Goal: Task Accomplishment & Management: Manage account settings

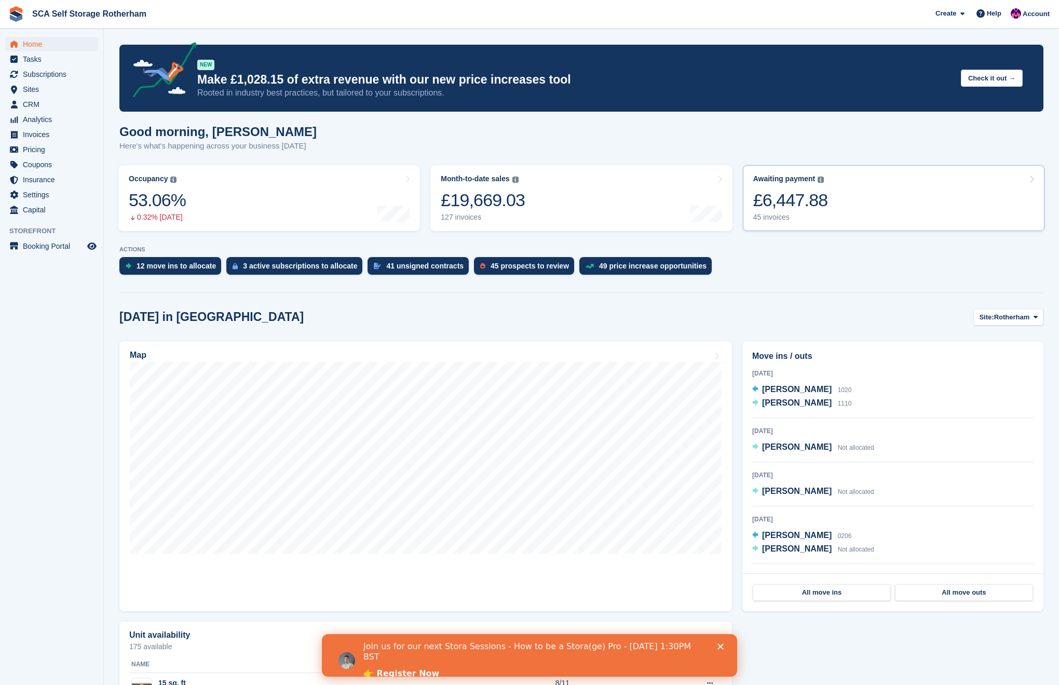
click at [872, 192] on link "Awaiting payment The total outstanding balance on all open invoices. £6,447.88 …" at bounding box center [894, 198] width 302 height 66
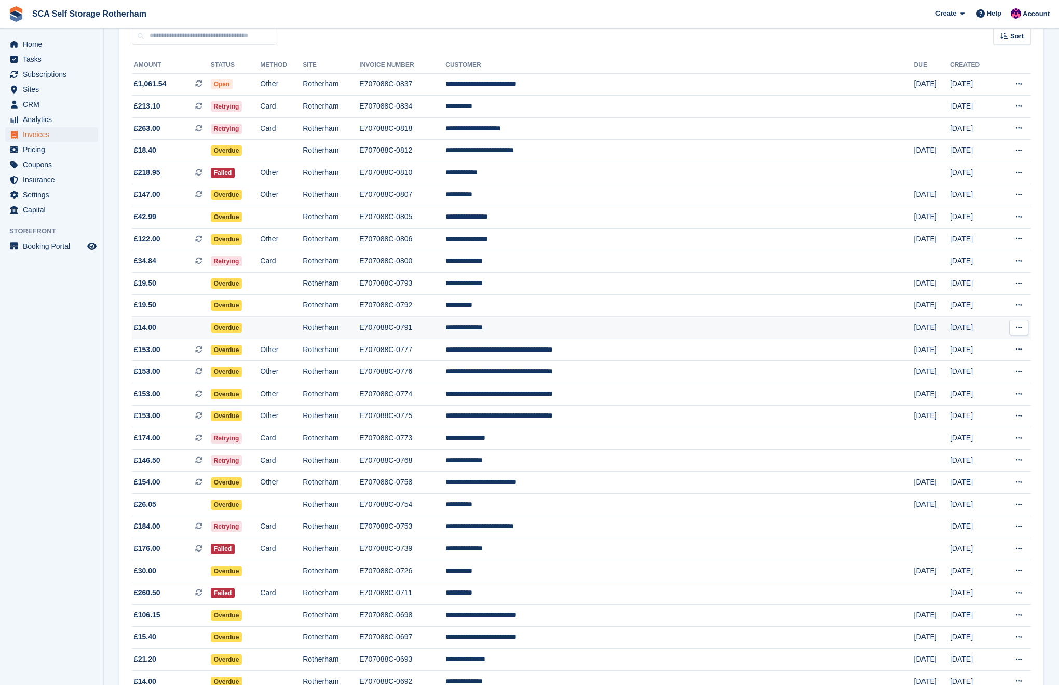
scroll to position [123, 0]
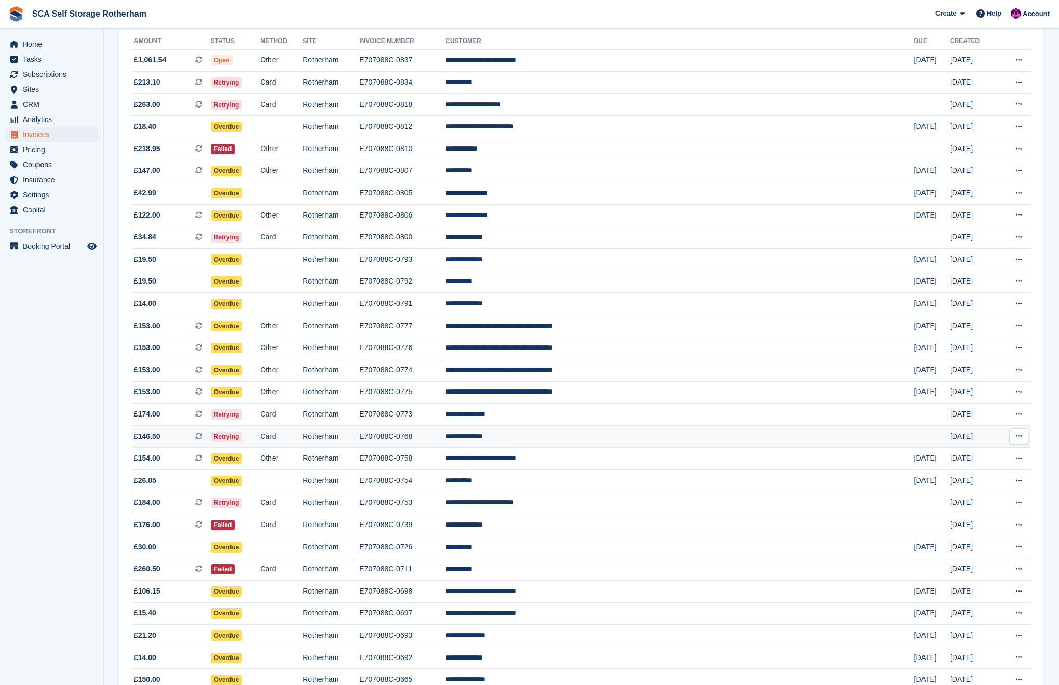
click at [678, 444] on td "**********" at bounding box center [679, 436] width 468 height 22
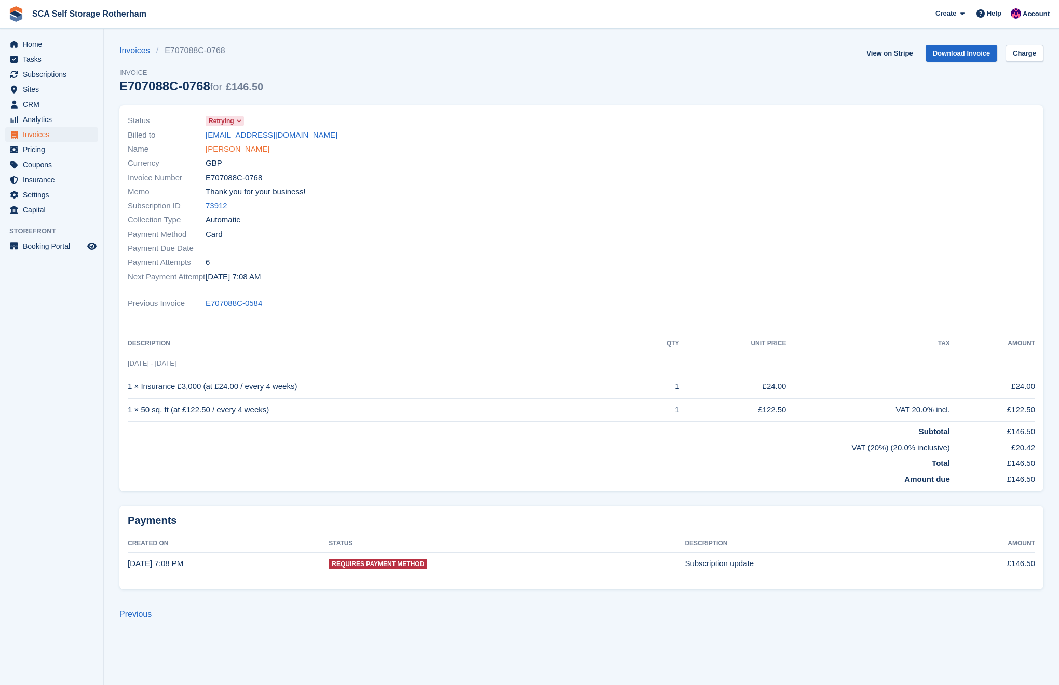
click at [236, 149] on link "[PERSON_NAME]" at bounding box center [238, 149] width 64 height 12
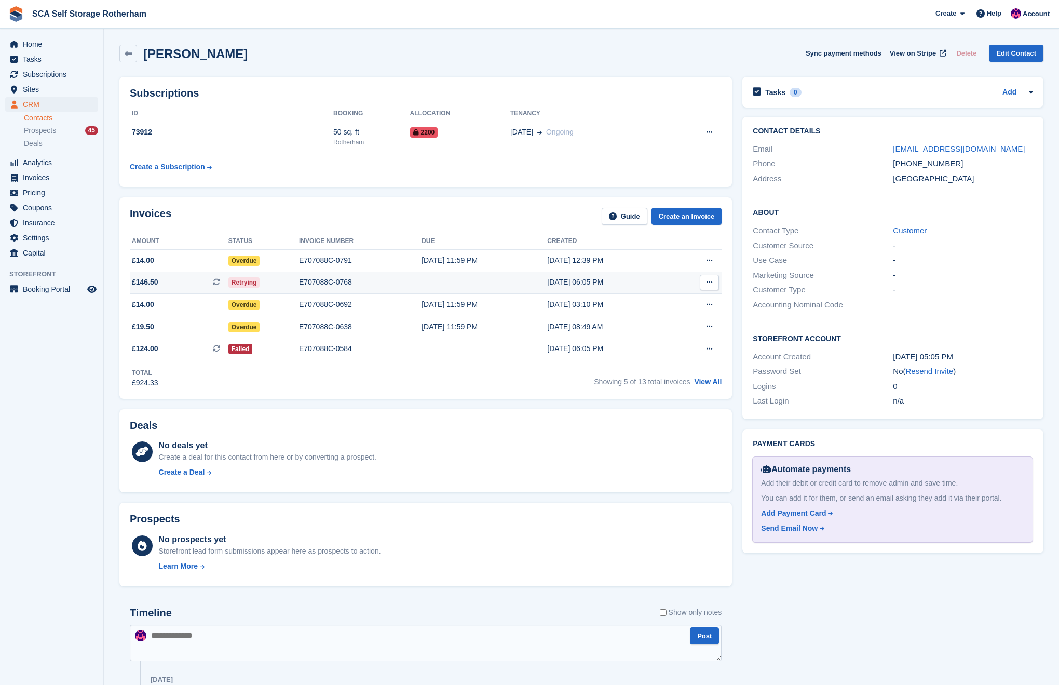
scroll to position [4, 0]
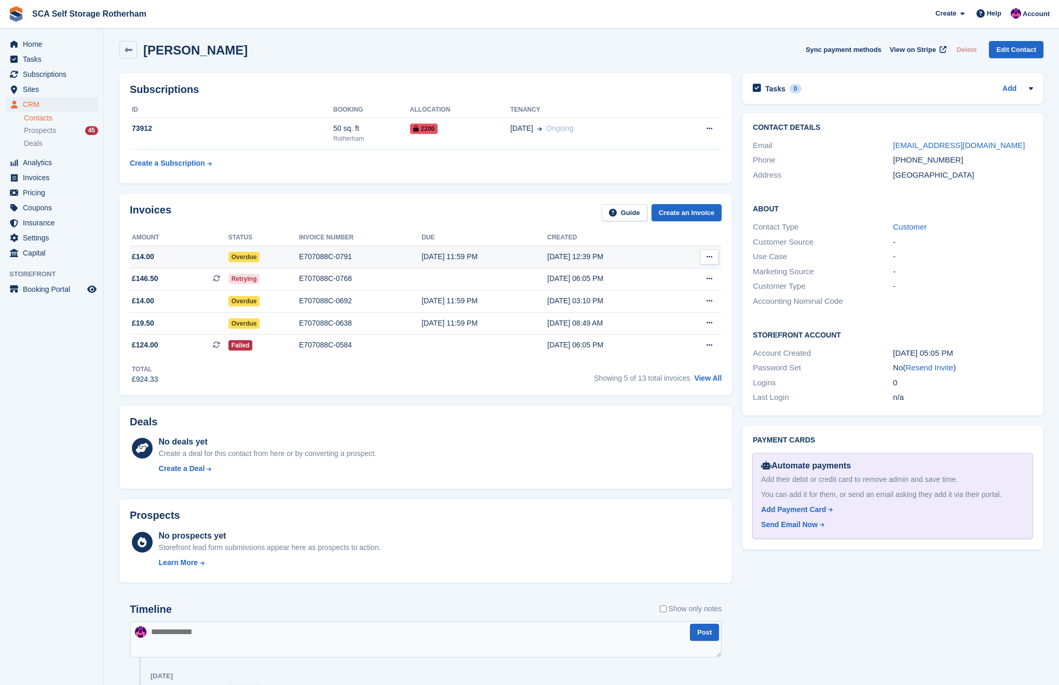
click at [366, 251] on div "E707088C-0791" at bounding box center [360, 256] width 122 height 11
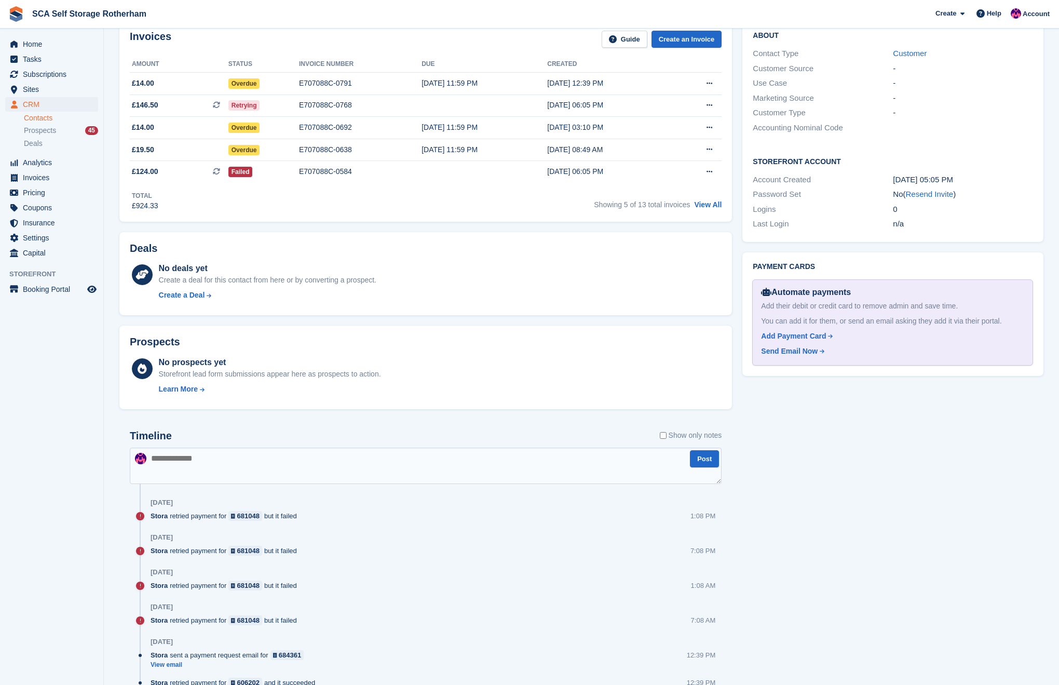
scroll to position [46, 0]
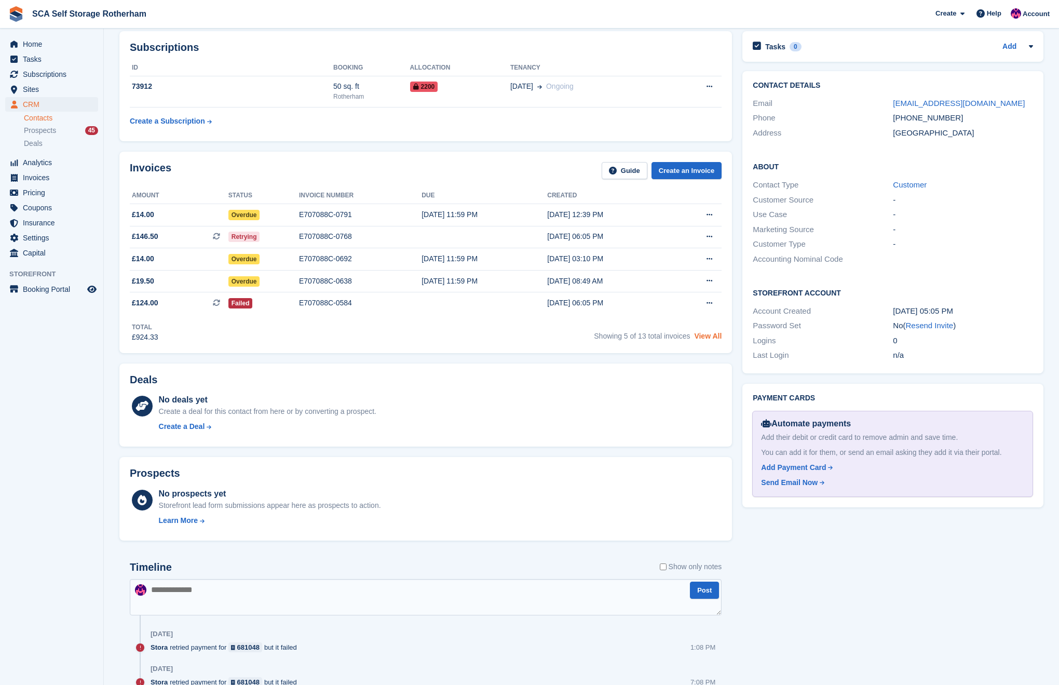
click at [713, 336] on link "View All" at bounding box center [708, 336] width 28 height 8
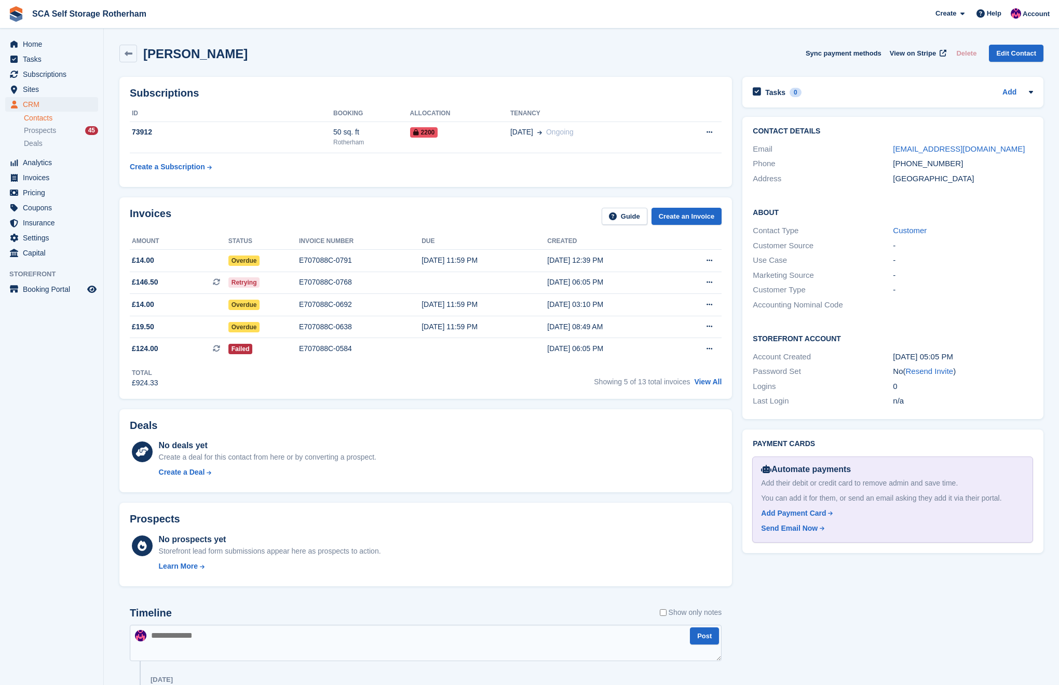
scroll to position [46, 0]
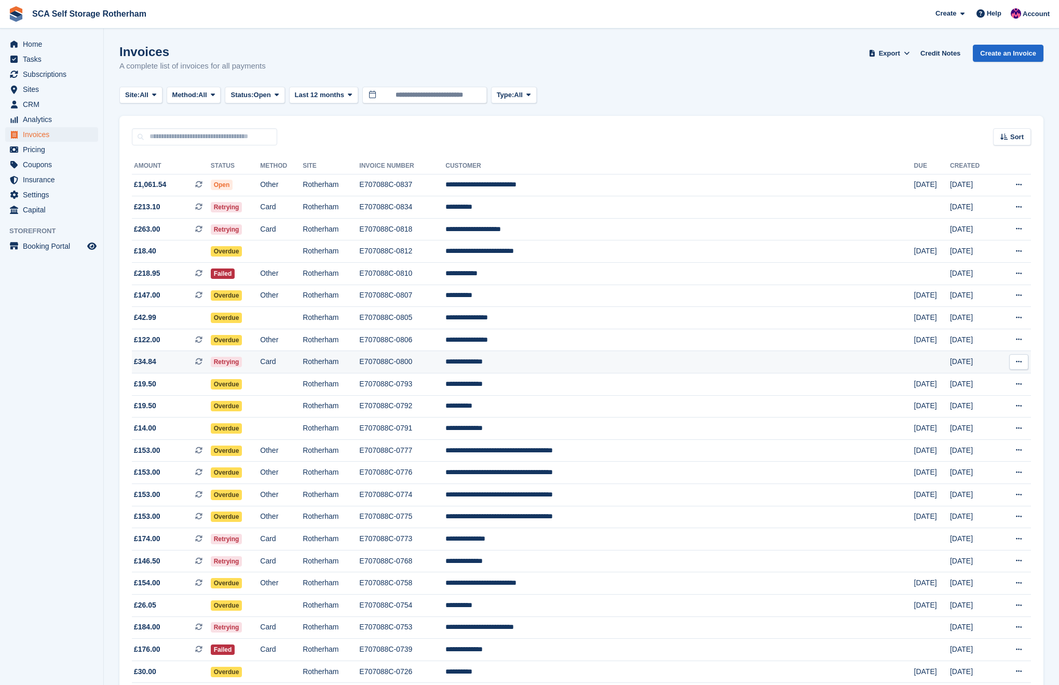
click at [608, 361] on td "**********" at bounding box center [679, 362] width 468 height 22
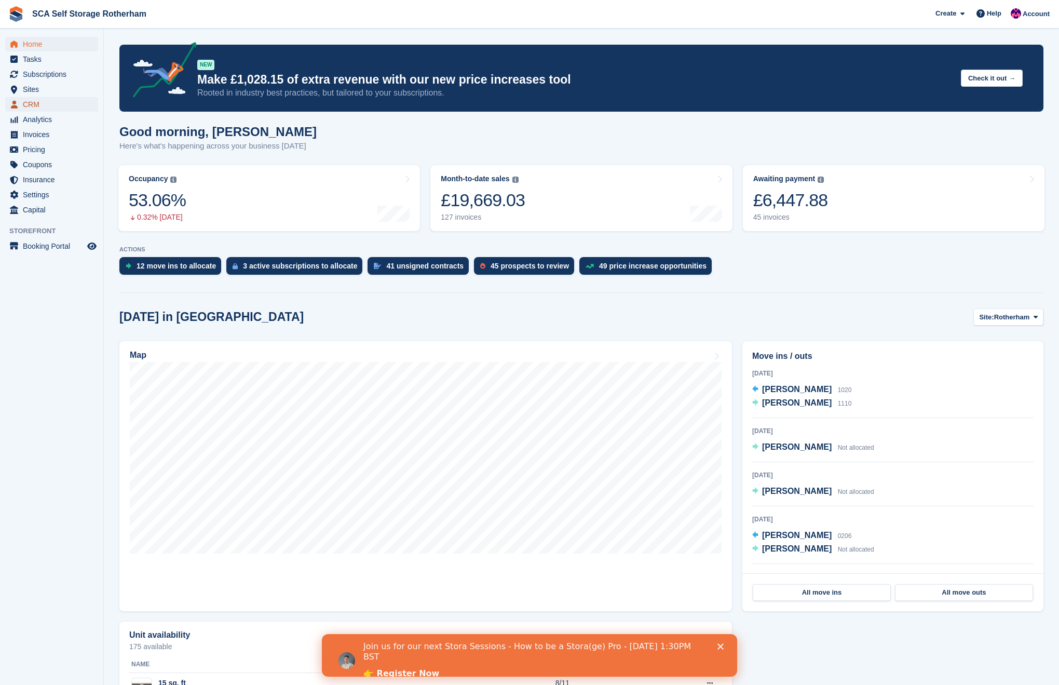
click at [33, 107] on span "CRM" at bounding box center [54, 104] width 62 height 15
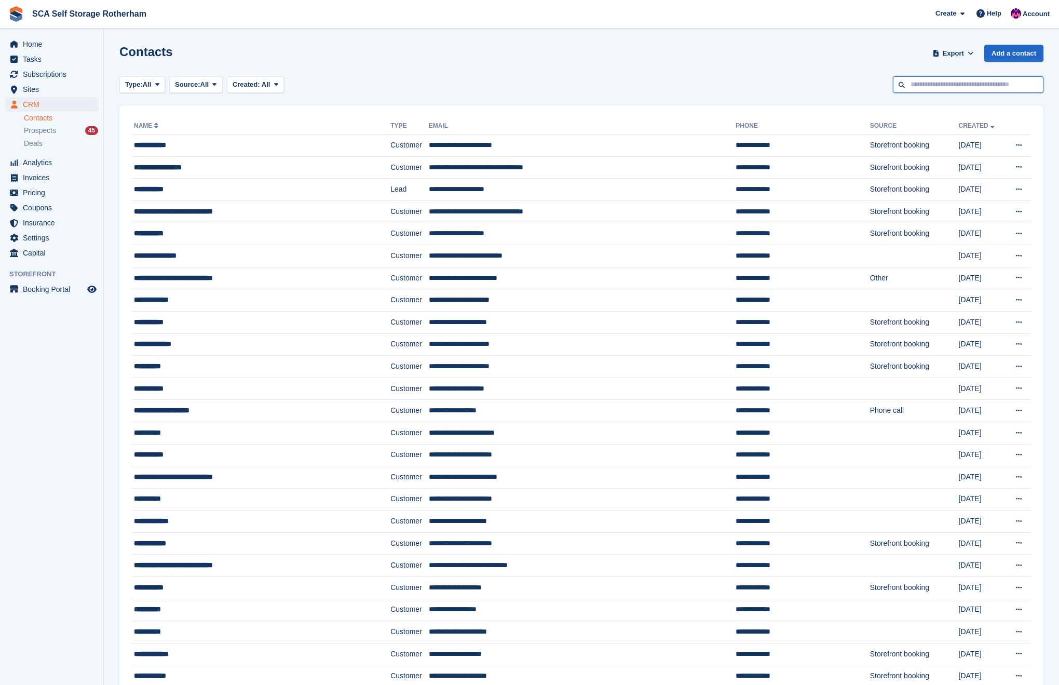
click at [978, 82] on input "text" at bounding box center [968, 84] width 151 height 17
type input "*******"
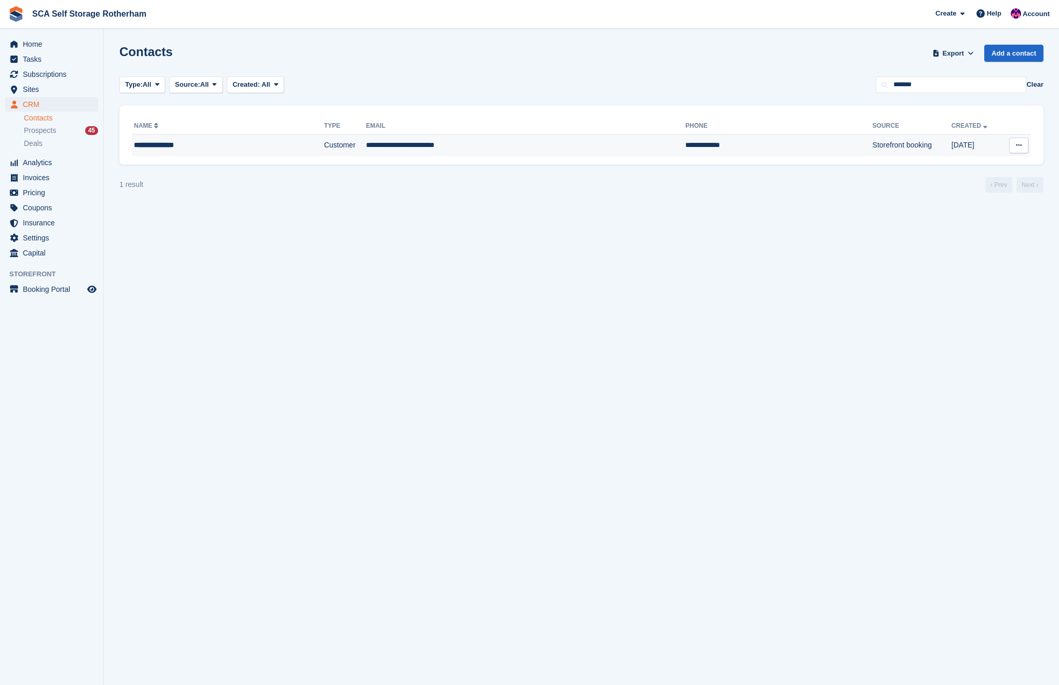
click at [372, 143] on td "**********" at bounding box center [525, 145] width 319 height 22
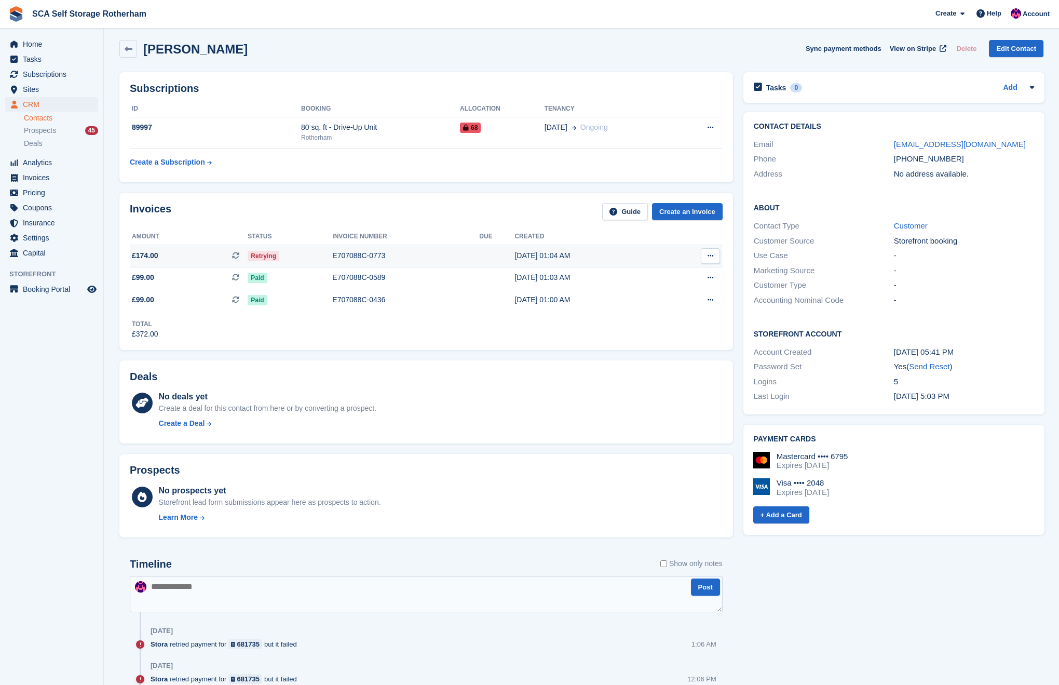
scroll to position [1, 0]
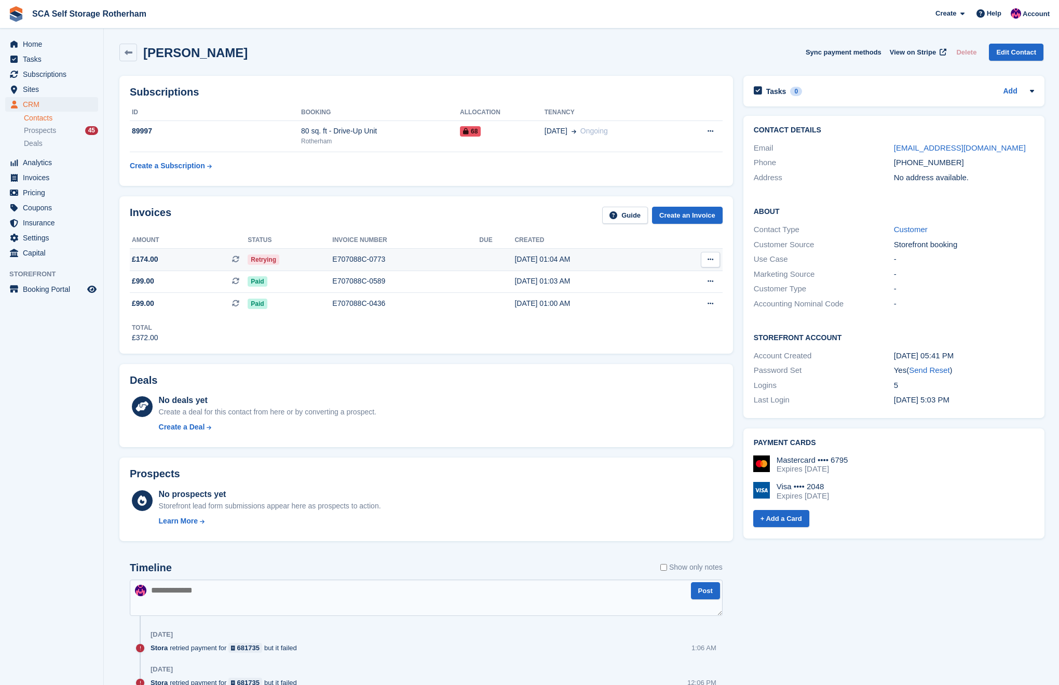
click at [514, 260] on div "[DATE] 01:04 AM" at bounding box center [588, 259] width 149 height 11
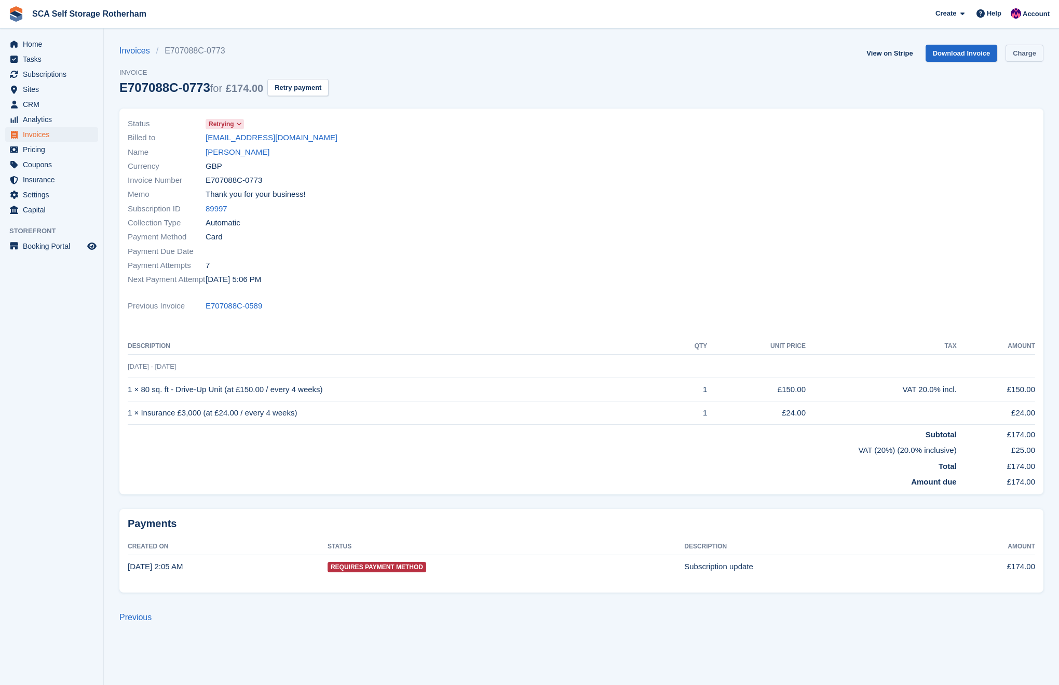
click at [1035, 57] on link "Charge" at bounding box center [1024, 53] width 38 height 17
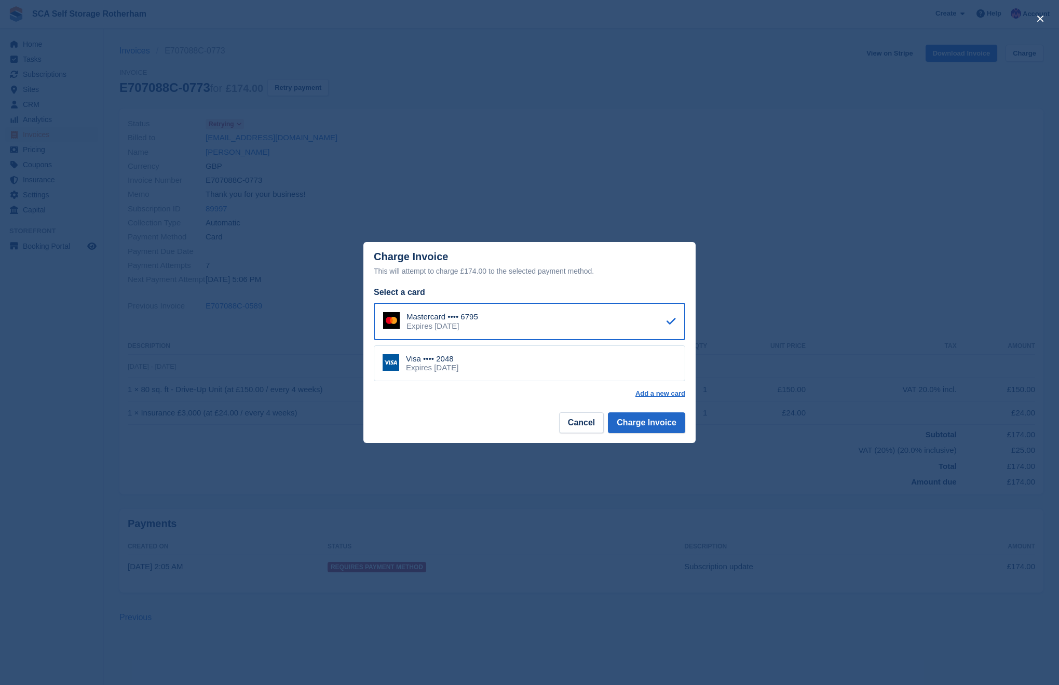
click at [509, 354] on div "Visa •••• 2048 Expires March 2028" at bounding box center [529, 363] width 311 height 36
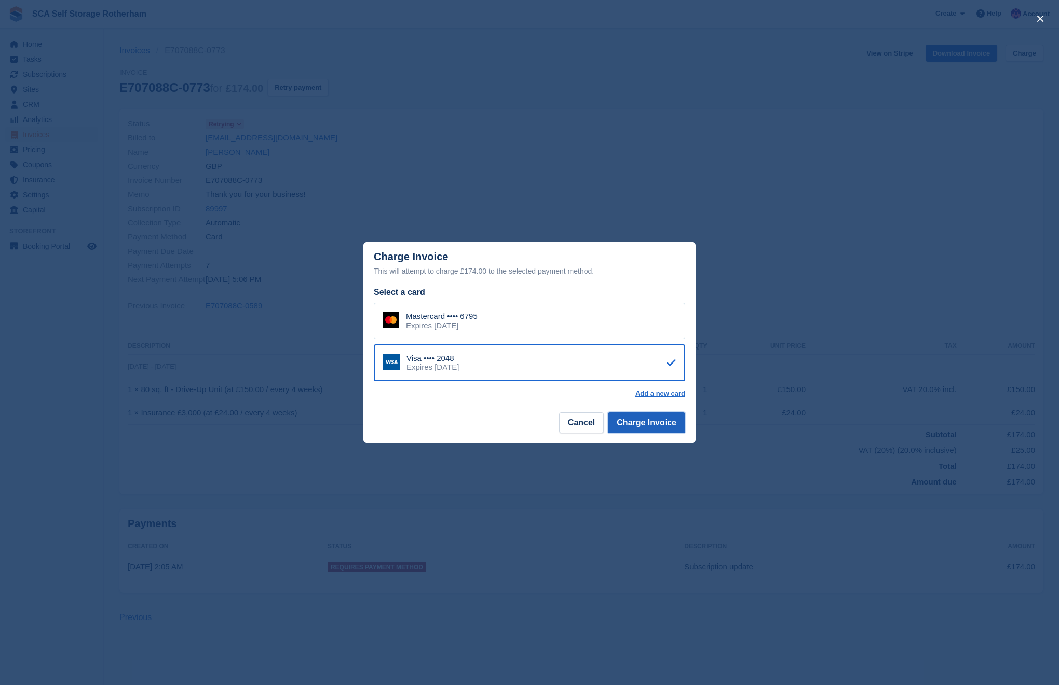
click at [660, 427] on button "Charge Invoice" at bounding box center [646, 422] width 77 height 21
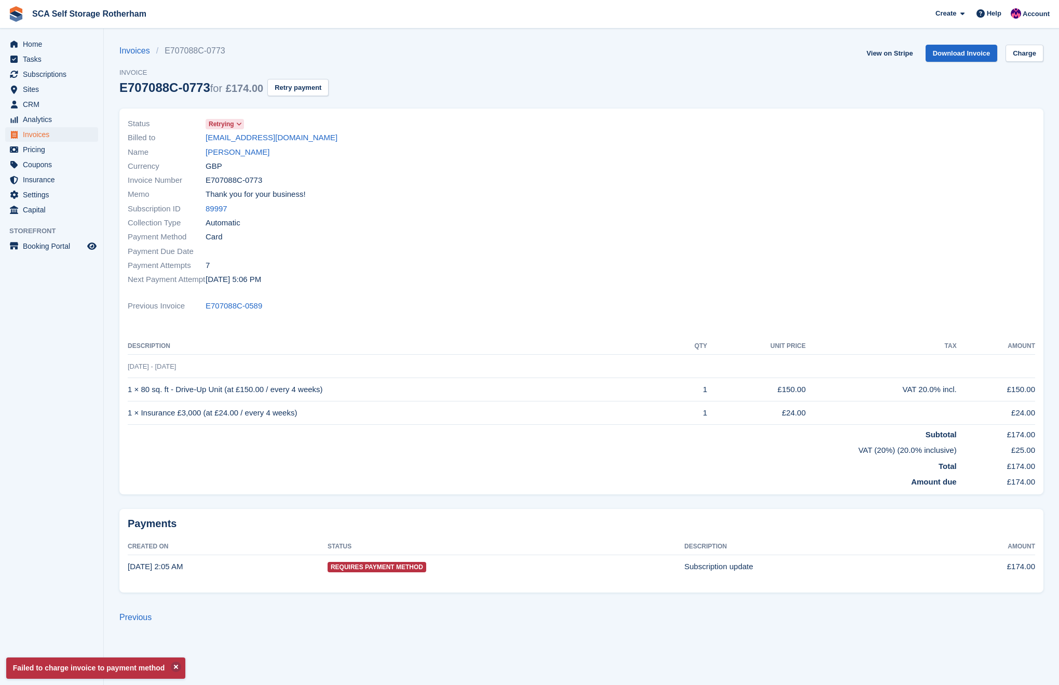
click at [254, 154] on link "Bradley Wheeler" at bounding box center [238, 152] width 64 height 12
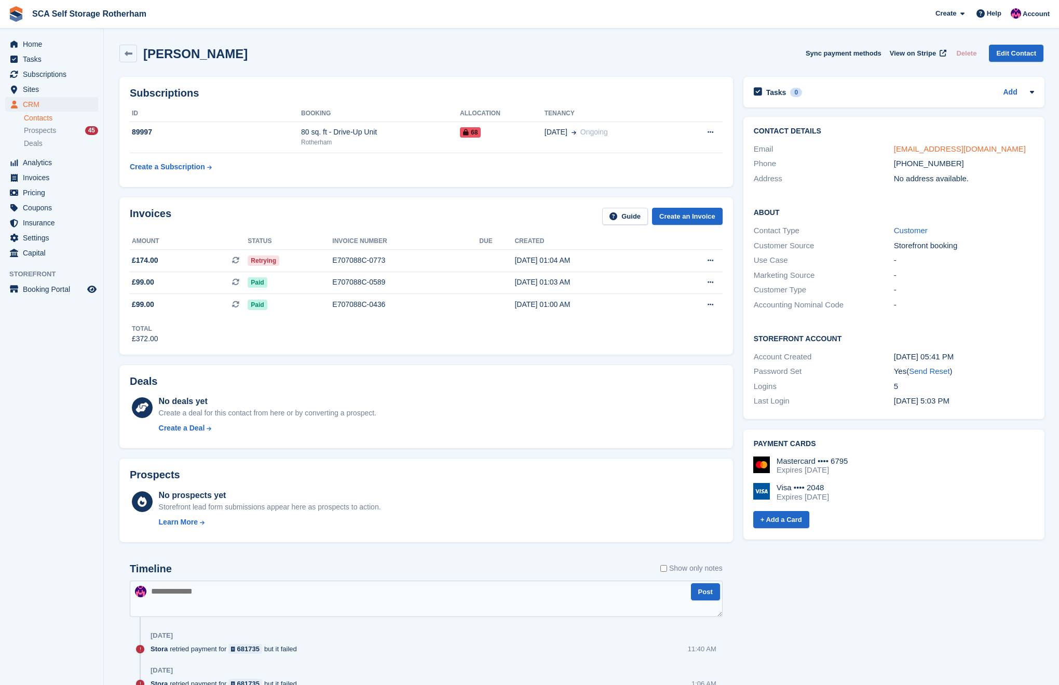
click at [928, 148] on link "wheeler09_00@hotmail.co.uk" at bounding box center [960, 148] width 132 height 9
click at [45, 128] on span "Prospects" at bounding box center [40, 131] width 32 height 10
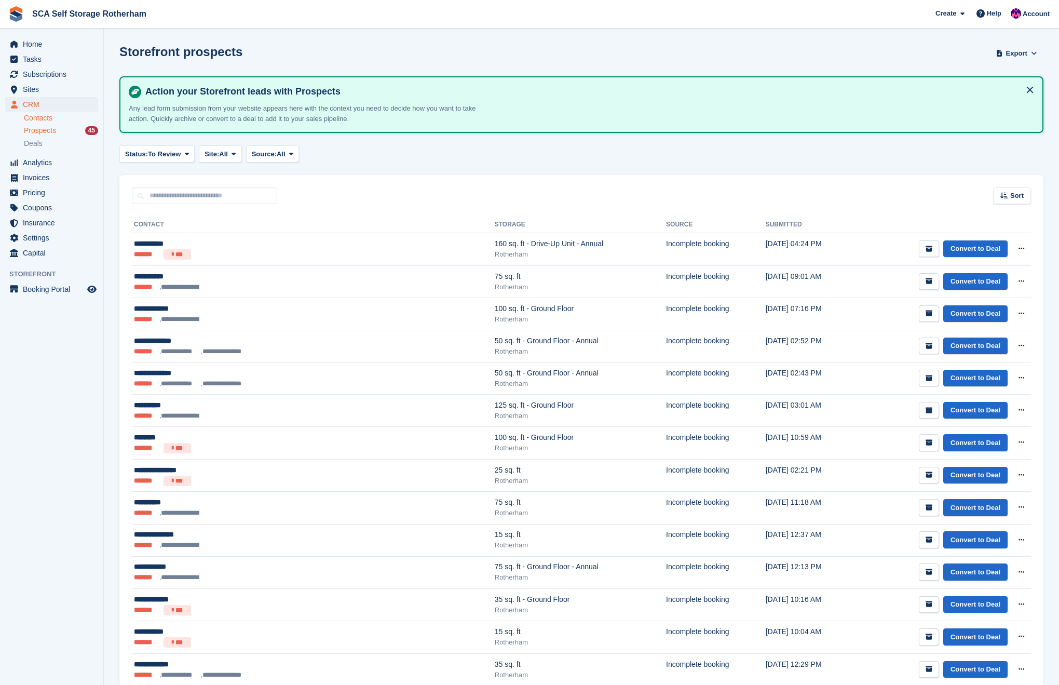
click at [45, 116] on link "Contacts" at bounding box center [61, 118] width 74 height 10
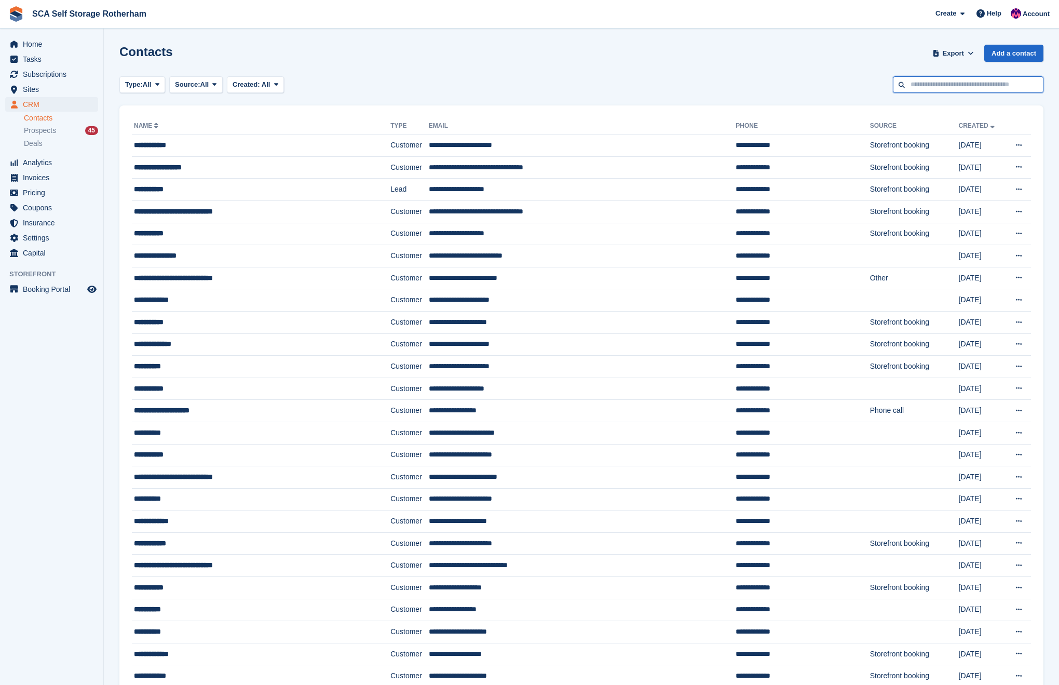
click at [959, 85] on input "text" at bounding box center [968, 84] width 151 height 17
type input "****"
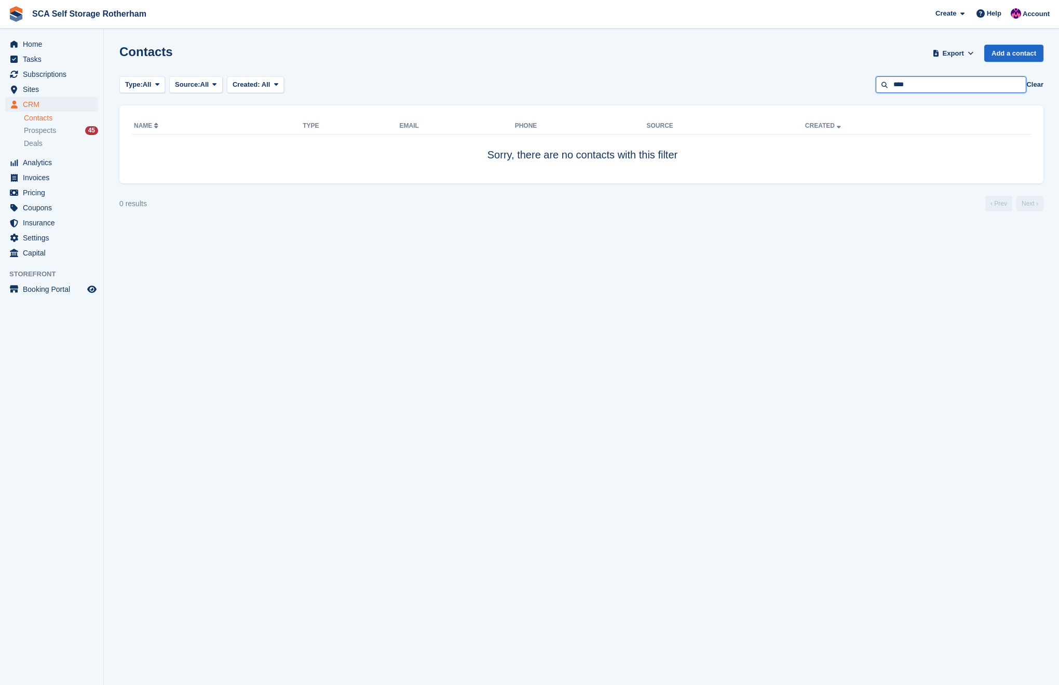
click at [903, 85] on input "****" at bounding box center [951, 84] width 151 height 17
type input "*****"
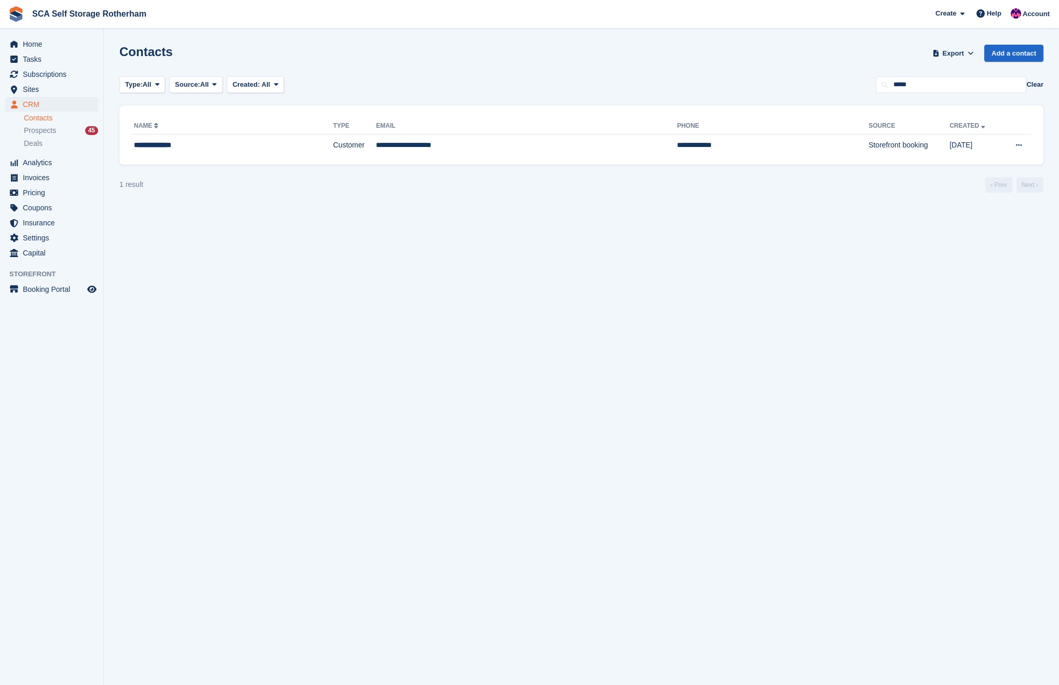
click at [551, 156] on div "**********" at bounding box center [581, 134] width 924 height 59
click at [546, 140] on td "**********" at bounding box center [526, 145] width 301 height 22
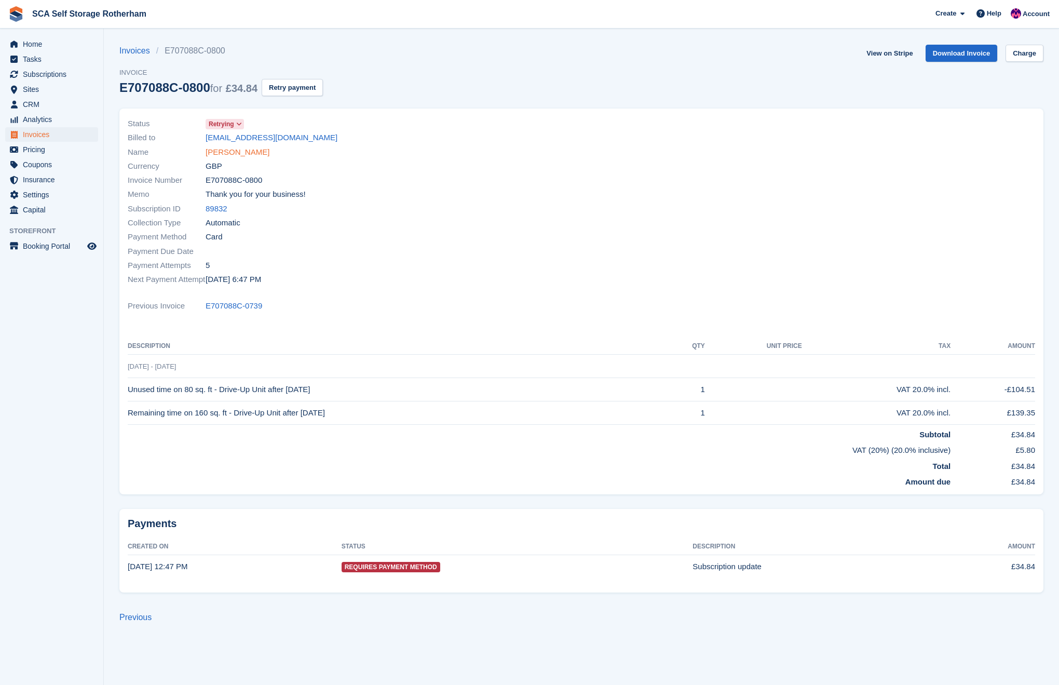
click at [230, 154] on link "Shaazab Shukar" at bounding box center [238, 152] width 64 height 12
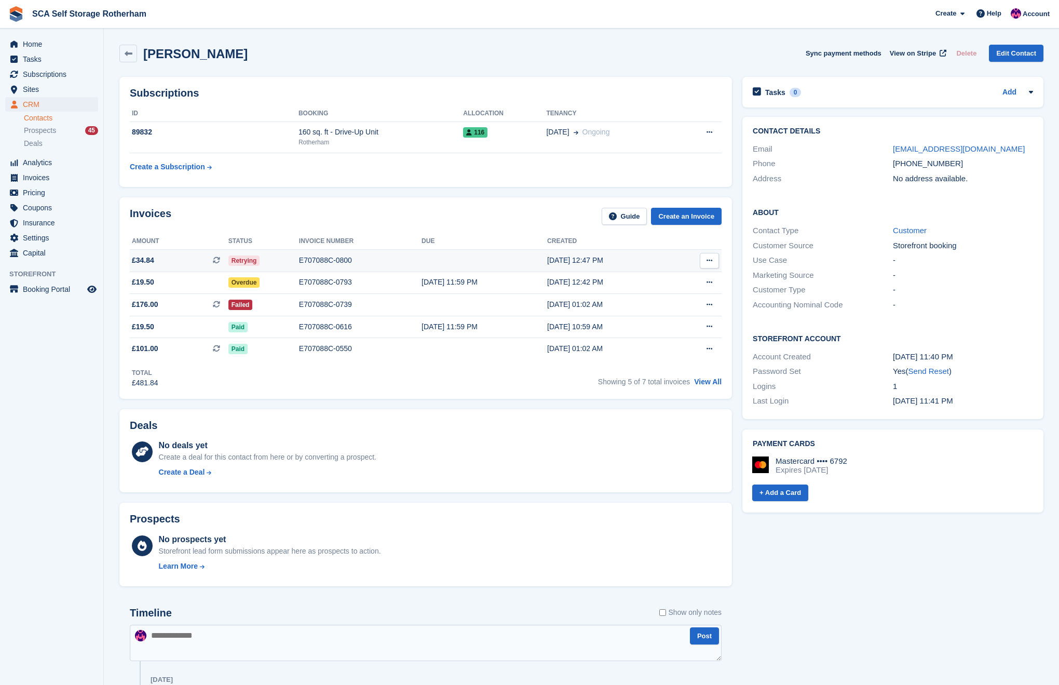
click at [408, 260] on div "E707088C-0800" at bounding box center [360, 260] width 122 height 11
click at [713, 383] on link "View All" at bounding box center [708, 381] width 28 height 8
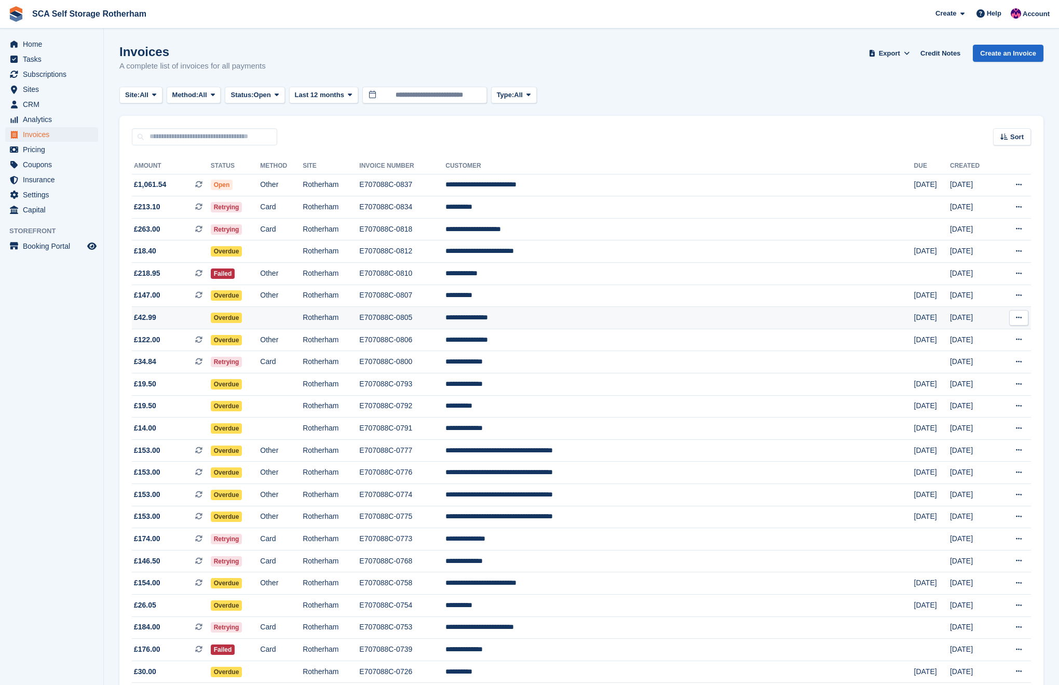
click at [582, 328] on td "**********" at bounding box center [679, 318] width 468 height 22
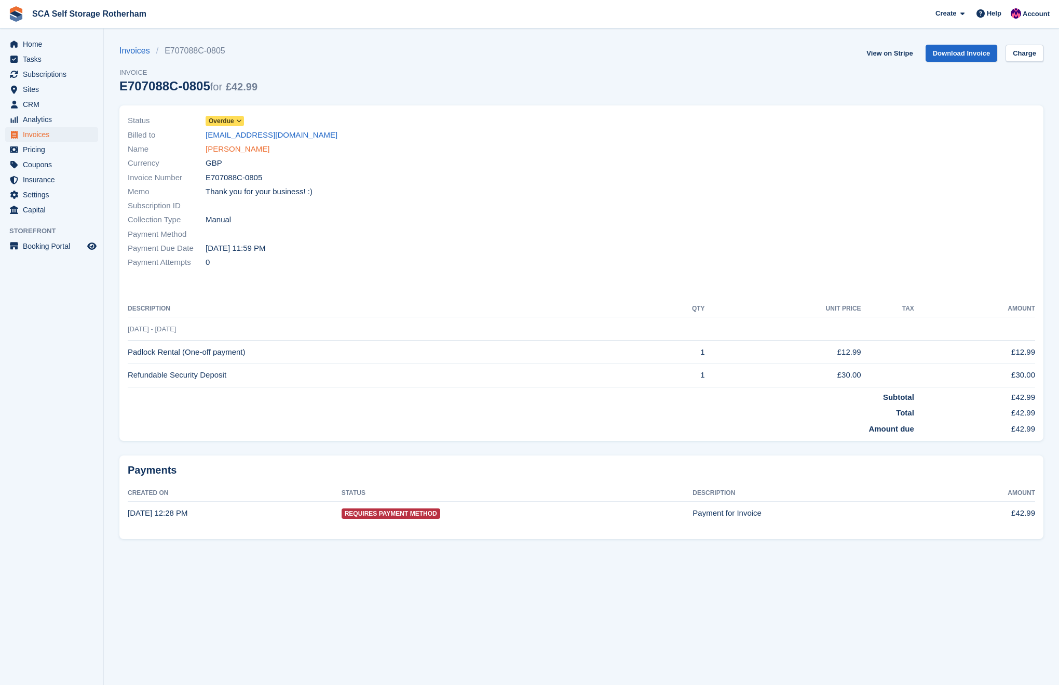
click at [248, 154] on link "Mohammed Ishtiaq" at bounding box center [238, 149] width 64 height 12
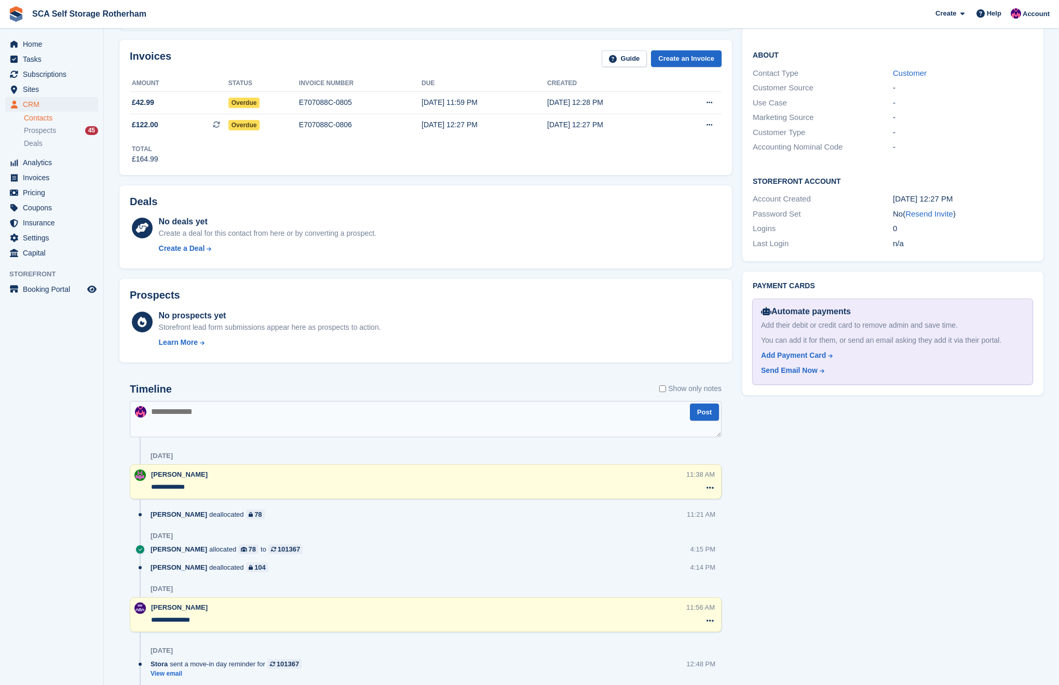
scroll to position [224, 0]
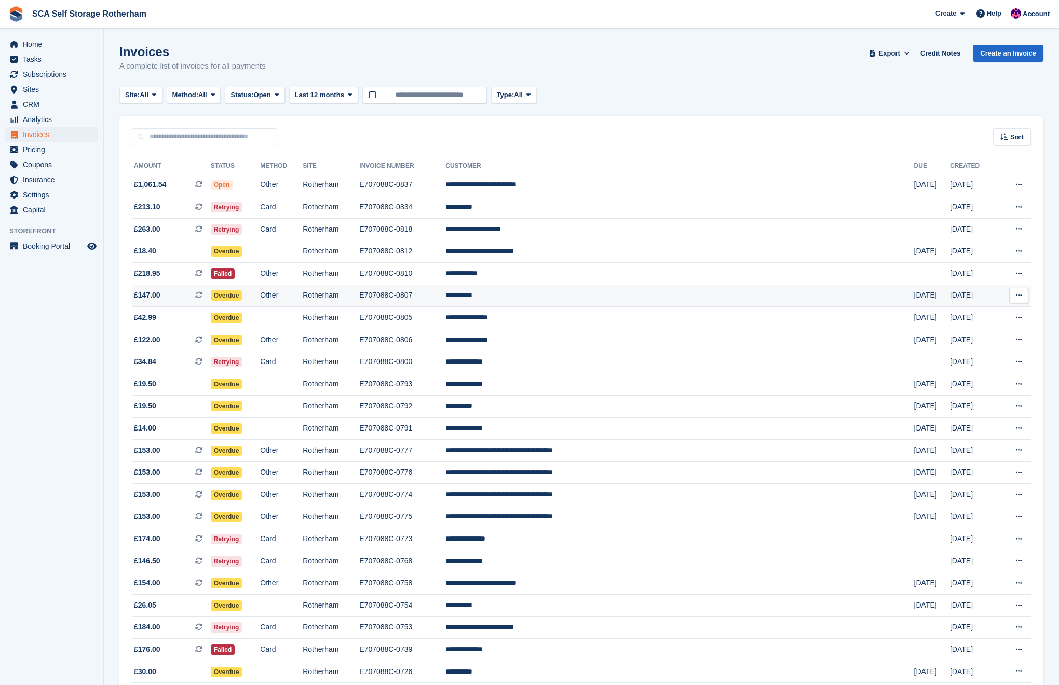
click at [616, 301] on td "**********" at bounding box center [679, 295] width 468 height 22
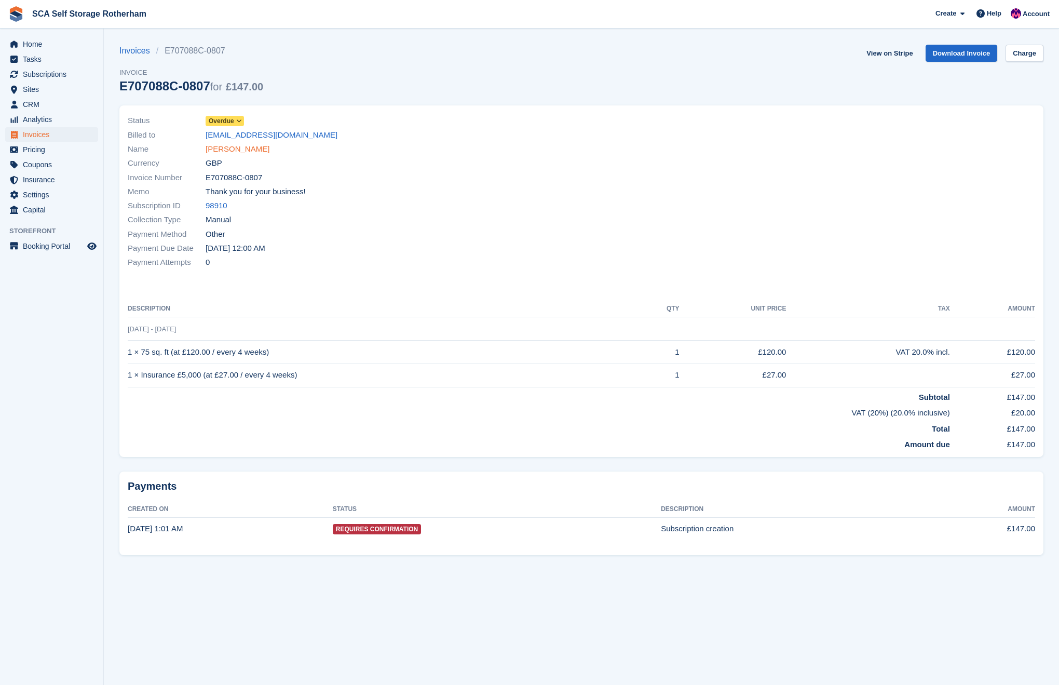
click at [226, 151] on link "[PERSON_NAME]" at bounding box center [238, 149] width 64 height 12
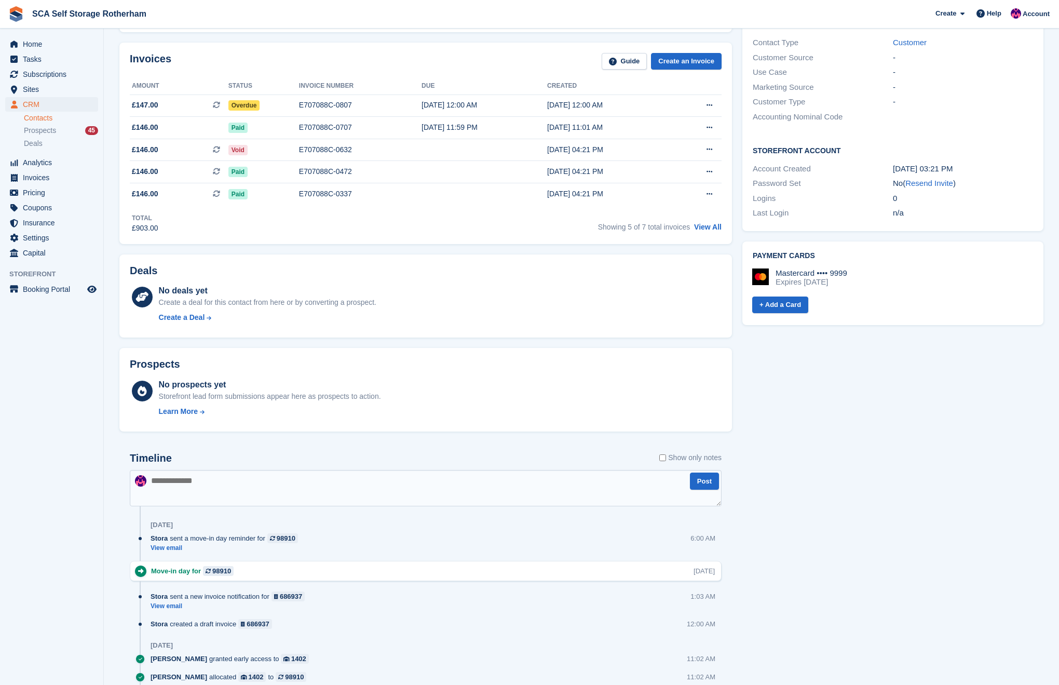
scroll to position [534, 0]
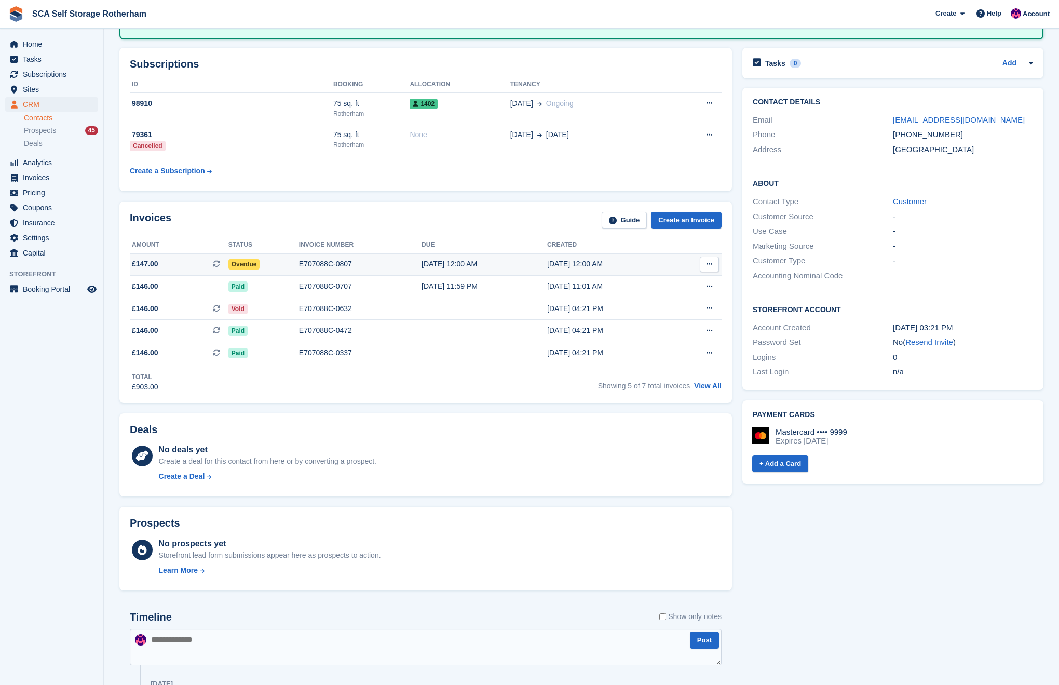
click at [490, 269] on div "15 Aug, 12:00 AM" at bounding box center [484, 263] width 126 height 11
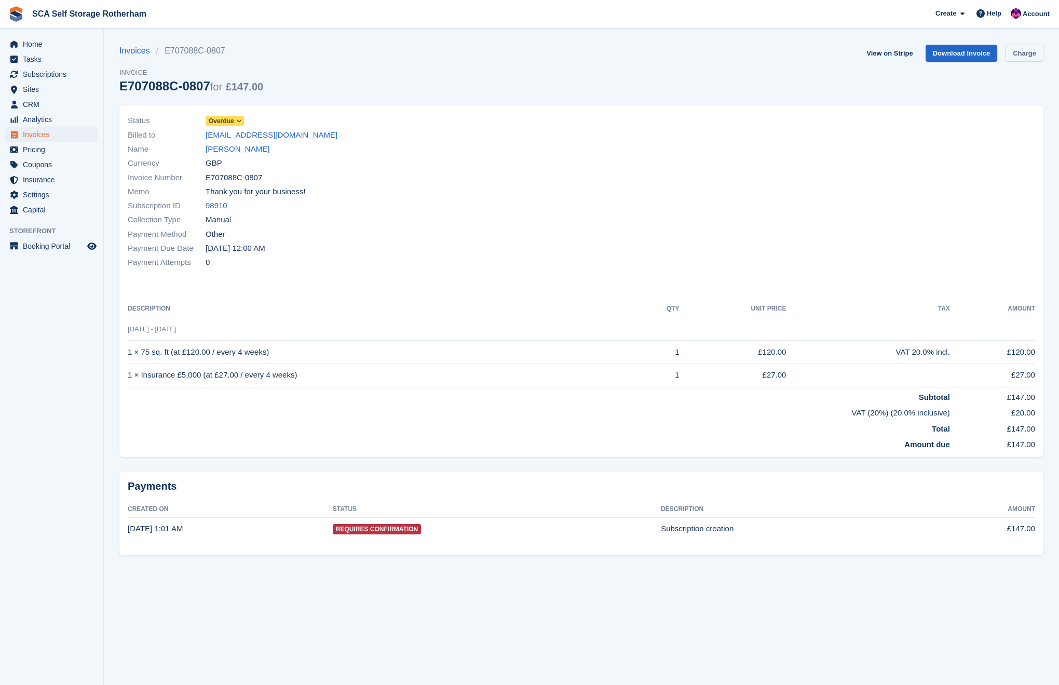
click at [1022, 55] on link "Charge" at bounding box center [1024, 53] width 38 height 17
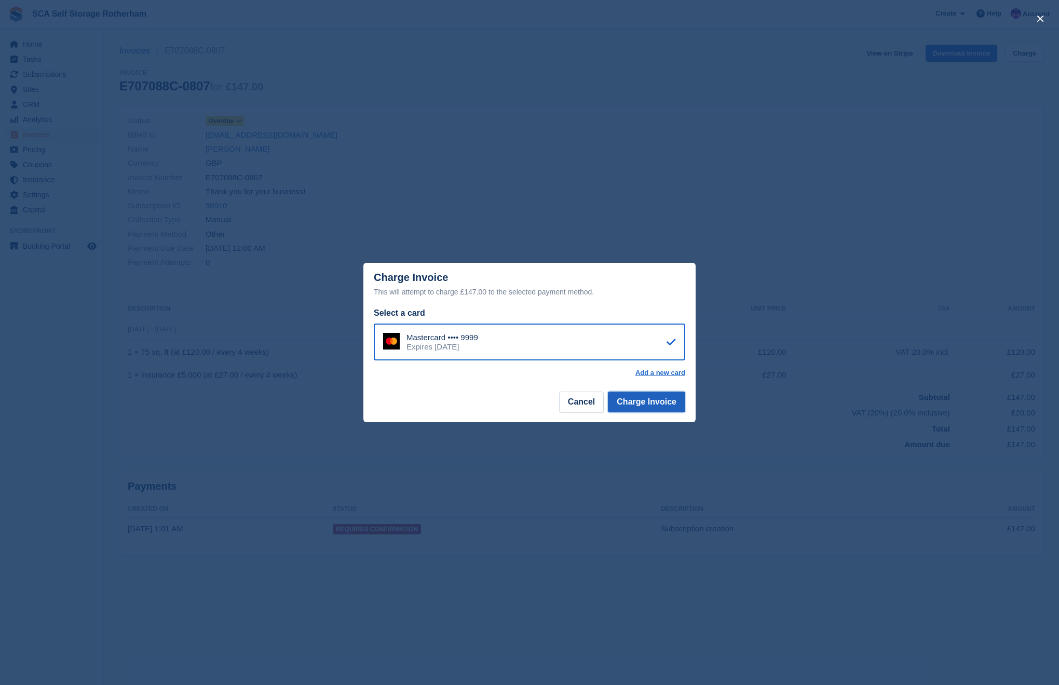
click at [626, 400] on button "Charge Invoice" at bounding box center [646, 401] width 77 height 21
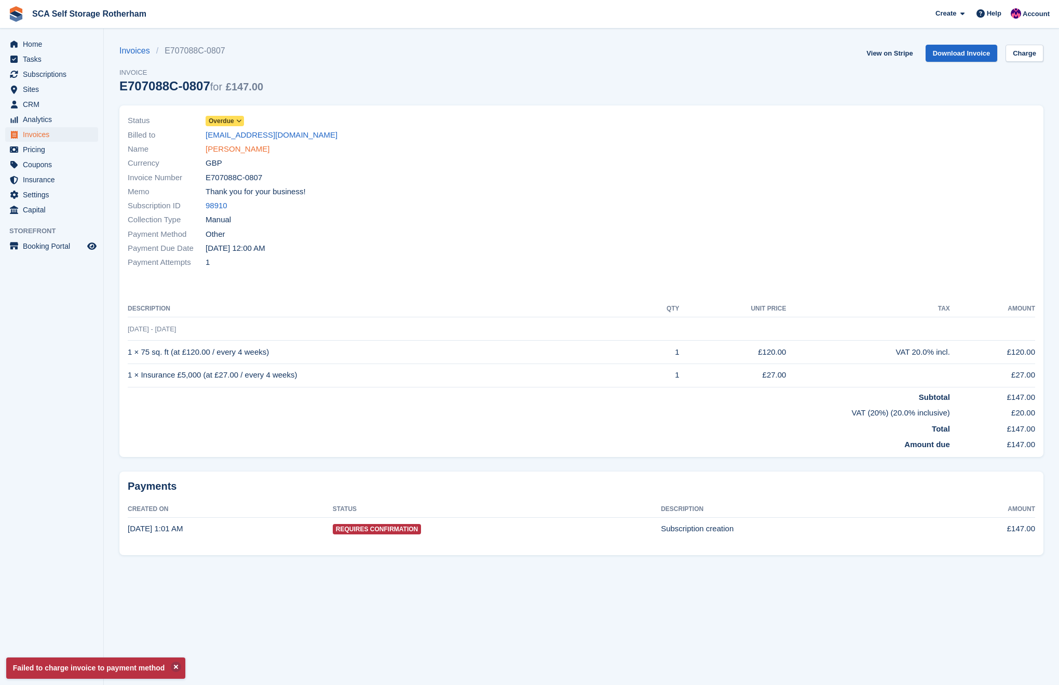
click at [232, 150] on link "Ryan Askew" at bounding box center [238, 149] width 64 height 12
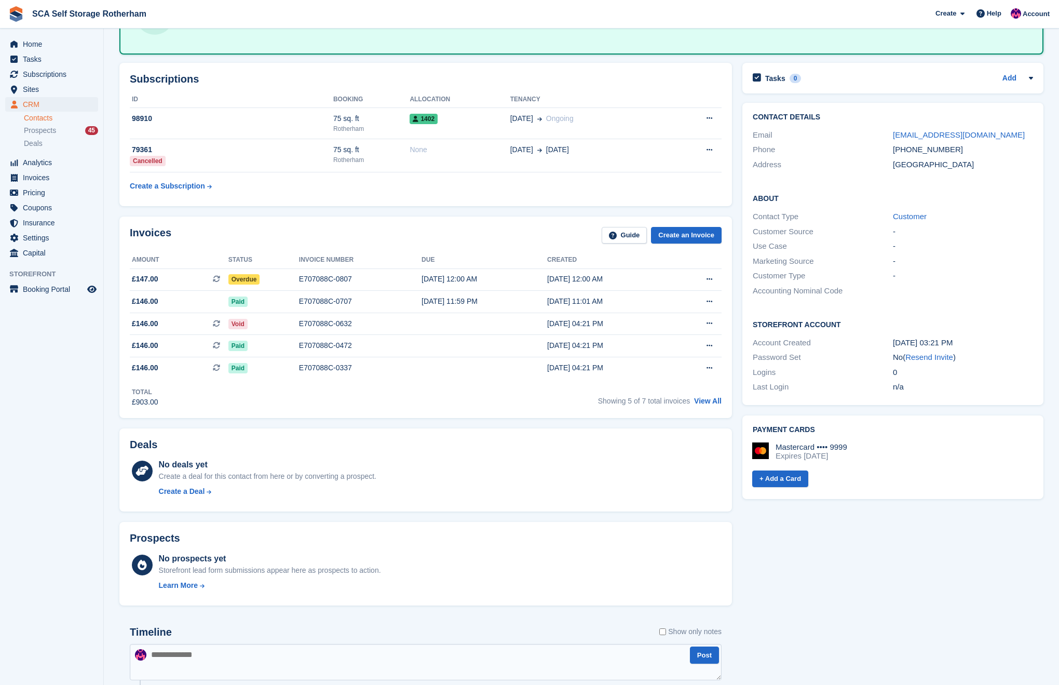
scroll to position [109, 0]
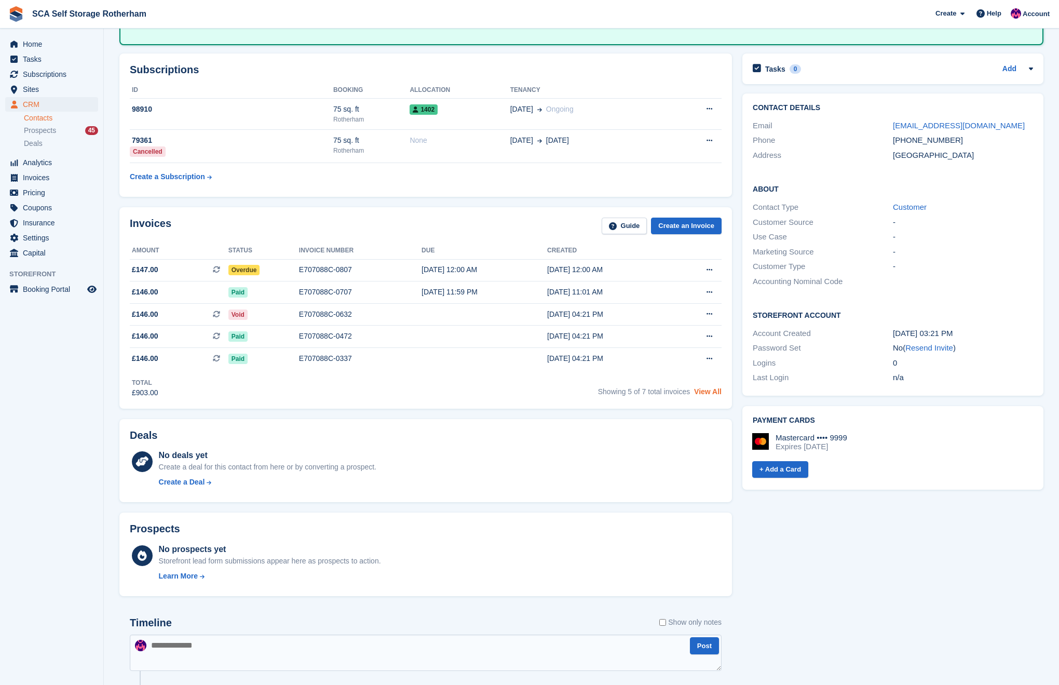
click at [718, 392] on link "View All" at bounding box center [708, 391] width 28 height 8
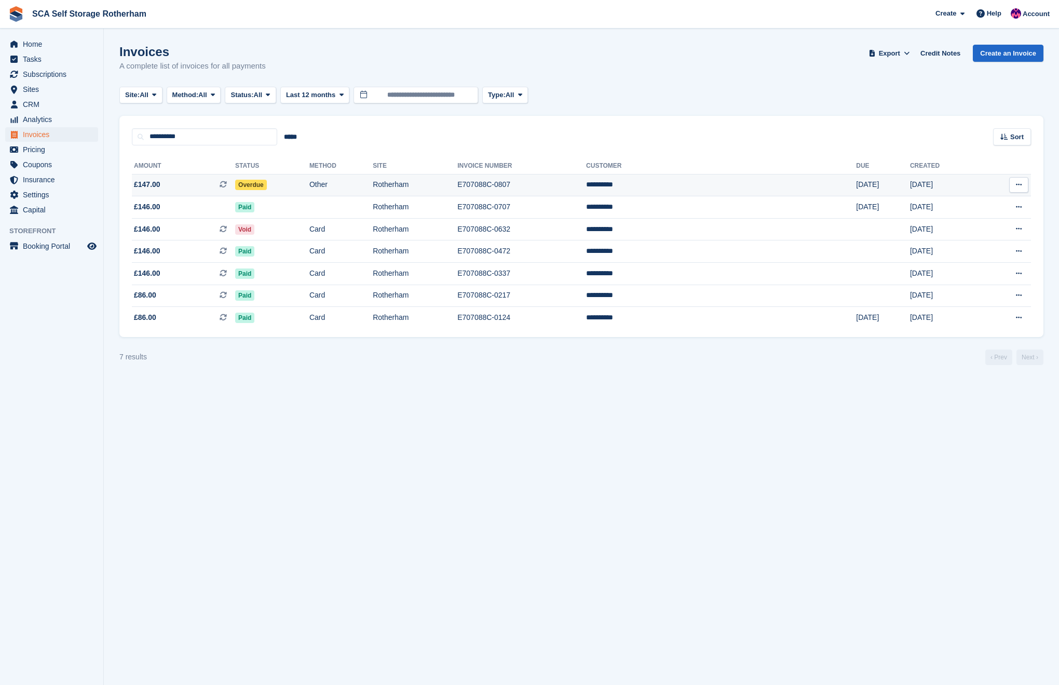
click at [1018, 183] on icon at bounding box center [1019, 184] width 6 height 7
click at [963, 215] on p "View on Stripe" at bounding box center [978, 220] width 90 height 17
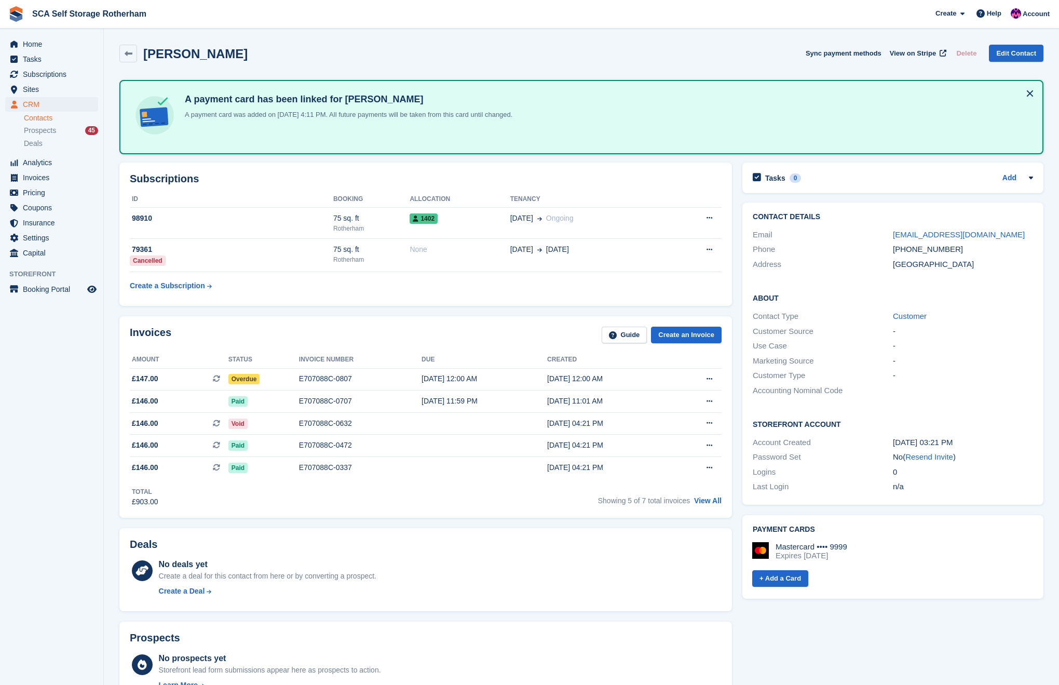
scroll to position [85, 0]
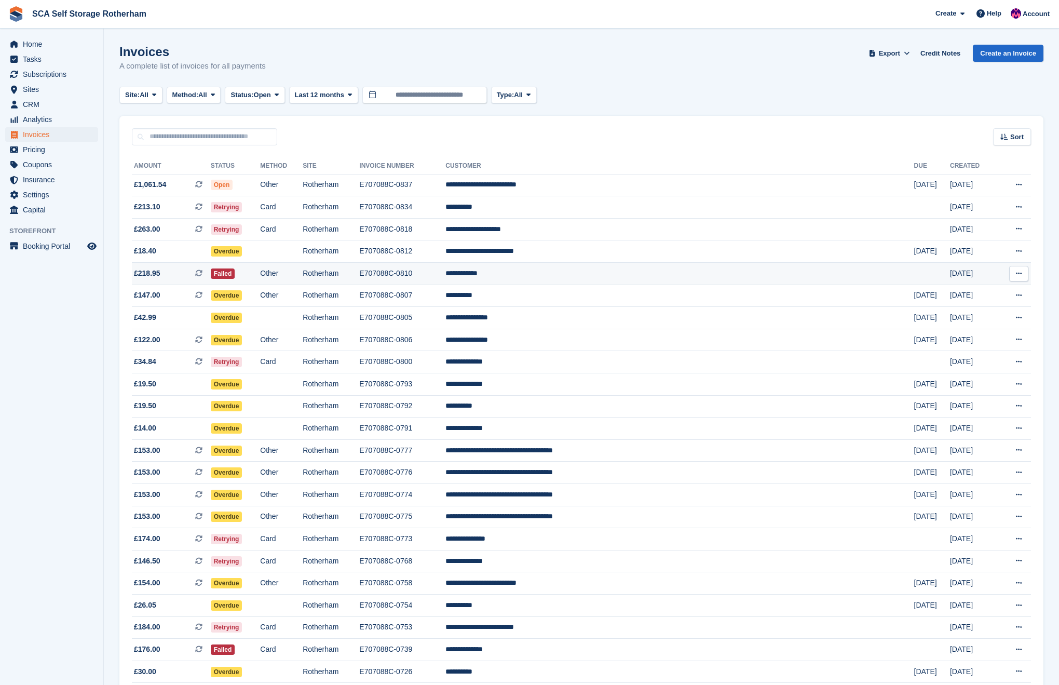
click at [632, 278] on td "**********" at bounding box center [679, 274] width 468 height 22
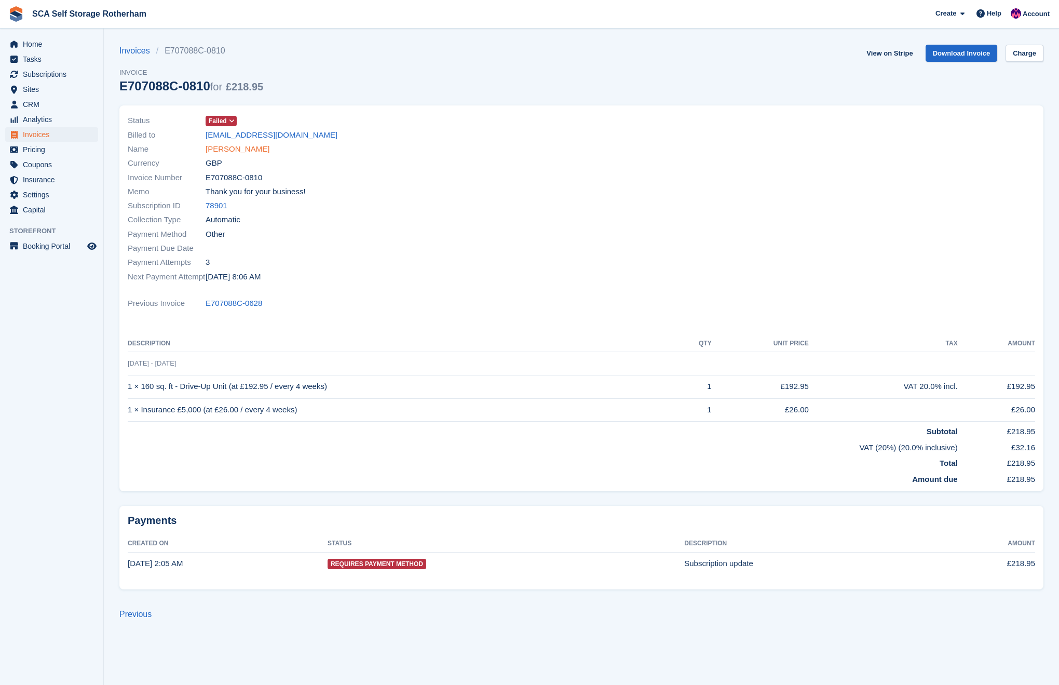
click at [233, 149] on link "[PERSON_NAME]" at bounding box center [238, 149] width 64 height 12
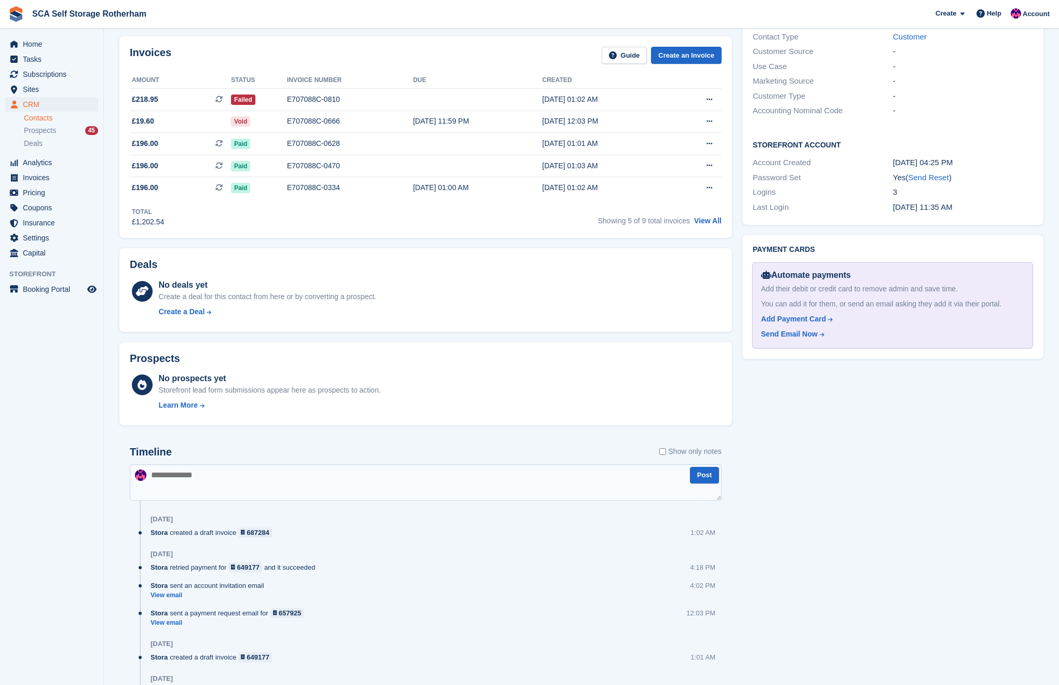
scroll to position [136, 0]
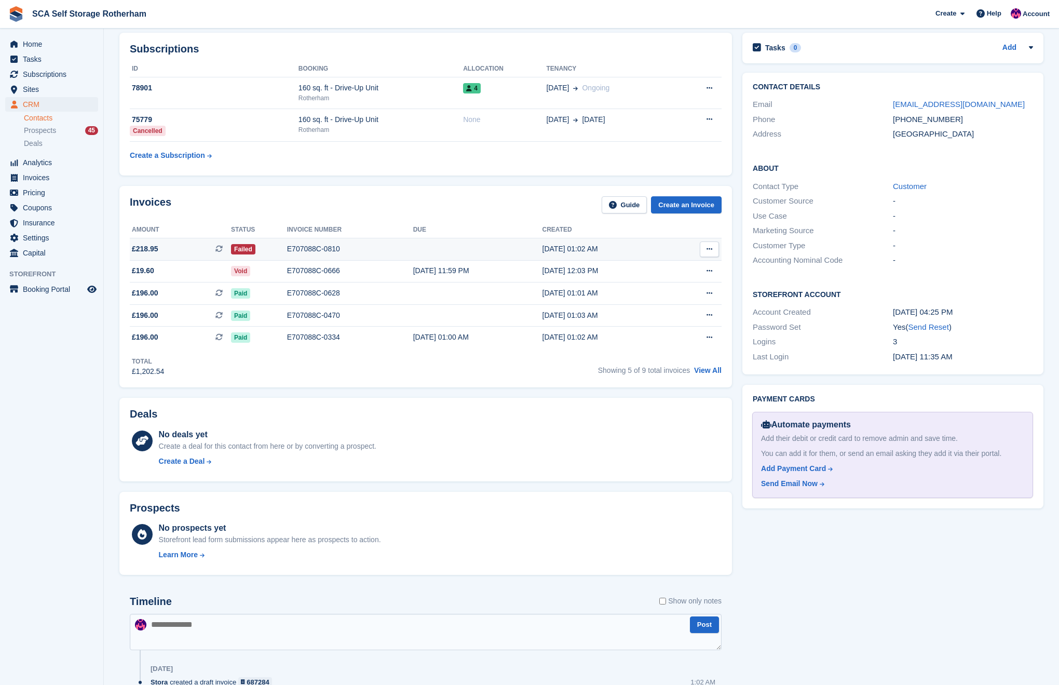
click at [716, 248] on button at bounding box center [709, 249] width 19 height 16
click at [662, 284] on p "View on Stripe" at bounding box center [669, 284] width 90 height 17
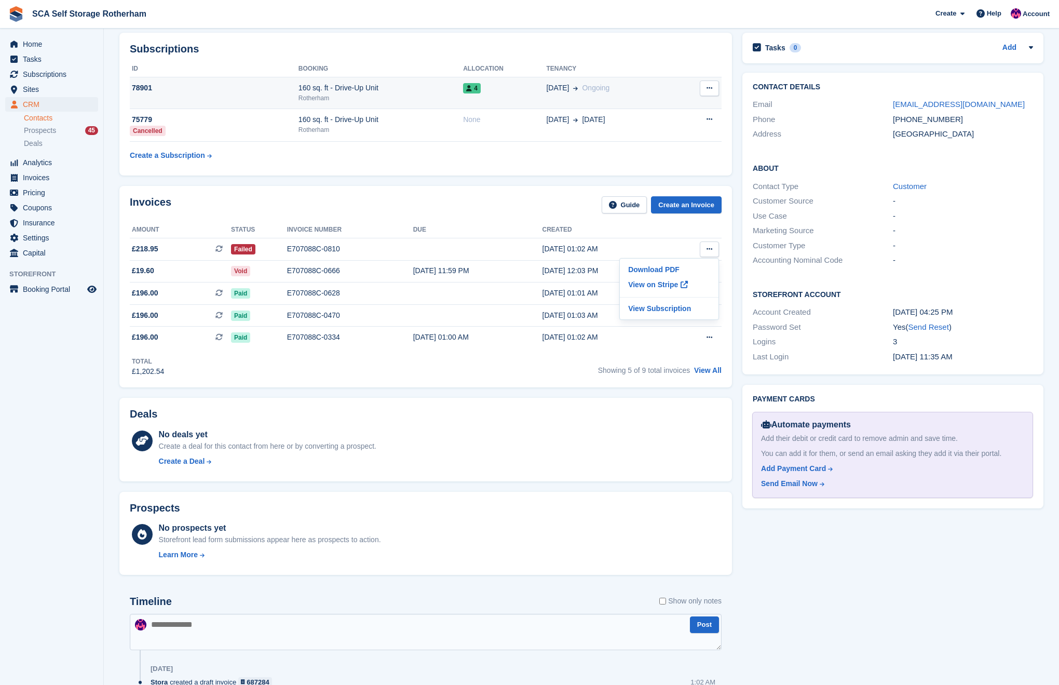
click at [561, 83] on span "27 Mar" at bounding box center [557, 88] width 23 height 11
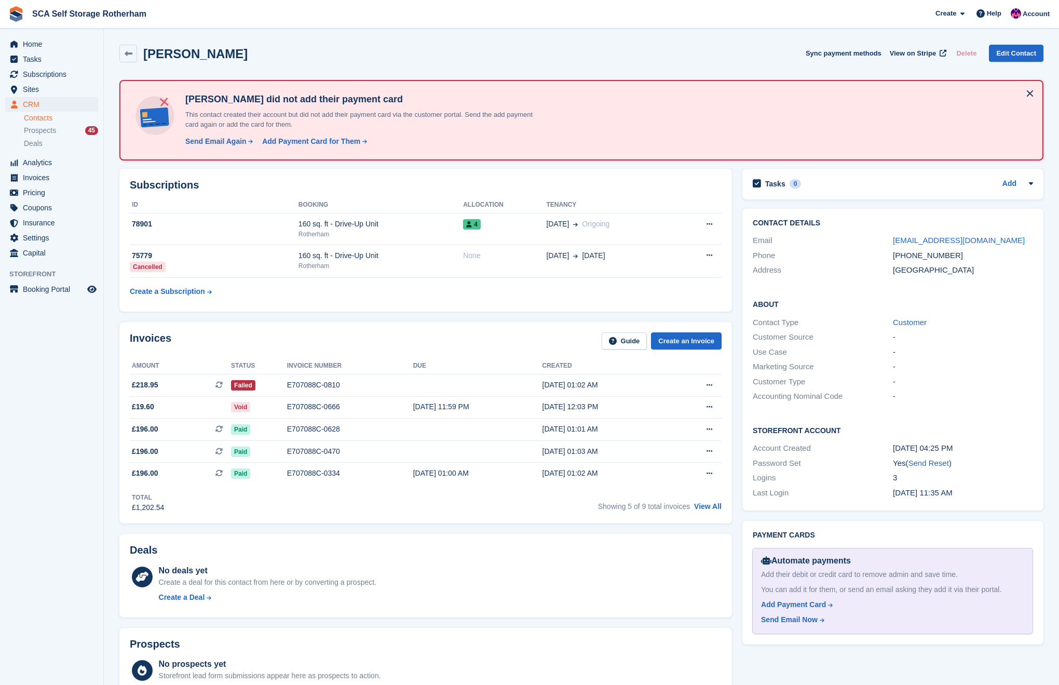
scroll to position [91, 0]
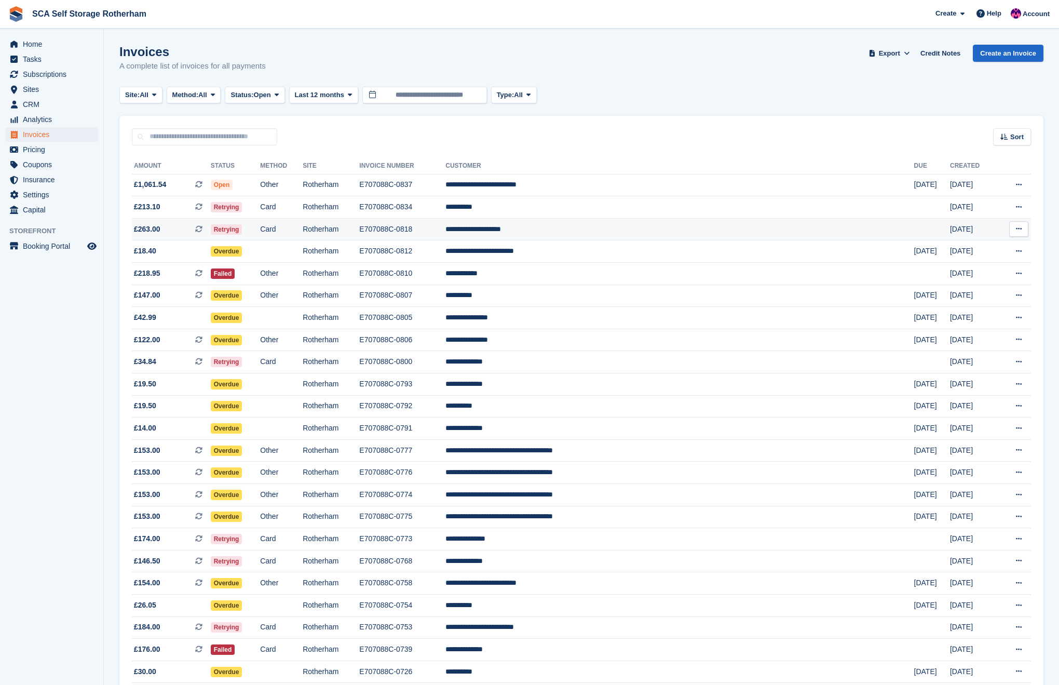
click at [631, 228] on td "**********" at bounding box center [679, 229] width 468 height 22
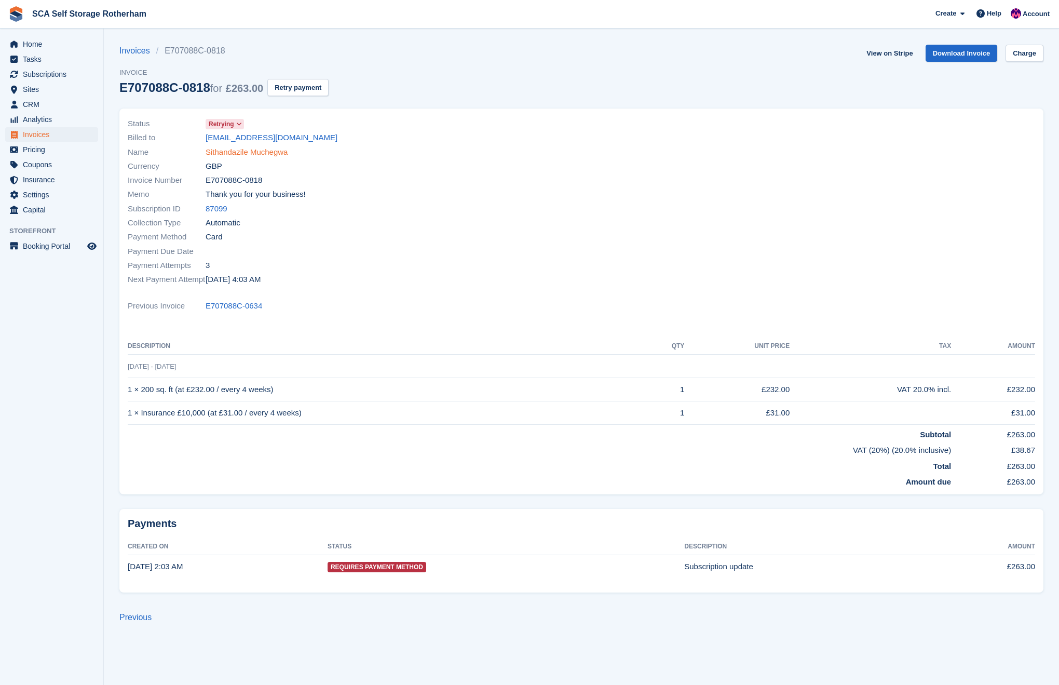
click at [243, 155] on link "Sithandazile Muchegwa" at bounding box center [247, 152] width 82 height 12
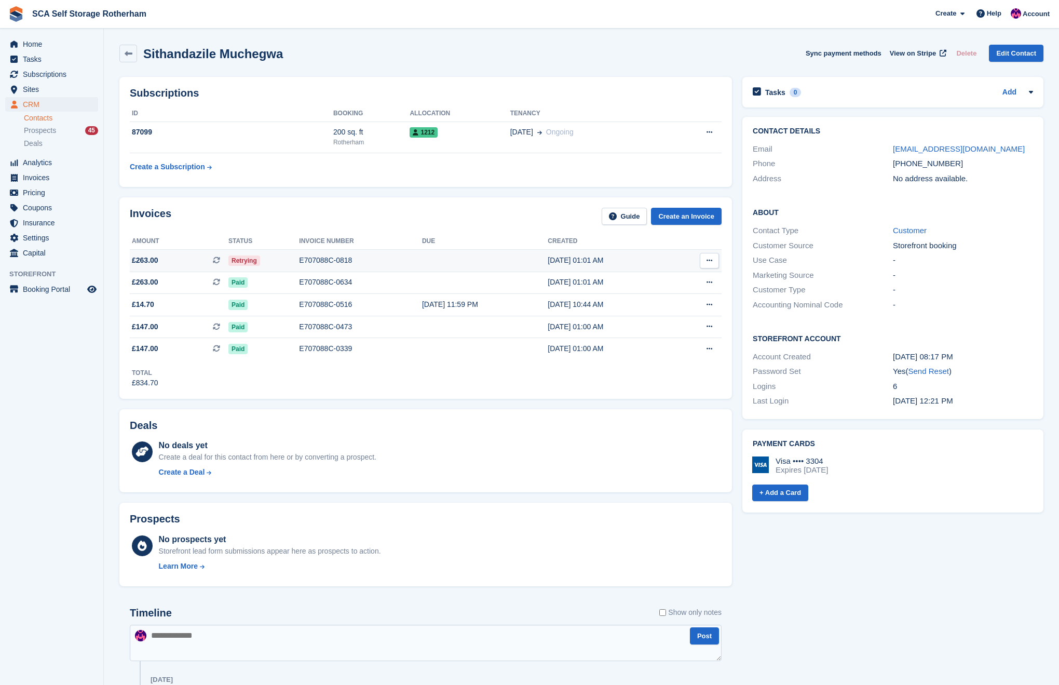
click at [707, 259] on icon at bounding box center [709, 260] width 6 height 7
click at [647, 298] on p "View on Stripe" at bounding box center [669, 296] width 90 height 17
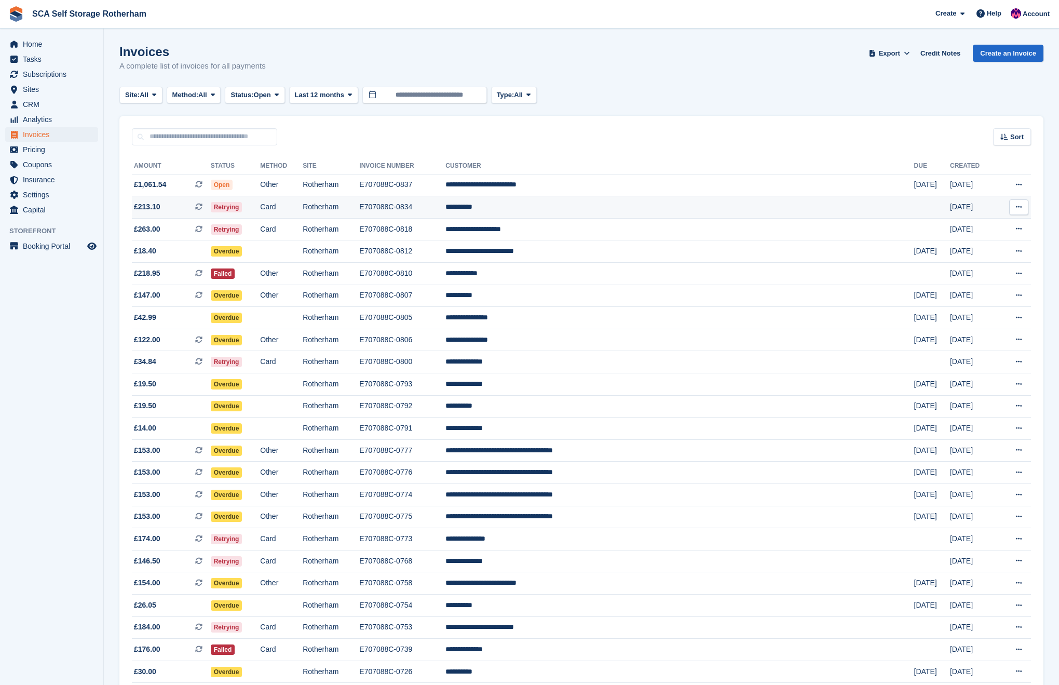
click at [445, 208] on td "E707088C-0834" at bounding box center [402, 207] width 86 height 22
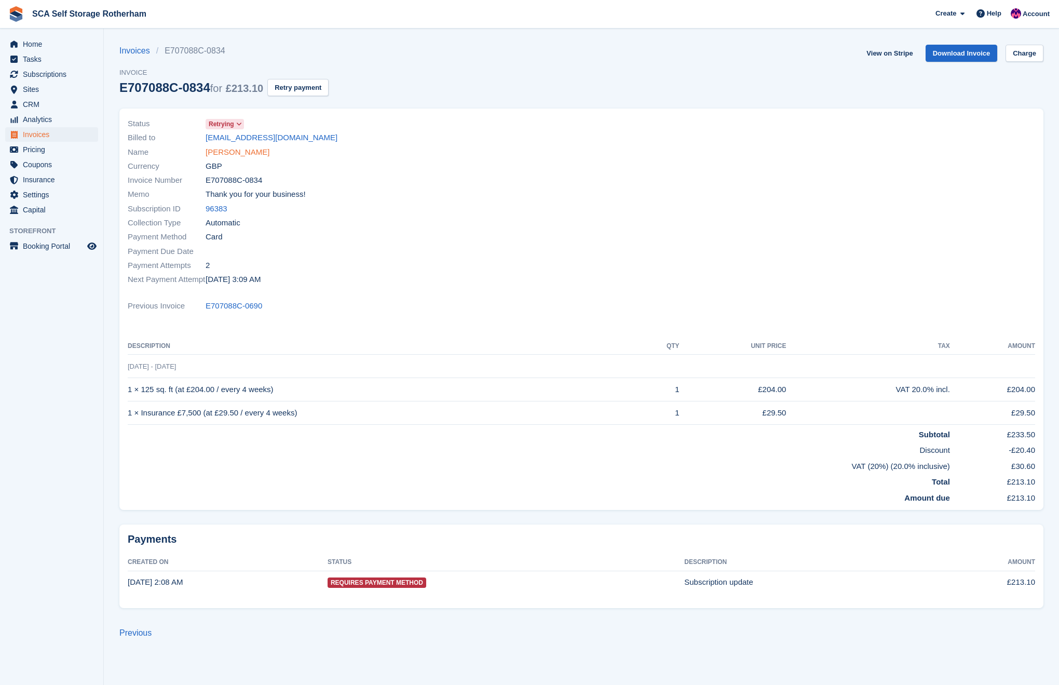
click at [241, 153] on link "Ola Ayoade" at bounding box center [238, 152] width 64 height 12
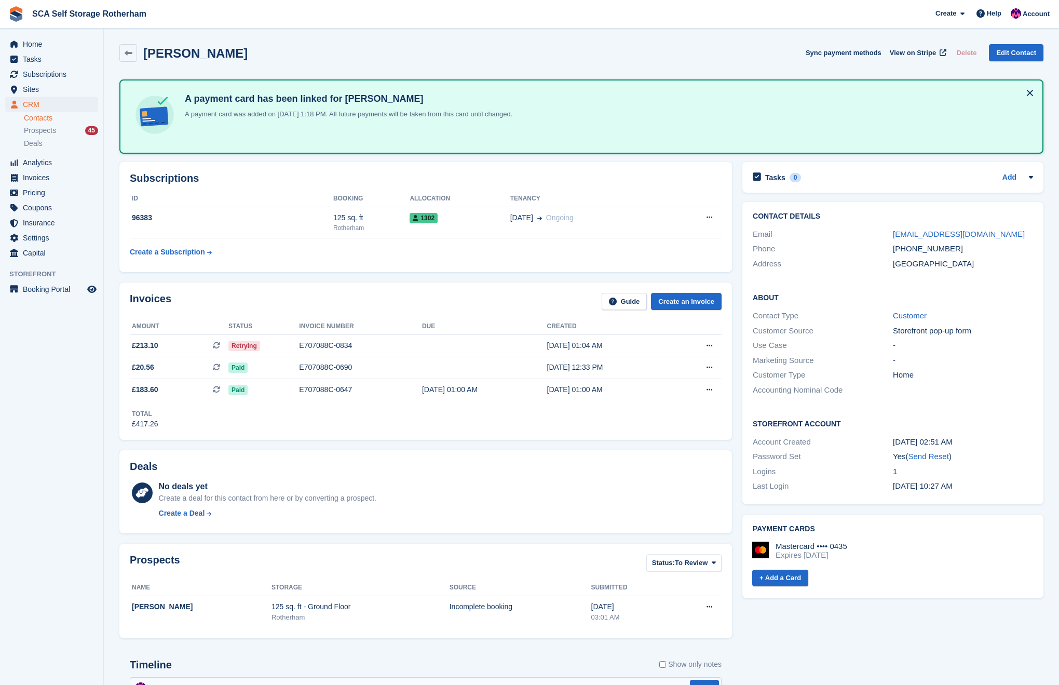
scroll to position [4, 0]
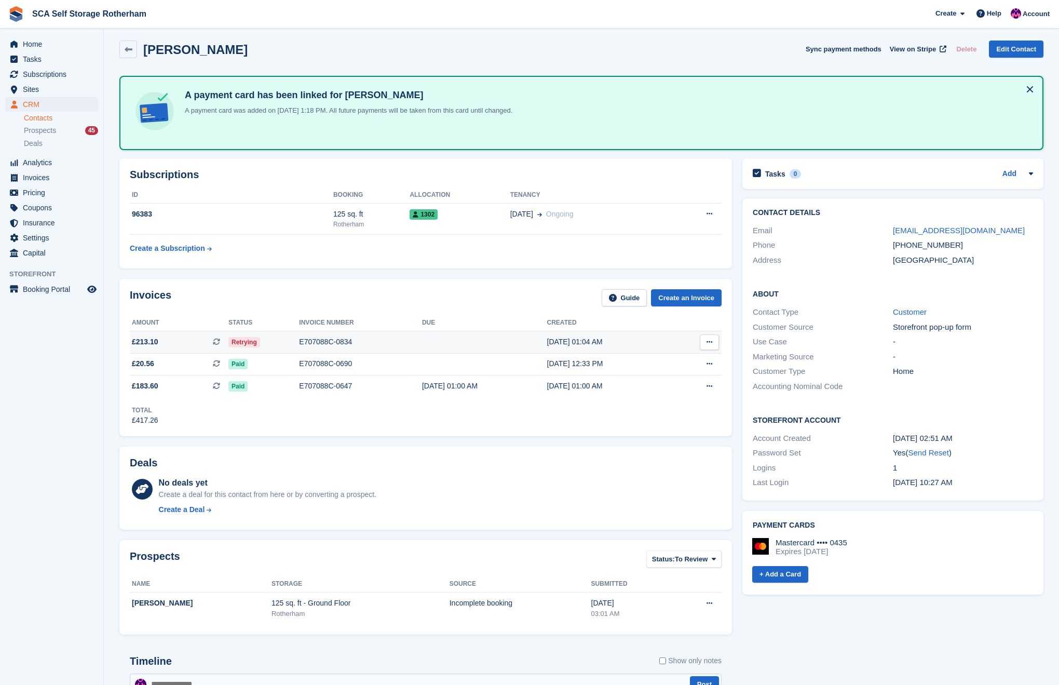
drag, startPoint x: 714, startPoint y: 339, endPoint x: 707, endPoint y: 340, distance: 6.8
click at [714, 339] on button at bounding box center [709, 342] width 19 height 16
click at [662, 374] on p "View on Stripe" at bounding box center [669, 377] width 90 height 17
click at [17, 45] on icon "menu" at bounding box center [13, 43] width 7 height 7
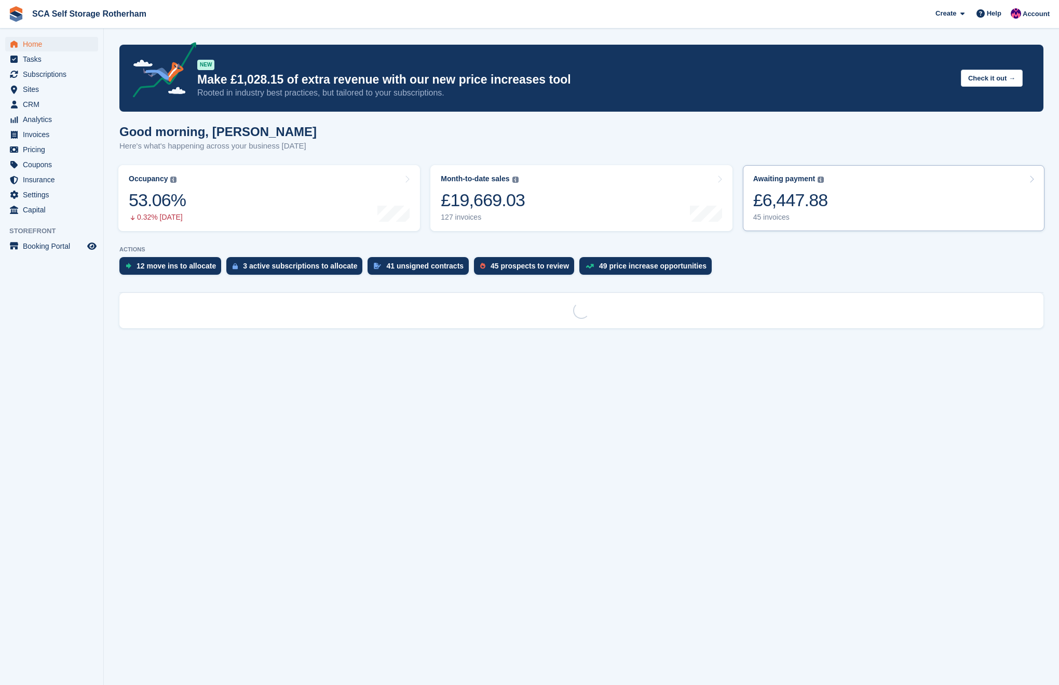
click at [961, 183] on link "Awaiting payment The total outstanding balance on all open invoices. £6,447.88 …" at bounding box center [894, 198] width 302 height 66
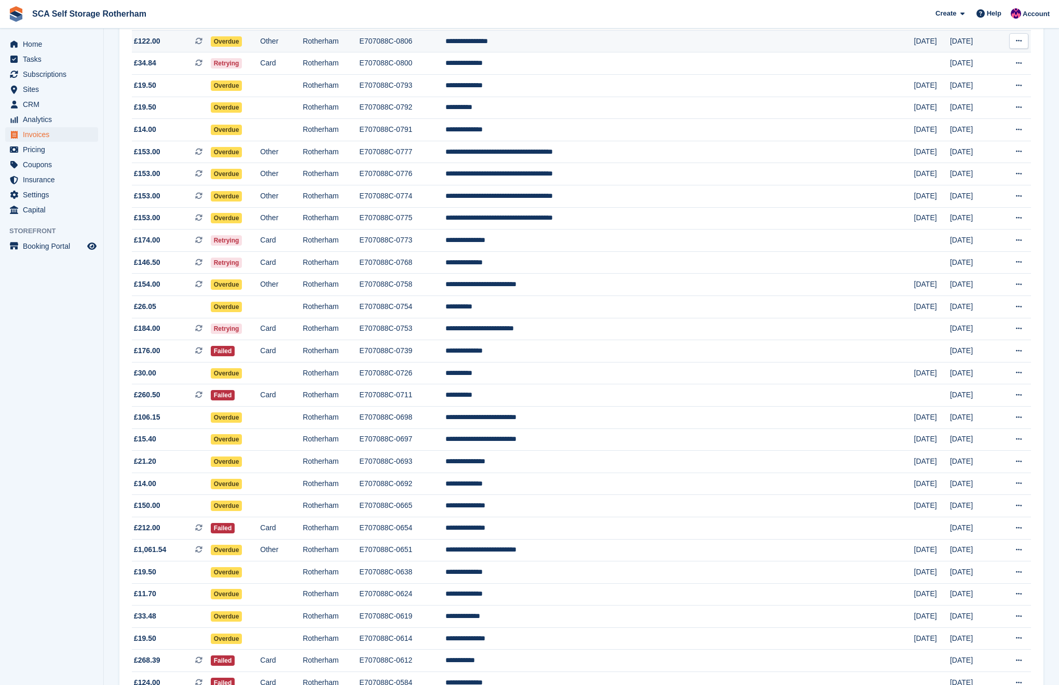
scroll to position [559, 0]
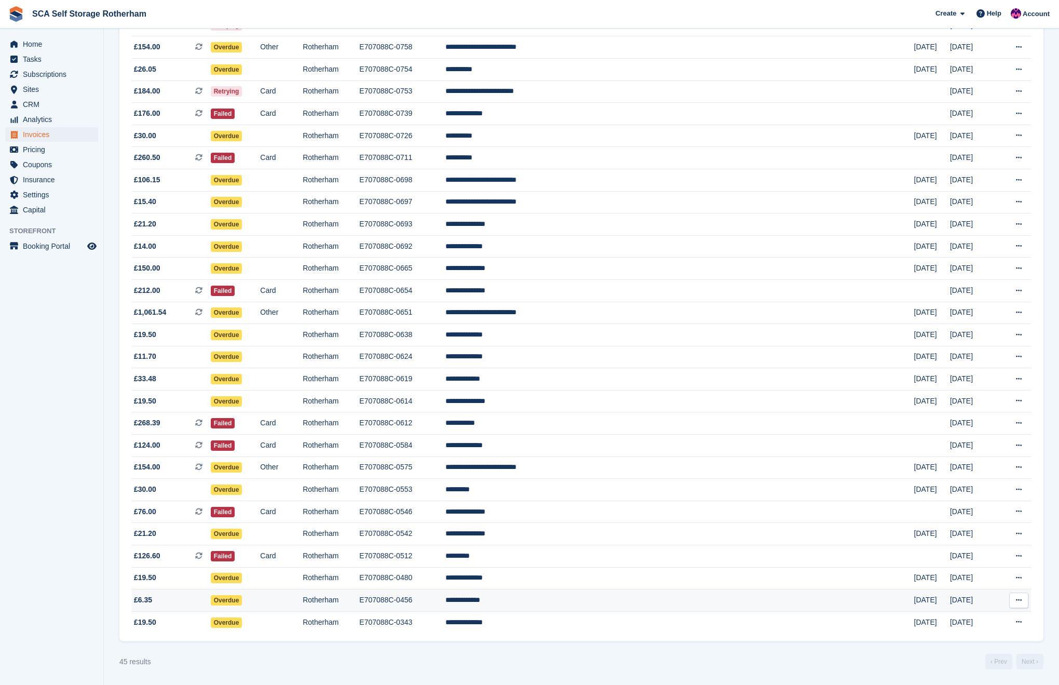
click at [630, 599] on td "**********" at bounding box center [679, 600] width 468 height 22
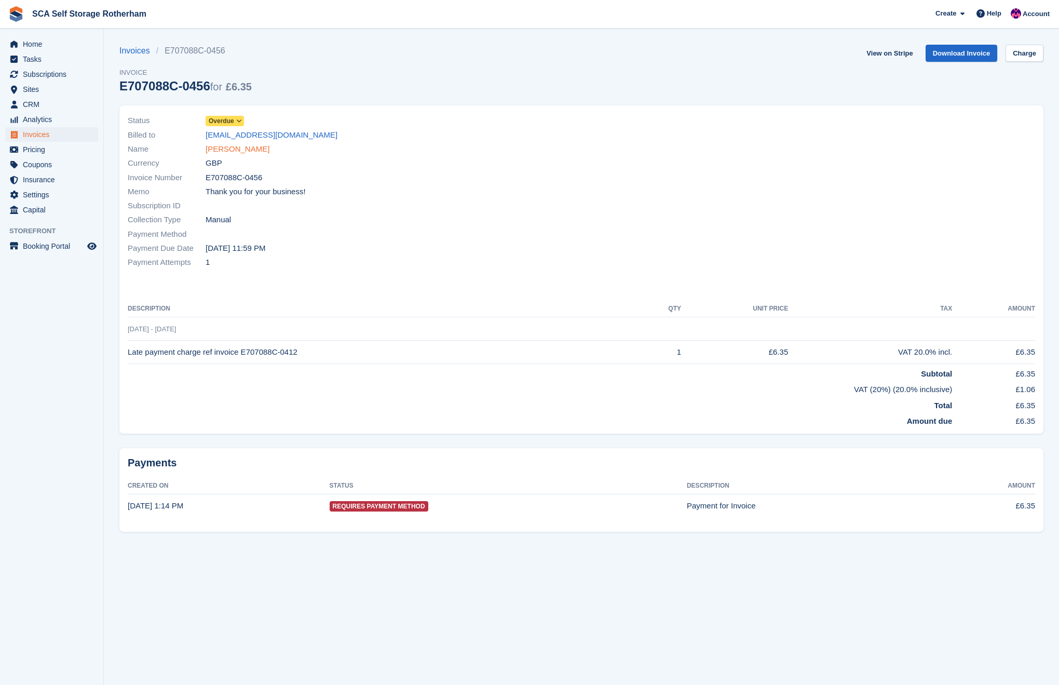
click at [247, 152] on link "[PERSON_NAME]" at bounding box center [238, 149] width 64 height 12
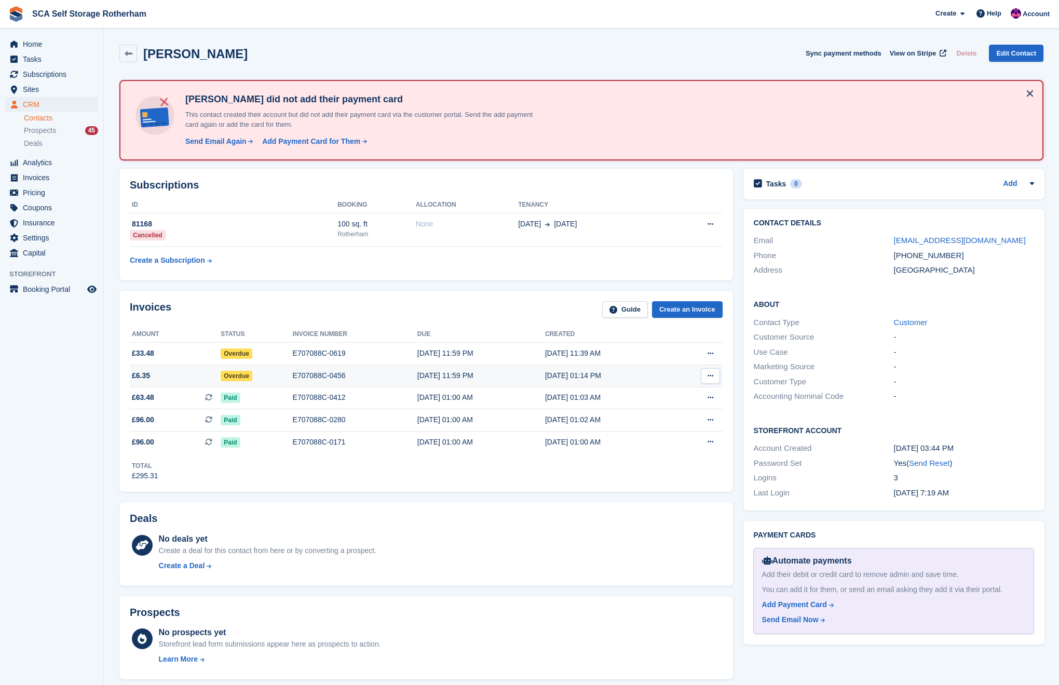
click at [465, 379] on div "[DATE] 11:59 PM" at bounding box center [481, 375] width 128 height 11
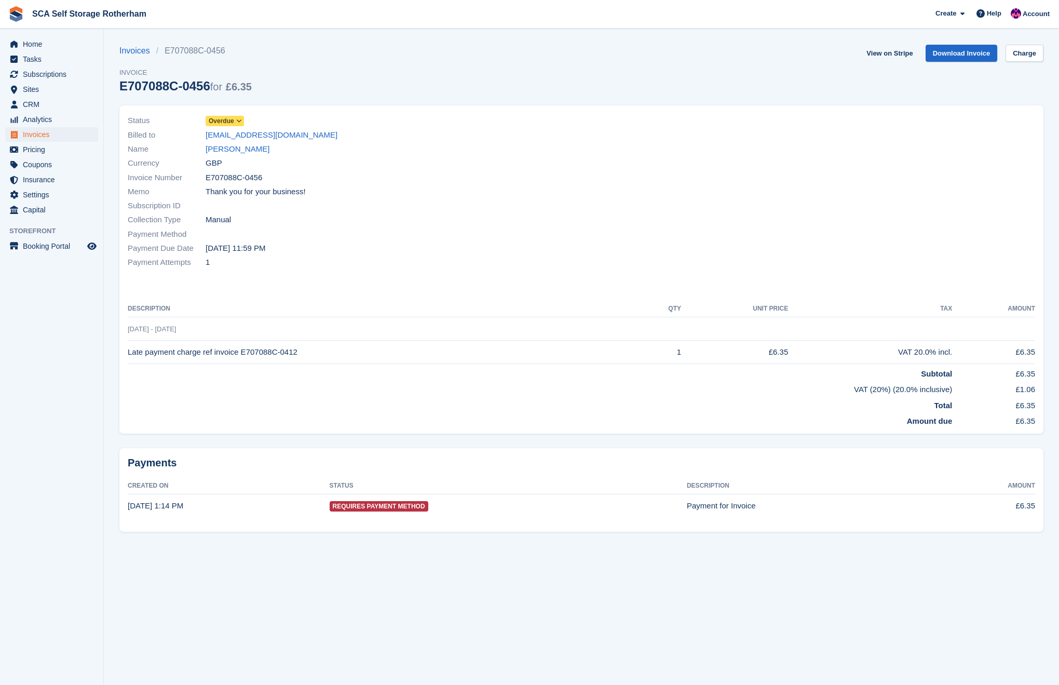
click at [238, 123] on icon at bounding box center [239, 121] width 6 height 6
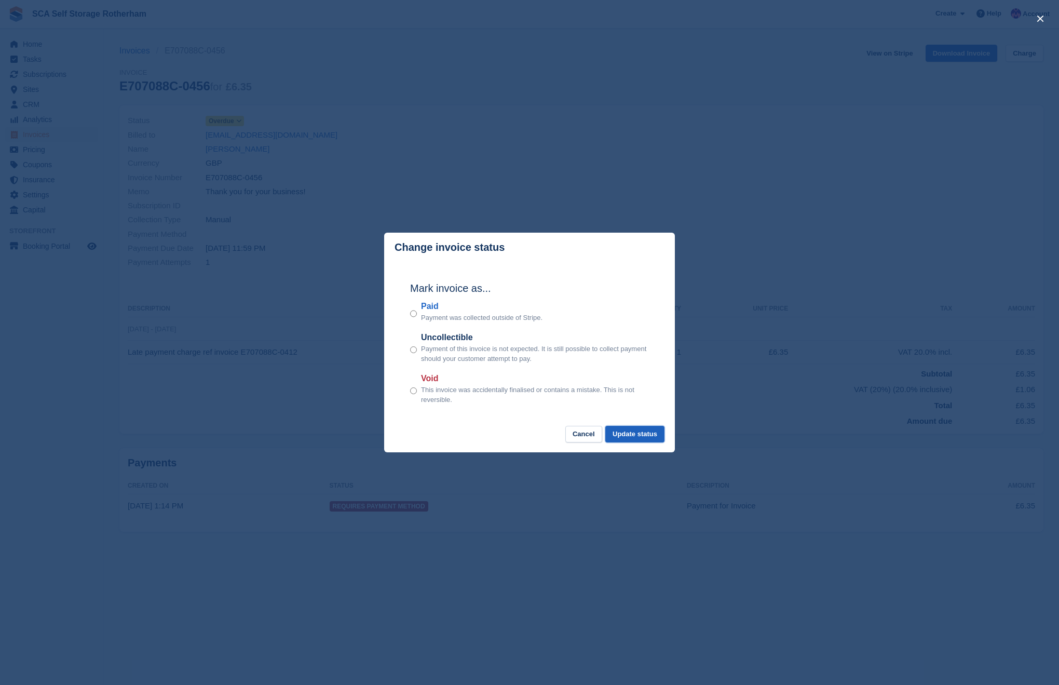
click at [631, 426] on button "Update status" at bounding box center [634, 434] width 59 height 17
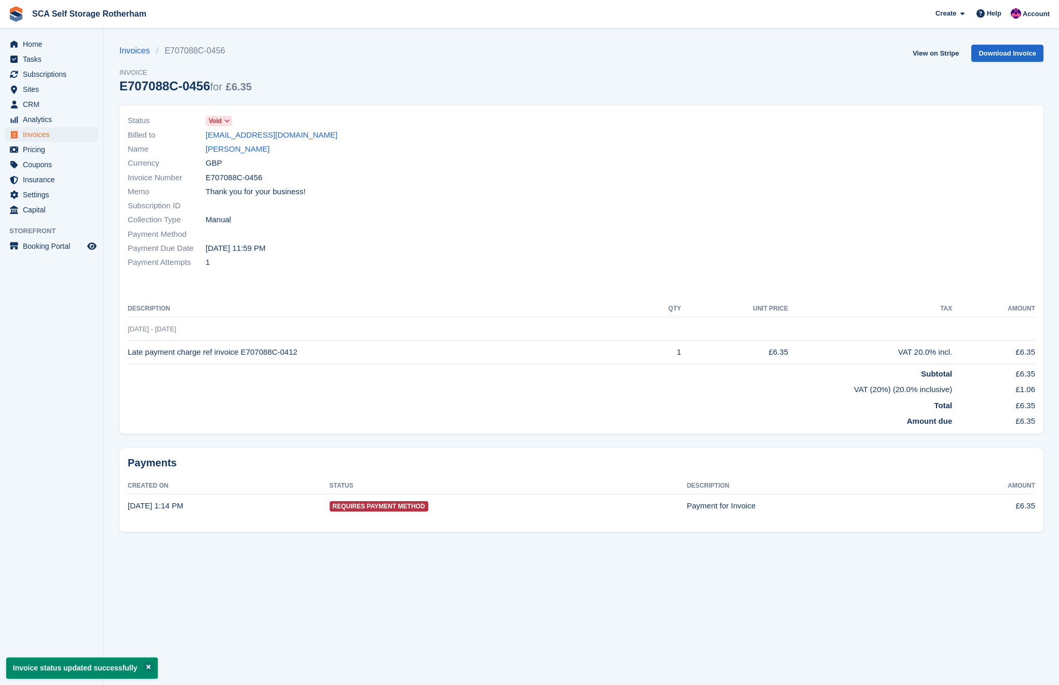
click at [227, 148] on link "[PERSON_NAME]" at bounding box center [238, 149] width 64 height 12
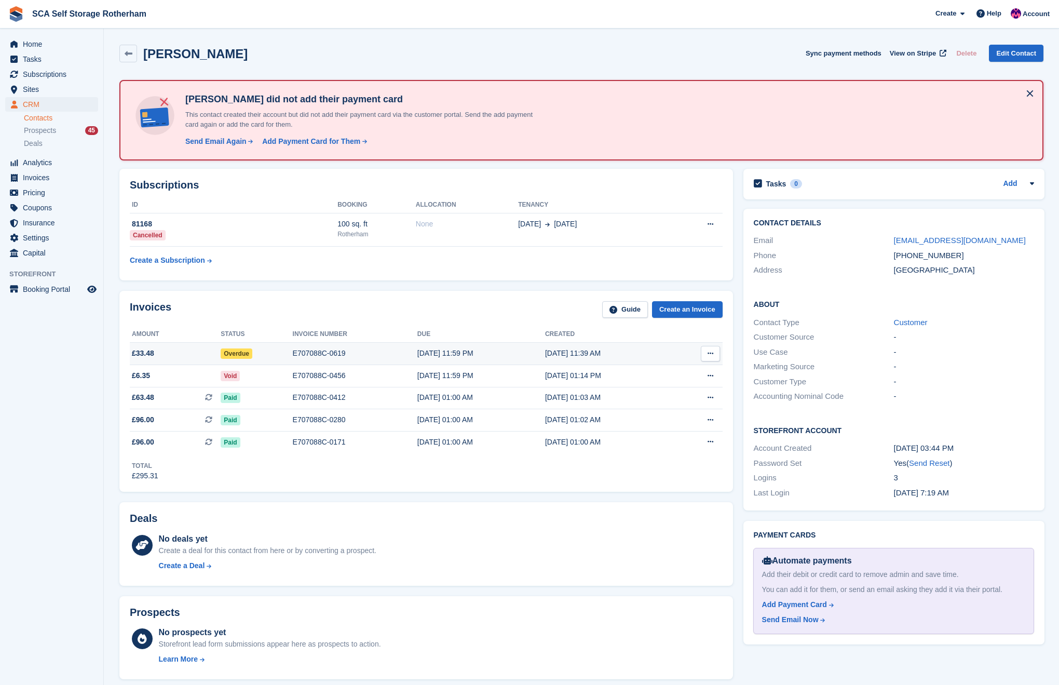
click at [307, 357] on div "E707088C-0619" at bounding box center [355, 353] width 125 height 11
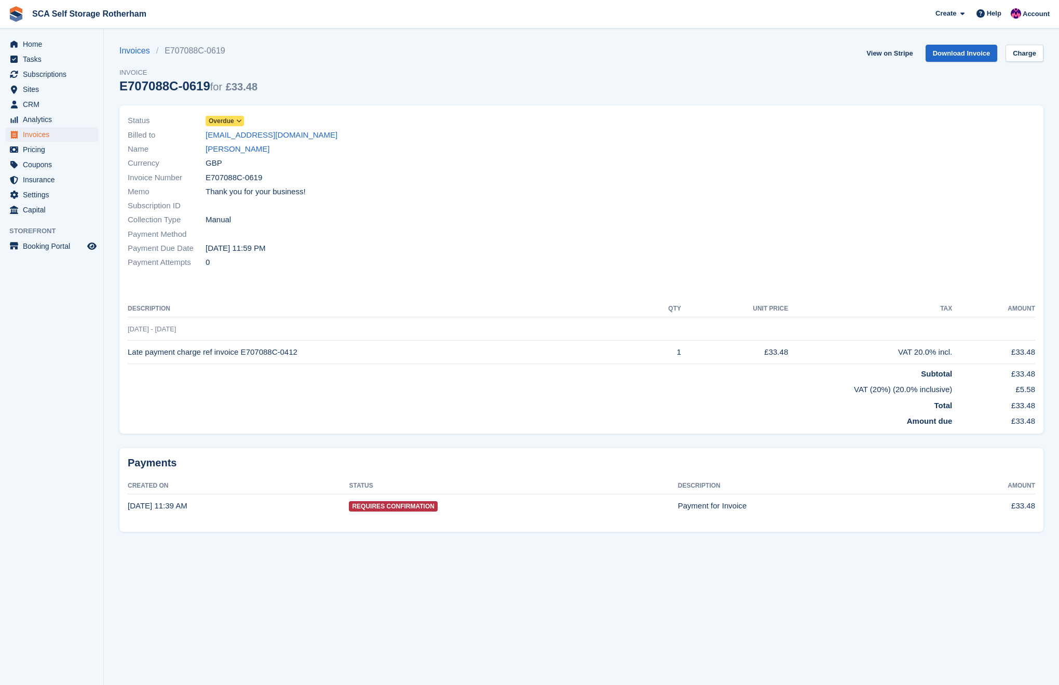
click at [227, 121] on span "Overdue" at bounding box center [221, 120] width 25 height 9
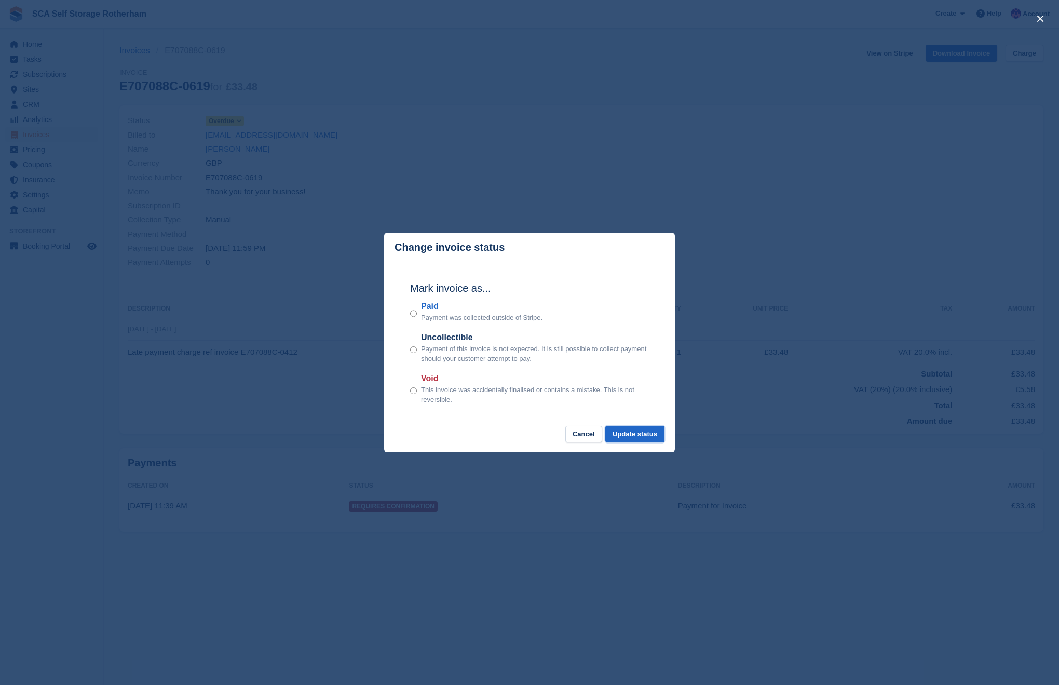
drag, startPoint x: 638, startPoint y: 429, endPoint x: 605, endPoint y: 388, distance: 53.5
click at [638, 429] on button "Update status" at bounding box center [634, 434] width 59 height 17
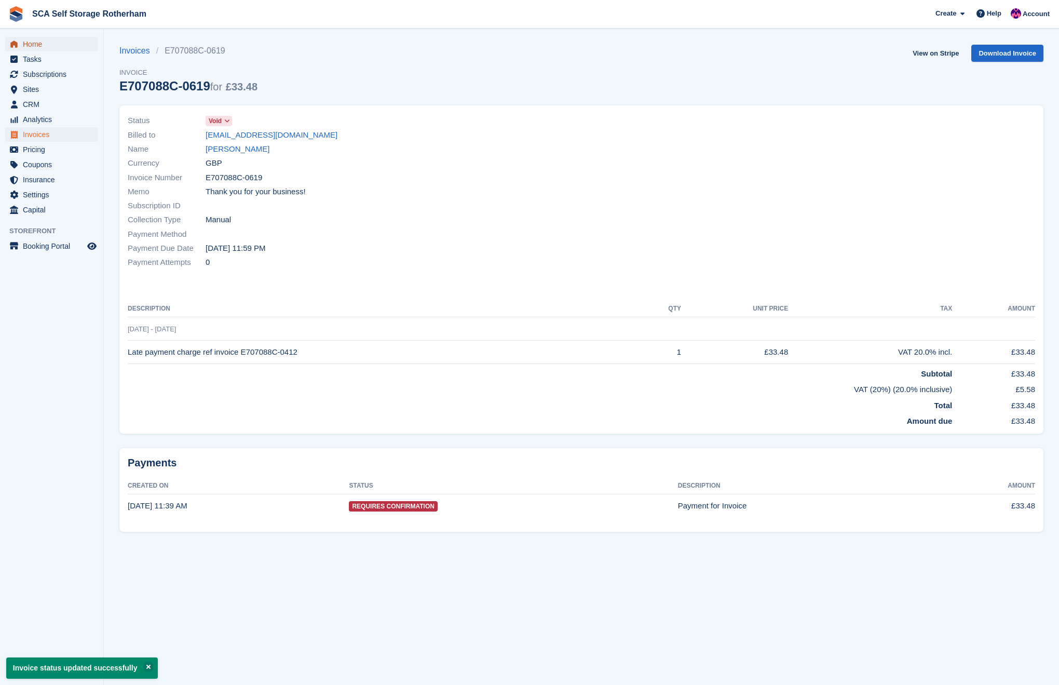
click at [32, 40] on span "Home" at bounding box center [54, 44] width 62 height 15
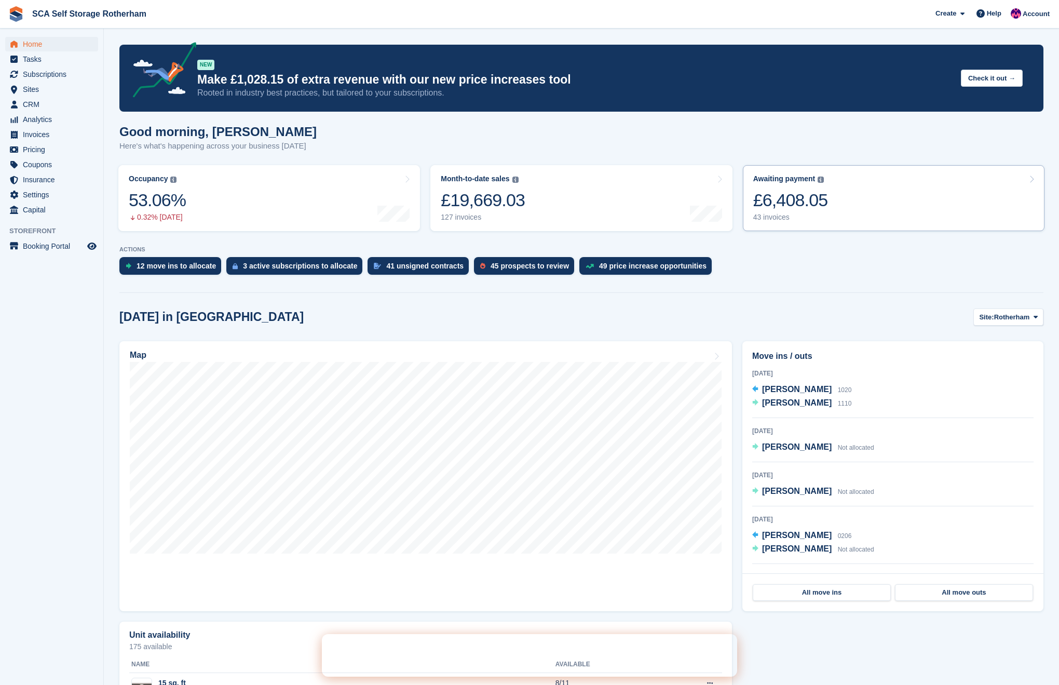
click at [872, 186] on link "Awaiting payment The total outstanding balance on all open invoices. £6,408.05 …" at bounding box center [894, 198] width 302 height 66
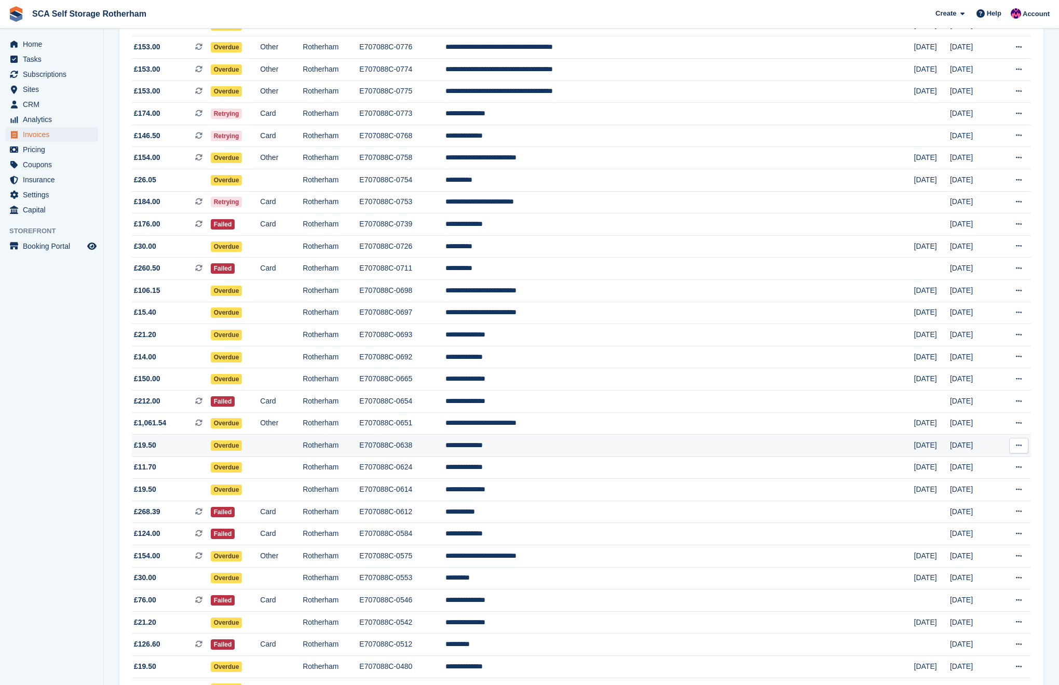
scroll to position [514, 0]
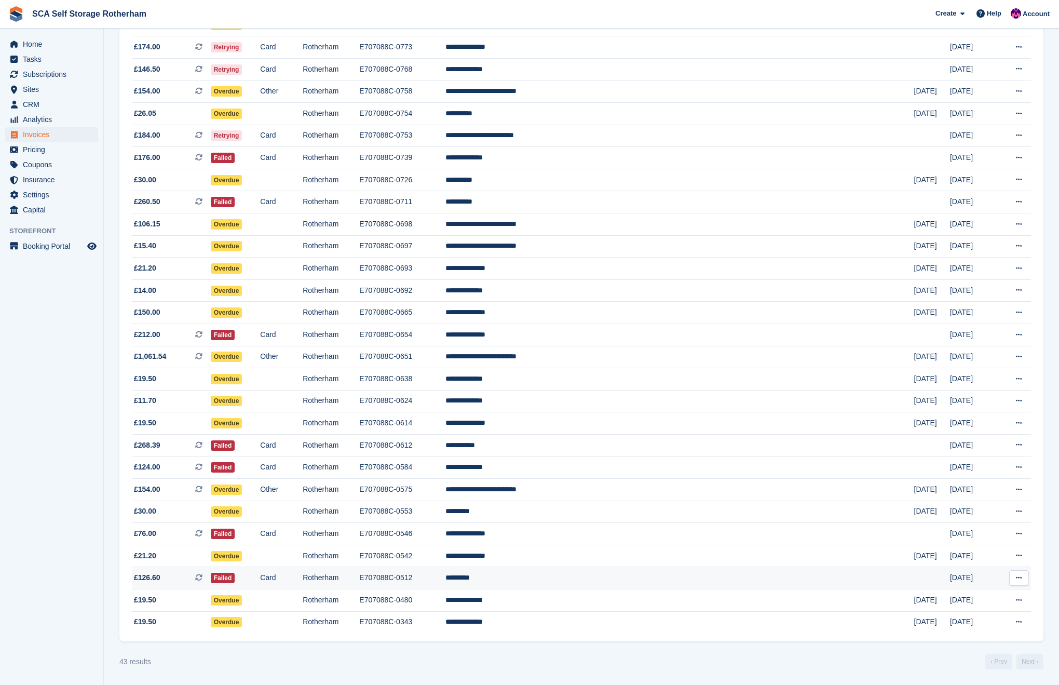
click at [630, 571] on td "*********" at bounding box center [679, 578] width 468 height 22
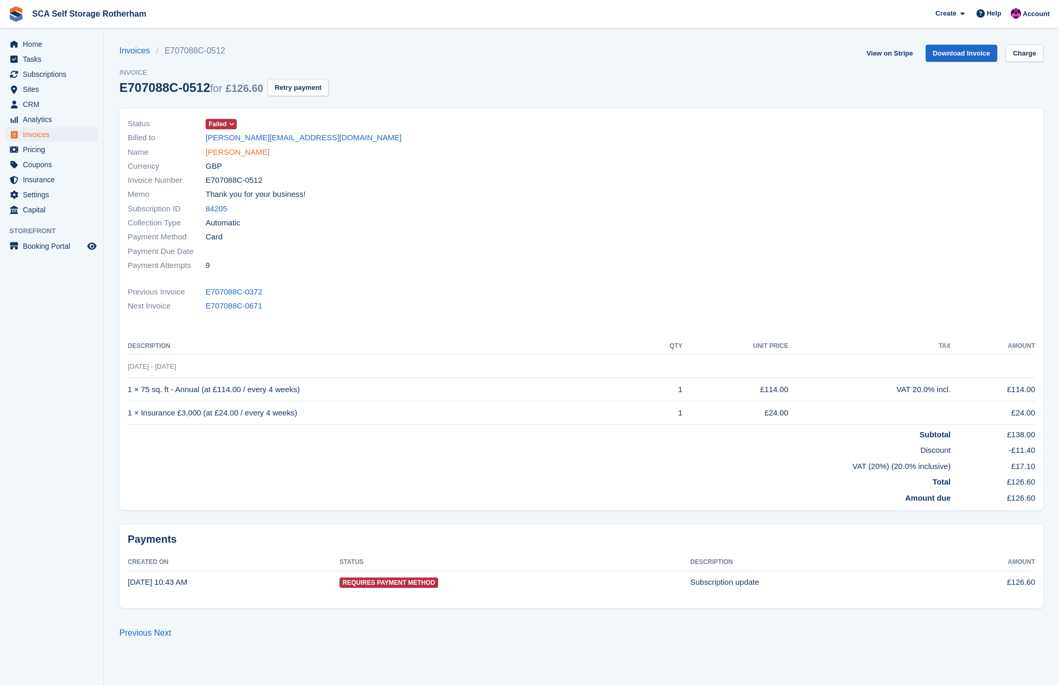
click at [235, 152] on link "[PERSON_NAME]" at bounding box center [238, 152] width 64 height 12
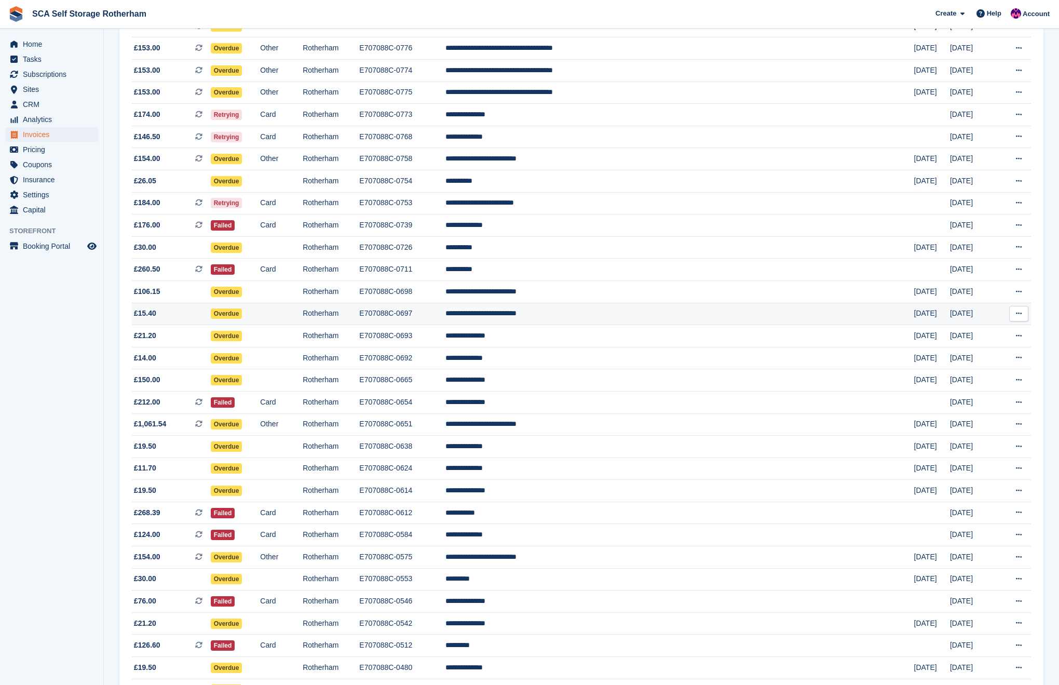
scroll to position [411, 0]
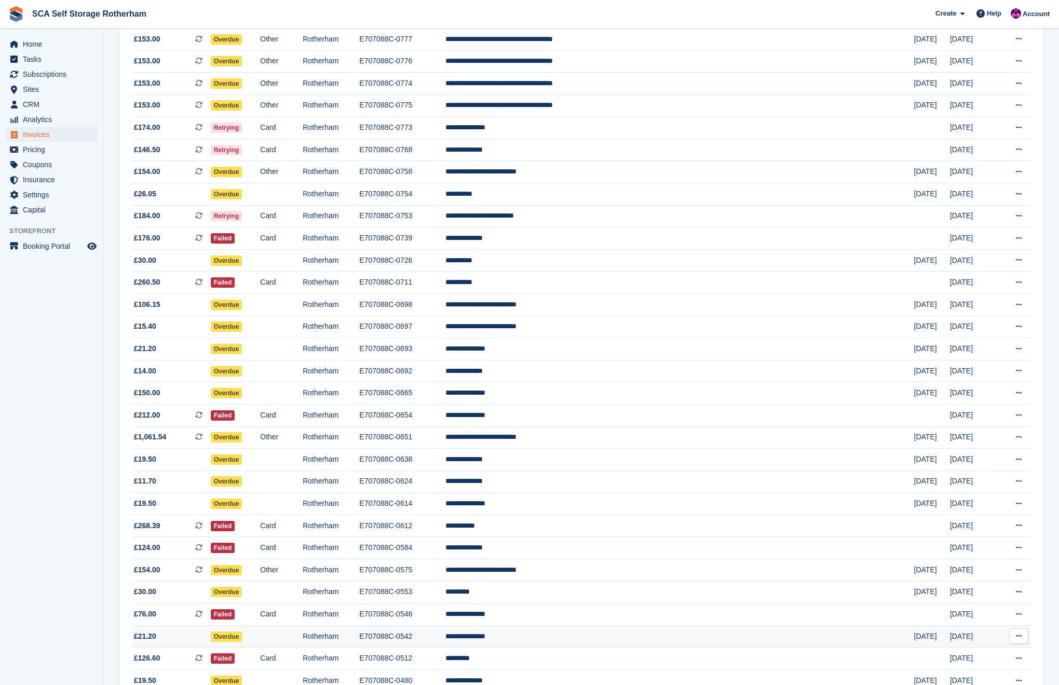
click at [594, 647] on td "**********" at bounding box center [679, 636] width 468 height 22
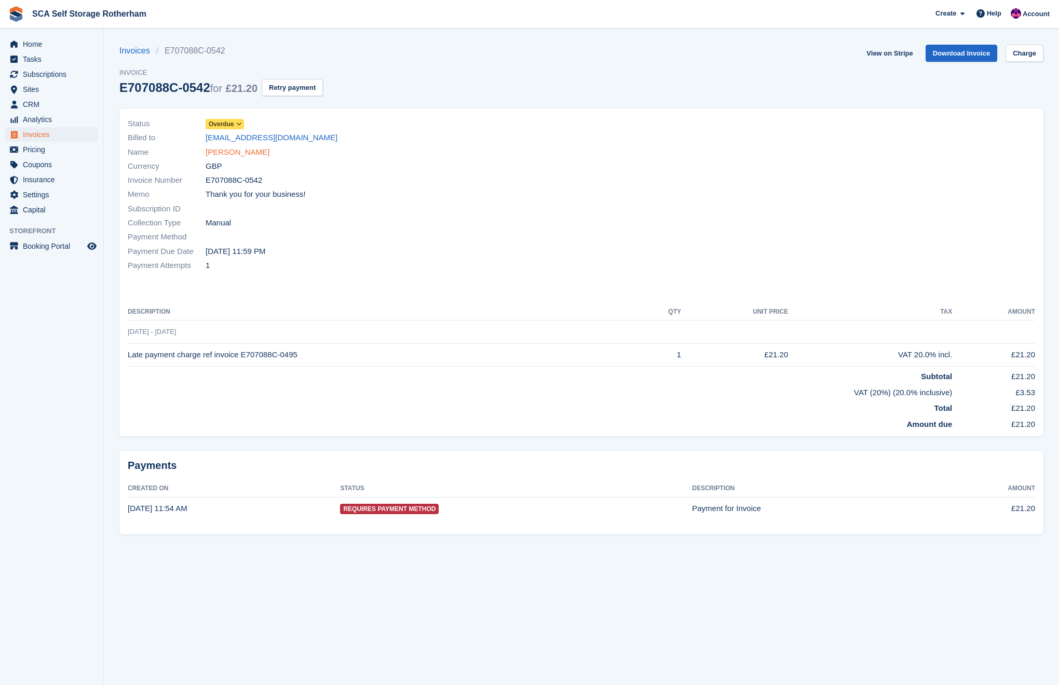
click at [229, 153] on link "[PERSON_NAME]" at bounding box center [238, 152] width 64 height 12
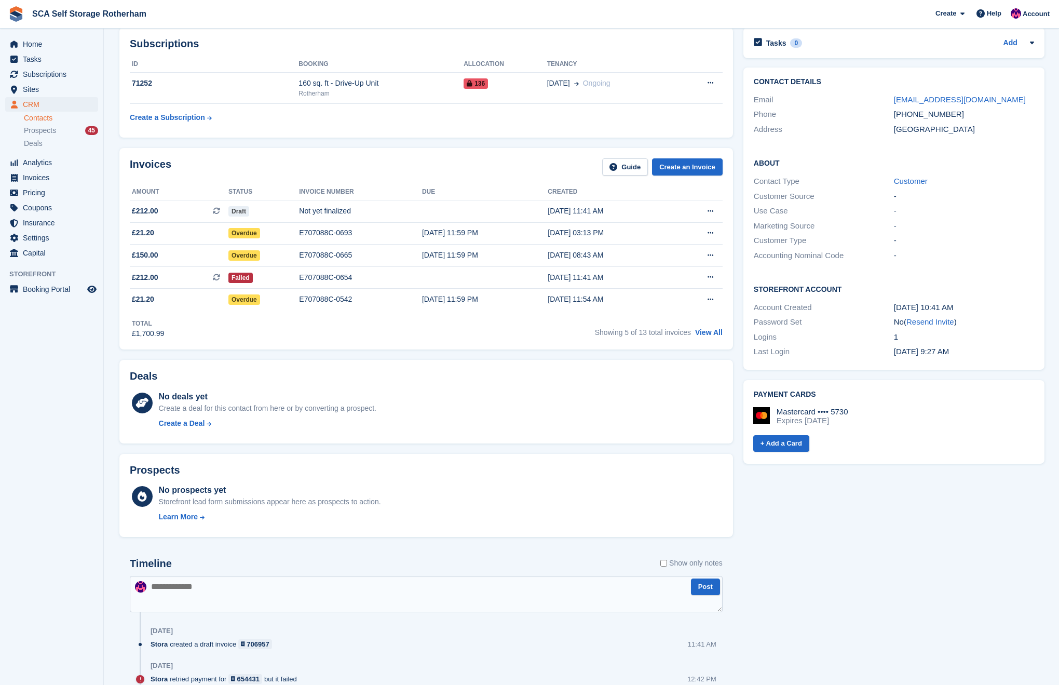
scroll to position [103, 0]
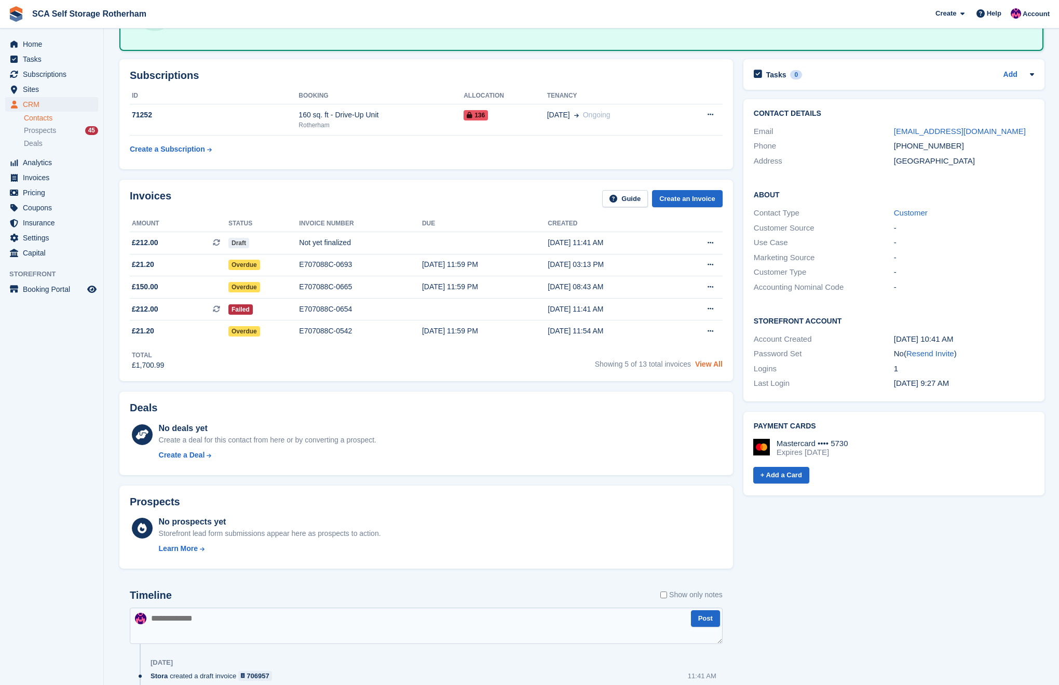
click at [713, 365] on link "View All" at bounding box center [709, 364] width 28 height 8
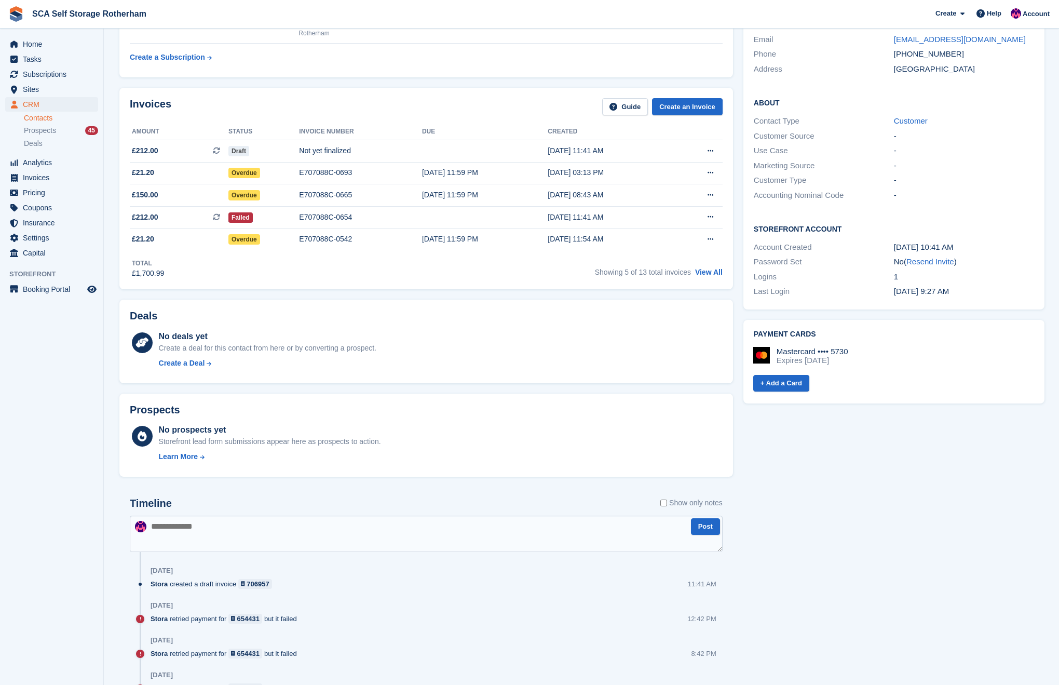
scroll to position [174, 0]
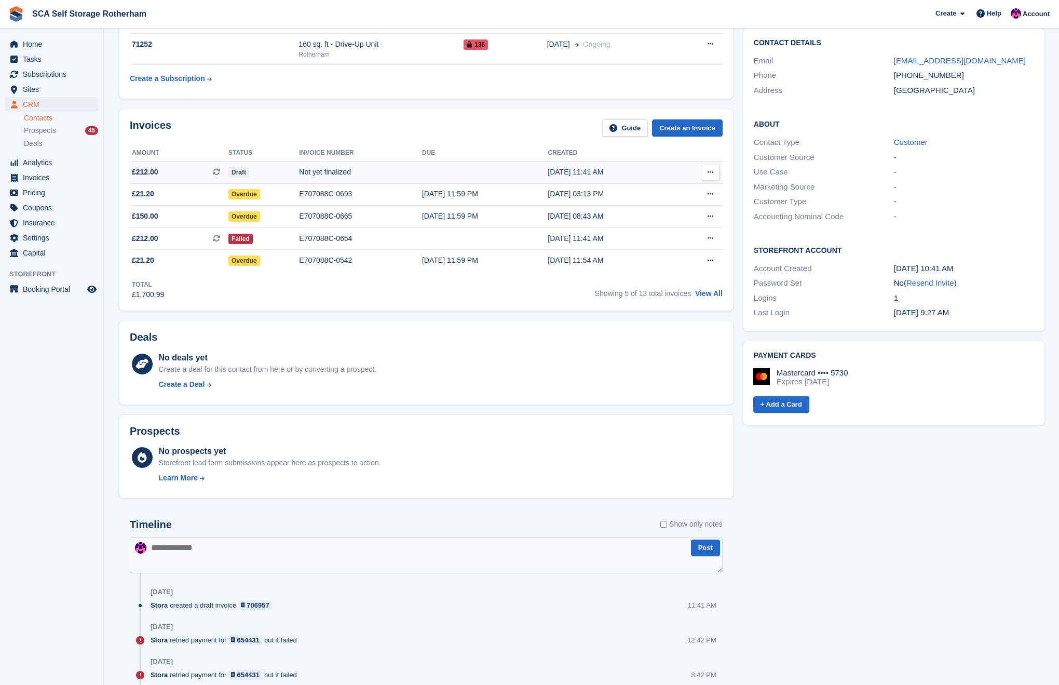
click at [330, 174] on div "Not yet finalized" at bounding box center [360, 172] width 123 height 11
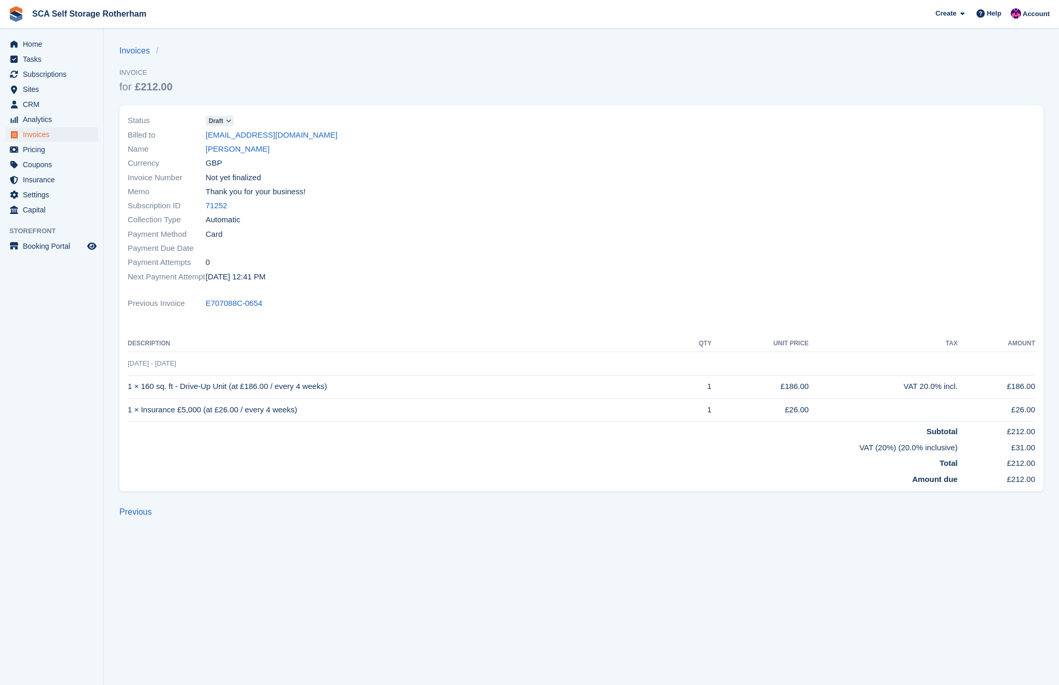
click at [226, 121] on span at bounding box center [228, 121] width 8 height 8
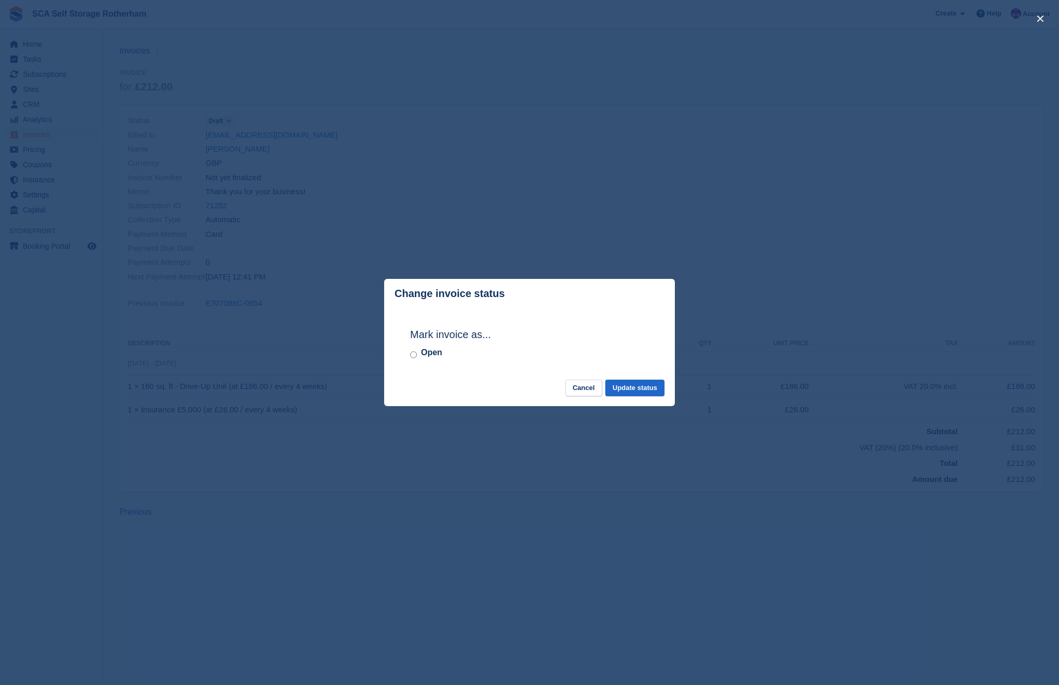
click at [417, 352] on div "Open" at bounding box center [529, 352] width 239 height 12
drag, startPoint x: 650, startPoint y: 389, endPoint x: 423, endPoint y: 255, distance: 263.4
click at [649, 388] on button "Update status" at bounding box center [634, 387] width 59 height 17
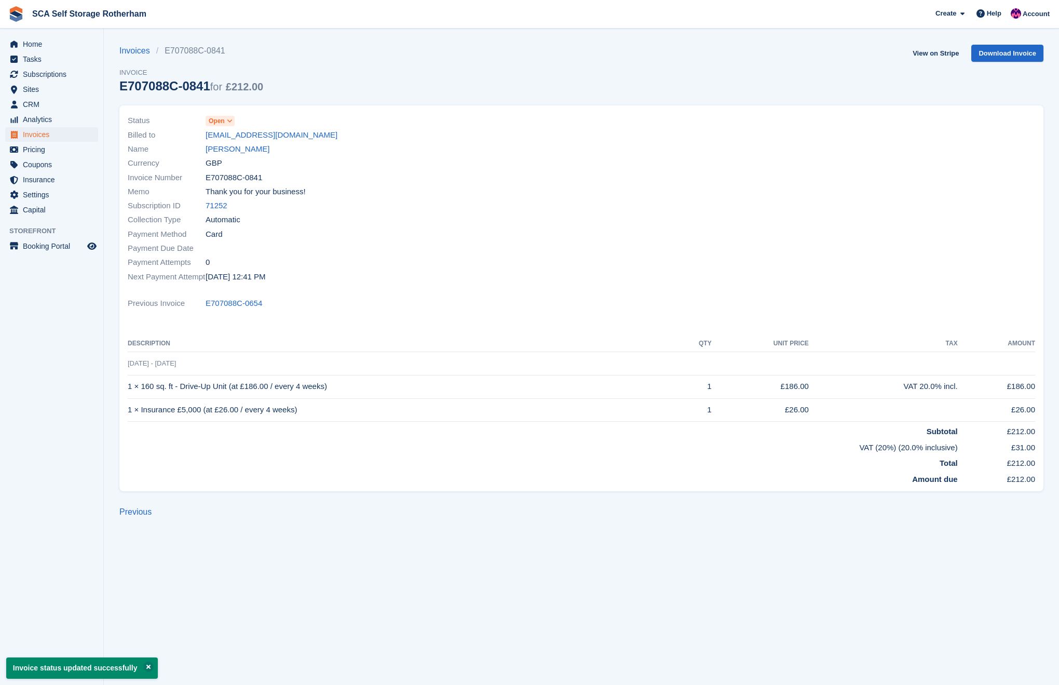
click at [248, 149] on link "[PERSON_NAME]" at bounding box center [238, 149] width 64 height 12
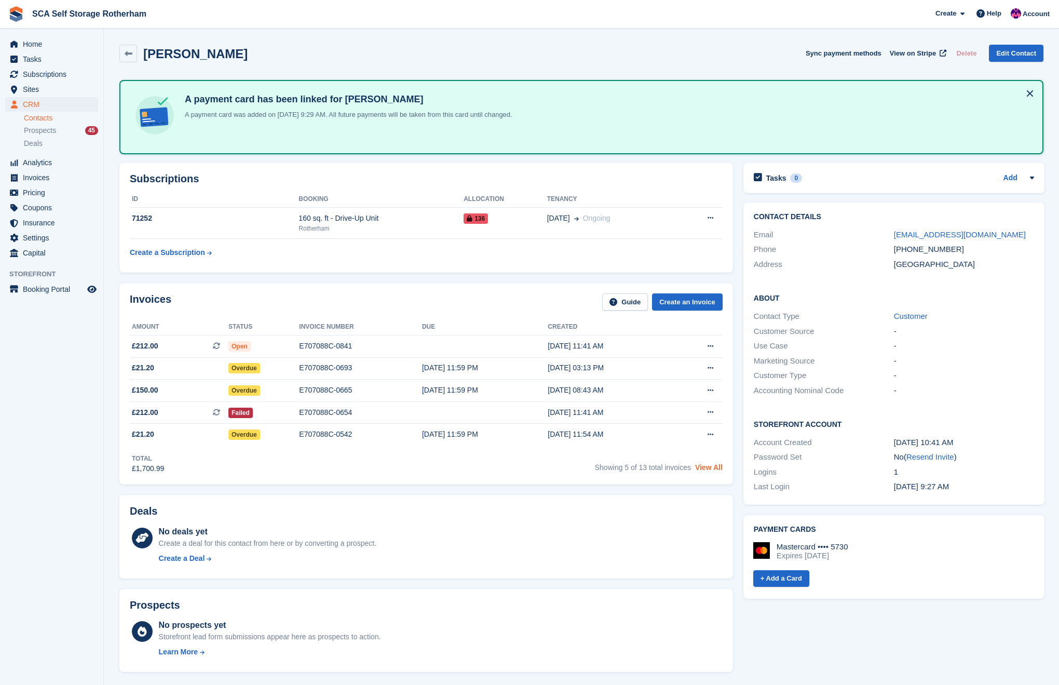
click at [708, 468] on link "View All" at bounding box center [709, 467] width 28 height 8
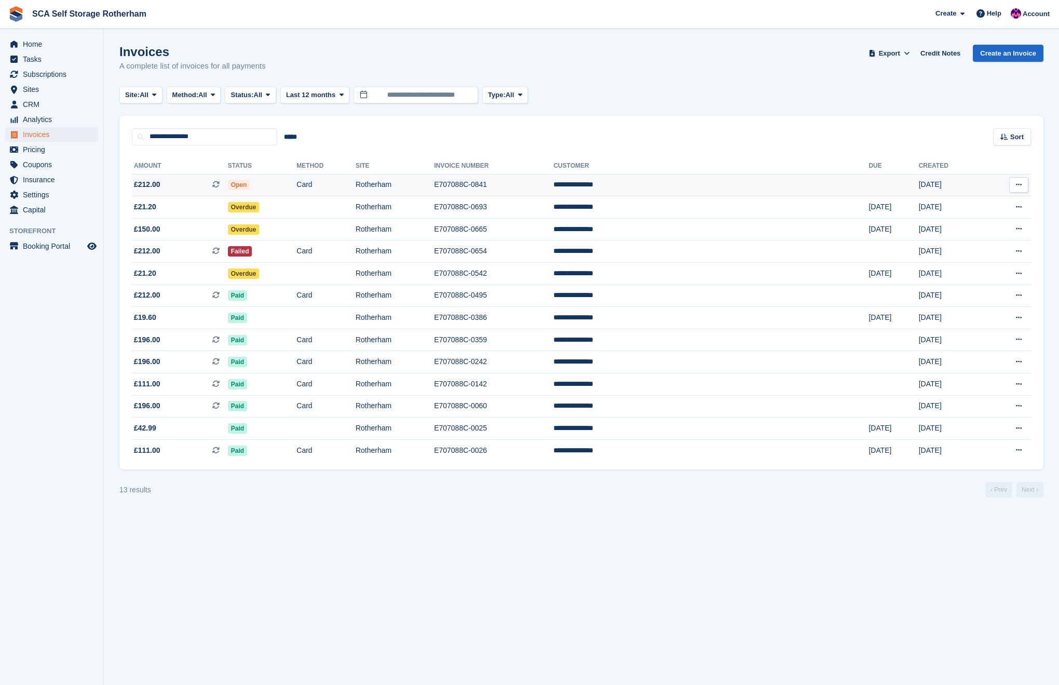
click at [224, 194] on td "£212.00 This is a recurring subscription invoice." at bounding box center [180, 185] width 96 height 22
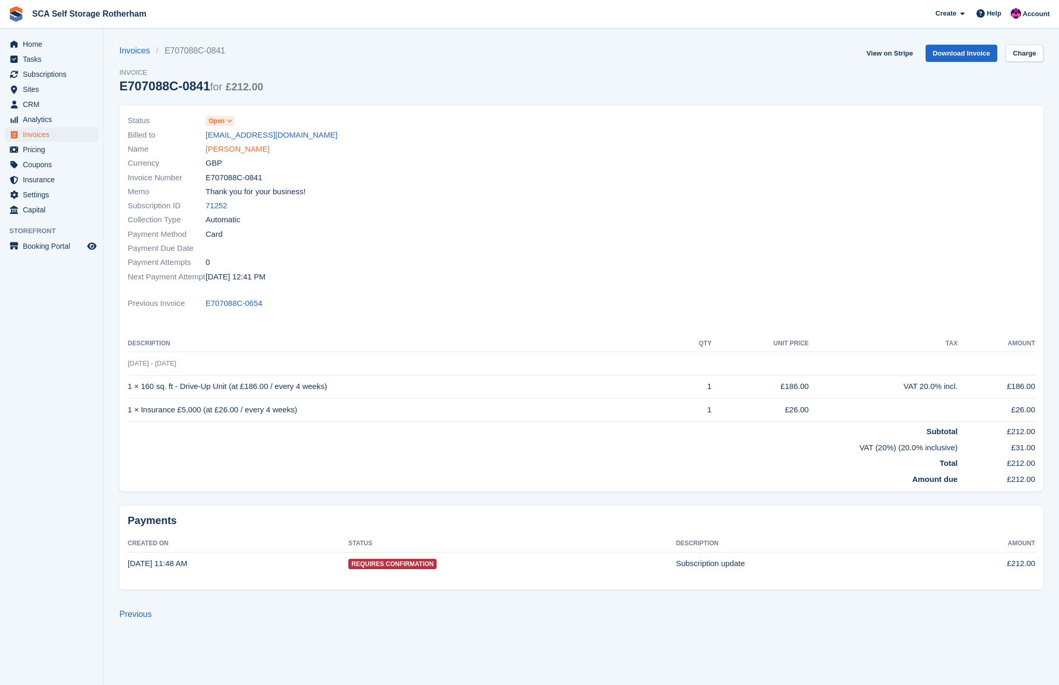
click at [243, 150] on link "[PERSON_NAME]" at bounding box center [238, 149] width 64 height 12
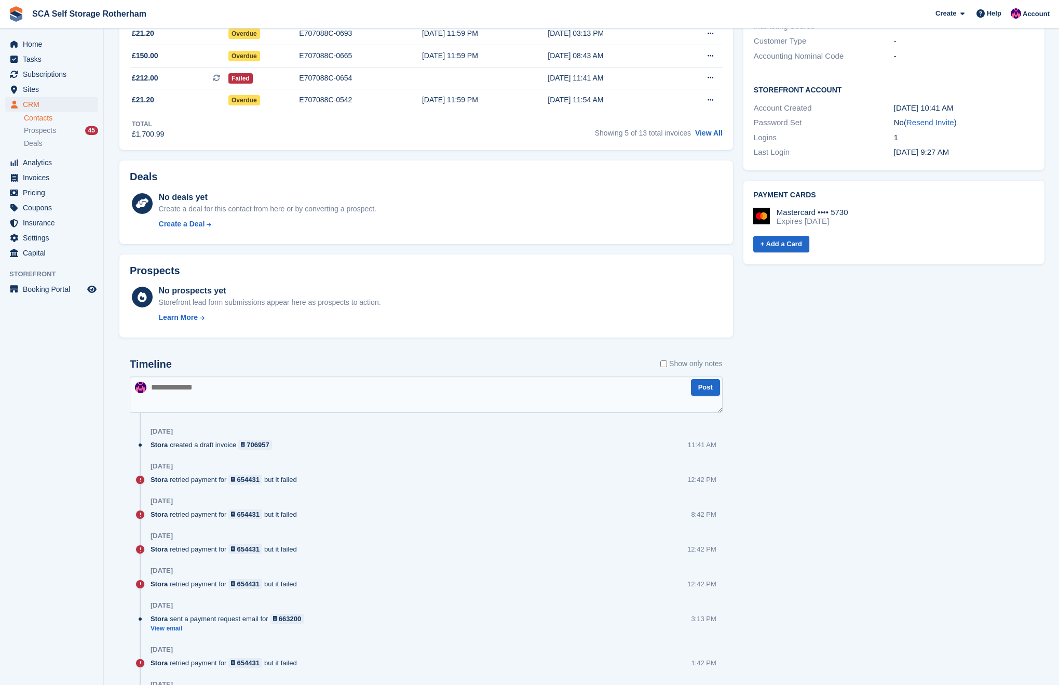
scroll to position [229, 0]
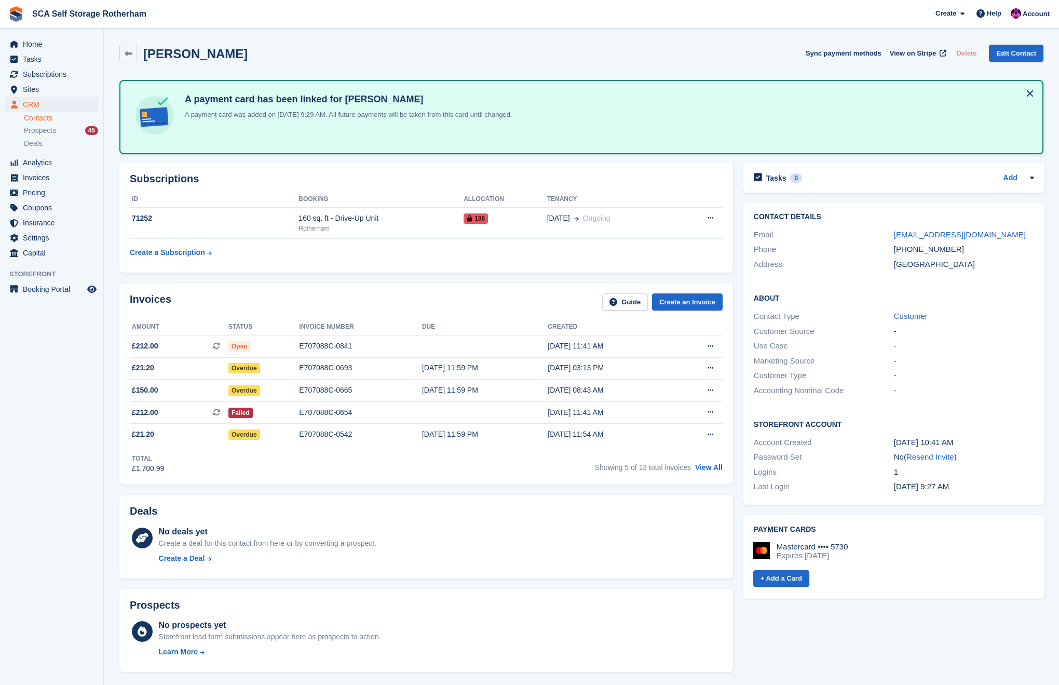
scroll to position [51, 0]
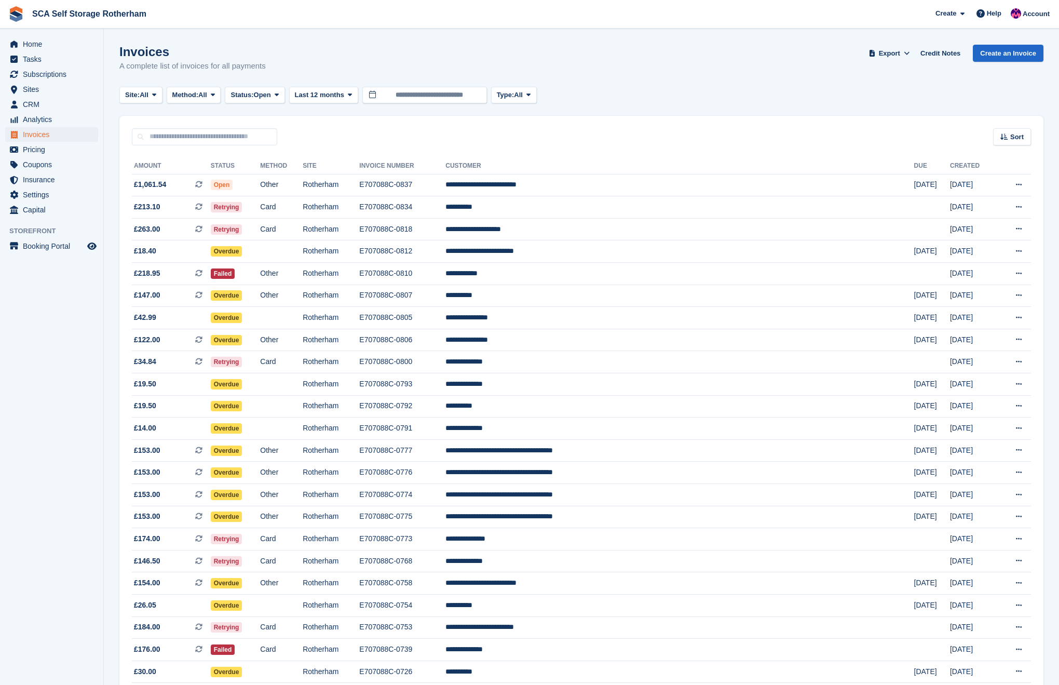
scroll to position [411, 0]
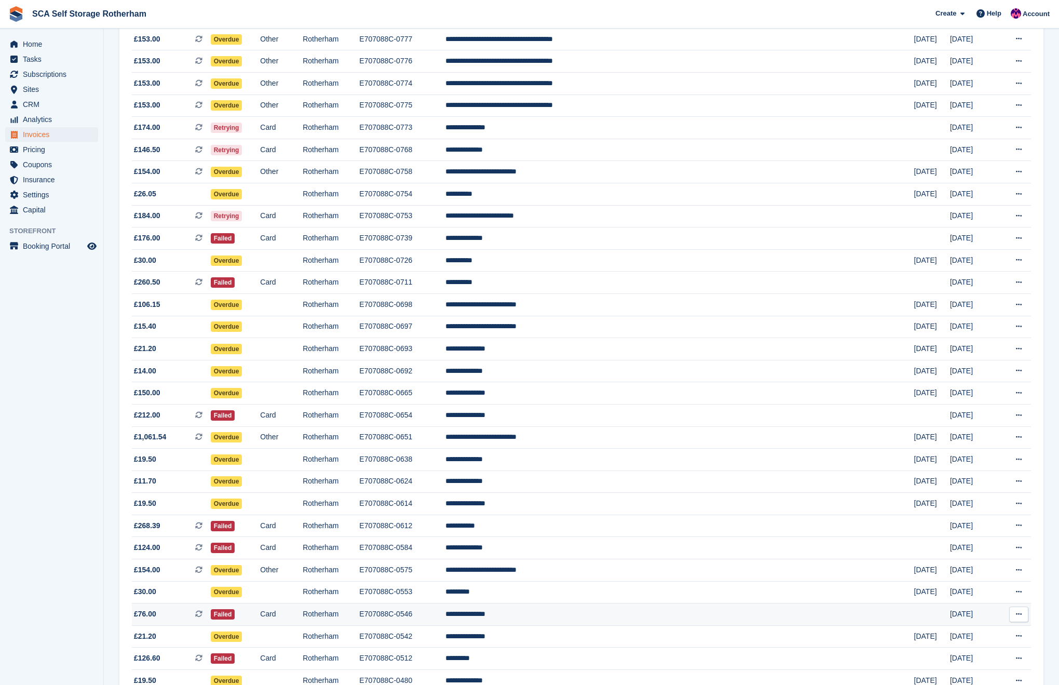
click at [445, 625] on td "E707088C-0546" at bounding box center [402, 614] width 86 height 22
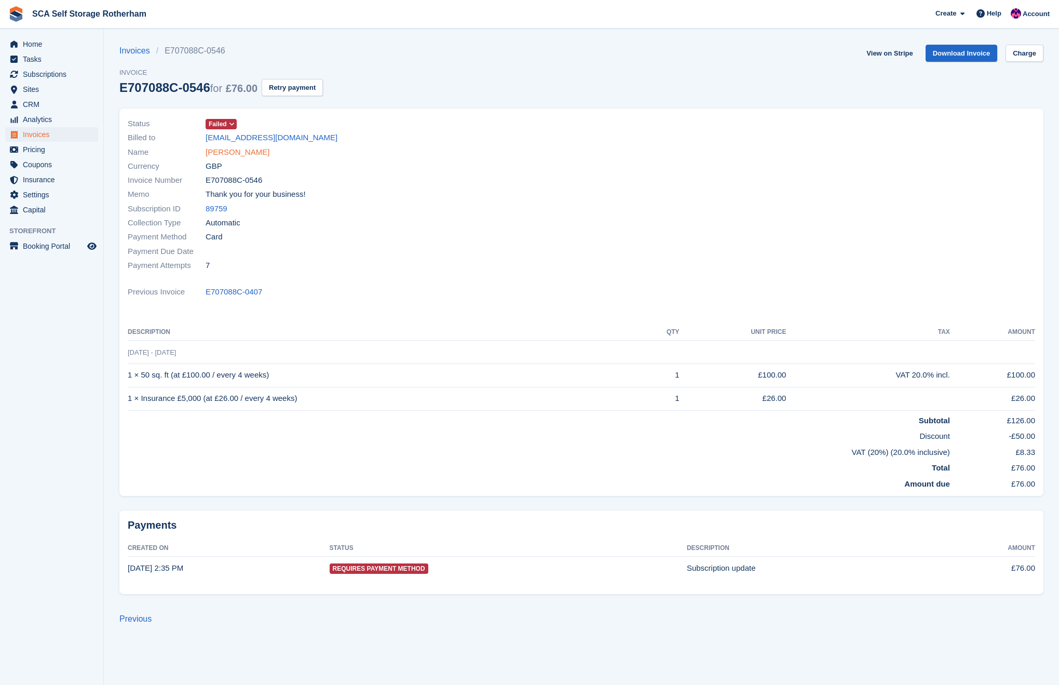
click at [230, 152] on link "[PERSON_NAME]" at bounding box center [238, 152] width 64 height 12
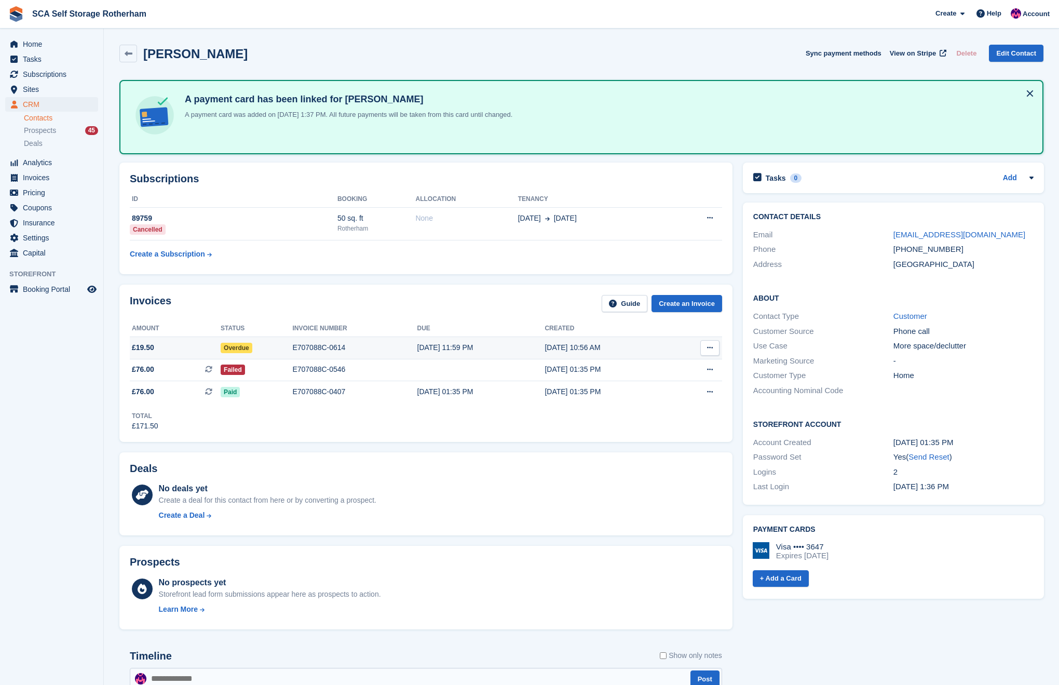
click at [471, 342] on div "[DATE] 11:59 PM" at bounding box center [481, 347] width 128 height 11
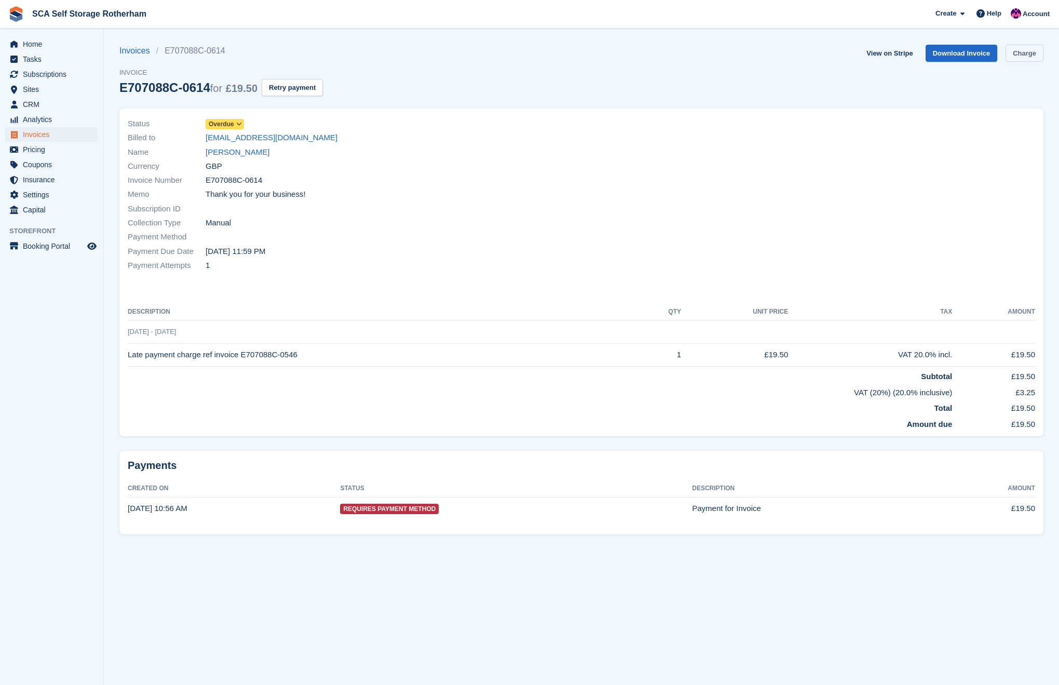
click at [1011, 47] on link "Charge" at bounding box center [1024, 53] width 38 height 17
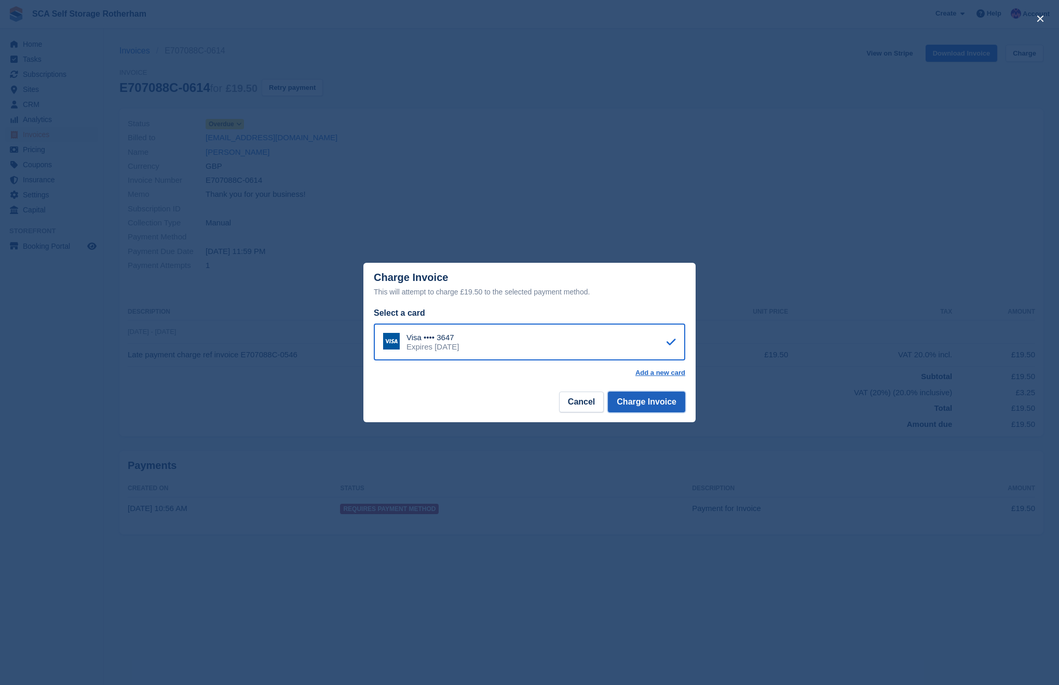
click at [656, 402] on button "Charge Invoice" at bounding box center [646, 401] width 77 height 21
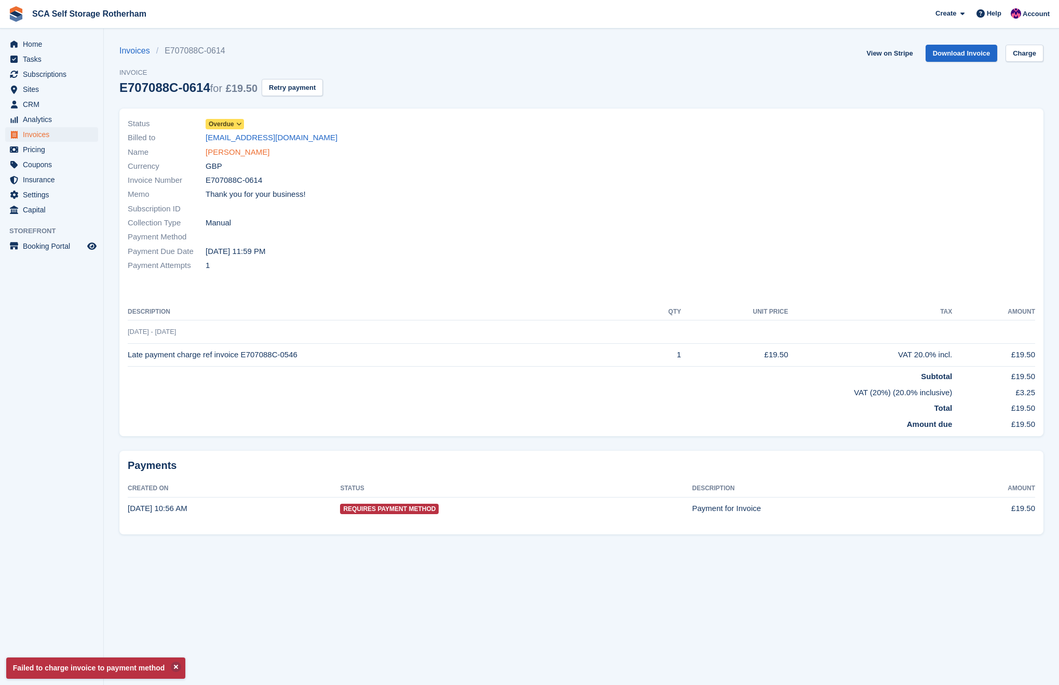
click at [250, 152] on link "Anita Rutkowska" at bounding box center [238, 152] width 64 height 12
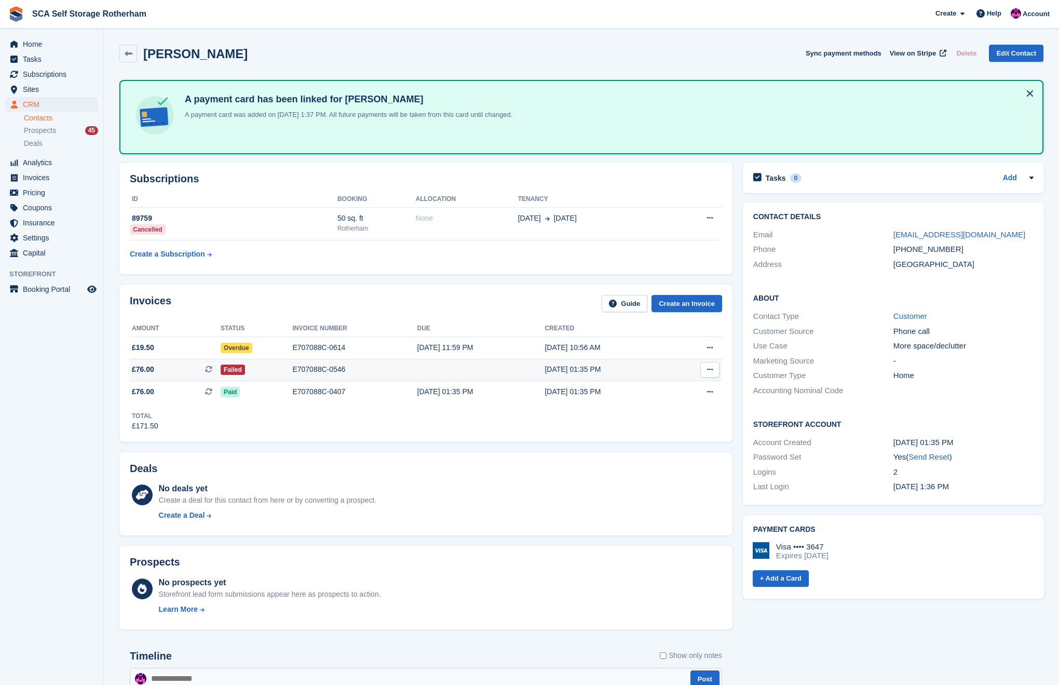
click at [712, 370] on icon at bounding box center [710, 369] width 6 height 7
click at [666, 405] on p "View on Stripe" at bounding box center [669, 405] width 90 height 17
click at [710, 348] on icon at bounding box center [710, 347] width 6 height 7
drag, startPoint x: 656, startPoint y: 385, endPoint x: 643, endPoint y: 382, distance: 13.2
click at [656, 385] on p "View on Stripe" at bounding box center [669, 383] width 90 height 17
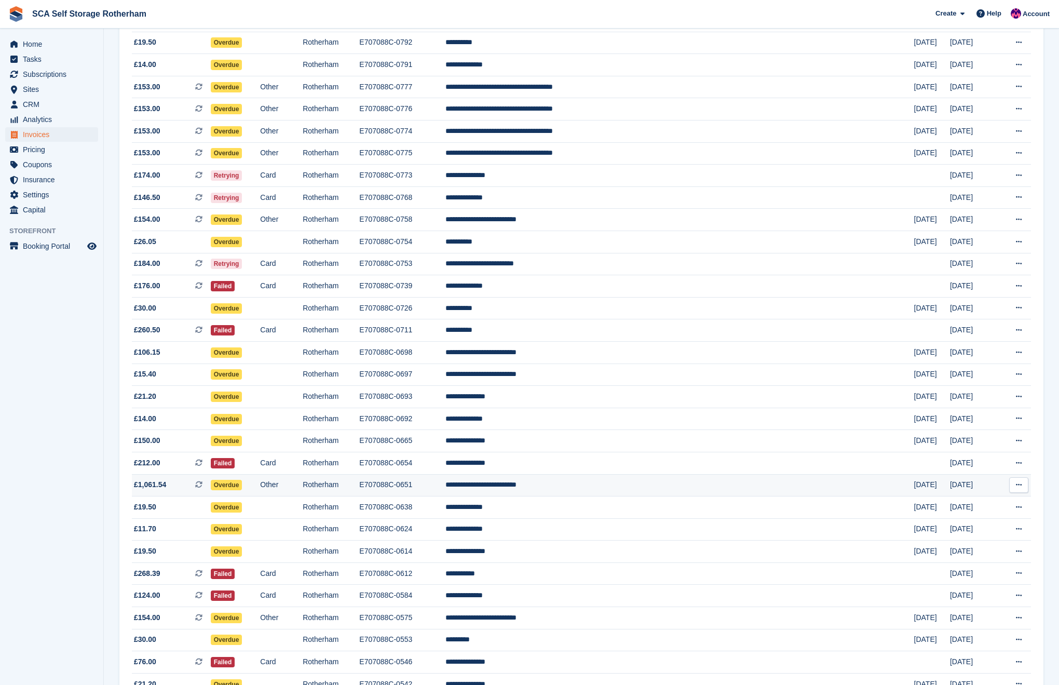
scroll to position [360, 0]
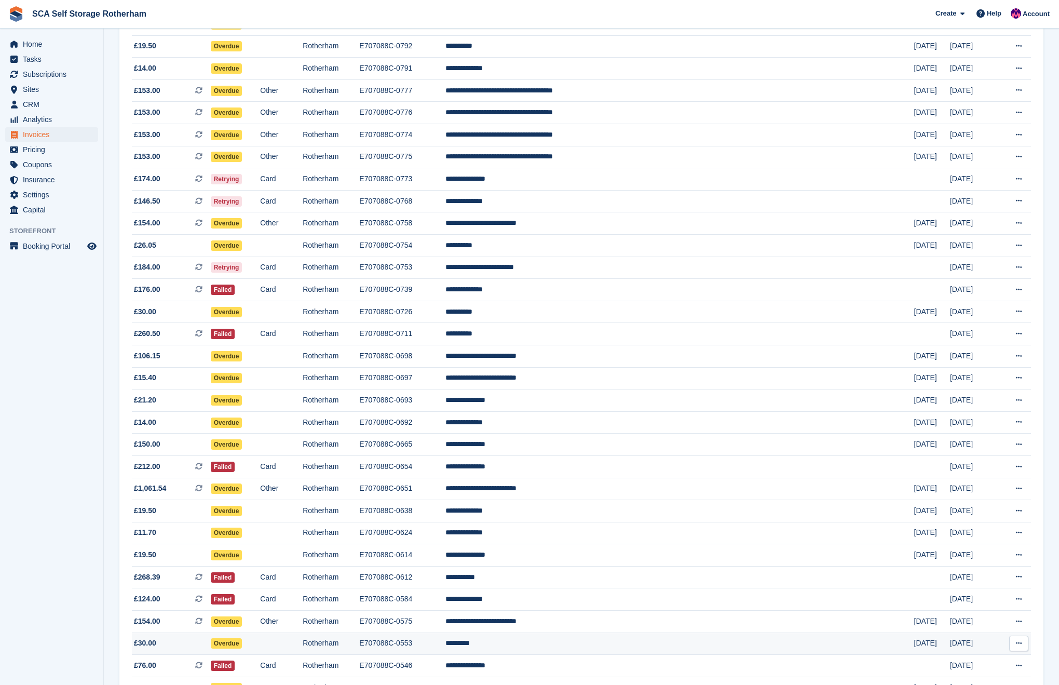
click at [589, 654] on td "*********" at bounding box center [679, 643] width 468 height 22
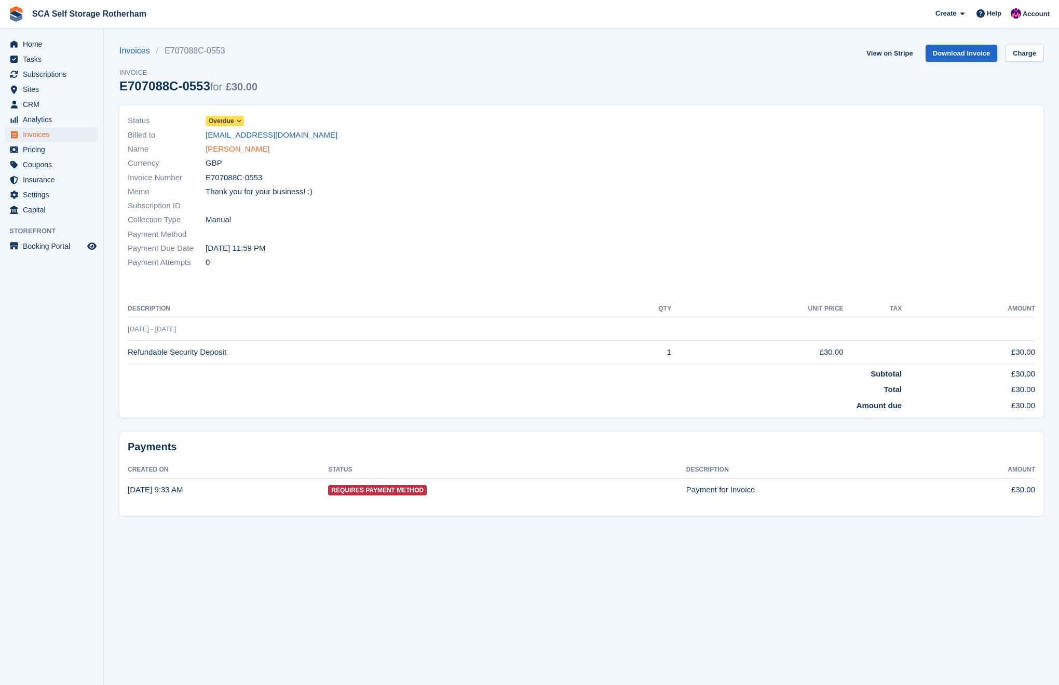
click at [226, 147] on link "[PERSON_NAME]" at bounding box center [238, 149] width 64 height 12
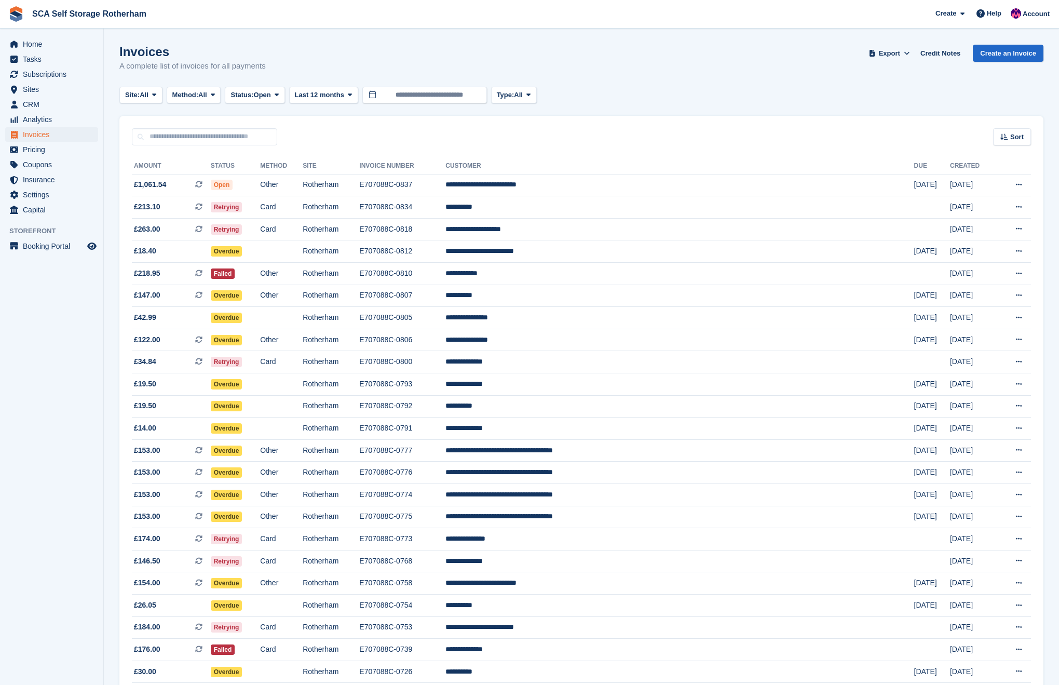
scroll to position [360, 0]
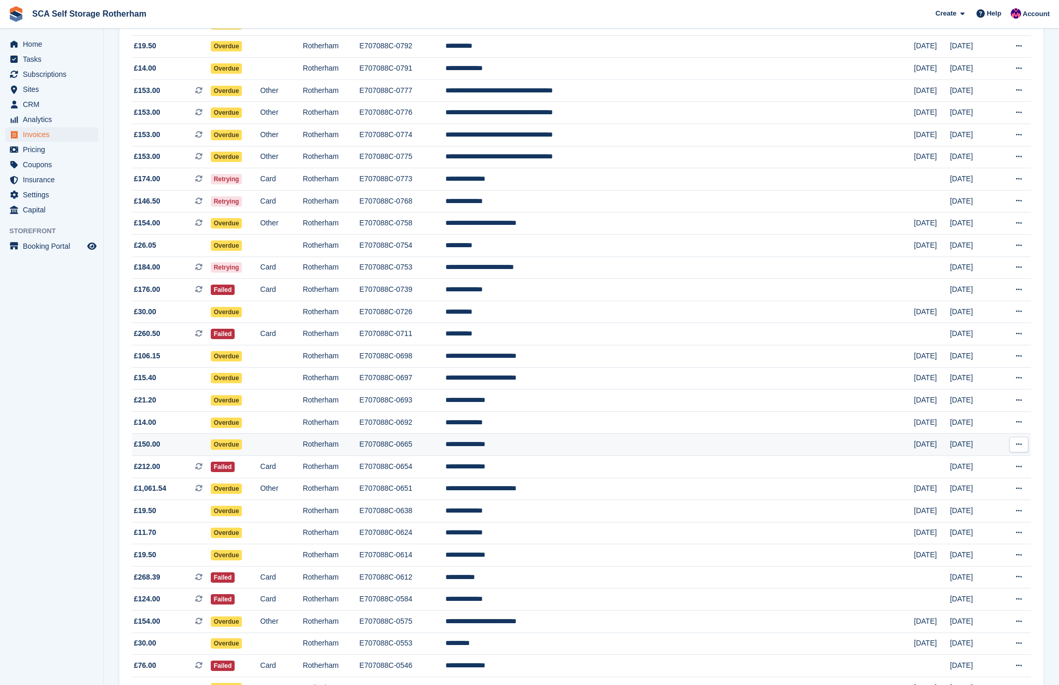
drag, startPoint x: 559, startPoint y: 643, endPoint x: 548, endPoint y: 459, distance: 183.5
click at [445, 633] on td "E707088C-0575" at bounding box center [402, 621] width 86 height 22
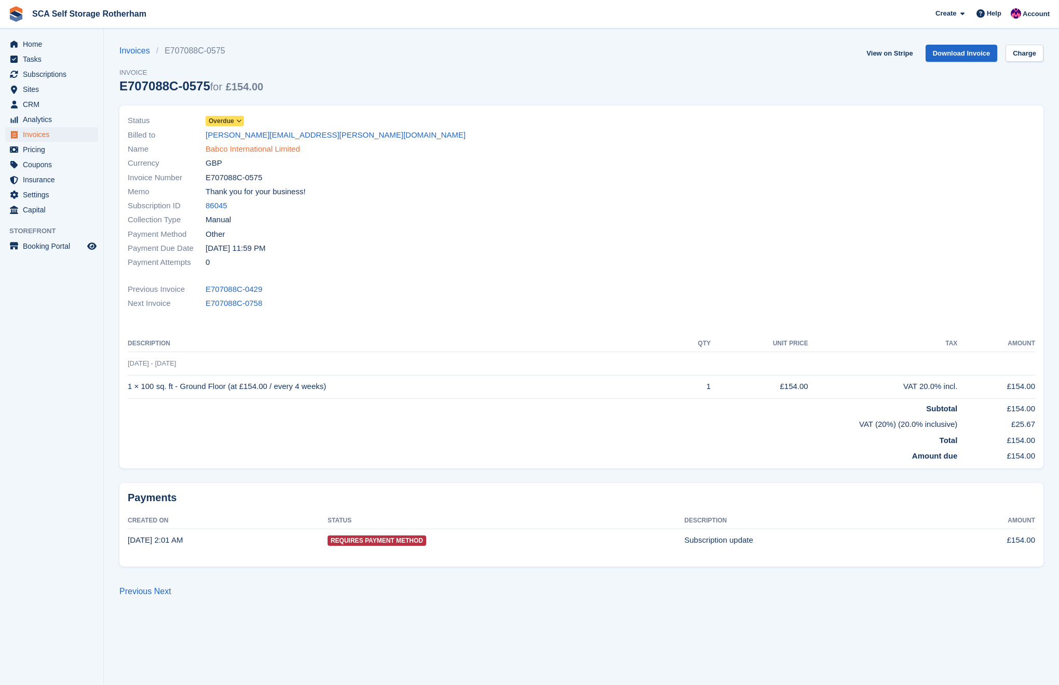
click at [237, 151] on link "Babco International Limited" at bounding box center [253, 149] width 94 height 12
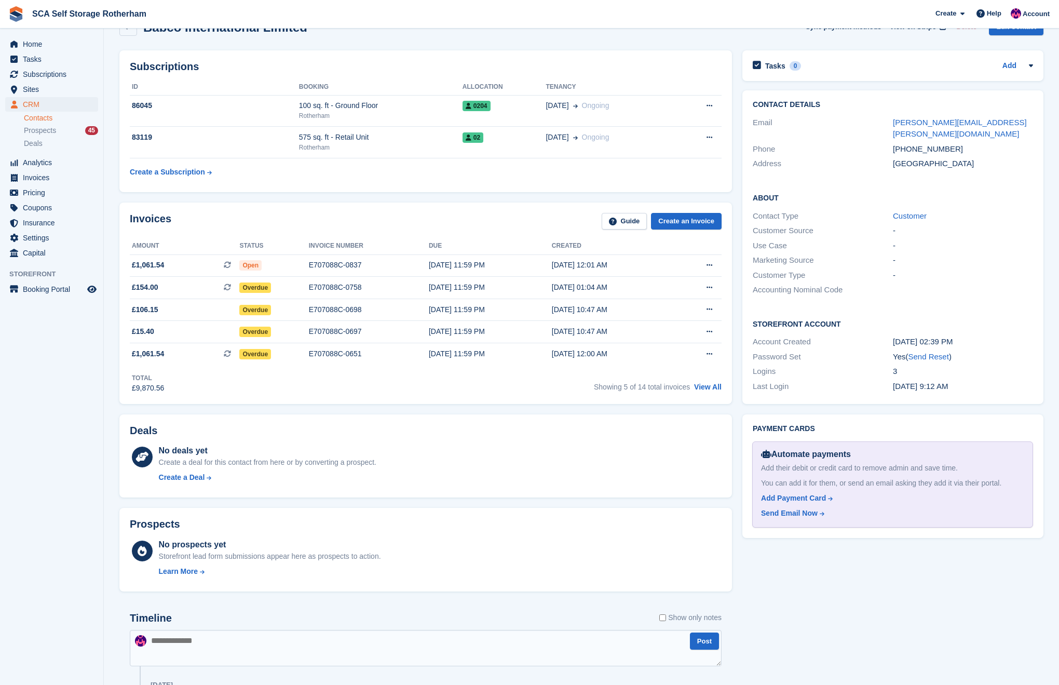
scroll to position [34, 0]
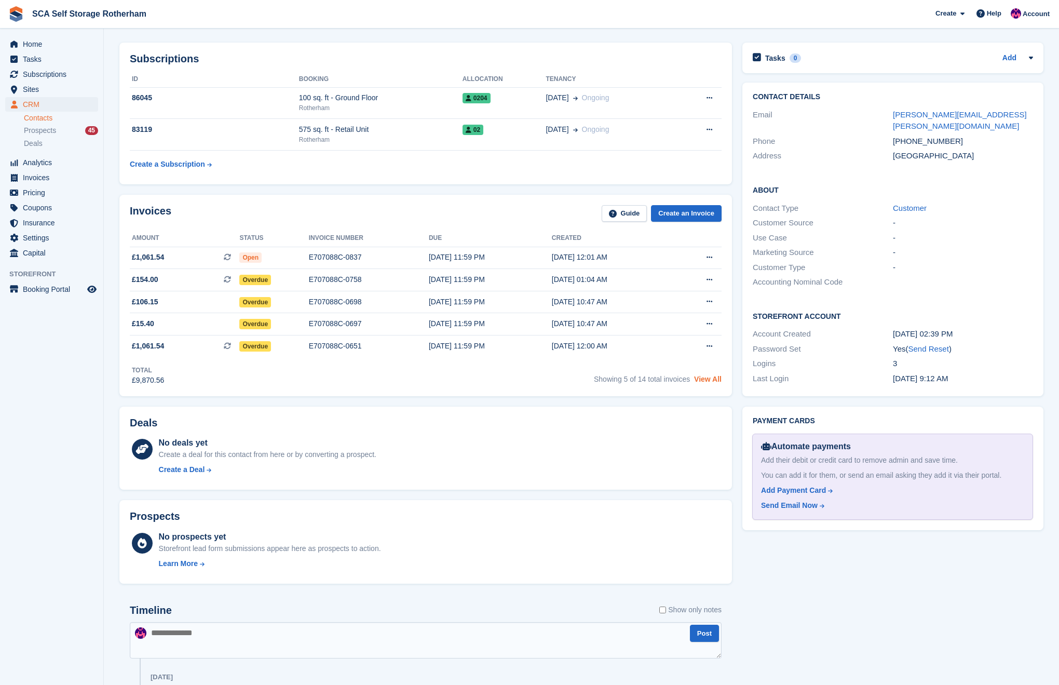
click at [708, 380] on link "View All" at bounding box center [708, 379] width 28 height 8
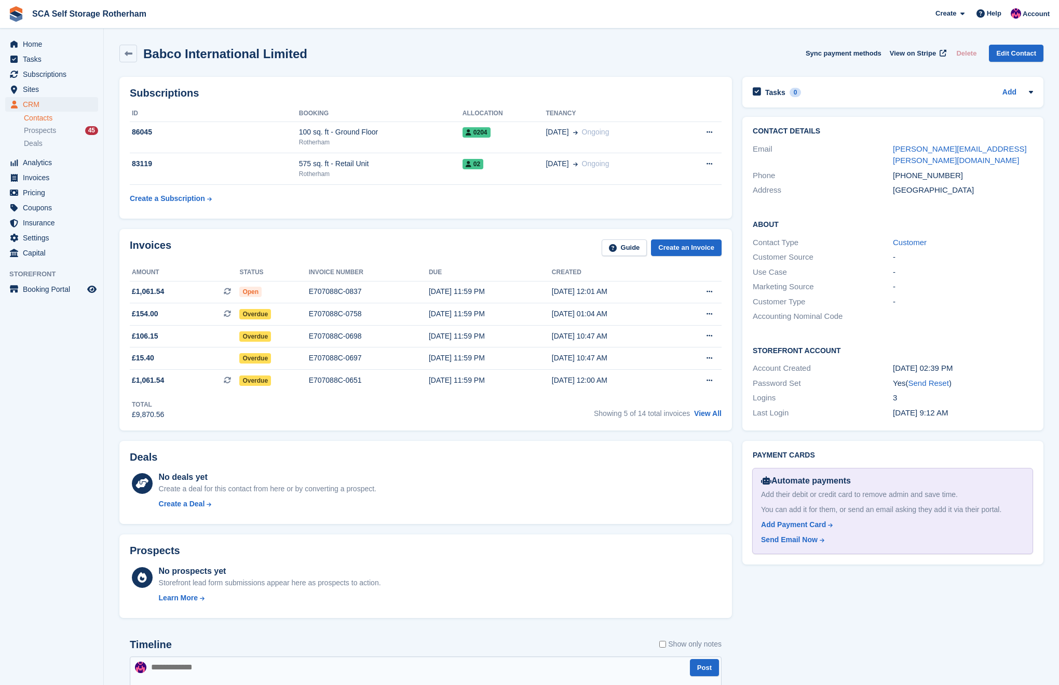
scroll to position [34, 0]
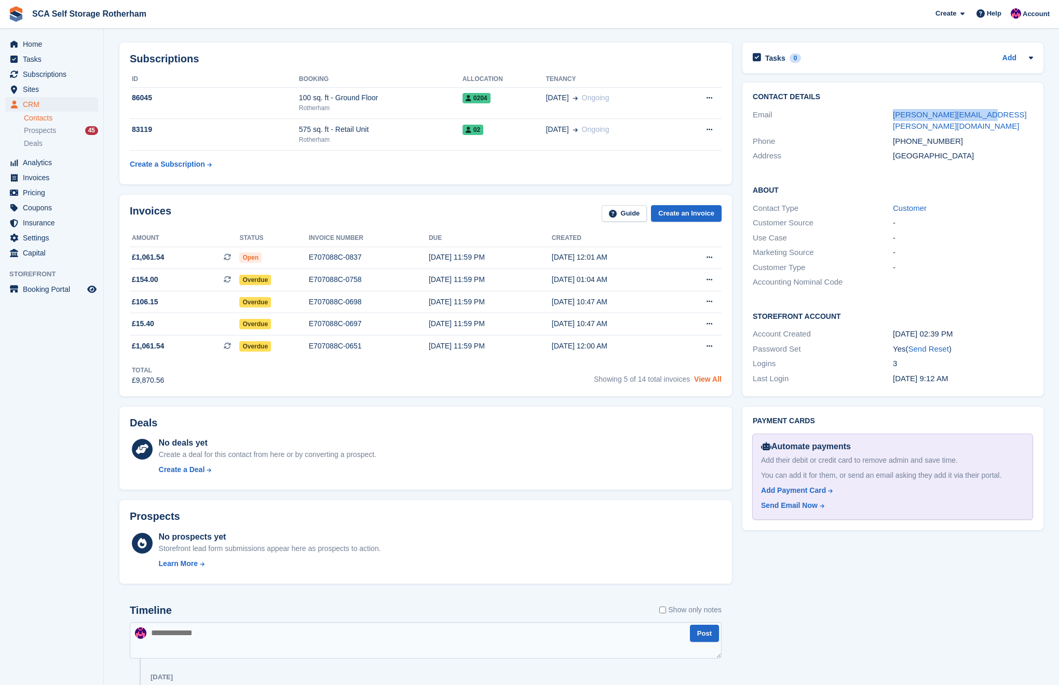
click at [718, 383] on link "View All" at bounding box center [708, 379] width 28 height 8
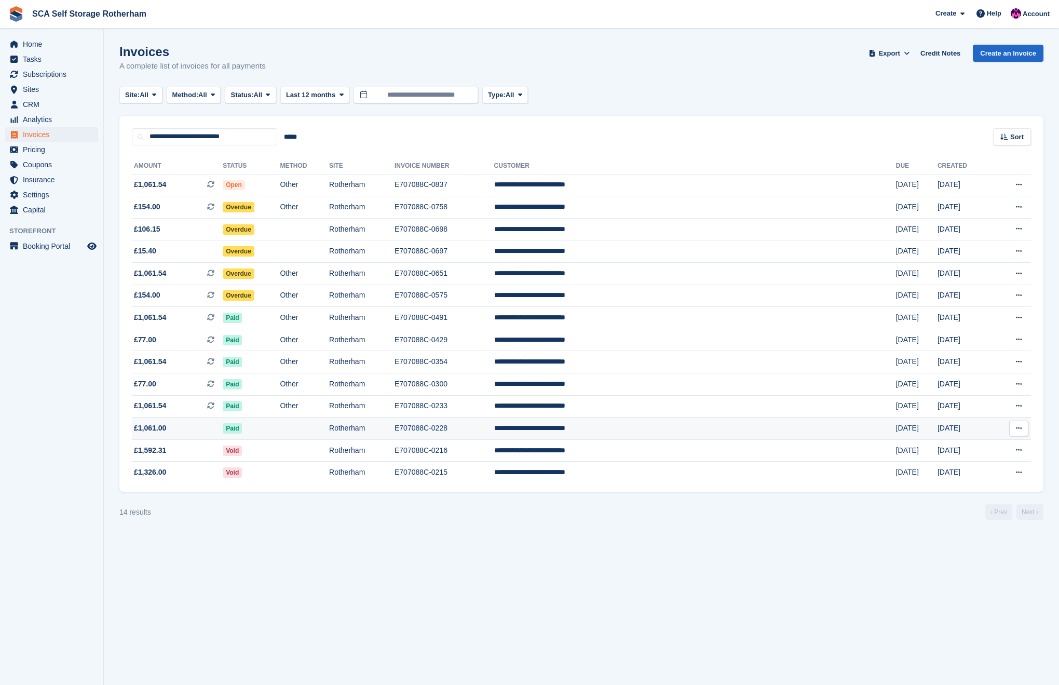
click at [213, 433] on span "£1,061.00" at bounding box center [177, 427] width 91 height 11
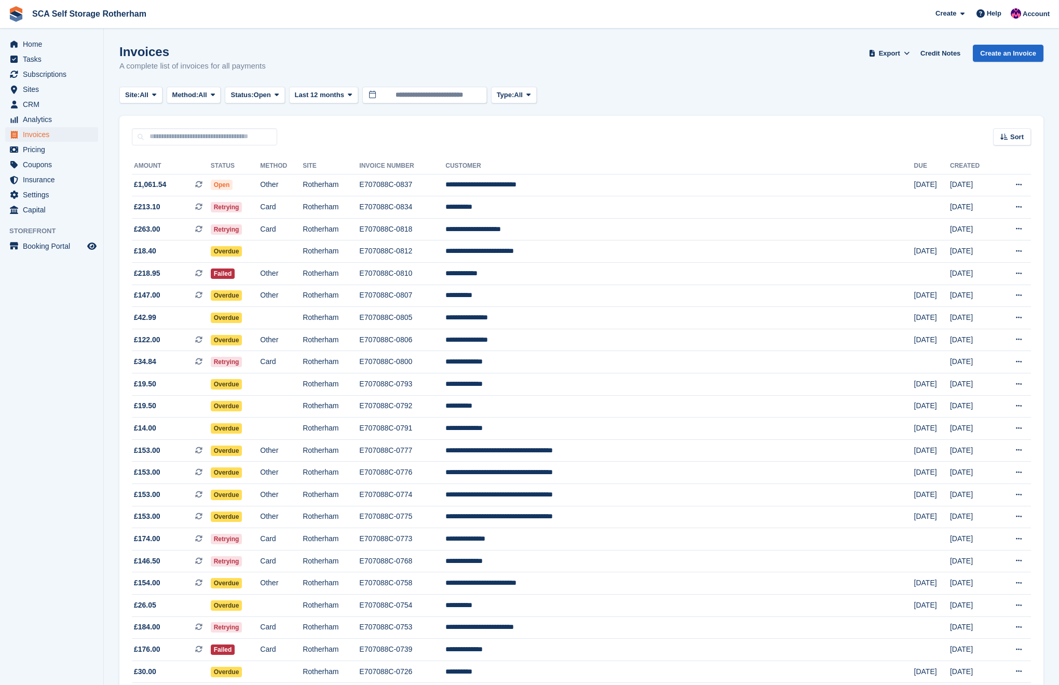
scroll to position [360, 0]
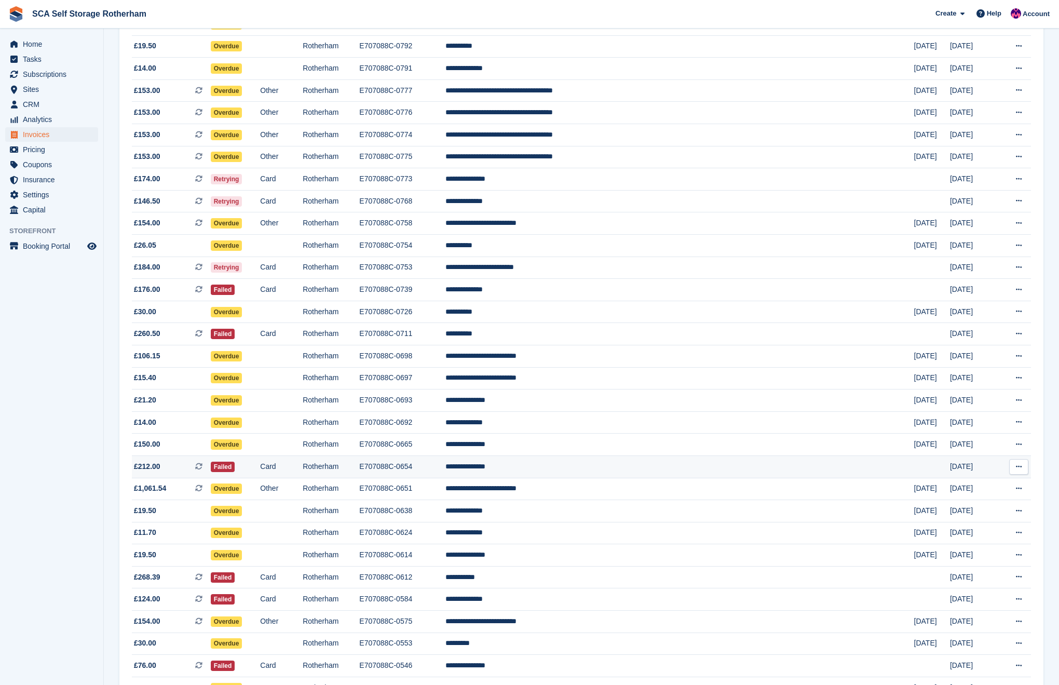
drag, startPoint x: 617, startPoint y: 486, endPoint x: 606, endPoint y: 485, distance: 11.5
click at [617, 477] on td "**********" at bounding box center [679, 466] width 468 height 22
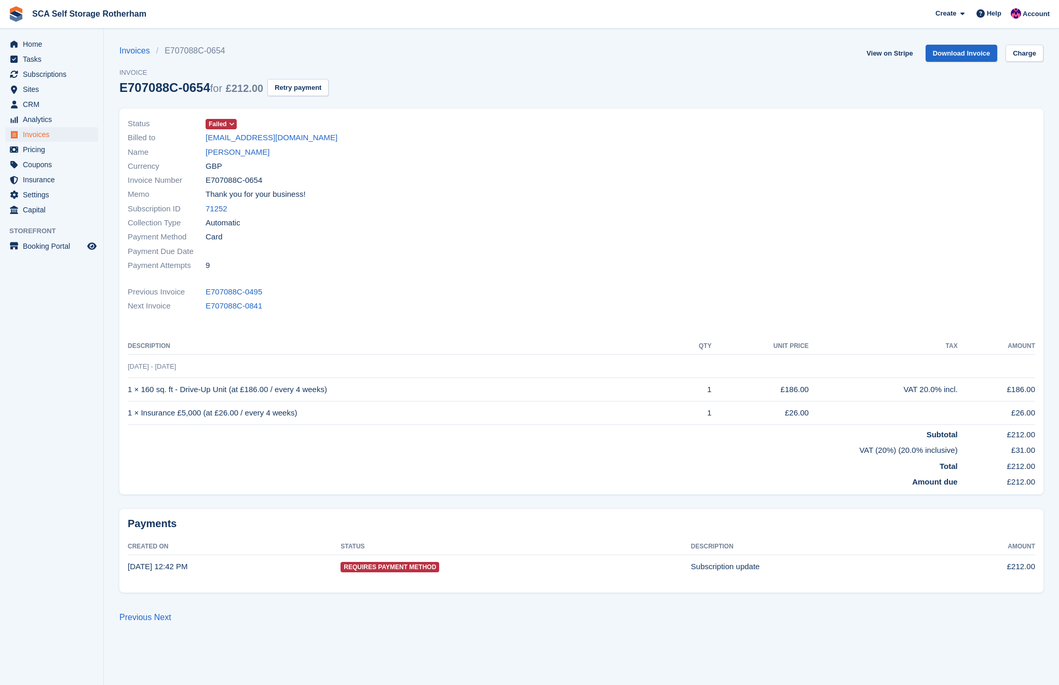
click at [236, 145] on div "Name Millie Matthews" at bounding box center [351, 152] width 447 height 14
click at [231, 150] on link "Millie Matthews" at bounding box center [238, 152] width 64 height 12
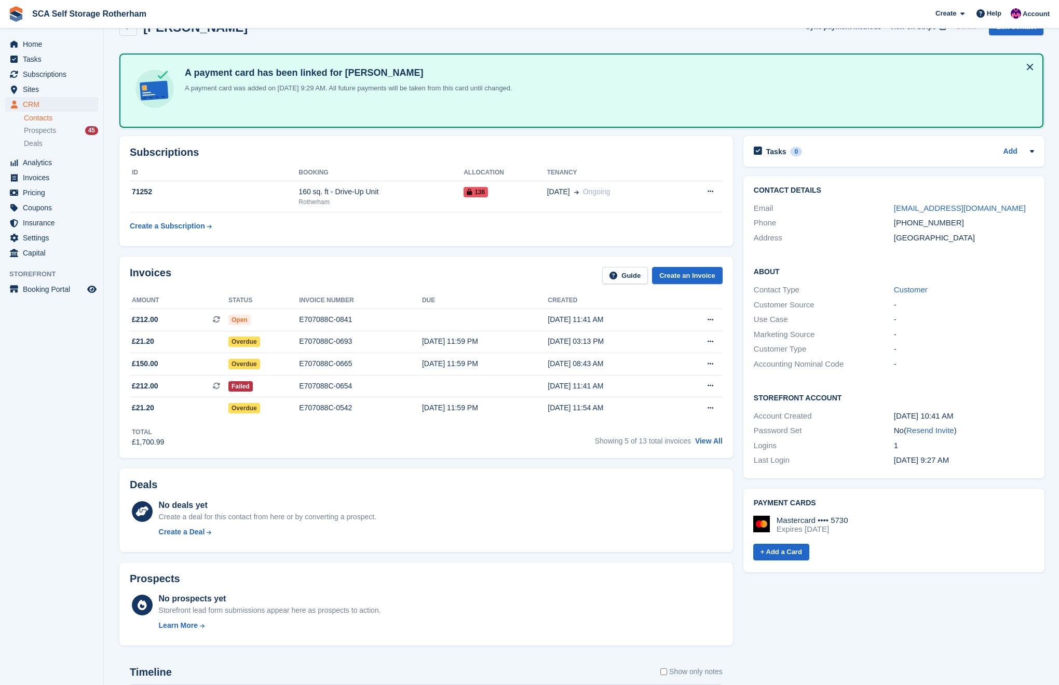
scroll to position [28, 0]
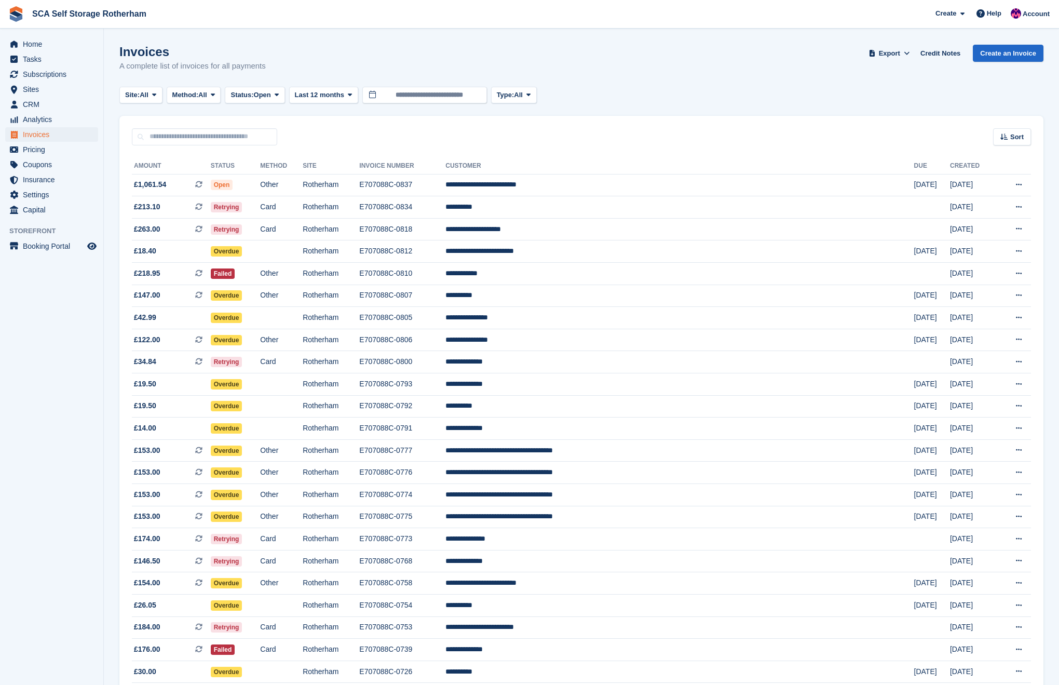
scroll to position [360, 0]
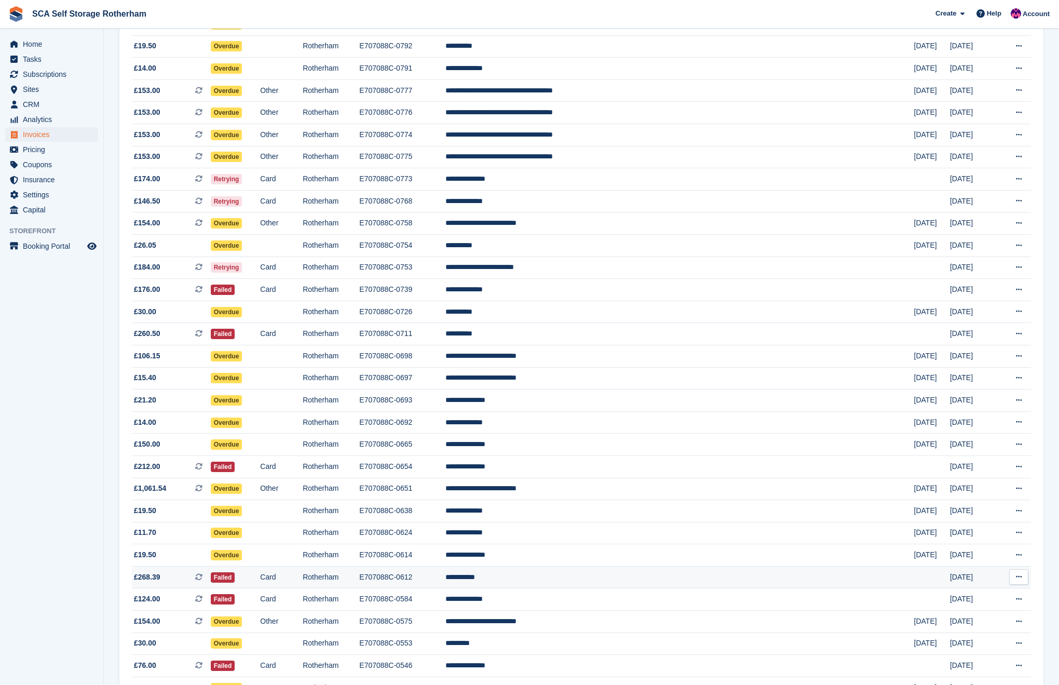
click at [636, 588] on td "**********" at bounding box center [679, 577] width 468 height 22
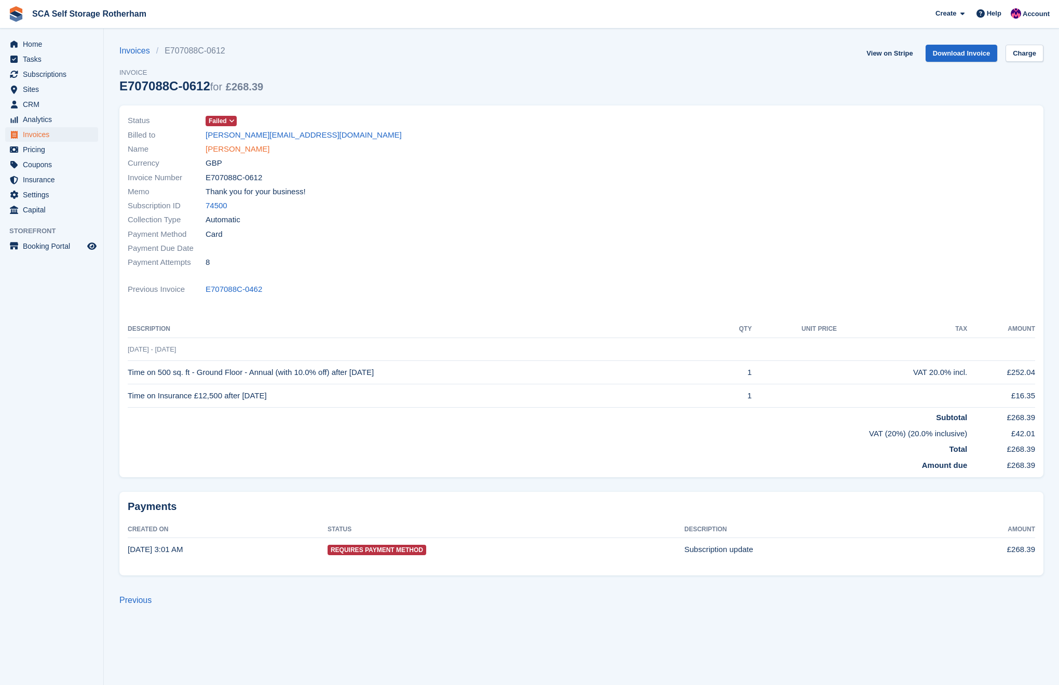
click at [244, 150] on link "Amy Webster" at bounding box center [238, 149] width 64 height 12
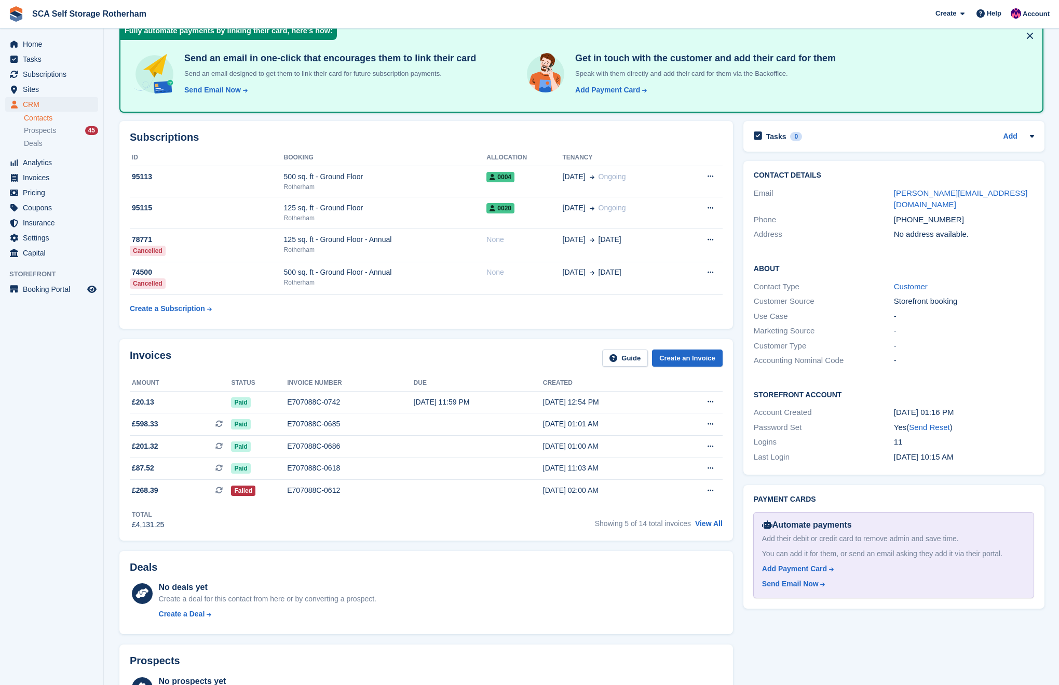
scroll to position [122, 0]
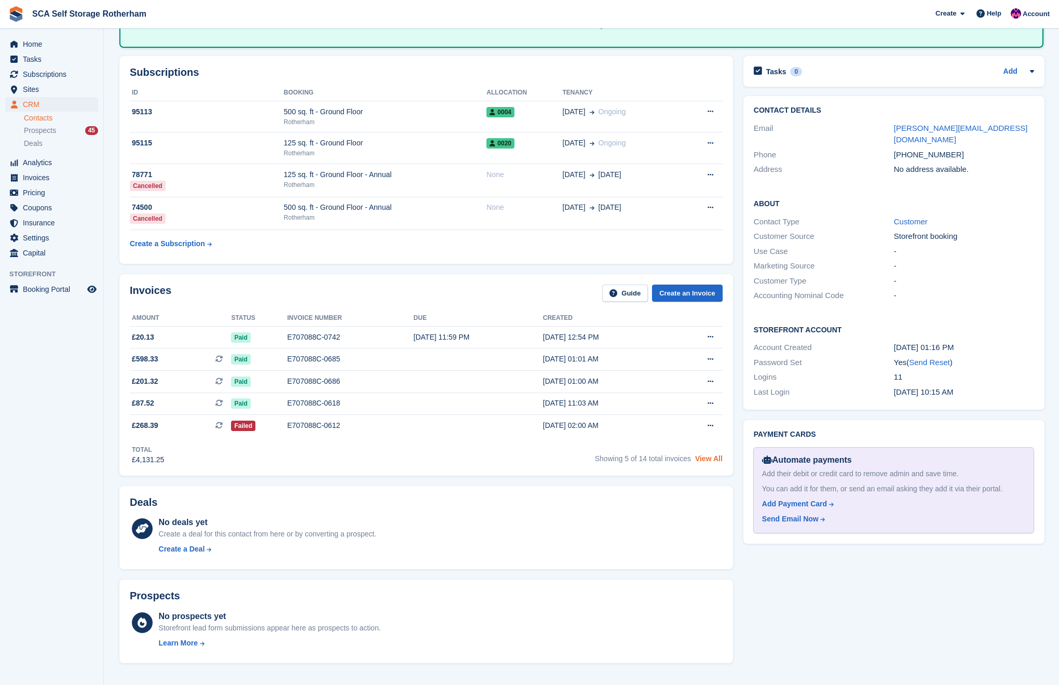
click at [712, 461] on link "View All" at bounding box center [709, 458] width 28 height 8
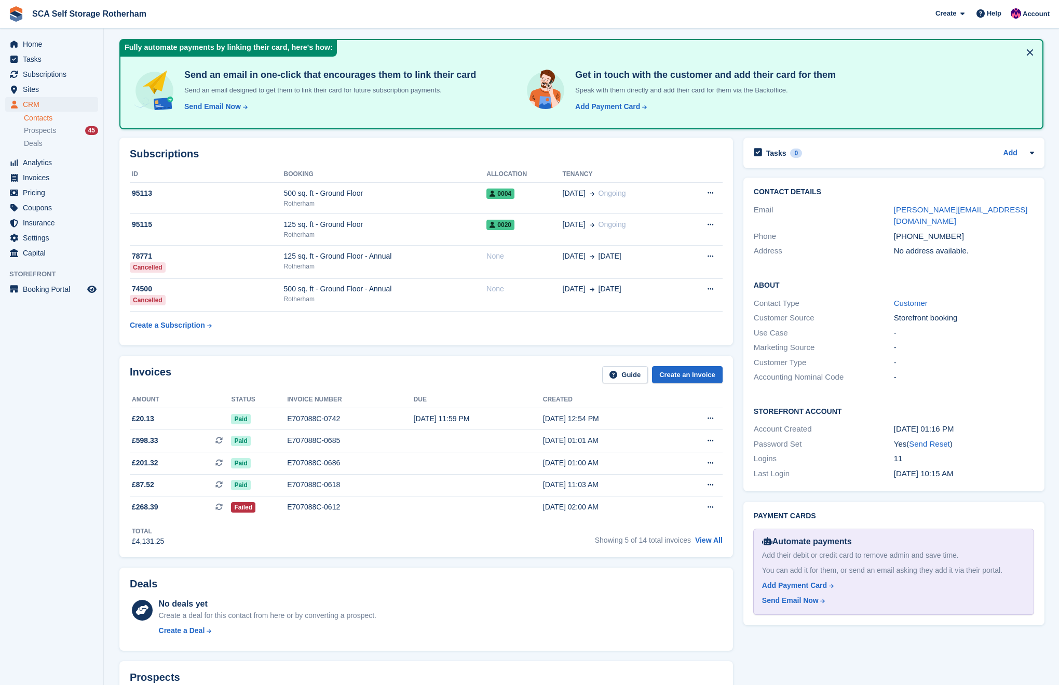
scroll to position [12, 0]
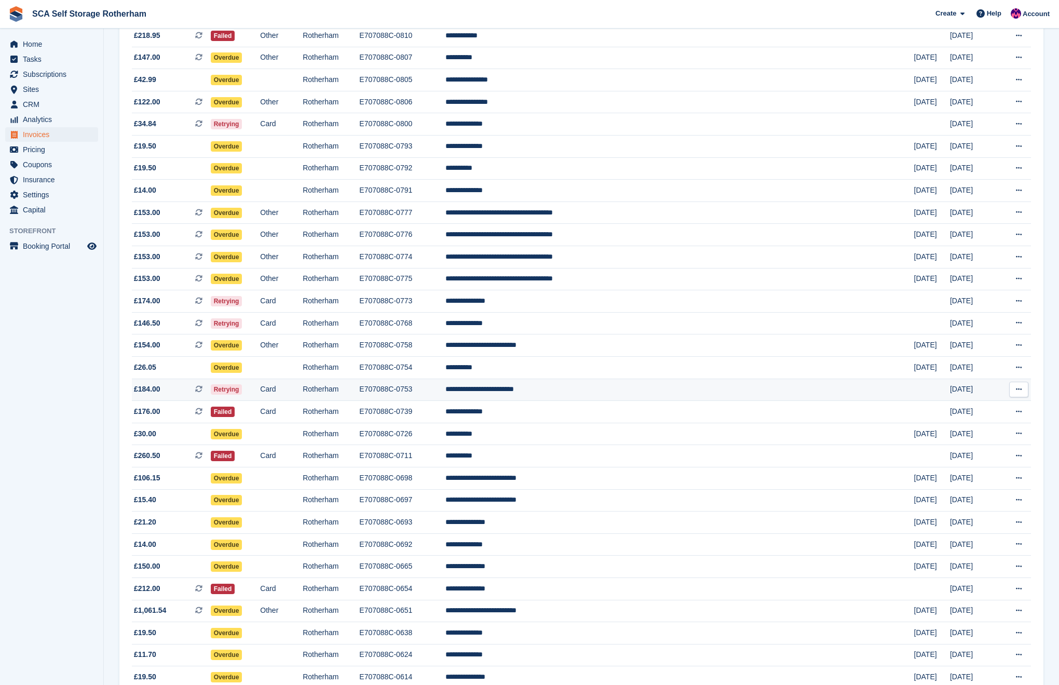
scroll to position [238, 0]
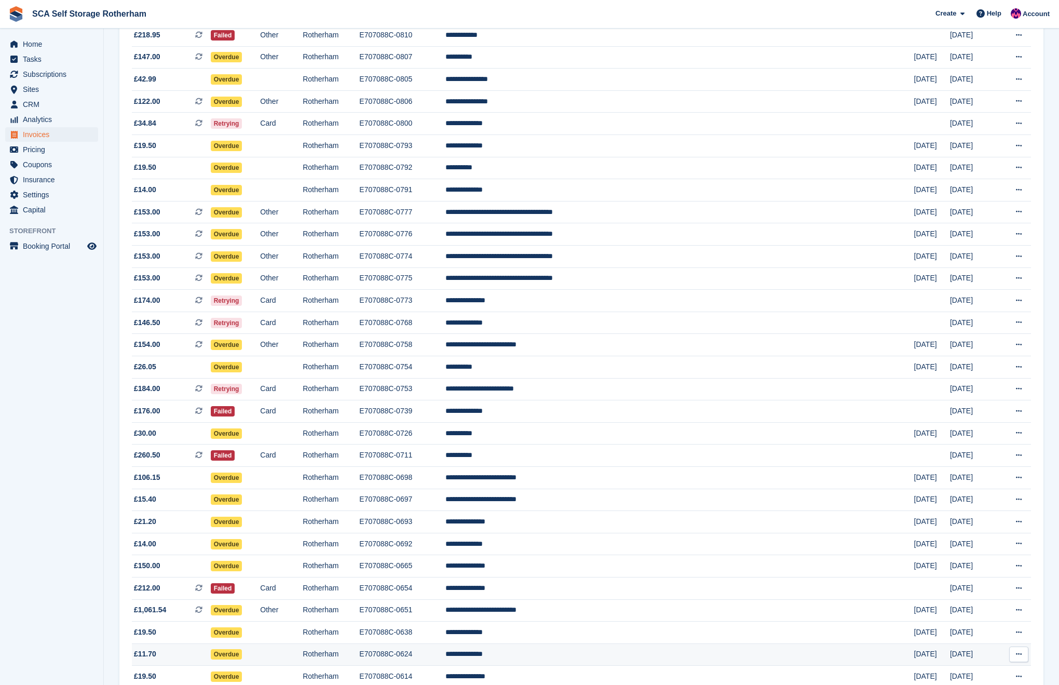
click at [629, 665] on td "**********" at bounding box center [679, 654] width 468 height 22
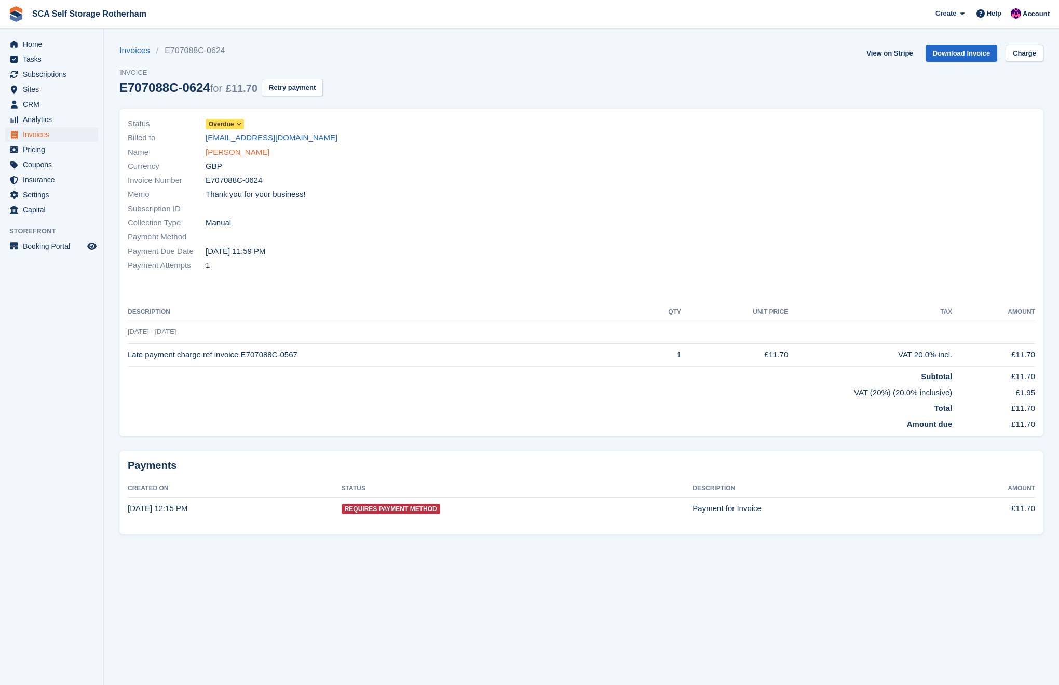
click at [236, 156] on link "Kevin Rougvie" at bounding box center [238, 152] width 64 height 12
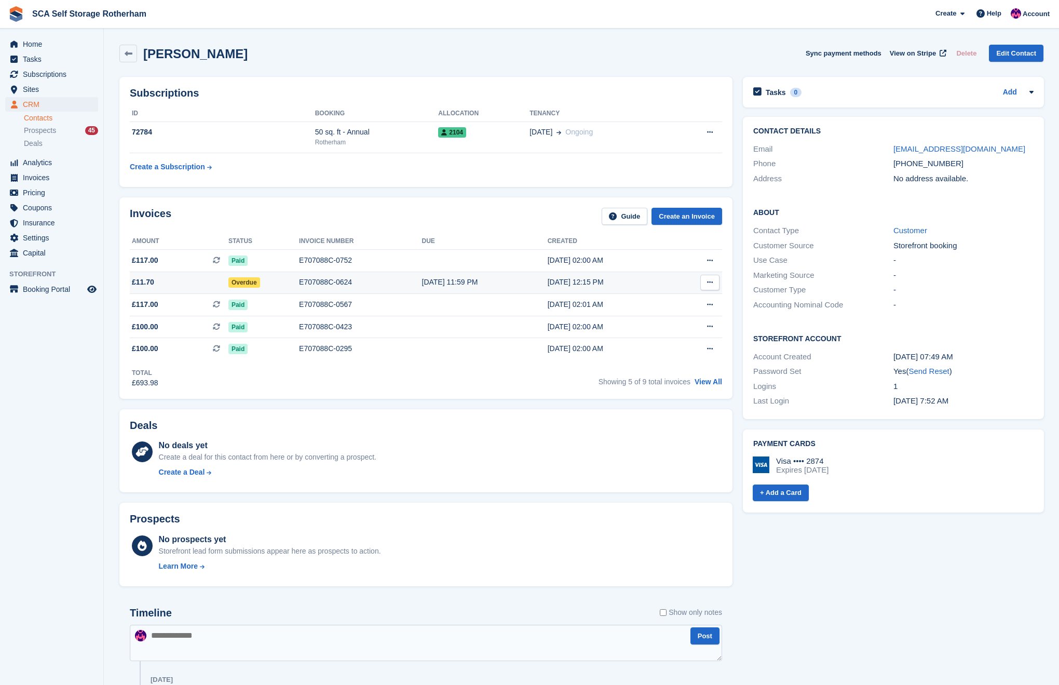
click at [644, 291] on td "16 Jul, 12:15 PM" at bounding box center [611, 282] width 126 height 22
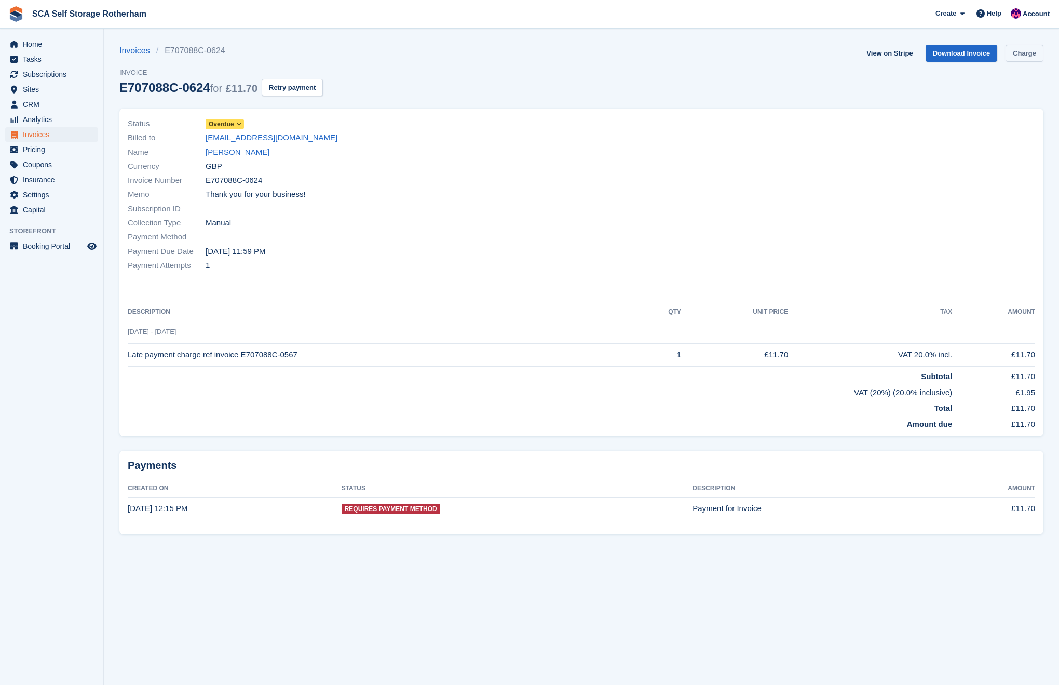
click at [1027, 50] on link "Charge" at bounding box center [1024, 53] width 38 height 17
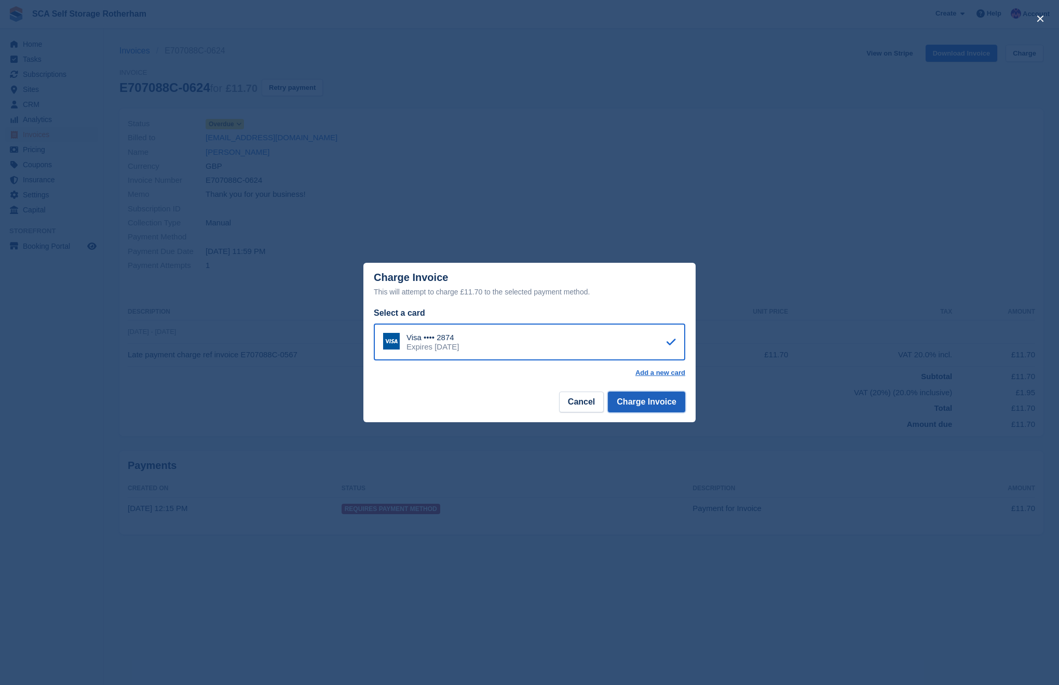
click at [654, 402] on button "Charge Invoice" at bounding box center [646, 401] width 77 height 21
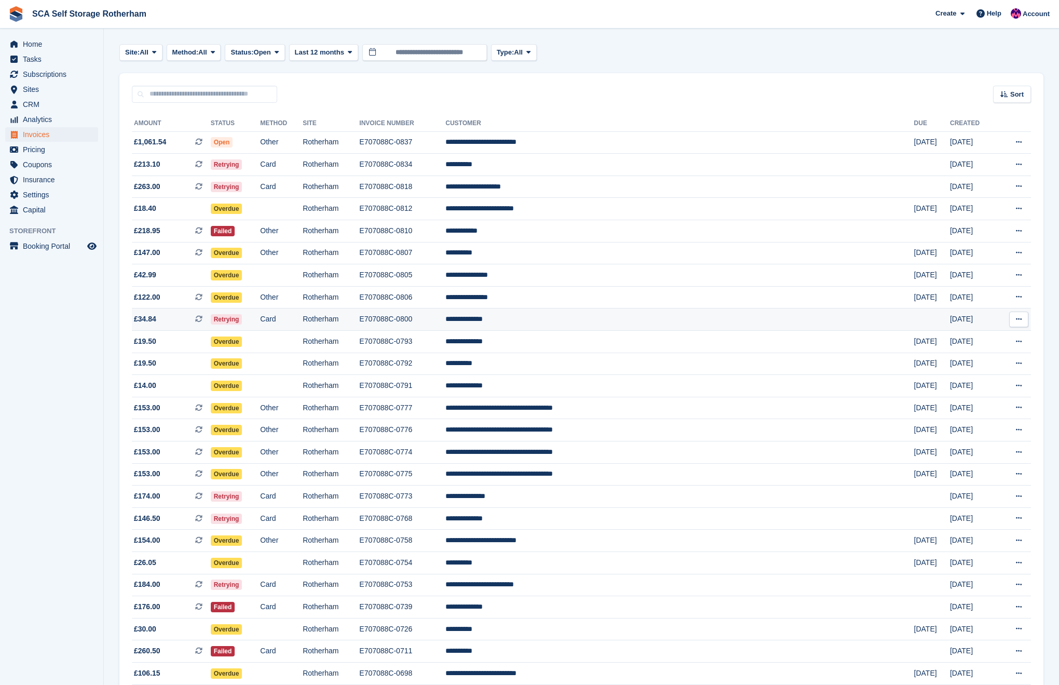
scroll to position [39, 0]
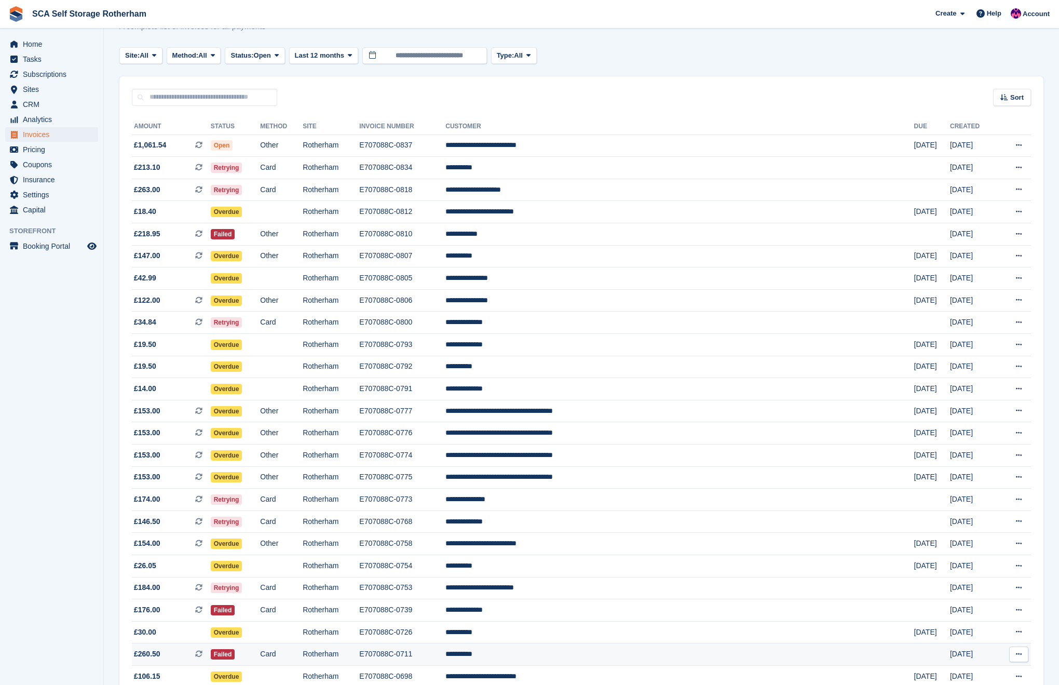
click at [617, 665] on td "**********" at bounding box center [679, 654] width 468 height 22
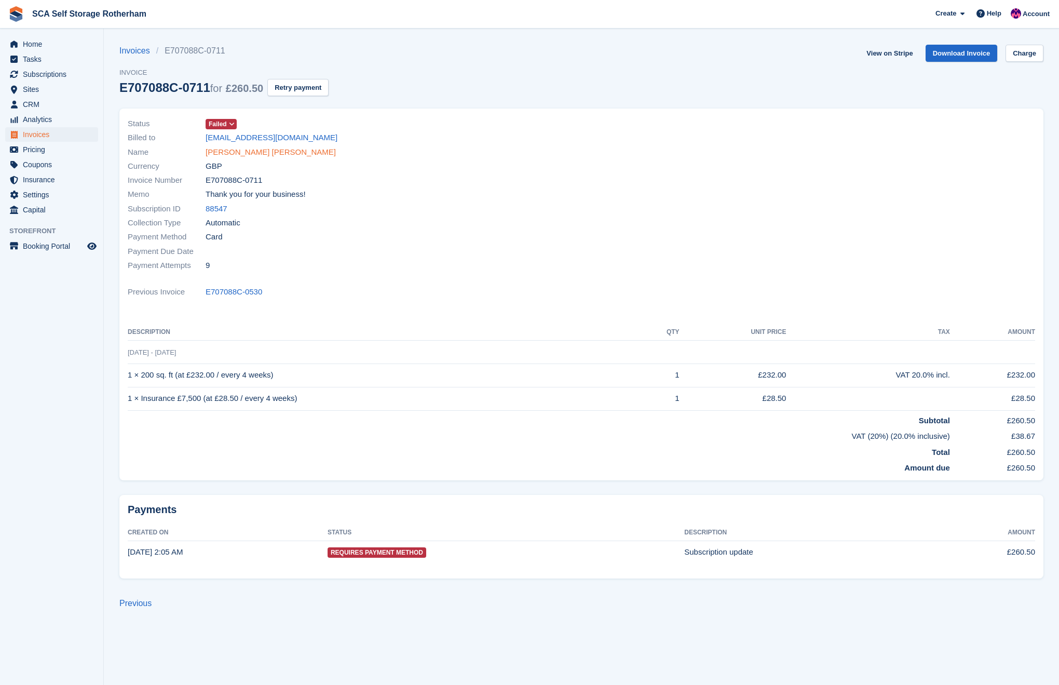
click at [236, 154] on link "[PERSON_NAME] [PERSON_NAME]" at bounding box center [271, 152] width 130 height 12
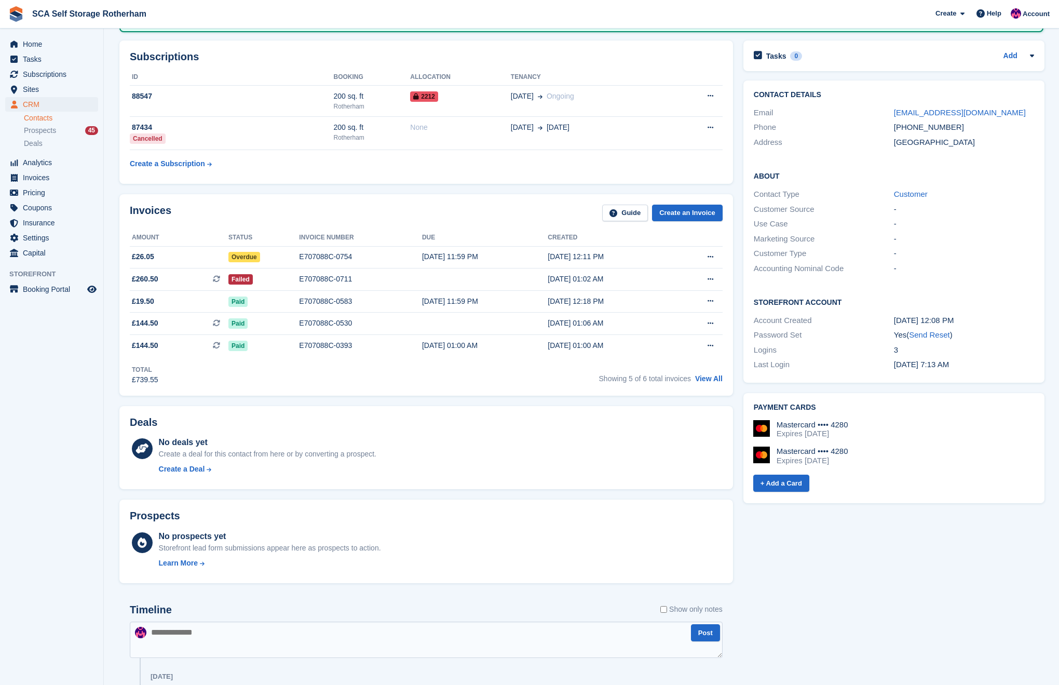
scroll to position [126, 0]
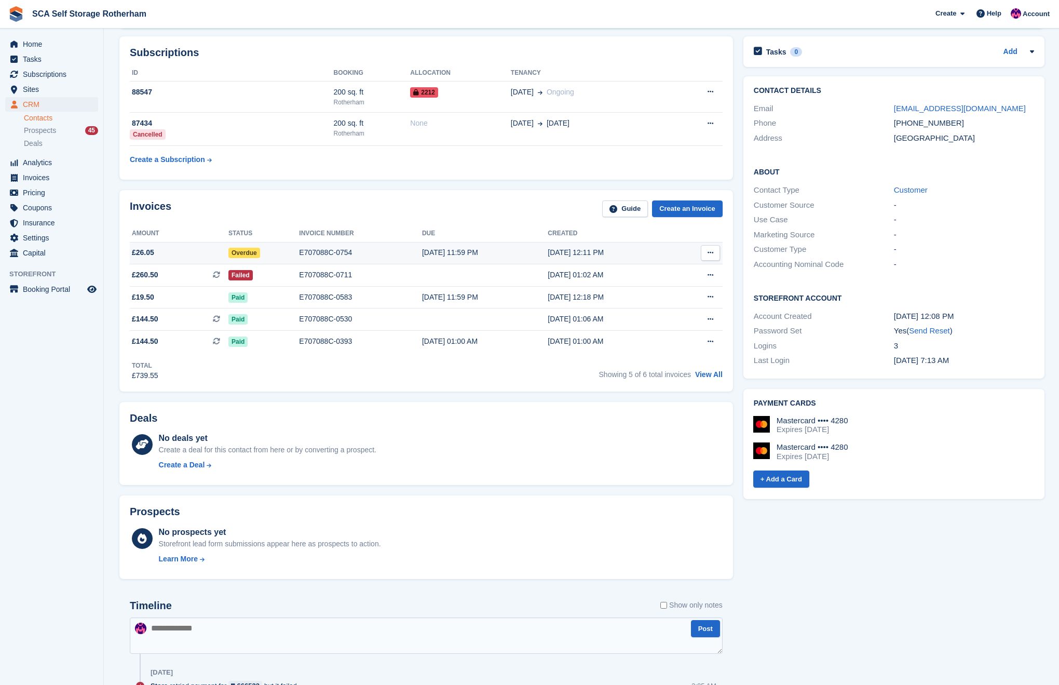
click at [474, 247] on td "07 Aug, 11:59 PM" at bounding box center [485, 253] width 126 height 22
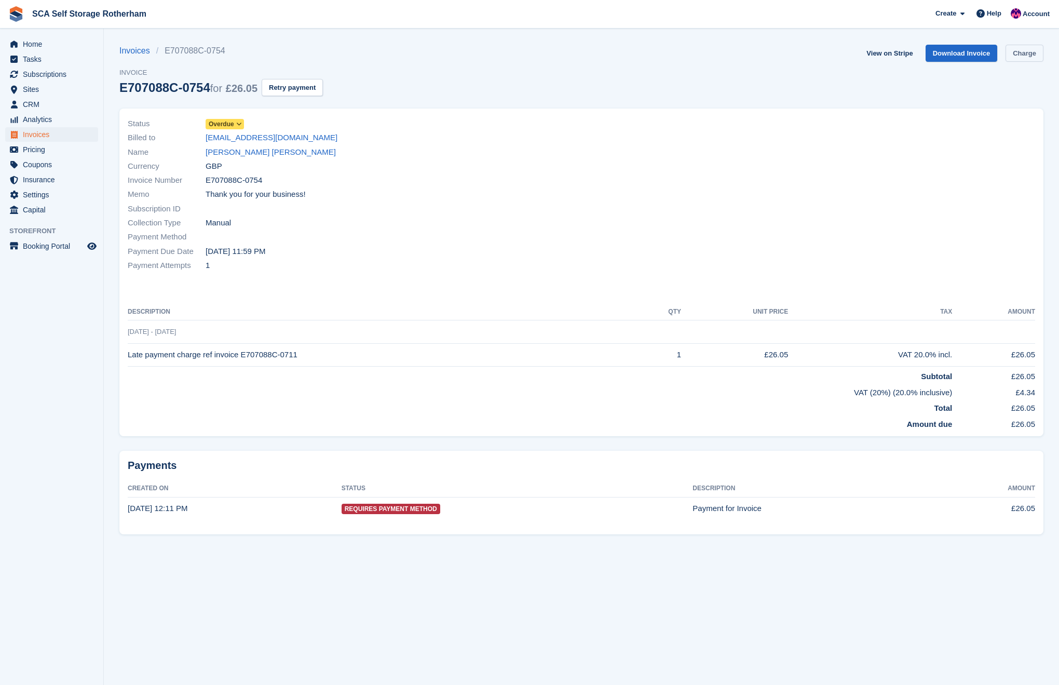
click at [1020, 52] on link "Charge" at bounding box center [1024, 53] width 38 height 17
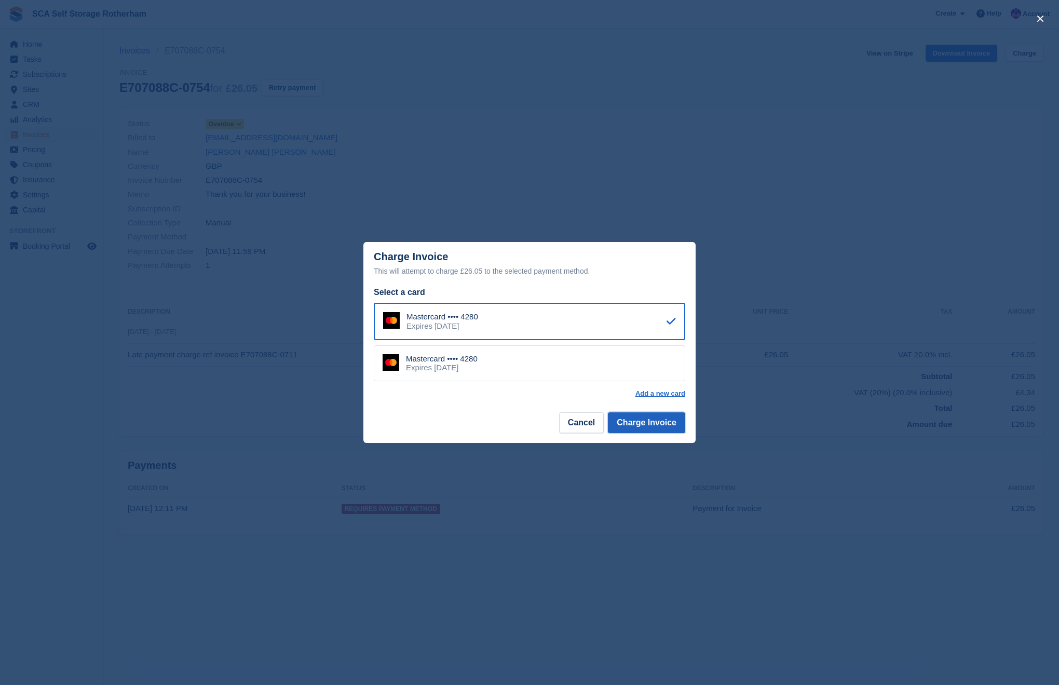
click at [662, 413] on button "Charge Invoice" at bounding box center [646, 422] width 77 height 21
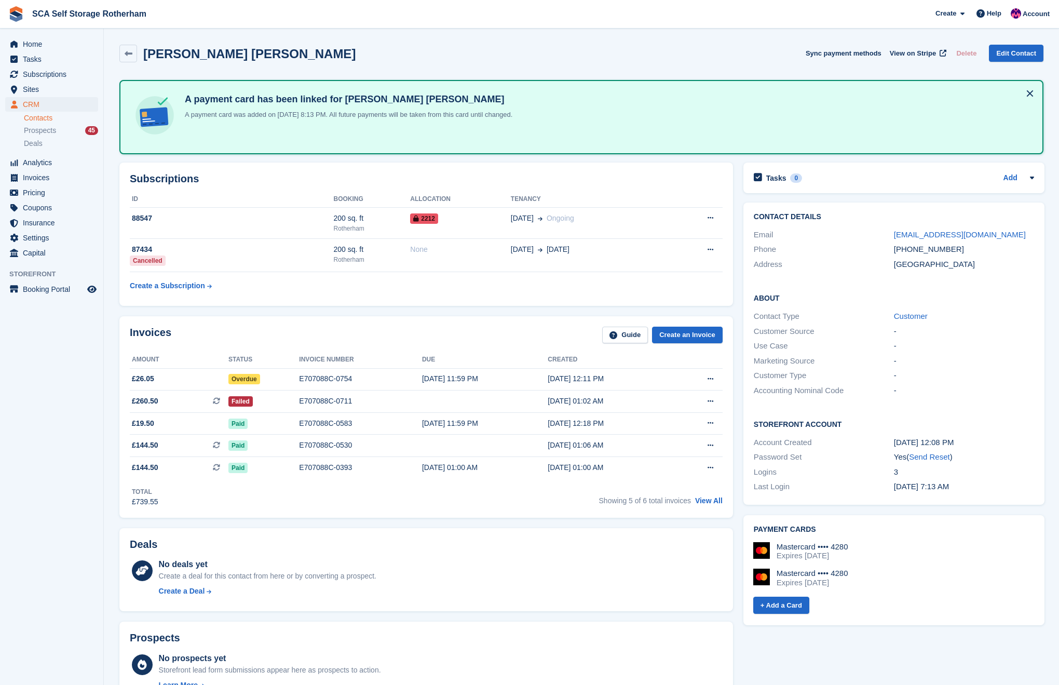
scroll to position [85, 0]
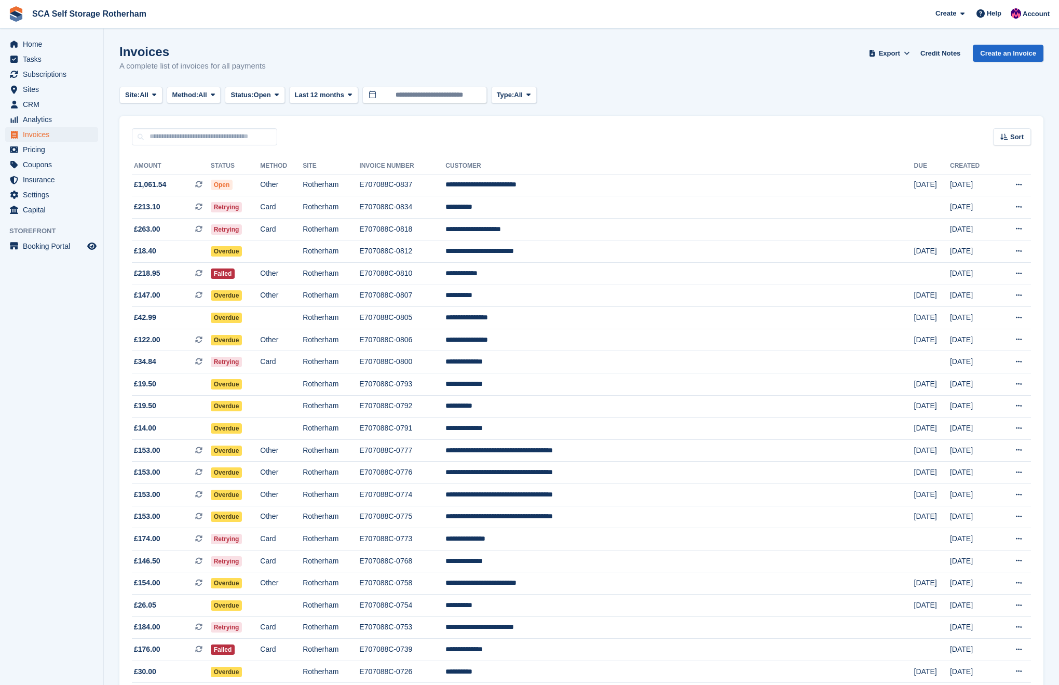
scroll to position [39, 0]
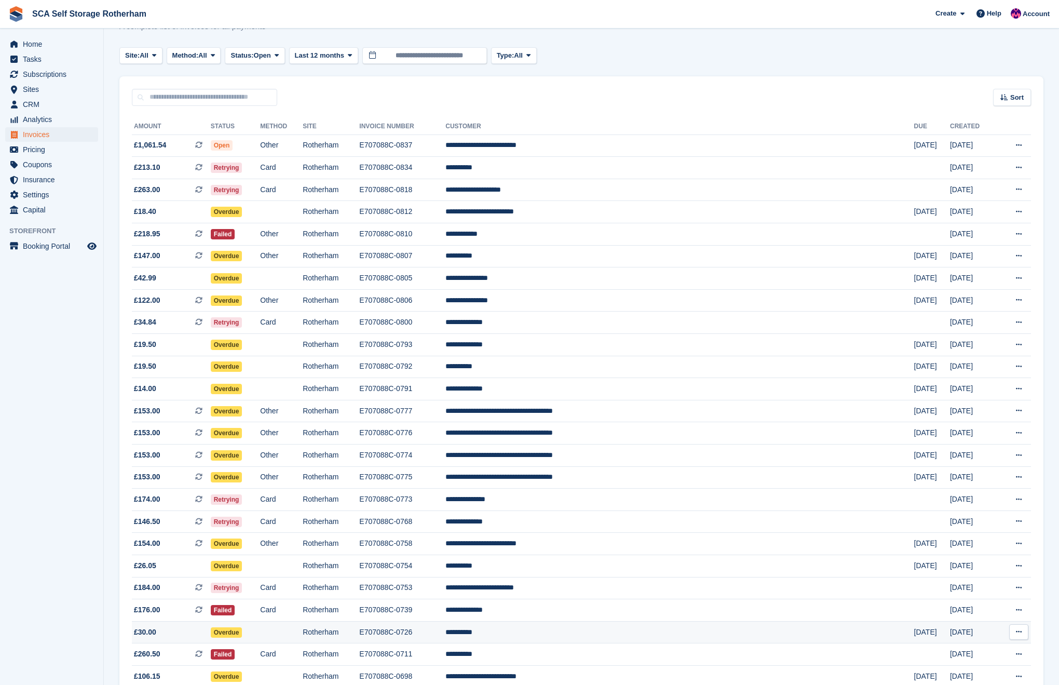
click at [607, 638] on td "**********" at bounding box center [679, 632] width 468 height 22
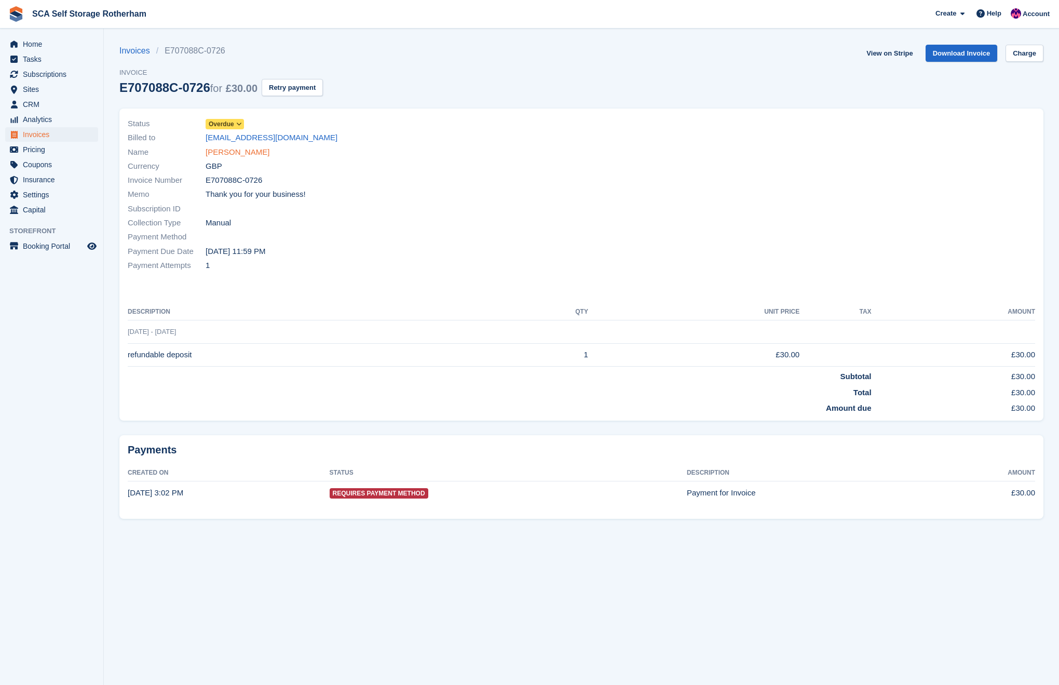
click at [238, 153] on link "[PERSON_NAME]" at bounding box center [238, 152] width 64 height 12
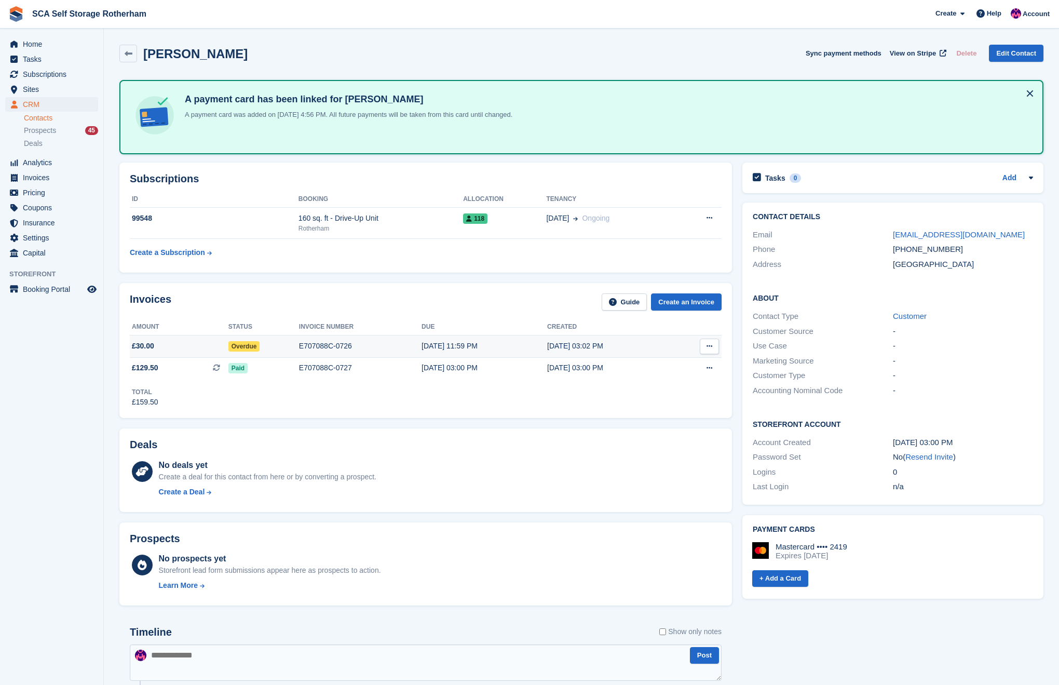
click at [448, 343] on div "[DATE] 11:59 PM" at bounding box center [484, 345] width 126 height 11
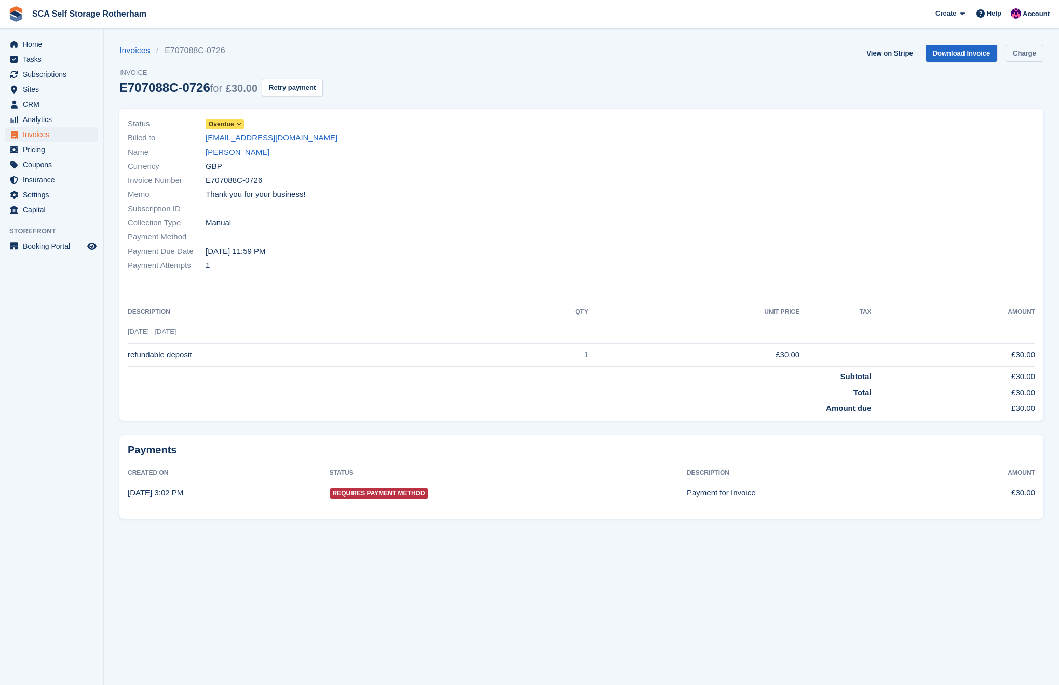
click at [1034, 56] on link "Charge" at bounding box center [1024, 53] width 38 height 17
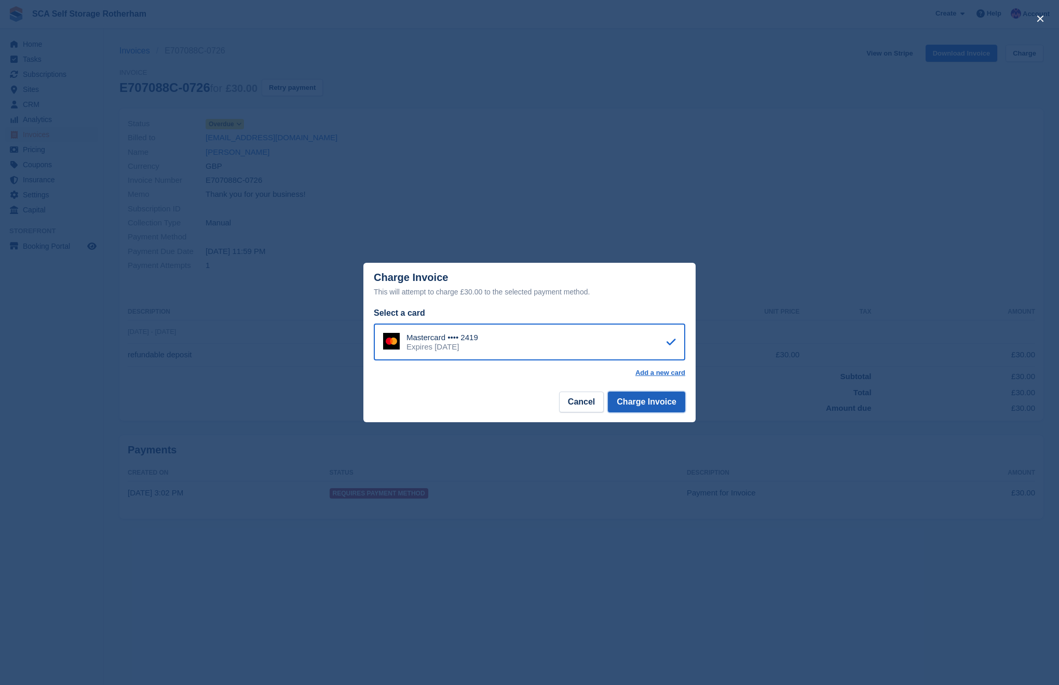
click at [660, 406] on button "Charge Invoice" at bounding box center [646, 401] width 77 height 21
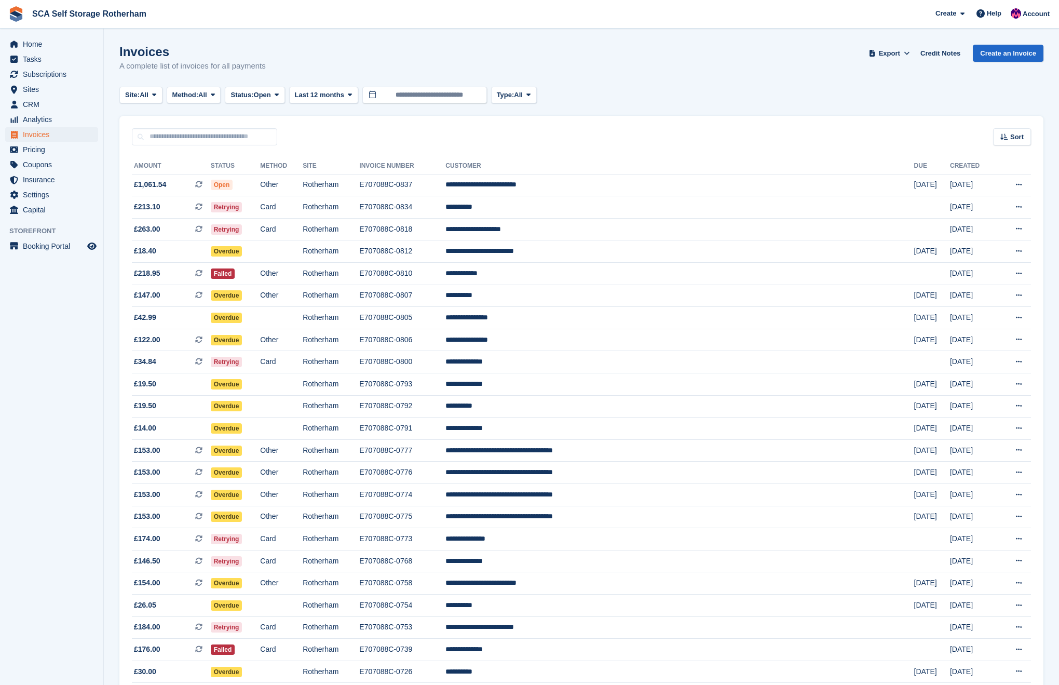
scroll to position [39, 0]
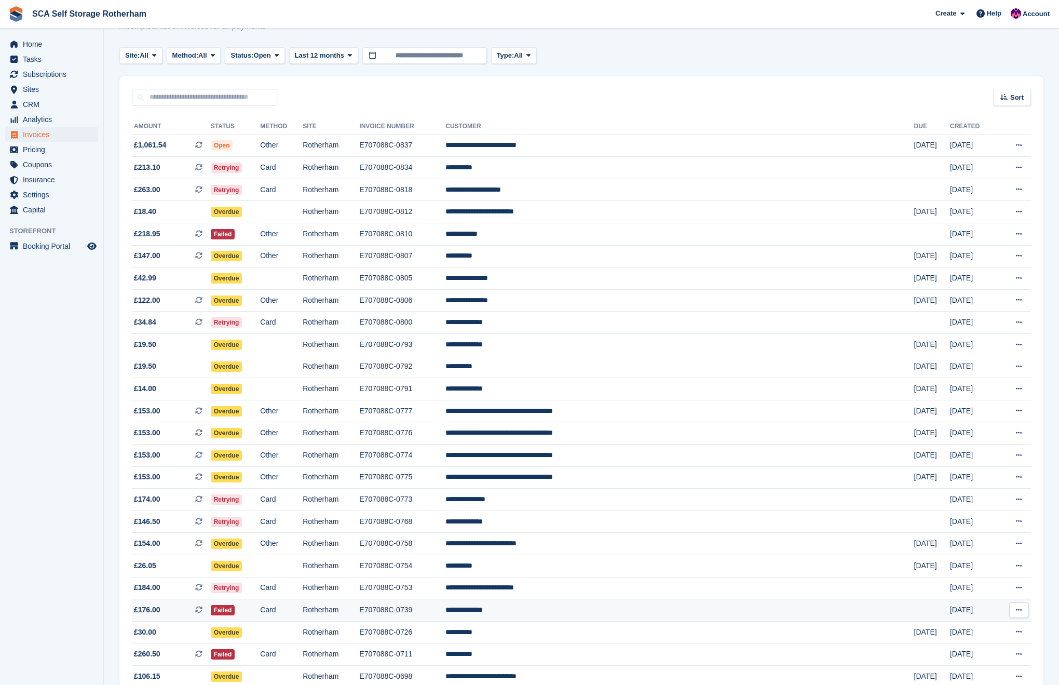
click at [582, 617] on td "**********" at bounding box center [679, 610] width 468 height 22
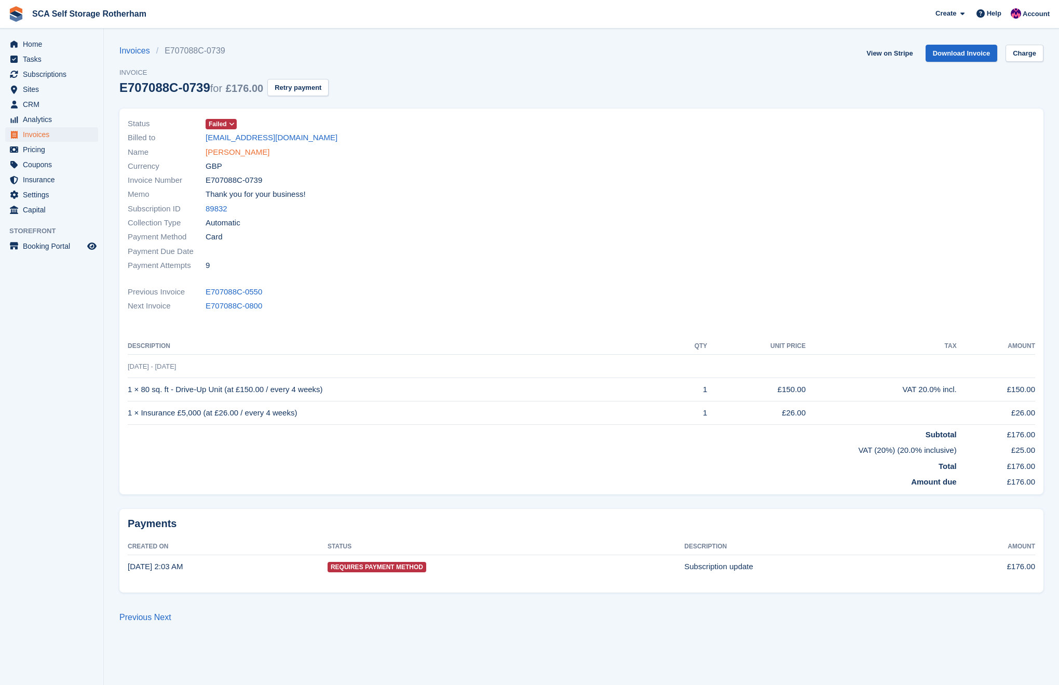
click at [247, 151] on link "[PERSON_NAME]" at bounding box center [238, 152] width 64 height 12
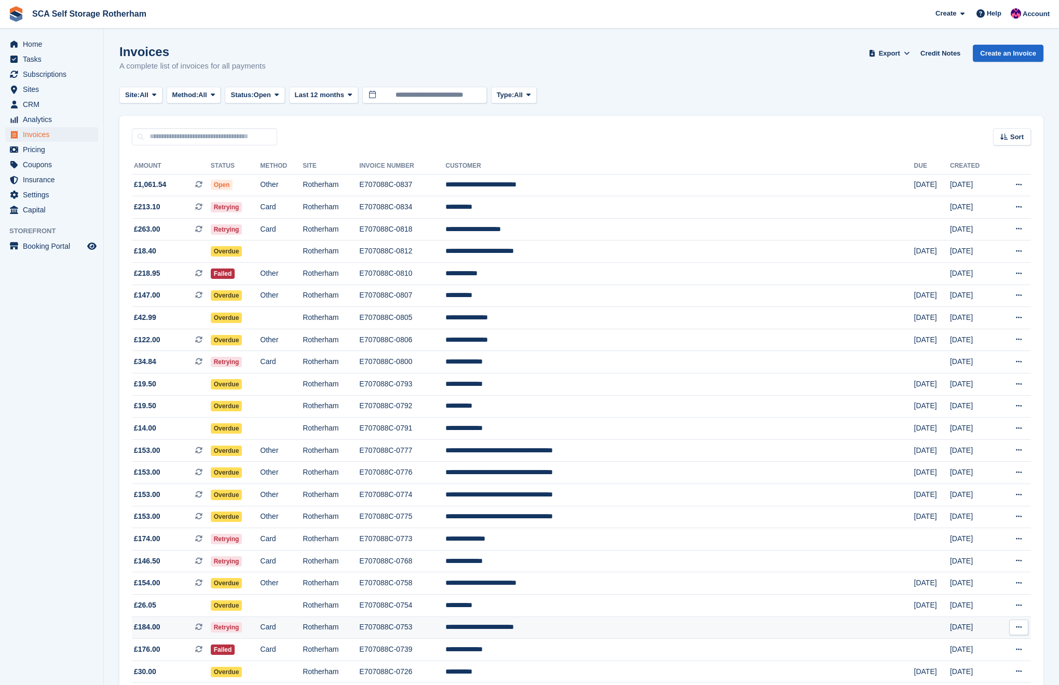
click at [612, 638] on td "**********" at bounding box center [679, 627] width 468 height 22
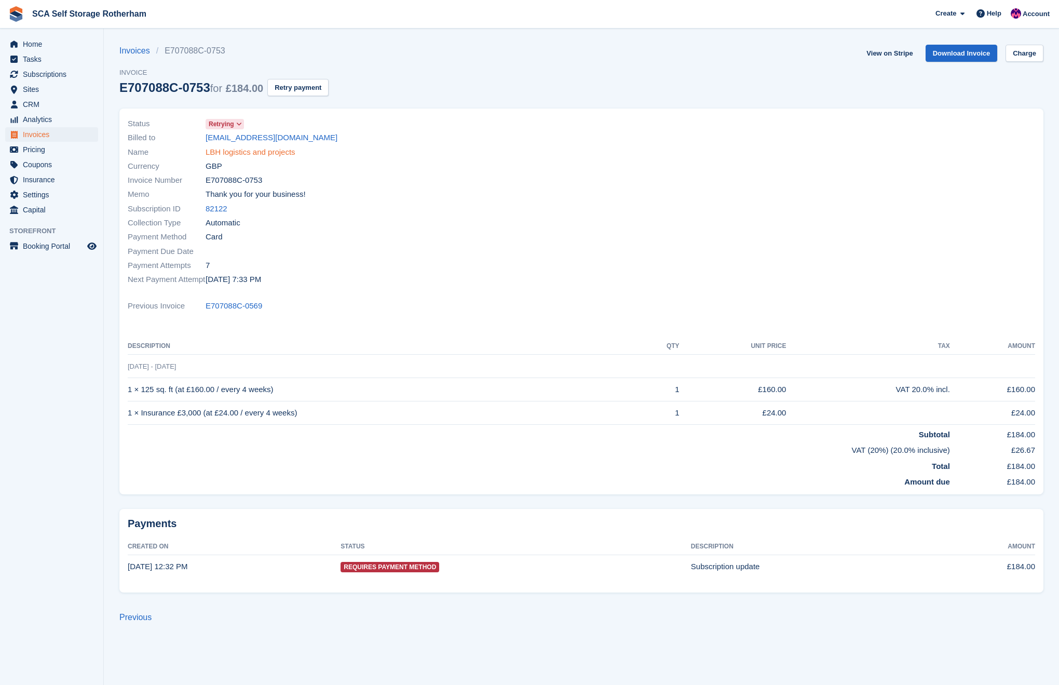
click at [241, 154] on link "LBH logistics and projects" at bounding box center [251, 152] width 90 height 12
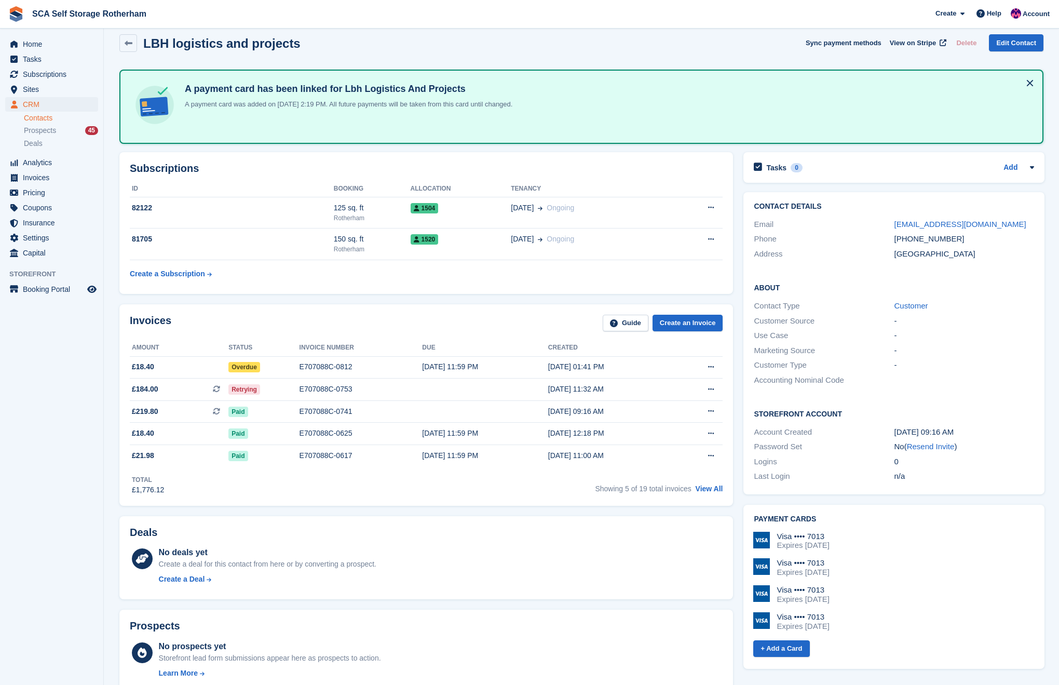
scroll to position [38, 0]
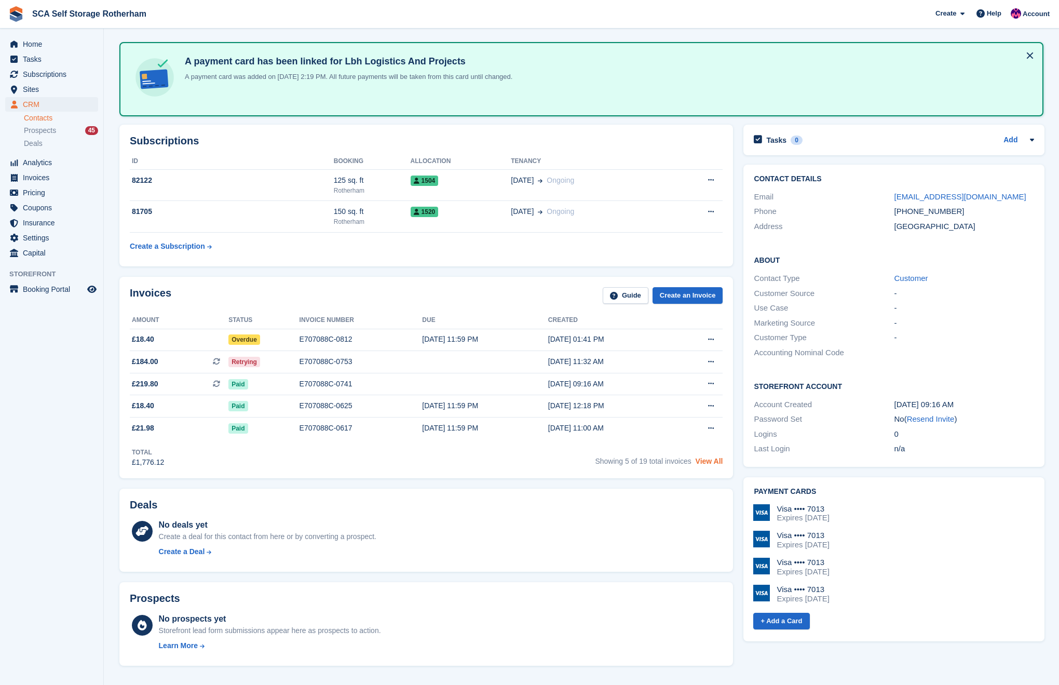
click at [718, 465] on link "View All" at bounding box center [709, 461] width 28 height 8
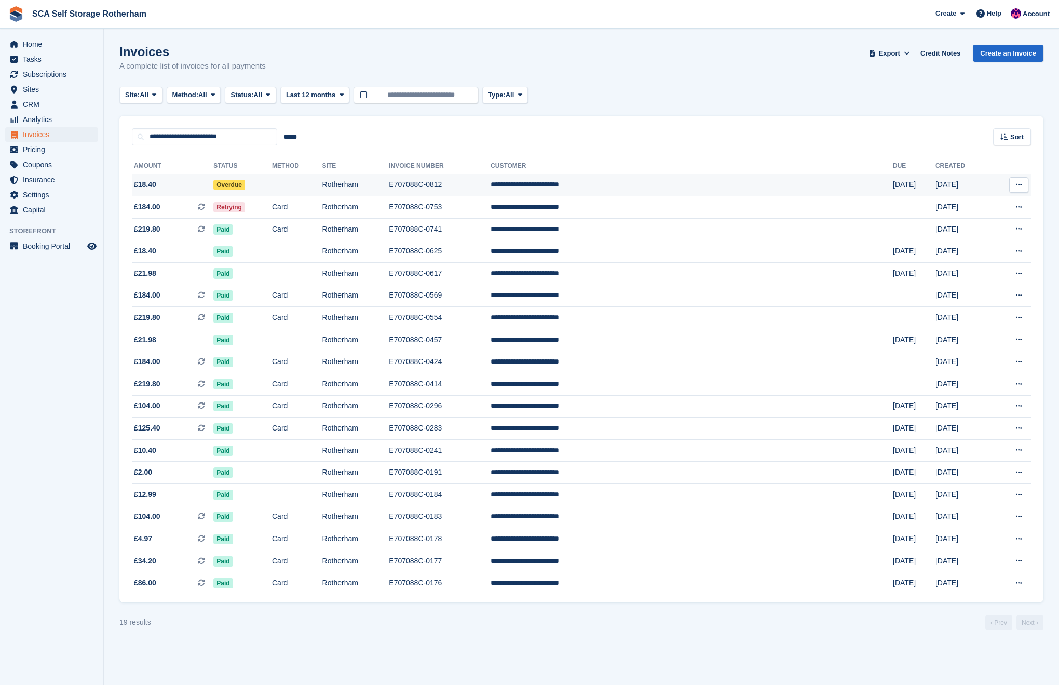
click at [389, 185] on td "Rotherham" at bounding box center [355, 185] width 67 height 22
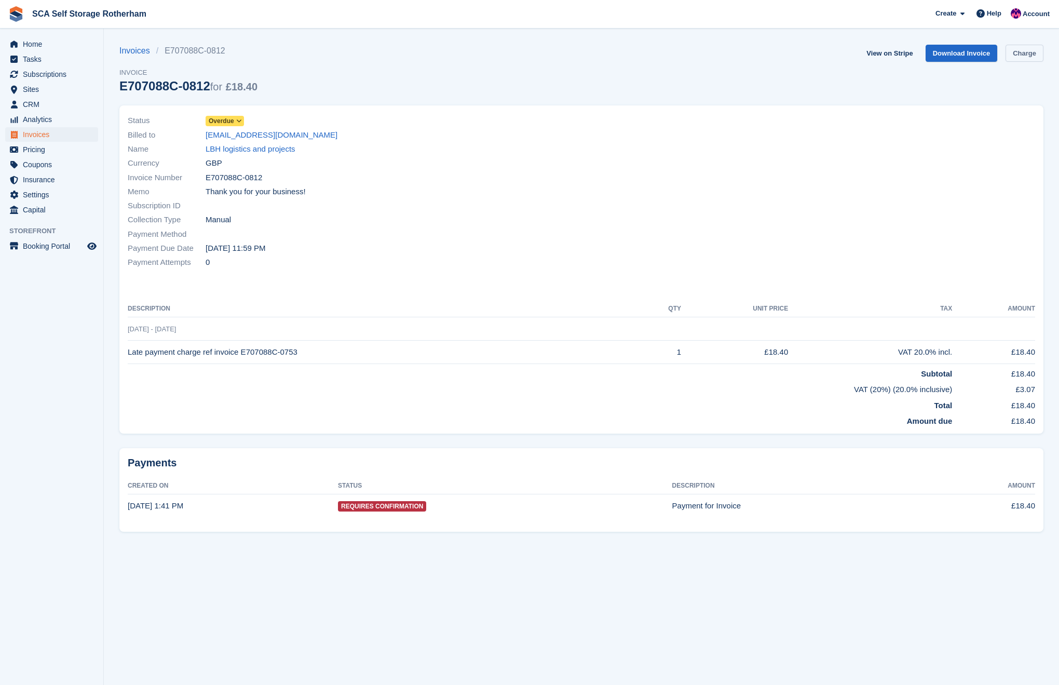
click at [1033, 51] on link "Charge" at bounding box center [1024, 53] width 38 height 17
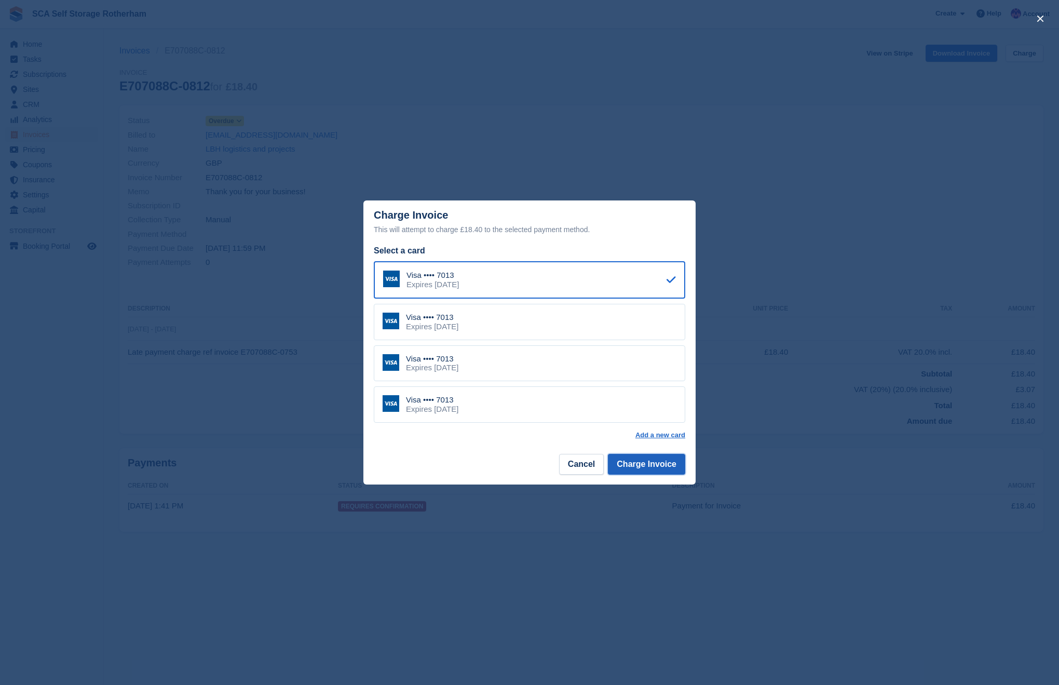
click at [658, 461] on button "Charge Invoice" at bounding box center [646, 464] width 77 height 21
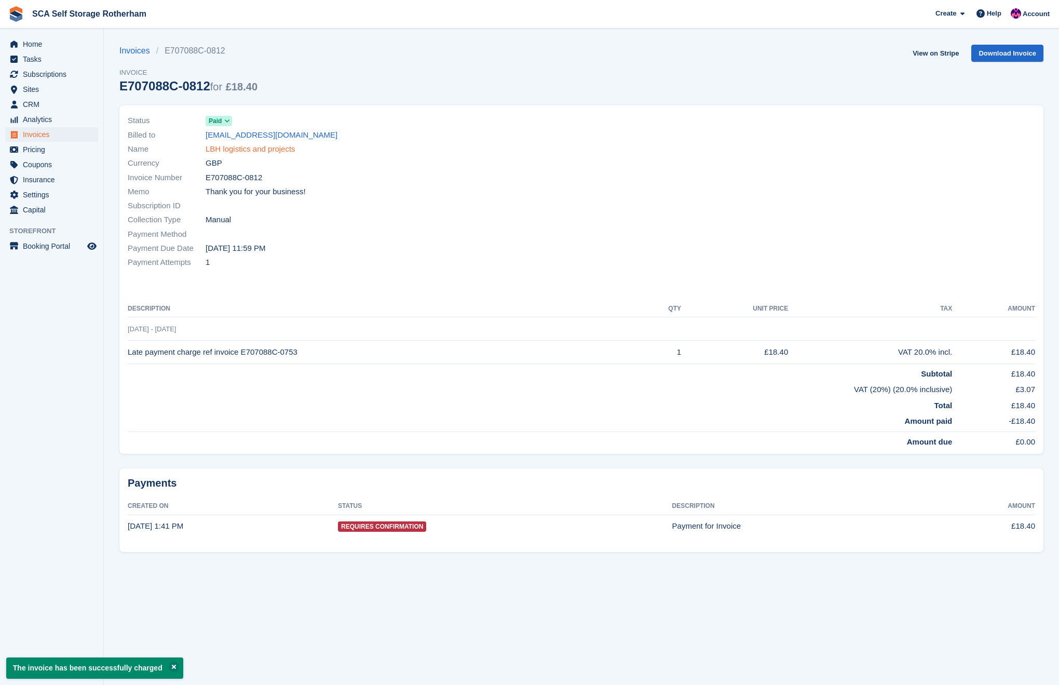
click at [262, 152] on link "LBH logistics and projects" at bounding box center [251, 149] width 90 height 12
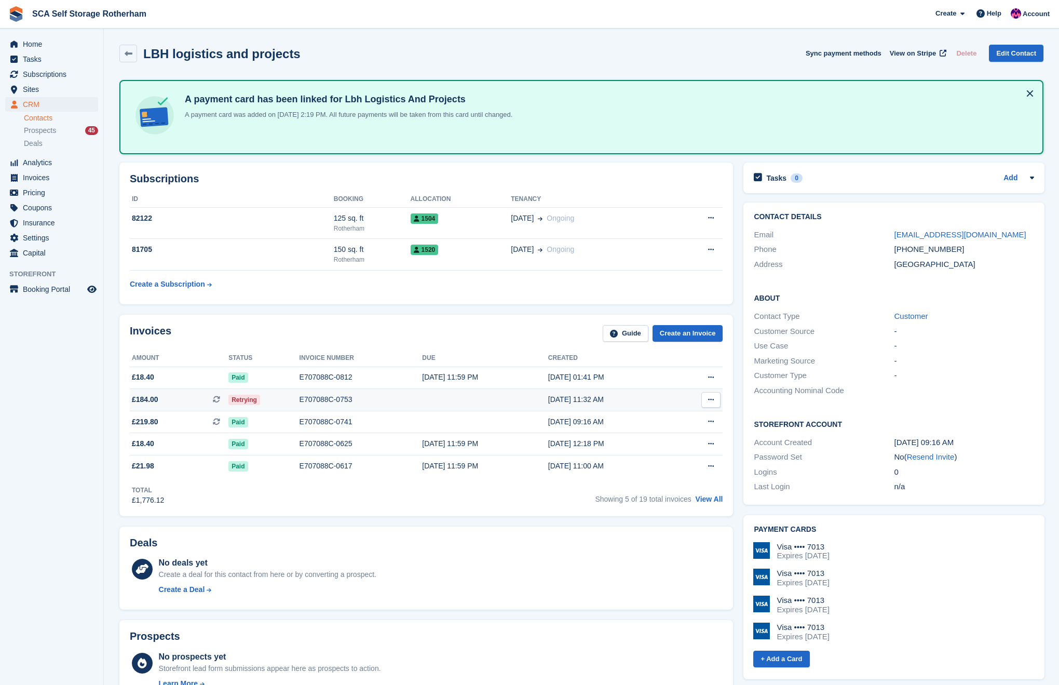
drag, startPoint x: 398, startPoint y: 411, endPoint x: 404, endPoint y: 405, distance: 8.8
click at [398, 410] on td "E707088C-0753" at bounding box center [360, 400] width 123 height 22
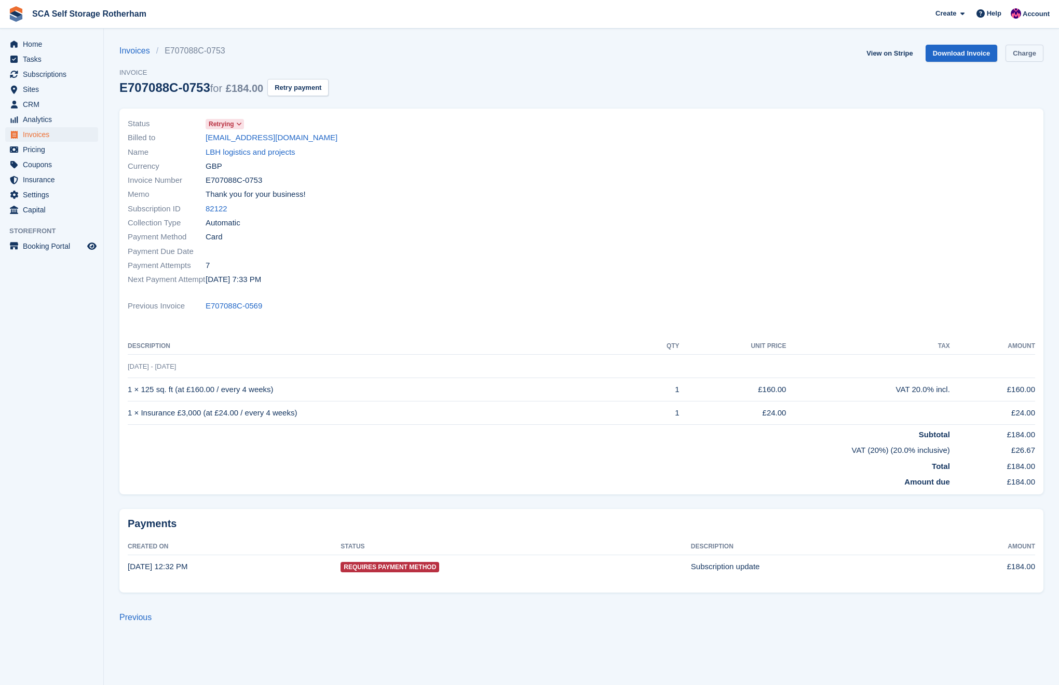
click at [1014, 59] on link "Charge" at bounding box center [1024, 53] width 38 height 17
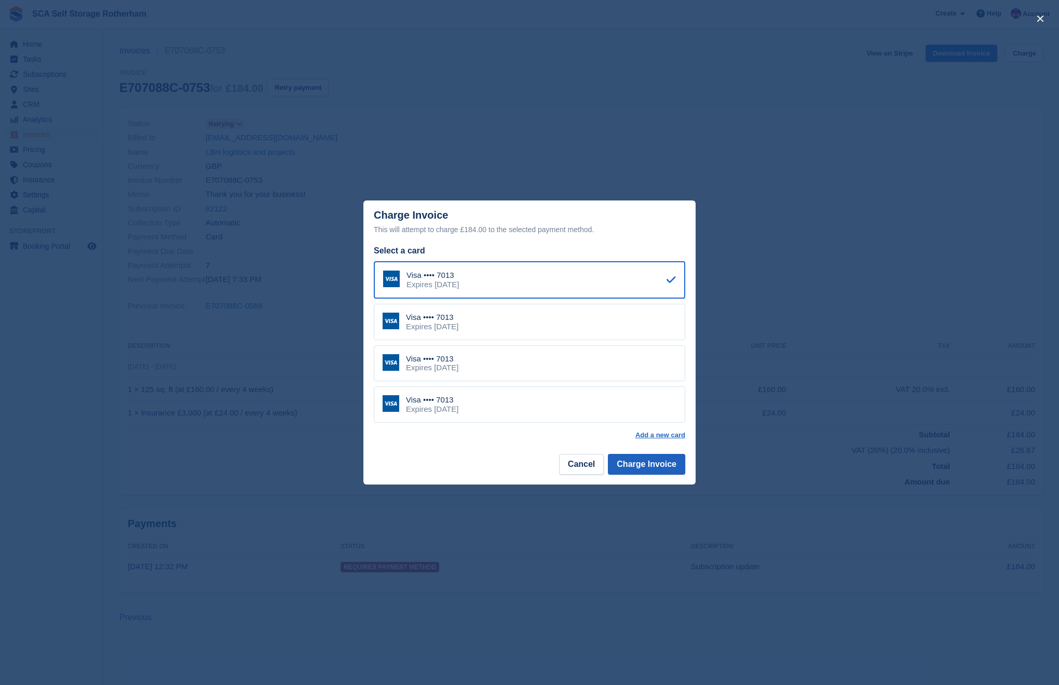
drag, startPoint x: 678, startPoint y: 480, endPoint x: 665, endPoint y: 464, distance: 20.7
click at [678, 479] on footer "Cancel Charge Invoice" at bounding box center [529, 468] width 332 height 33
click at [662, 461] on button "Charge Invoice" at bounding box center [646, 464] width 77 height 21
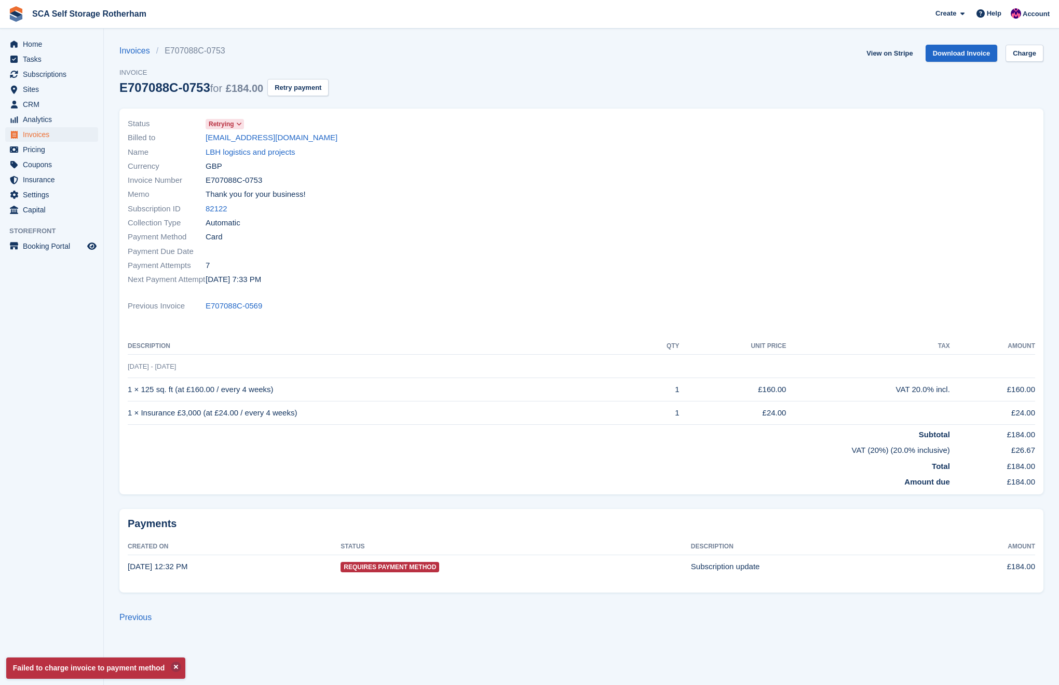
click at [263, 52] on ul "Invoices E707088C-0753" at bounding box center [223, 51] width 209 height 12
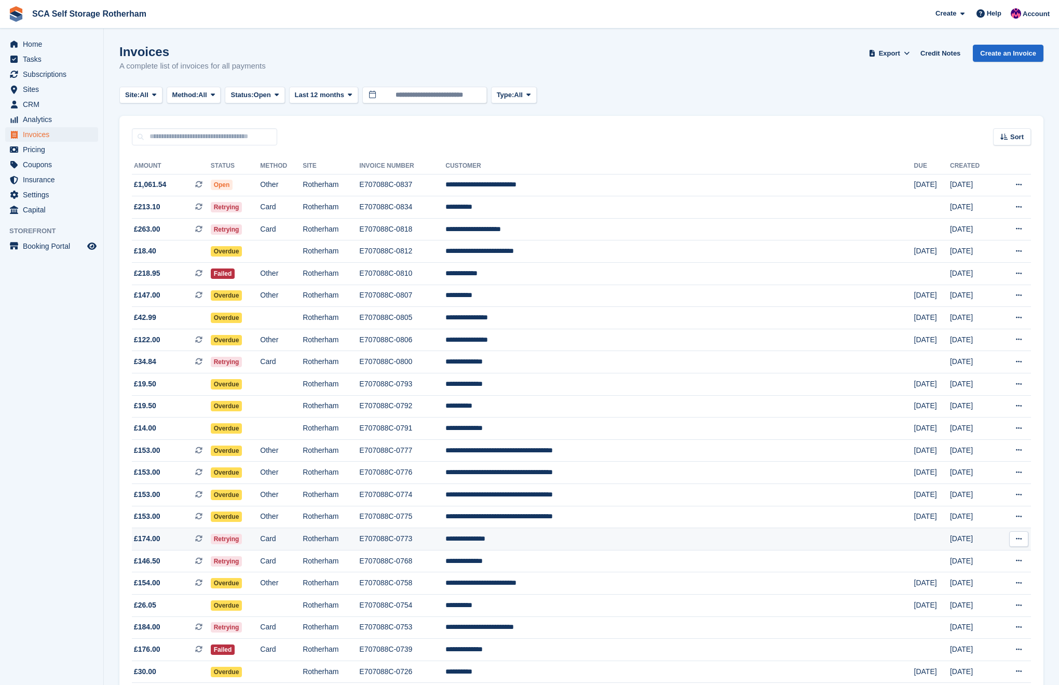
click at [629, 544] on td "**********" at bounding box center [679, 539] width 468 height 22
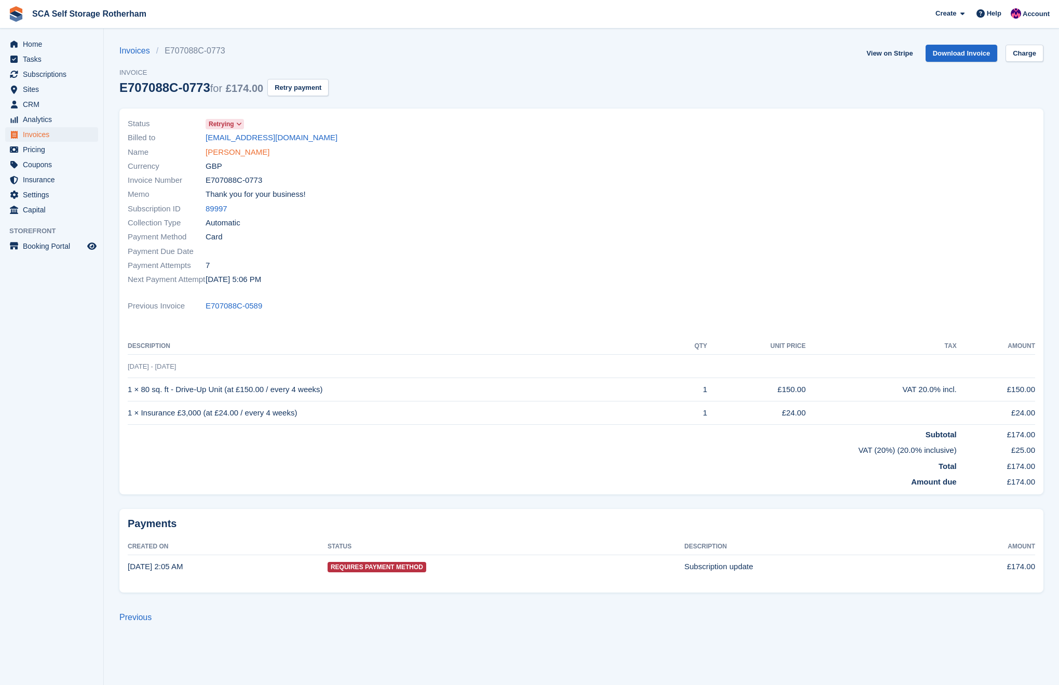
click at [247, 153] on link "[PERSON_NAME]" at bounding box center [238, 152] width 64 height 12
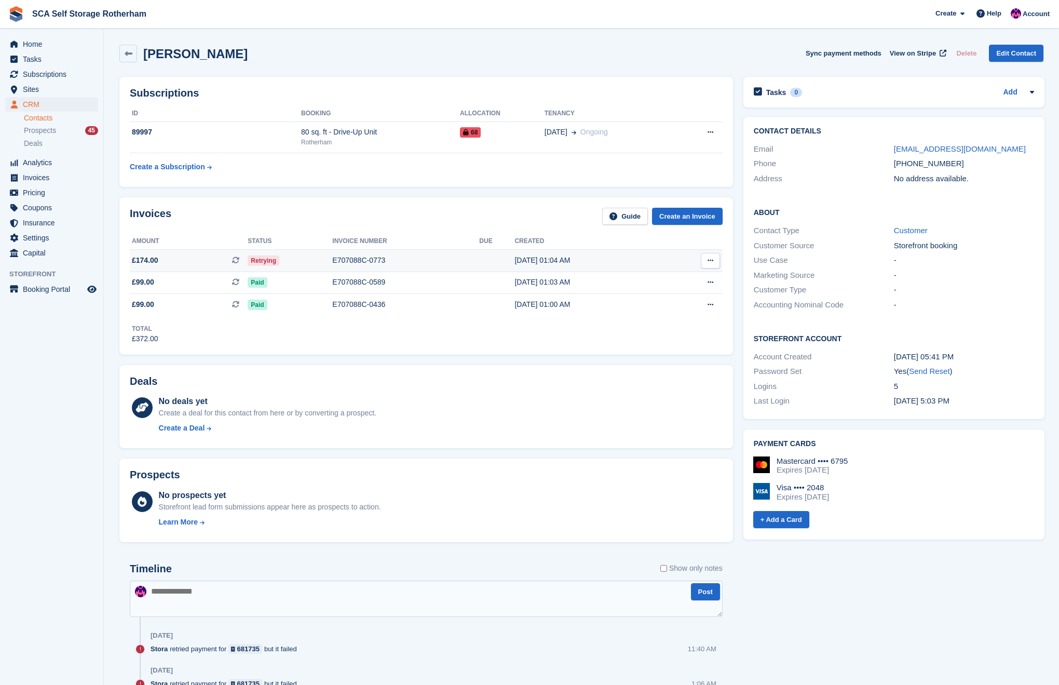
click at [405, 264] on div "E707088C-0773" at bounding box center [405, 260] width 147 height 11
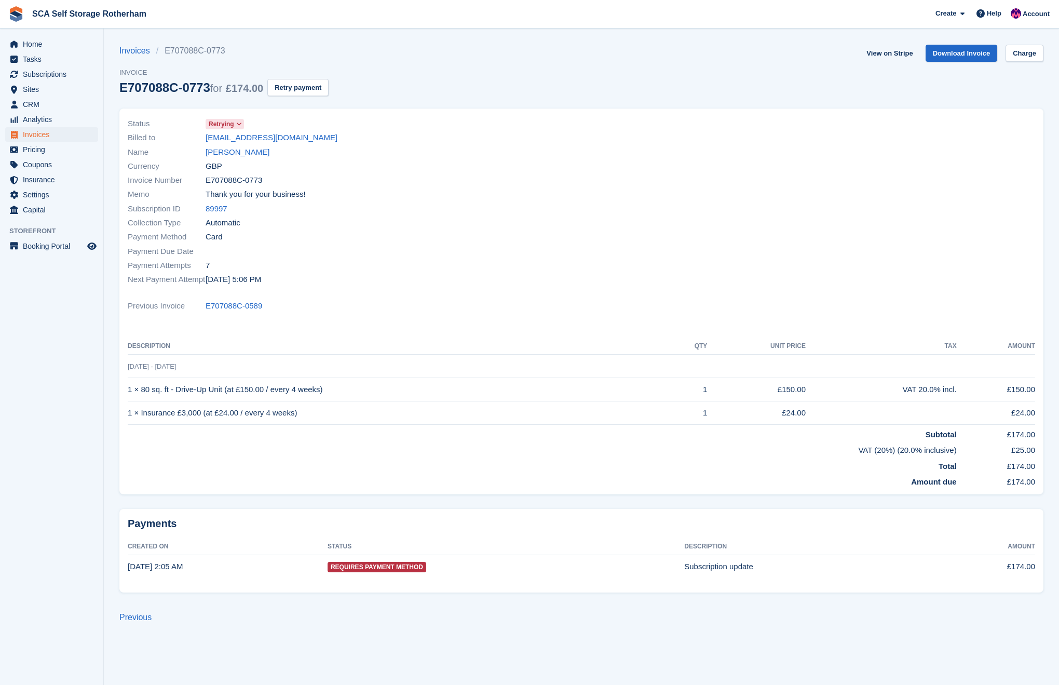
click at [244, 180] on span "E707088C-0773" at bounding box center [234, 180] width 57 height 12
copy div "E707088C-0773"
click at [252, 149] on link "[PERSON_NAME]" at bounding box center [238, 152] width 64 height 12
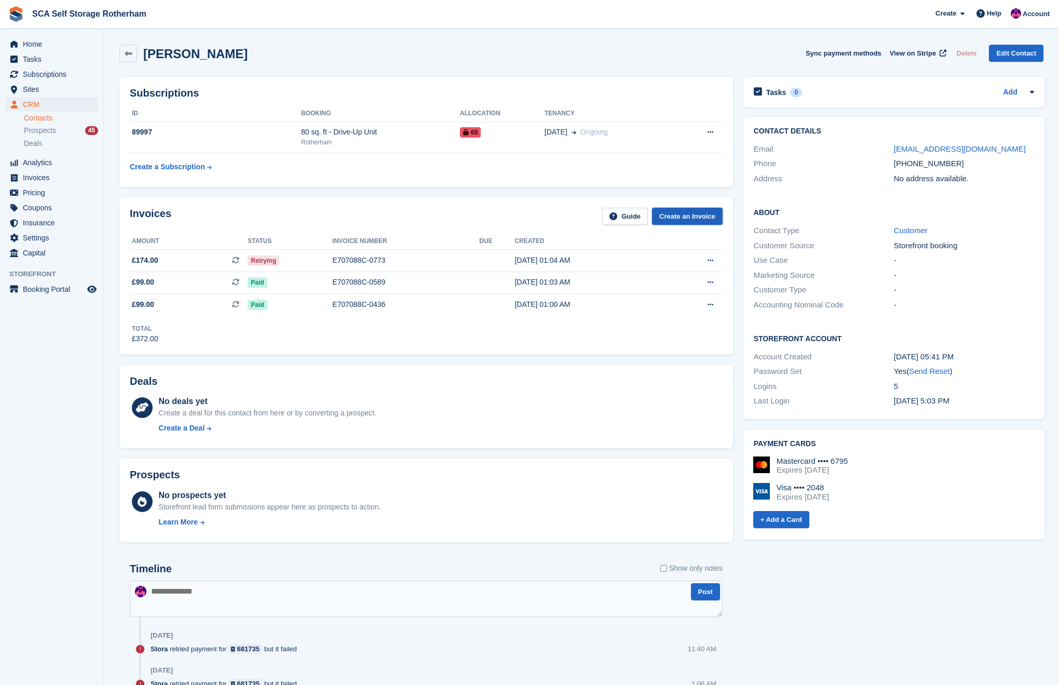
click at [674, 215] on link "Create an Invoice" at bounding box center [687, 216] width 71 height 17
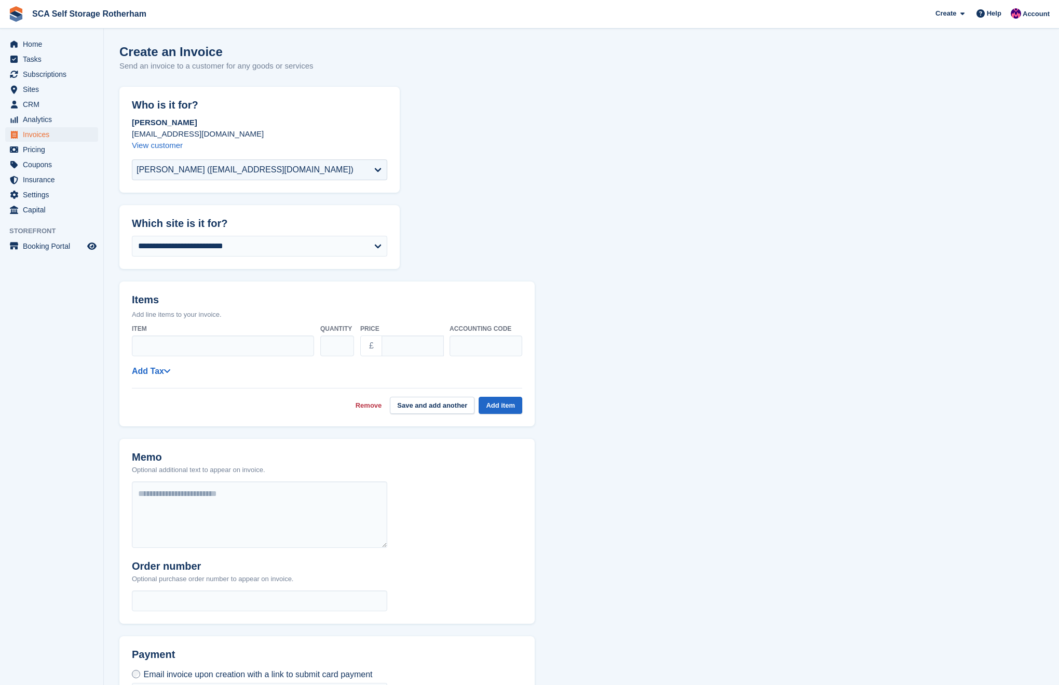
click at [272, 260] on div "**********" at bounding box center [259, 248] width 280 height 39
click at [269, 253] on select "**********" at bounding box center [259, 246] width 255 height 21
select select "****"
click at [219, 342] on input "Item" at bounding box center [223, 345] width 182 height 21
paste input "**********"
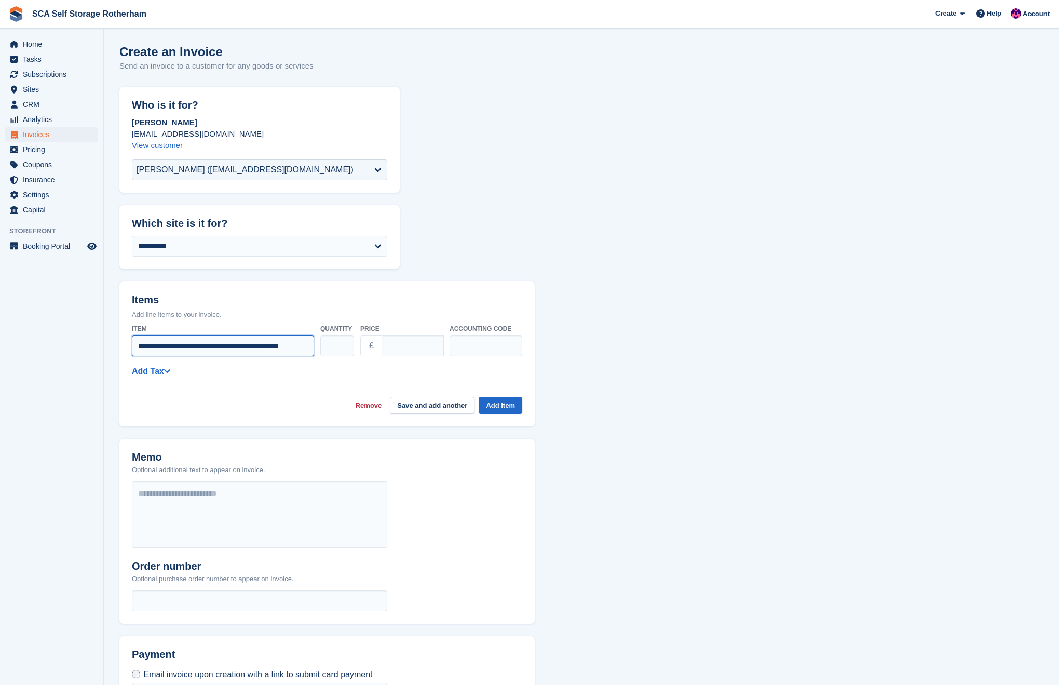
scroll to position [0, 15]
type input "**********"
type input "*****"
type input "****"
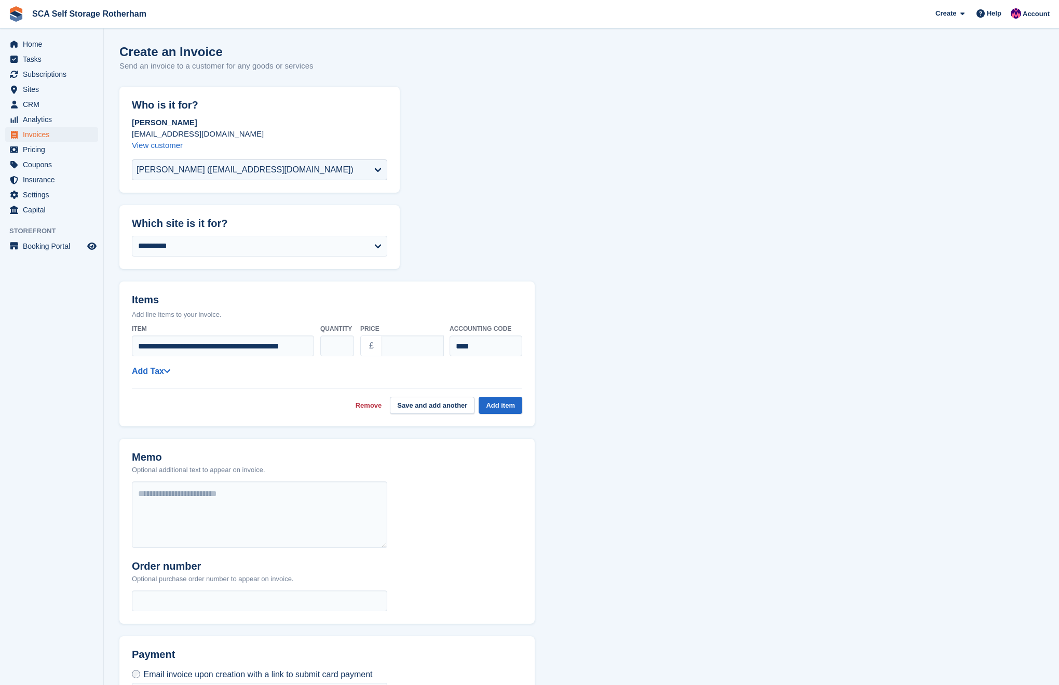
click at [144, 363] on div "**********" at bounding box center [327, 367] width 390 height 94
click at [143, 367] on link "Add Tax" at bounding box center [151, 370] width 38 height 9
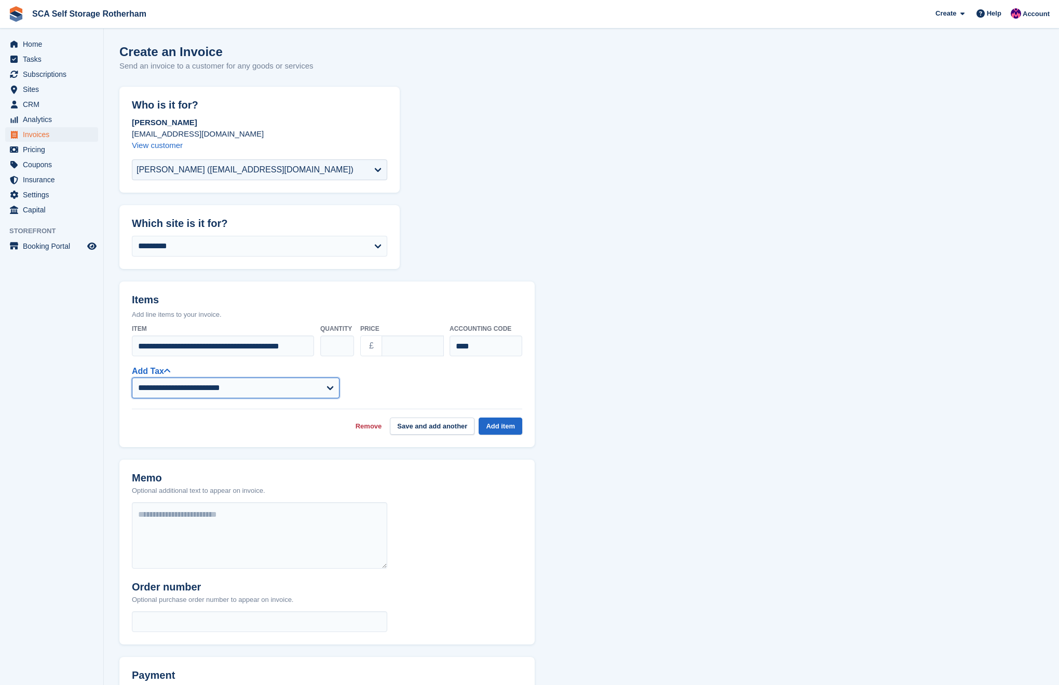
click at [213, 383] on select "**********" at bounding box center [236, 387] width 208 height 21
select select "****"
click at [512, 430] on button "Add item" at bounding box center [501, 425] width 44 height 17
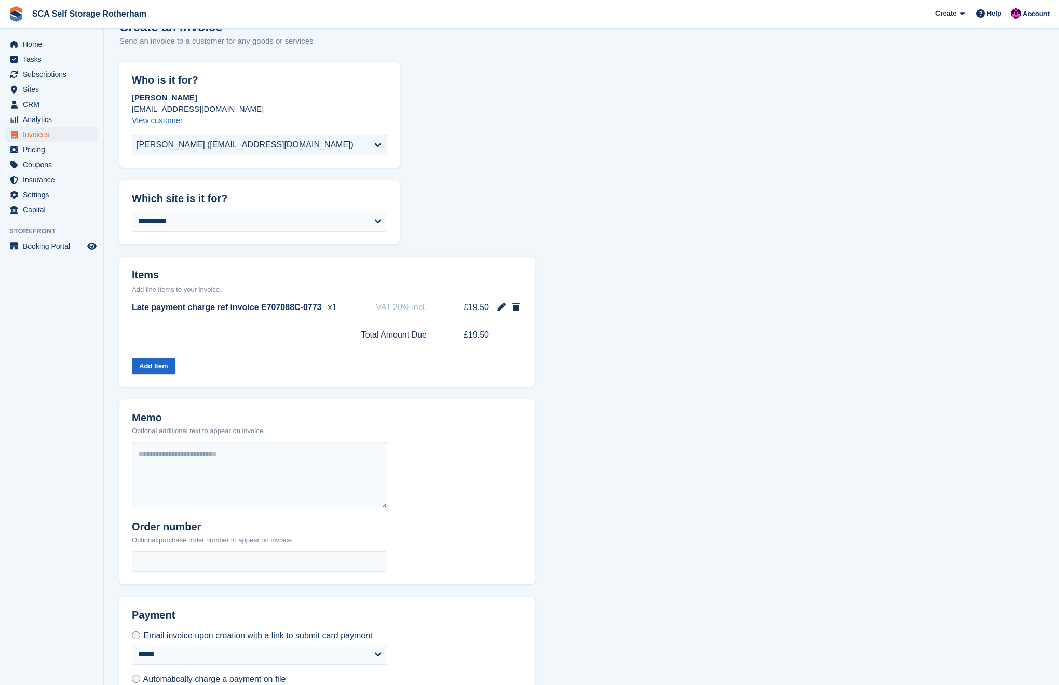
scroll to position [96, 0]
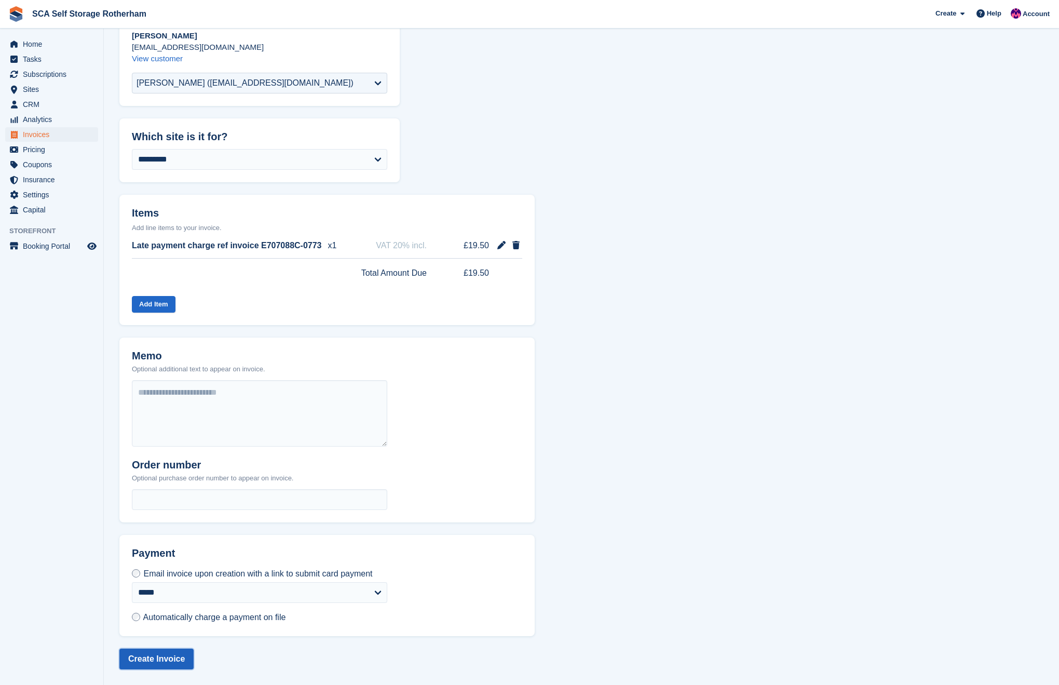
click at [167, 657] on button "Create Invoice" at bounding box center [156, 658] width 74 height 21
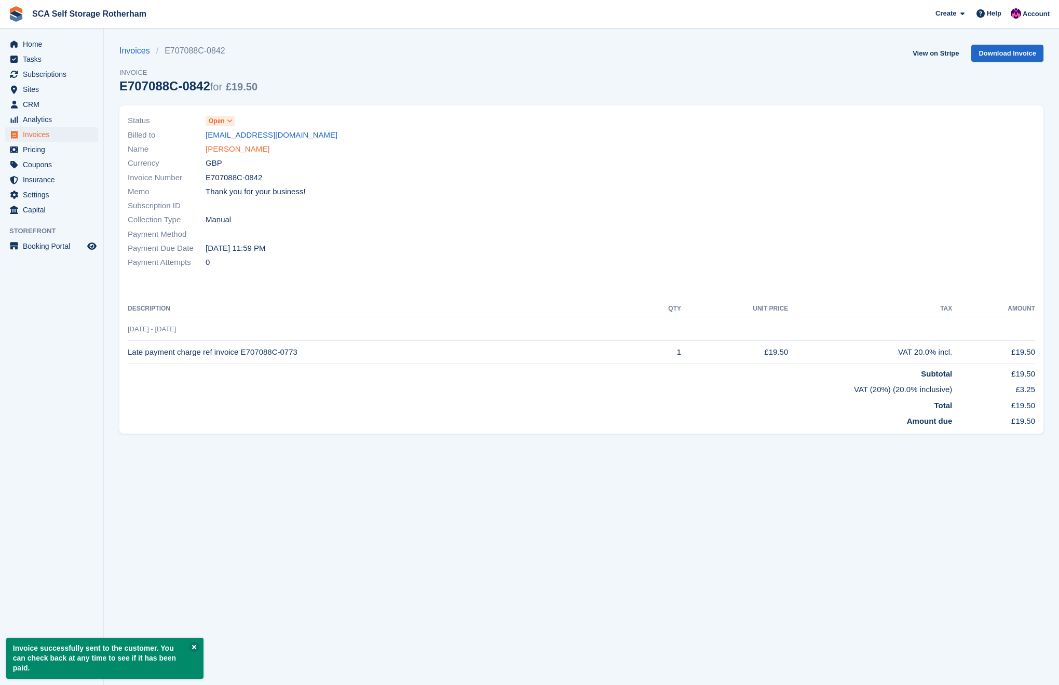
click at [218, 148] on link "Bradley Wheeler" at bounding box center [238, 149] width 64 height 12
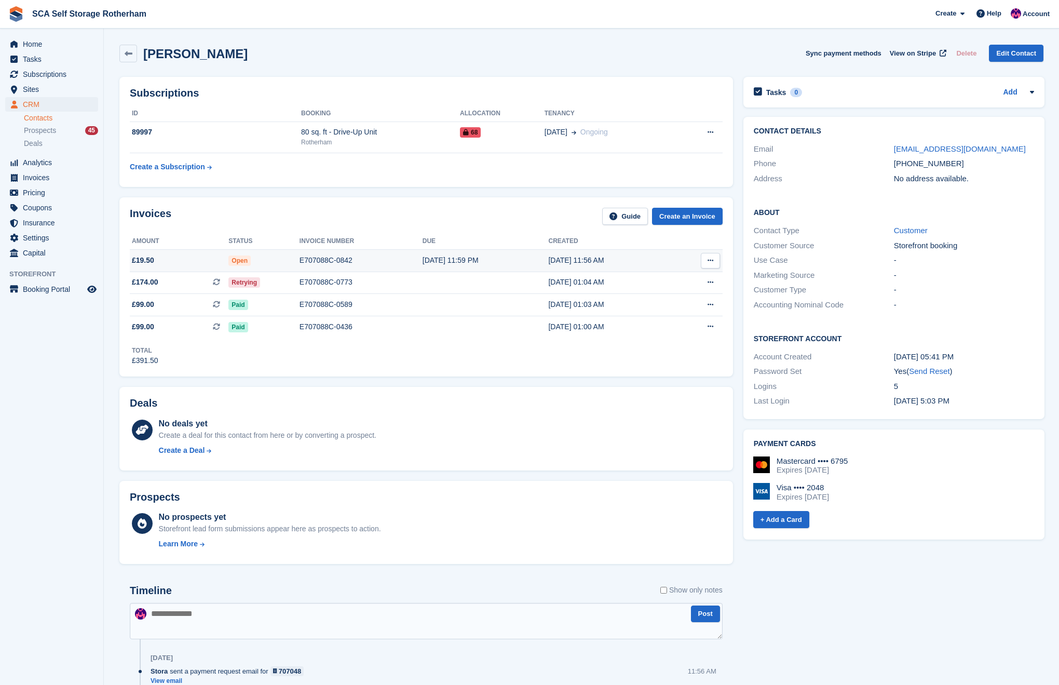
click at [376, 251] on td "E707088C-0842" at bounding box center [360, 260] width 123 height 22
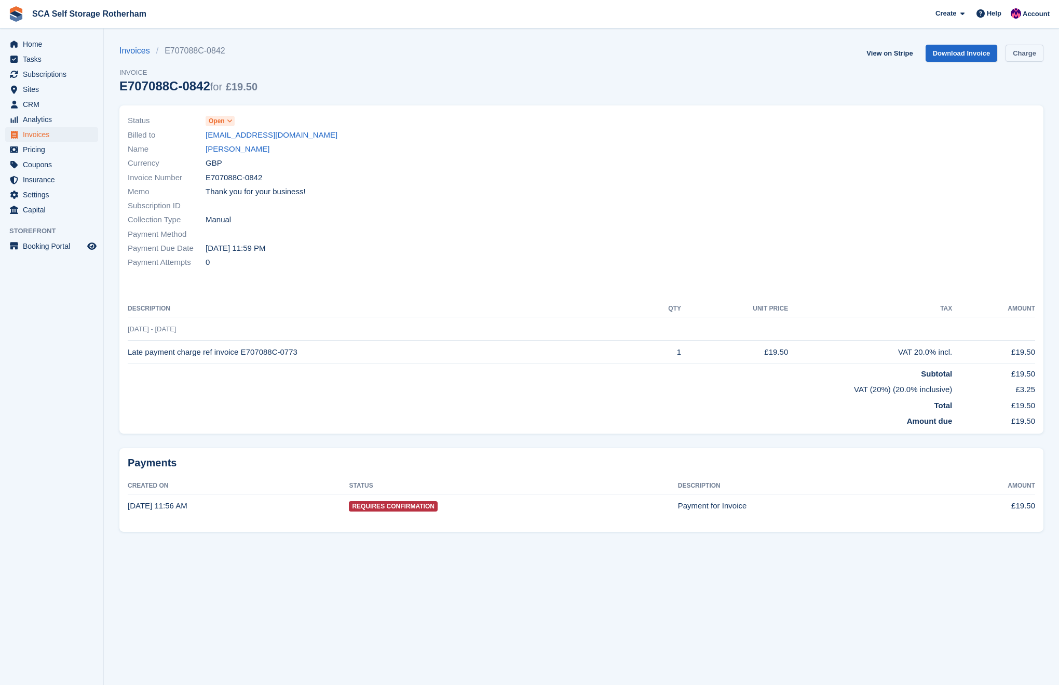
click at [1029, 53] on link "Charge" at bounding box center [1024, 53] width 38 height 17
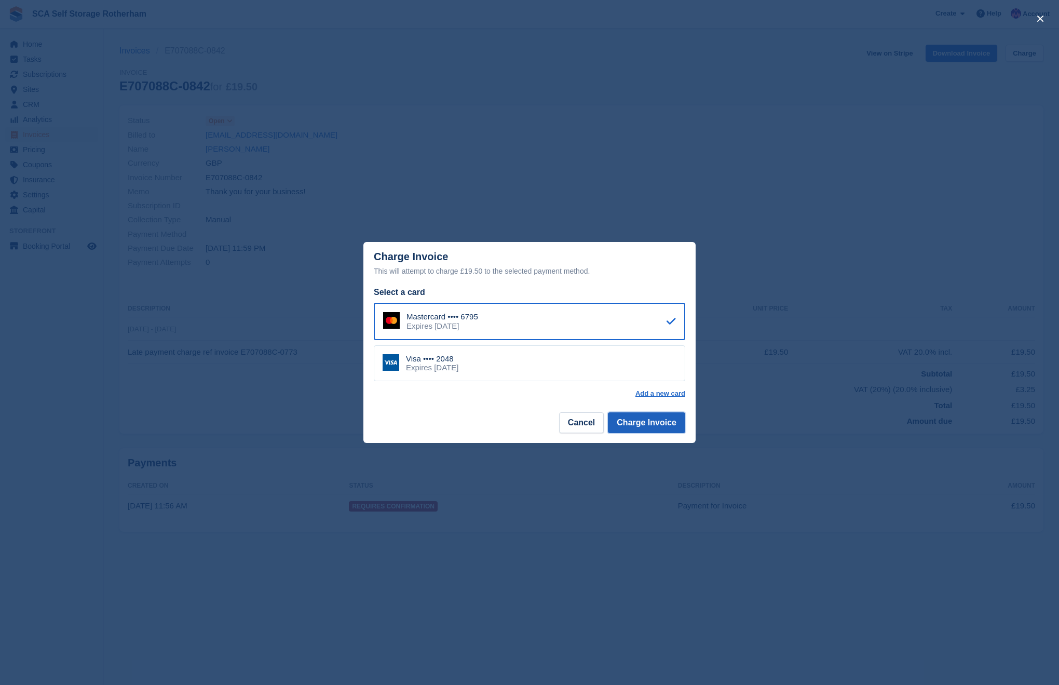
click at [639, 418] on button "Charge Invoice" at bounding box center [646, 422] width 77 height 21
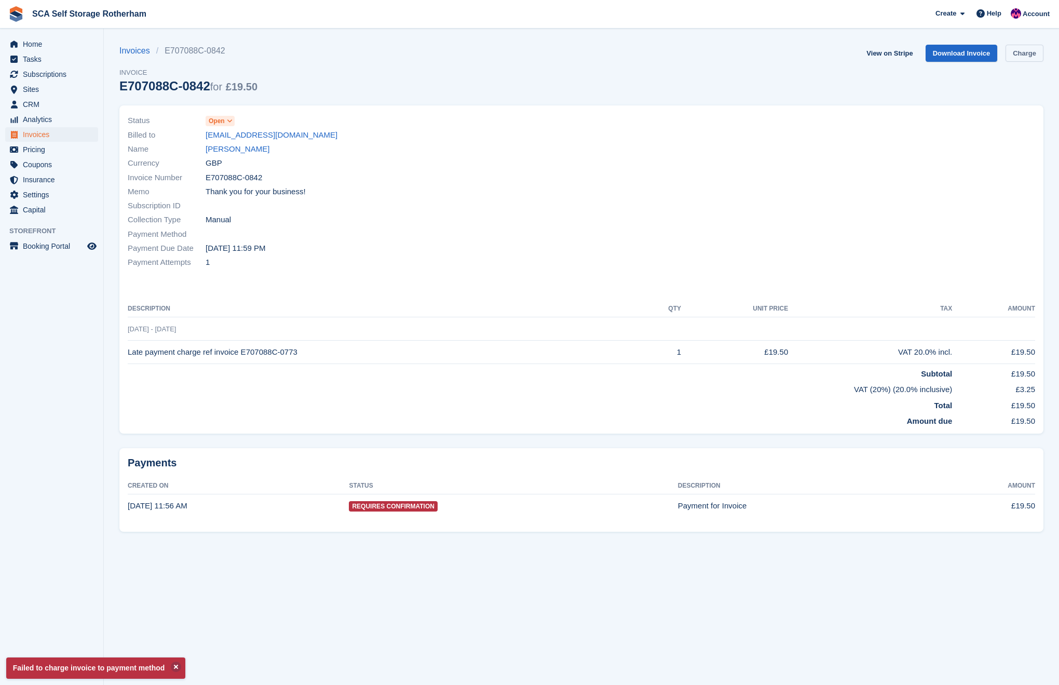
click at [1025, 49] on link "Charge" at bounding box center [1024, 53] width 38 height 17
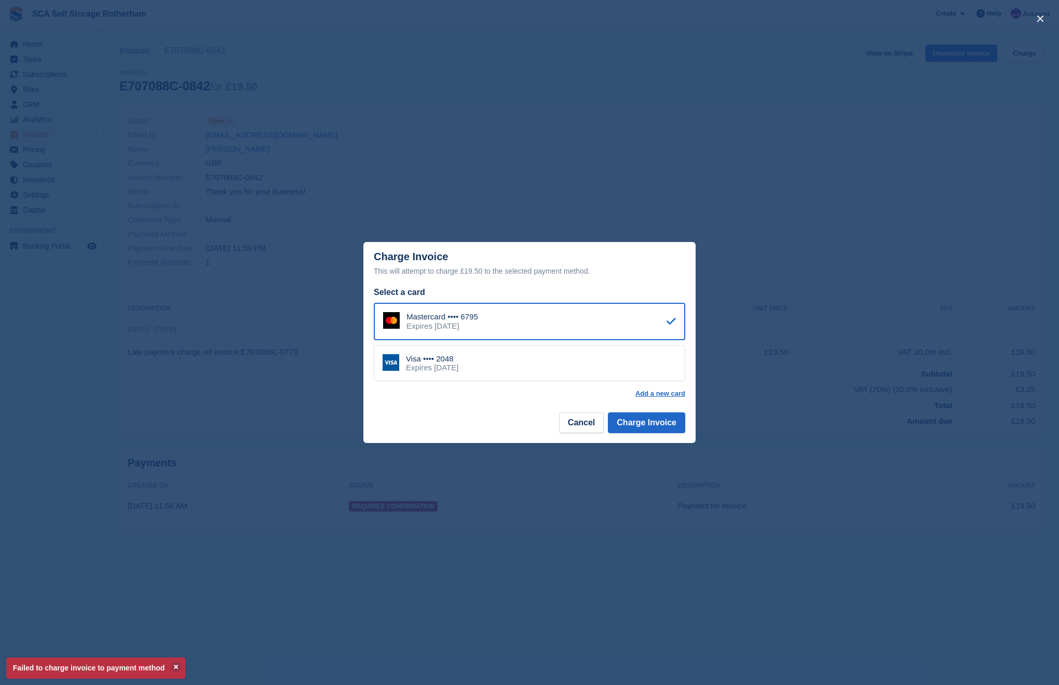
click at [502, 362] on div "Visa •••• 2048 Expires March 2028" at bounding box center [529, 363] width 311 height 36
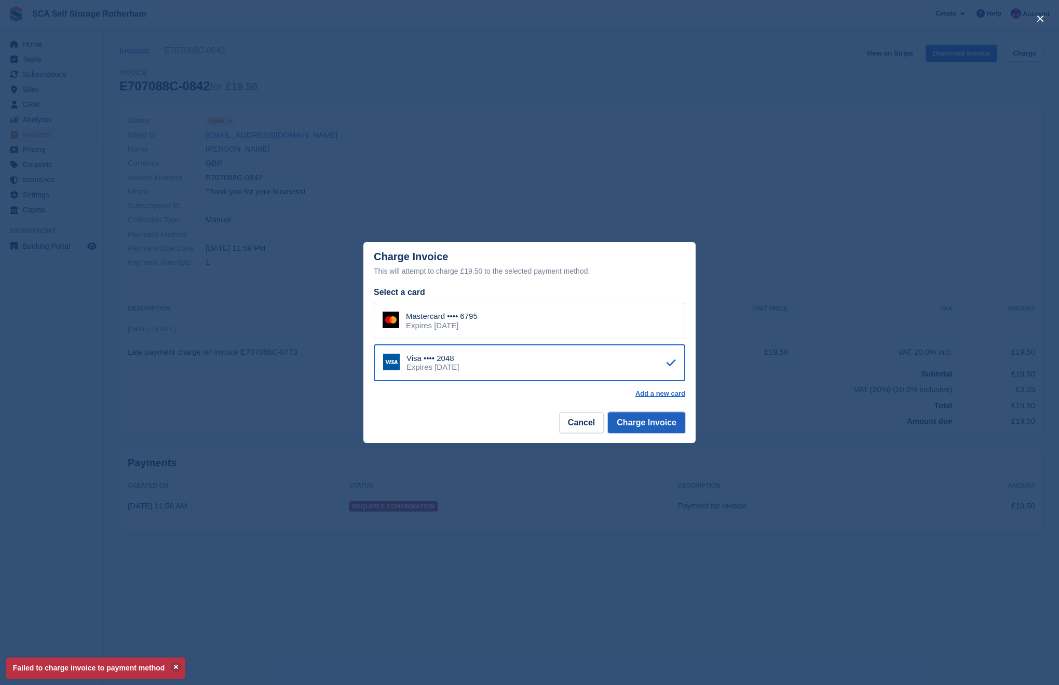
click at [654, 422] on button "Charge Invoice" at bounding box center [646, 422] width 77 height 21
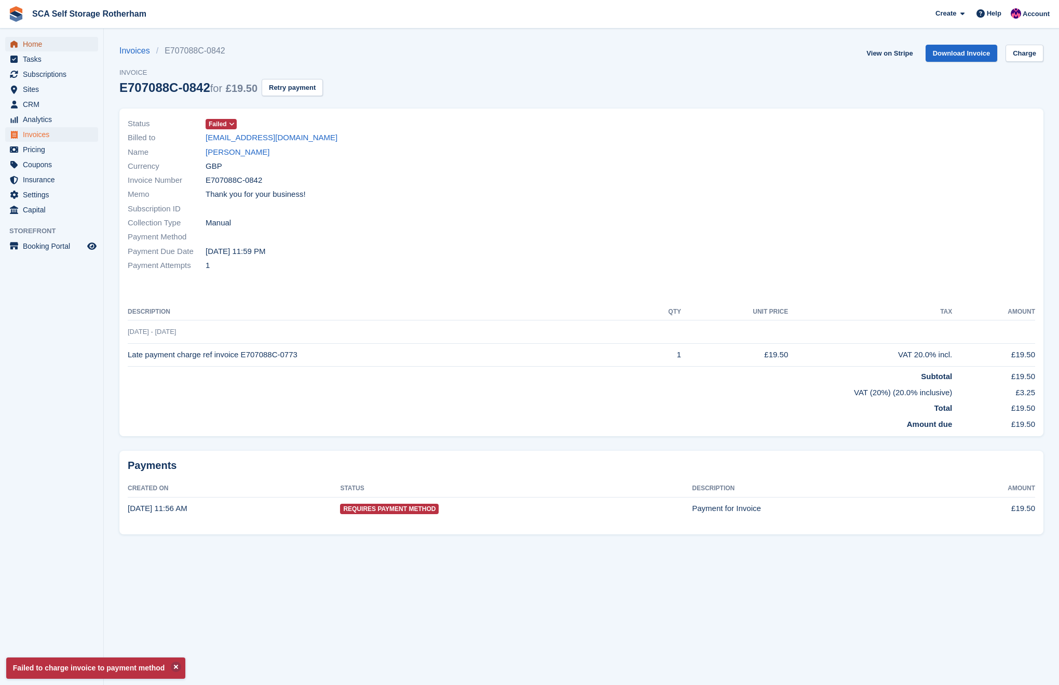
click at [45, 42] on span "Home" at bounding box center [54, 44] width 62 height 15
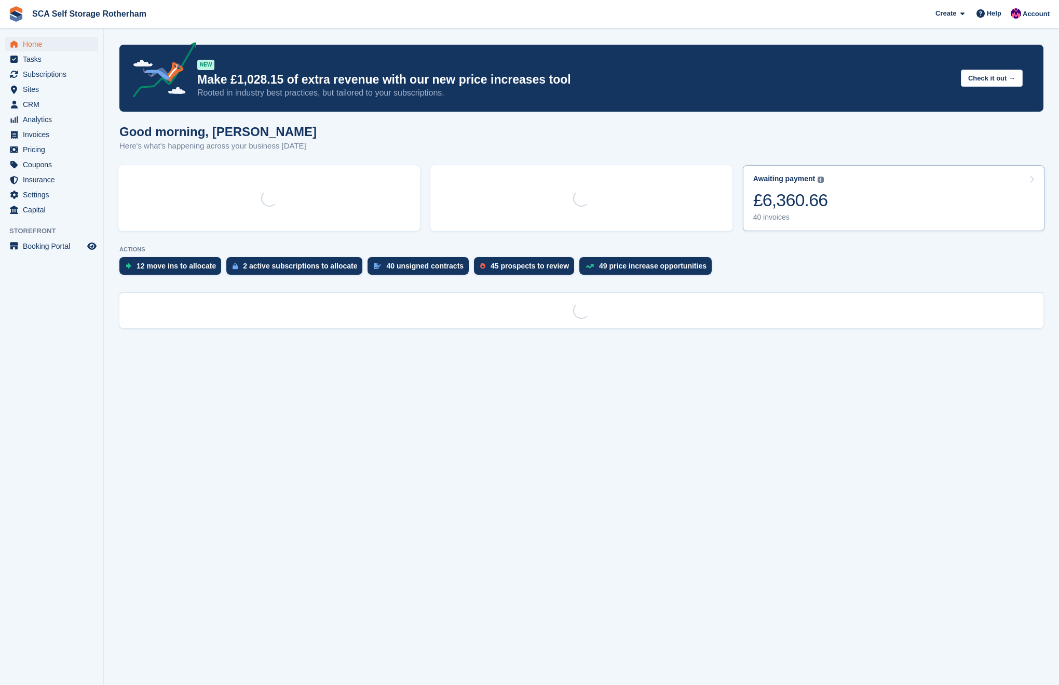
click at [920, 184] on link "Awaiting payment The total outstanding balance on all open invoices. £6,360.66 …" at bounding box center [894, 198] width 302 height 66
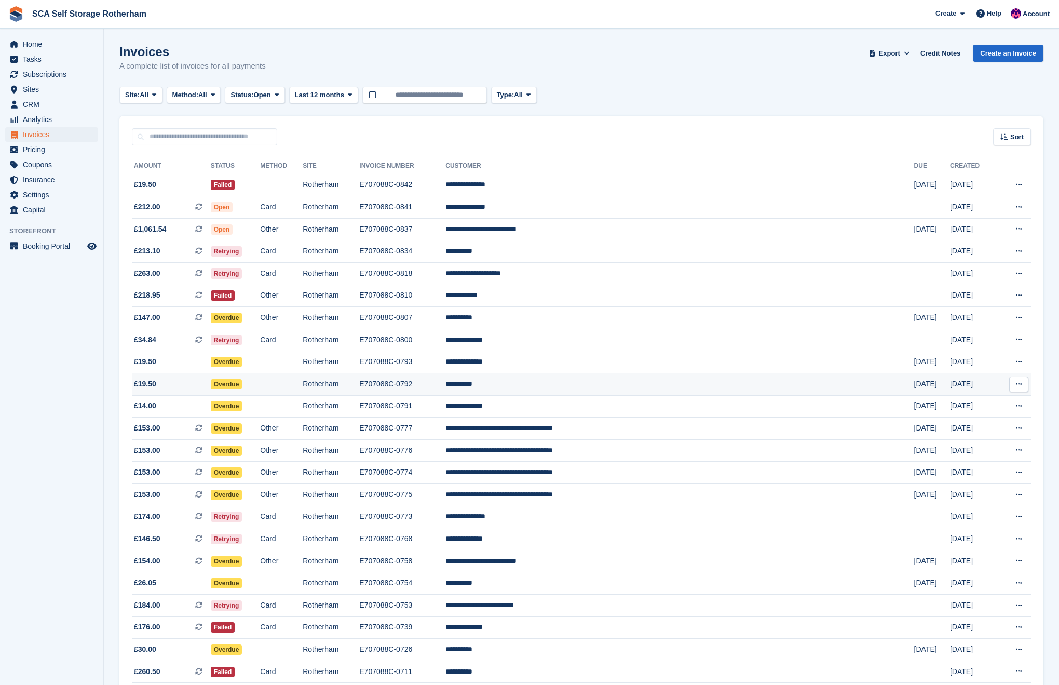
click at [608, 386] on td "**********" at bounding box center [679, 384] width 468 height 22
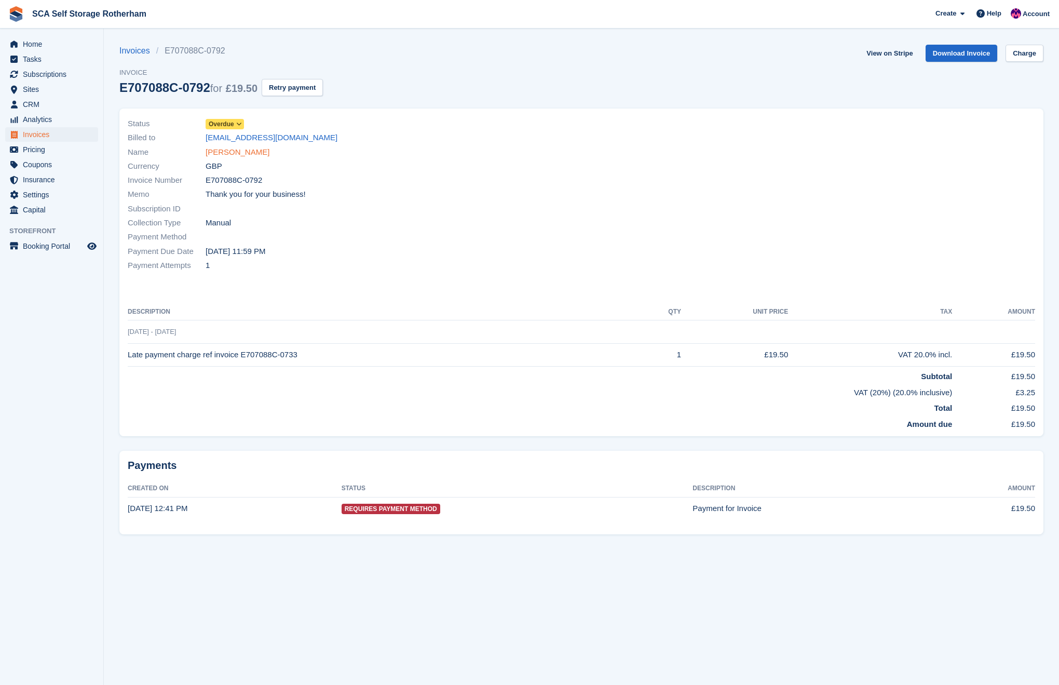
click at [229, 153] on link "[PERSON_NAME]" at bounding box center [238, 152] width 64 height 12
click at [225, 148] on link "Madi Brown" at bounding box center [238, 152] width 64 height 12
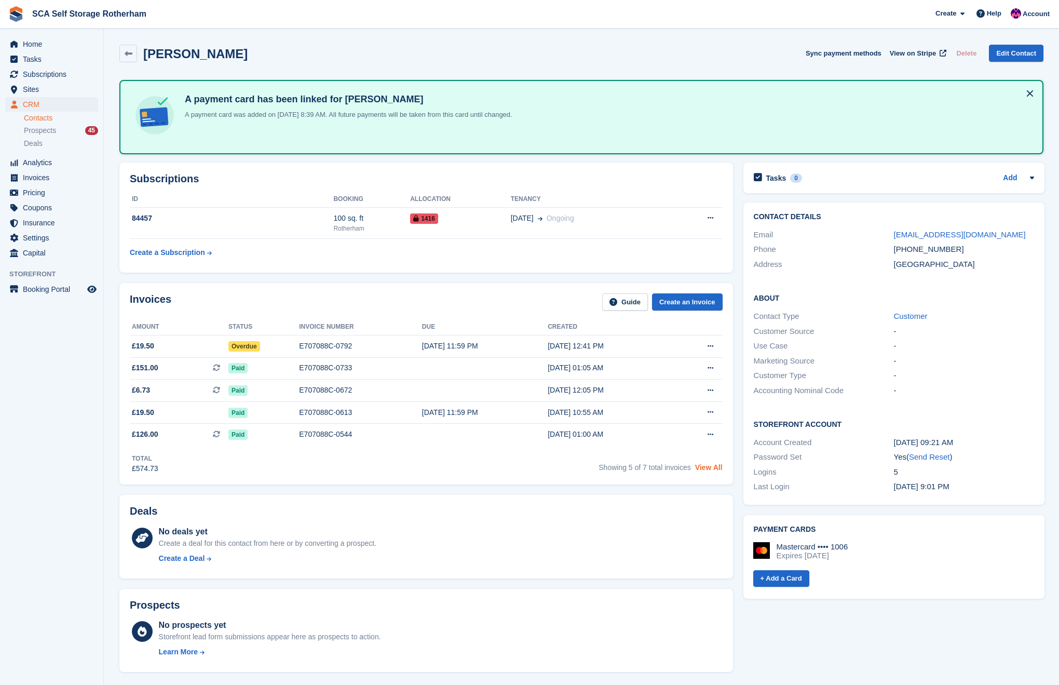
click at [708, 470] on link "View All" at bounding box center [709, 467] width 28 height 8
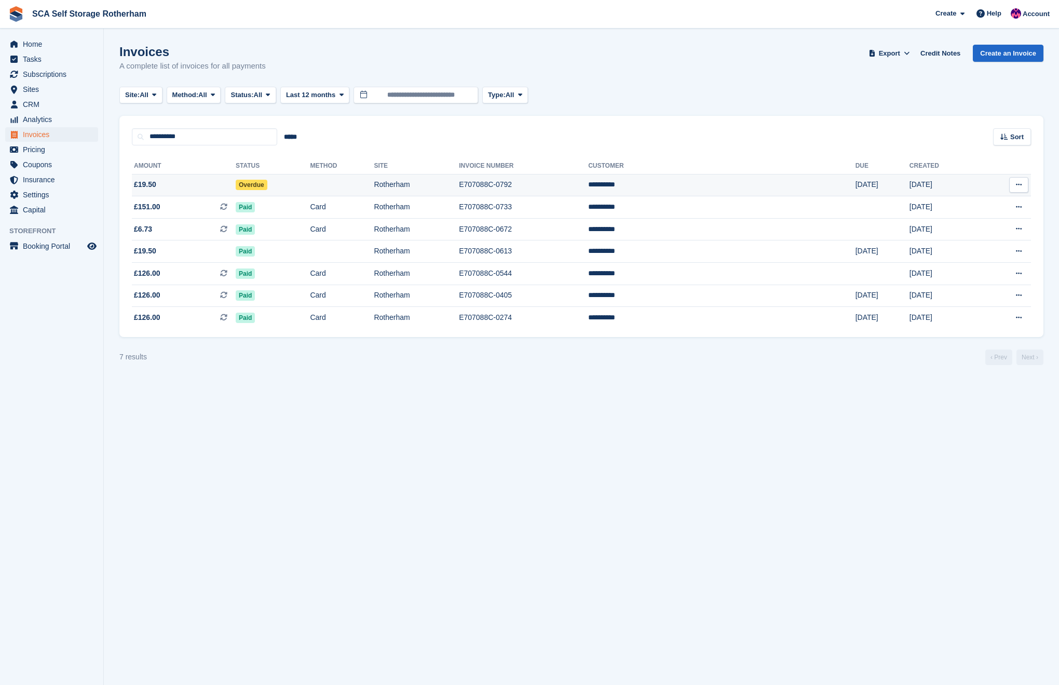
click at [374, 183] on td at bounding box center [342, 185] width 64 height 22
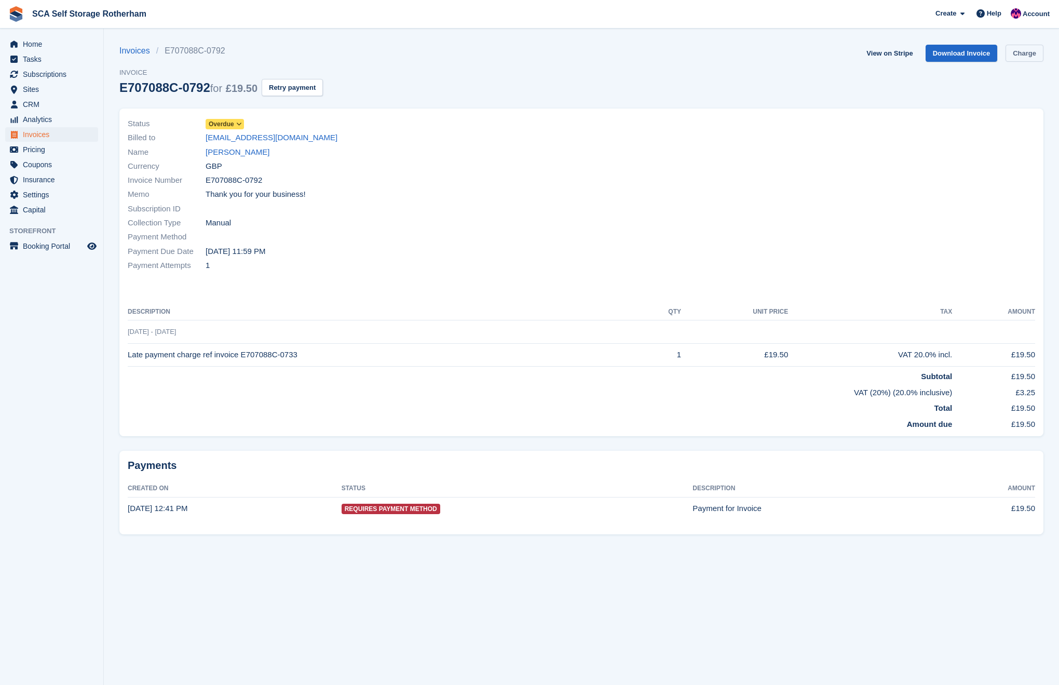
click at [1009, 48] on link "Charge" at bounding box center [1024, 53] width 38 height 17
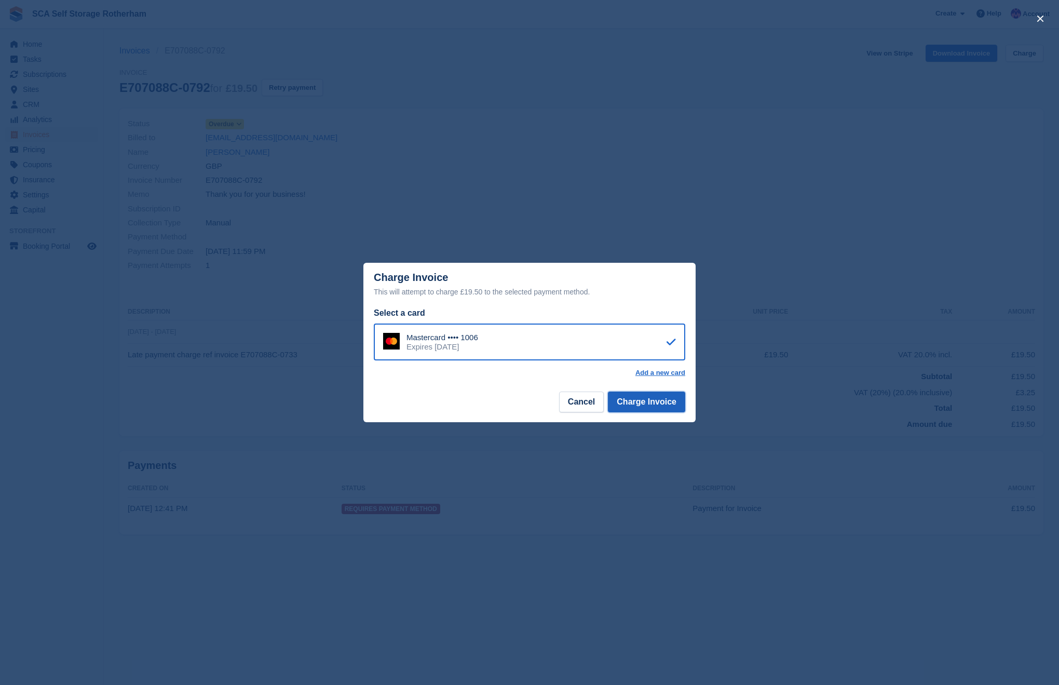
click at [652, 404] on button "Charge Invoice" at bounding box center [646, 401] width 77 height 21
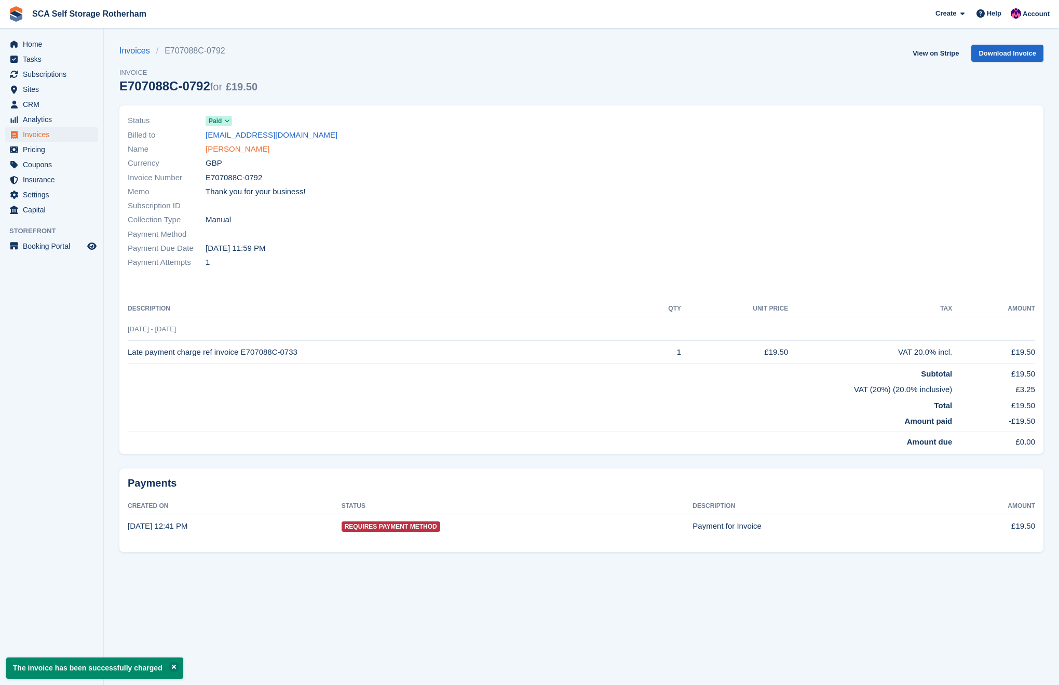
click at [227, 148] on link "Madi Brown" at bounding box center [238, 149] width 64 height 12
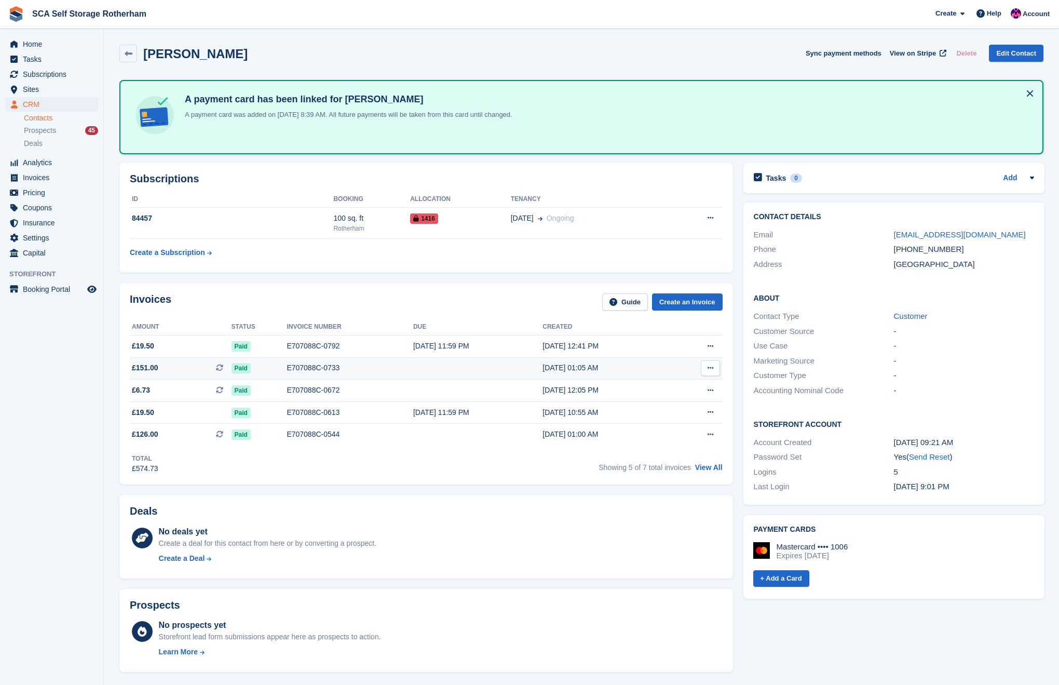
scroll to position [1, 0]
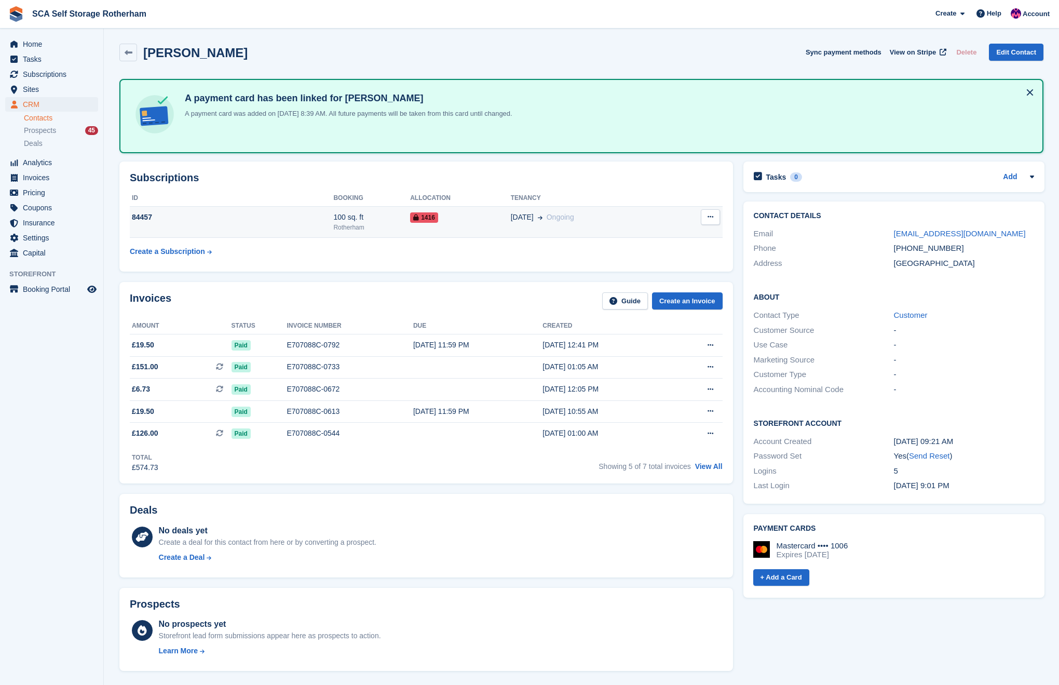
click at [535, 226] on td "10 May Ongoing" at bounding box center [590, 222] width 158 height 32
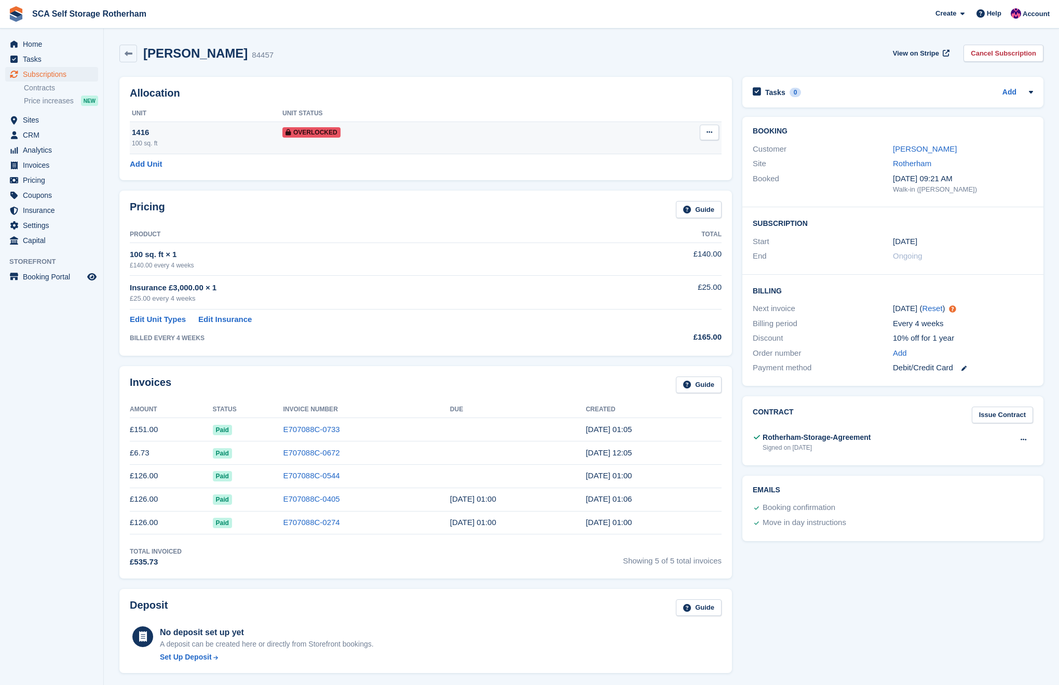
click at [713, 135] on button at bounding box center [709, 133] width 19 height 16
click at [683, 151] on p "Remove Overlock" at bounding box center [669, 152] width 90 height 13
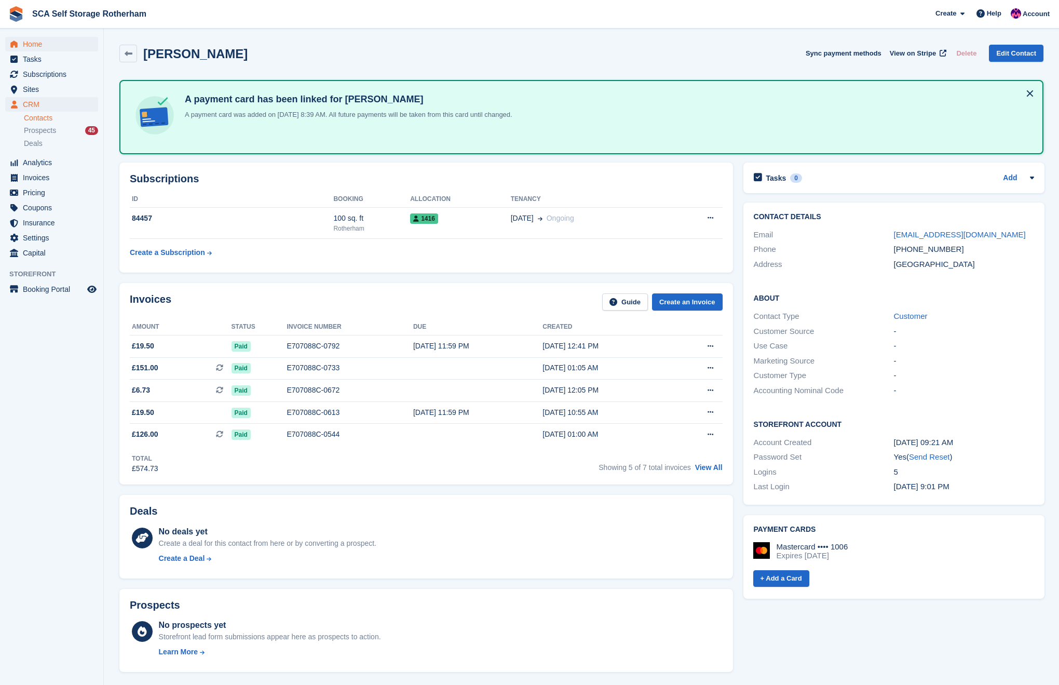
scroll to position [1, 0]
click at [45, 41] on span "Home" at bounding box center [54, 44] width 62 height 15
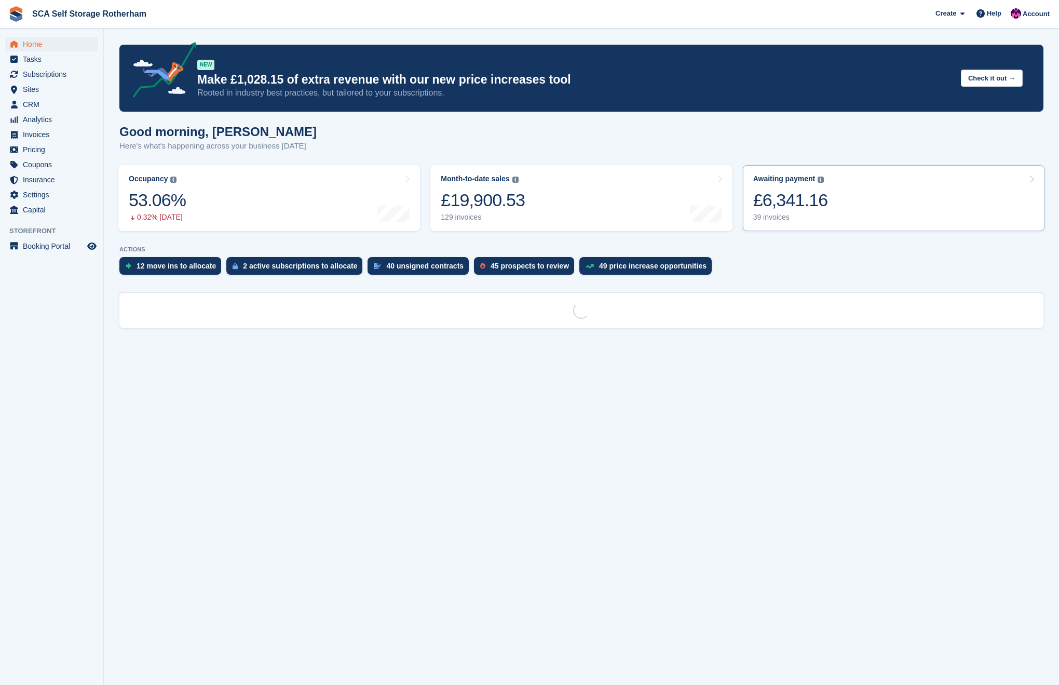
click at [943, 195] on link "Awaiting payment The total outstanding balance on all open invoices. £6,341.16 …" at bounding box center [894, 198] width 302 height 66
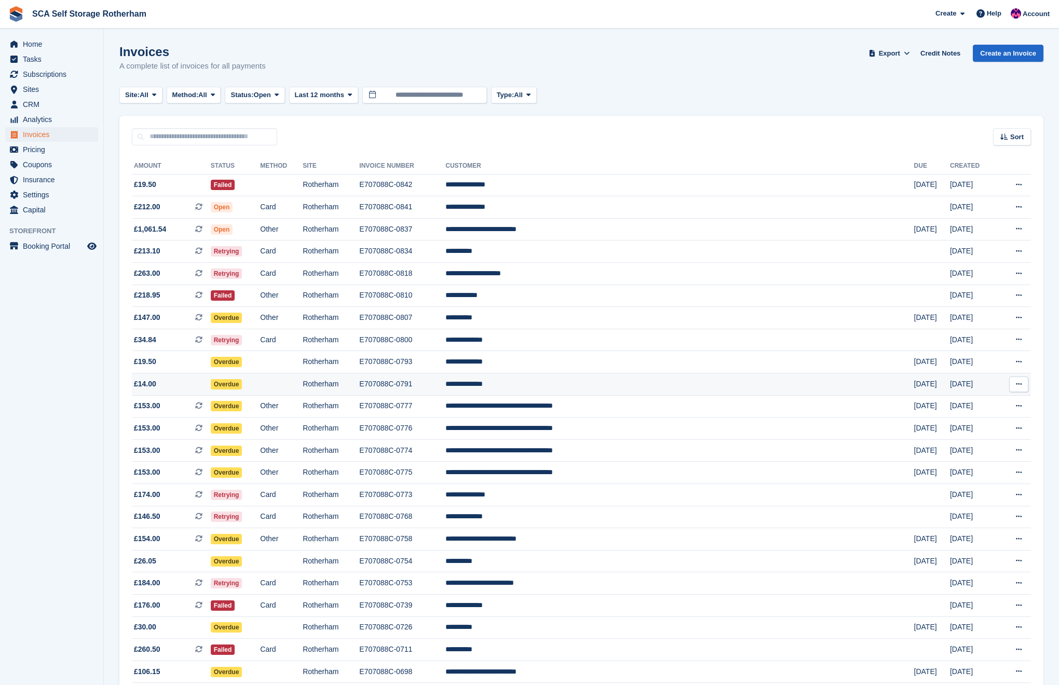
click at [606, 389] on td "**********" at bounding box center [679, 384] width 468 height 22
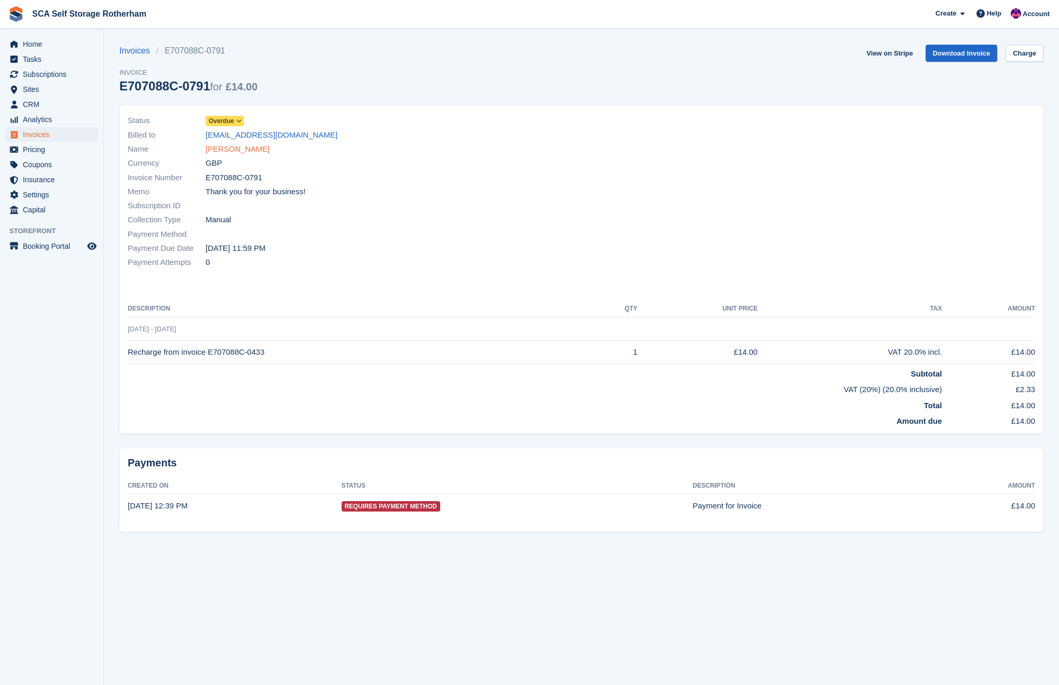
click at [236, 150] on link "[PERSON_NAME]" at bounding box center [238, 149] width 64 height 12
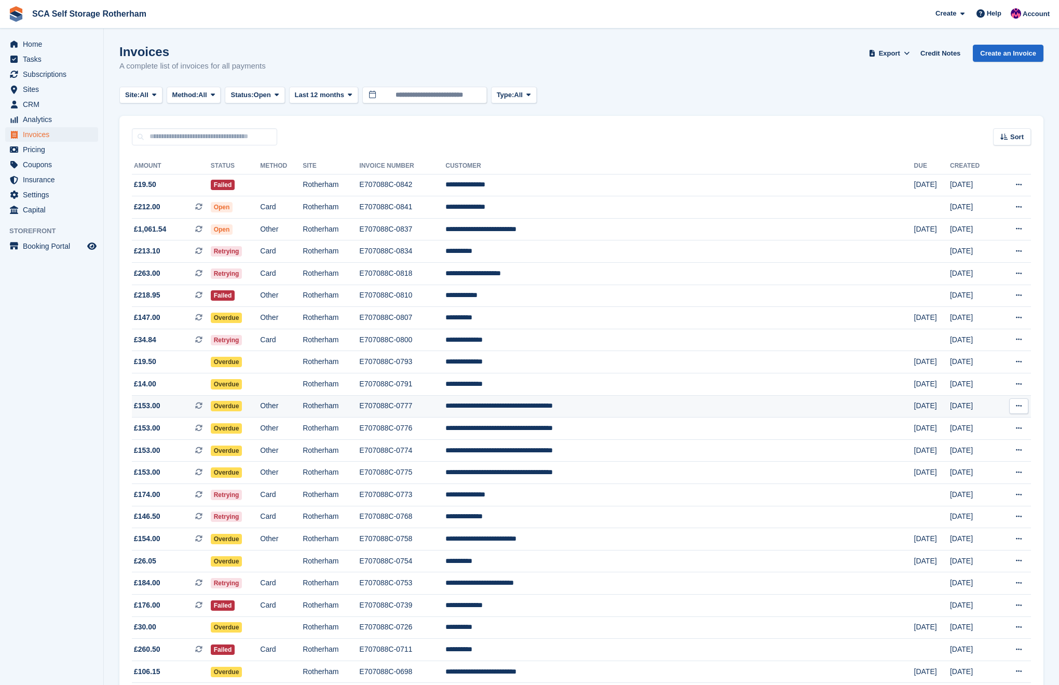
scroll to position [1, 0]
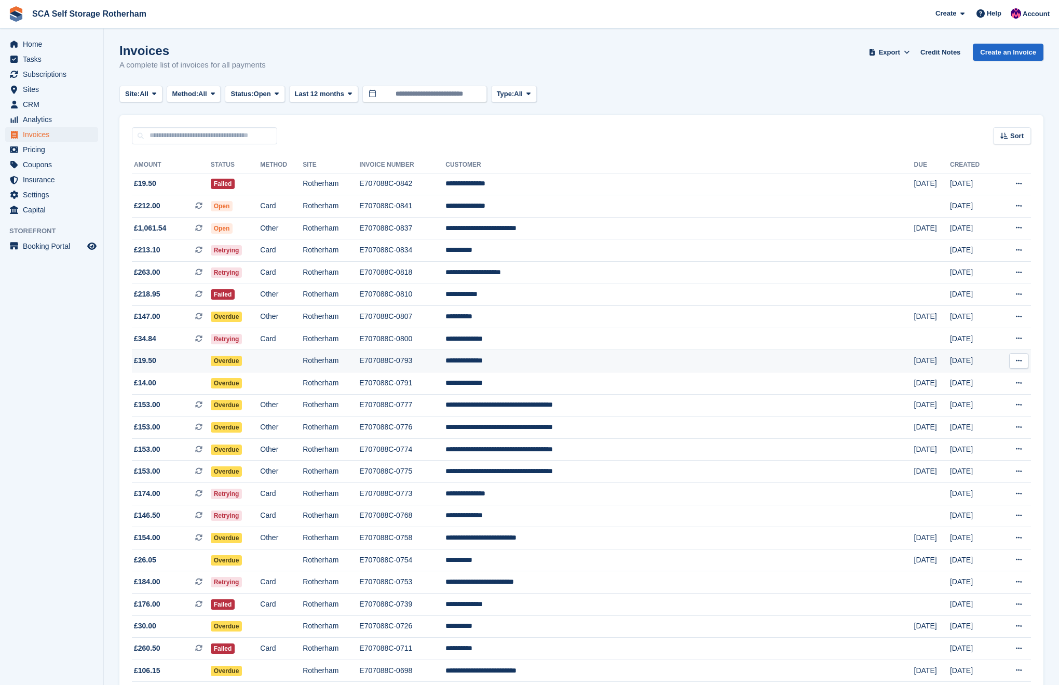
click at [637, 360] on td "**********" at bounding box center [679, 361] width 468 height 22
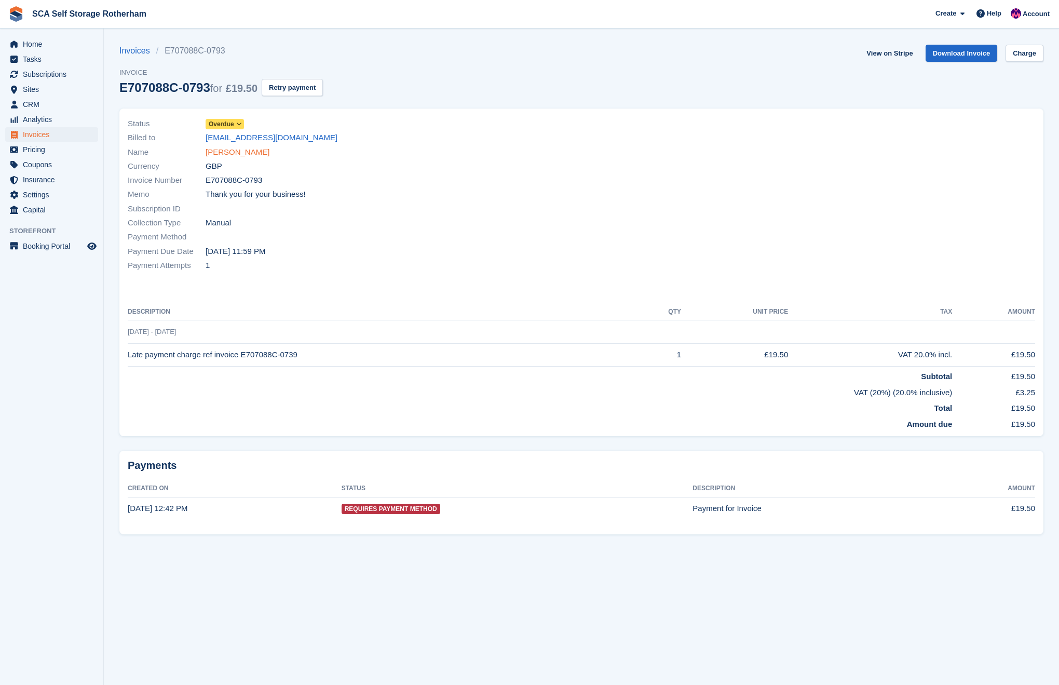
click at [241, 152] on link "Shaazab Shukar" at bounding box center [238, 152] width 64 height 12
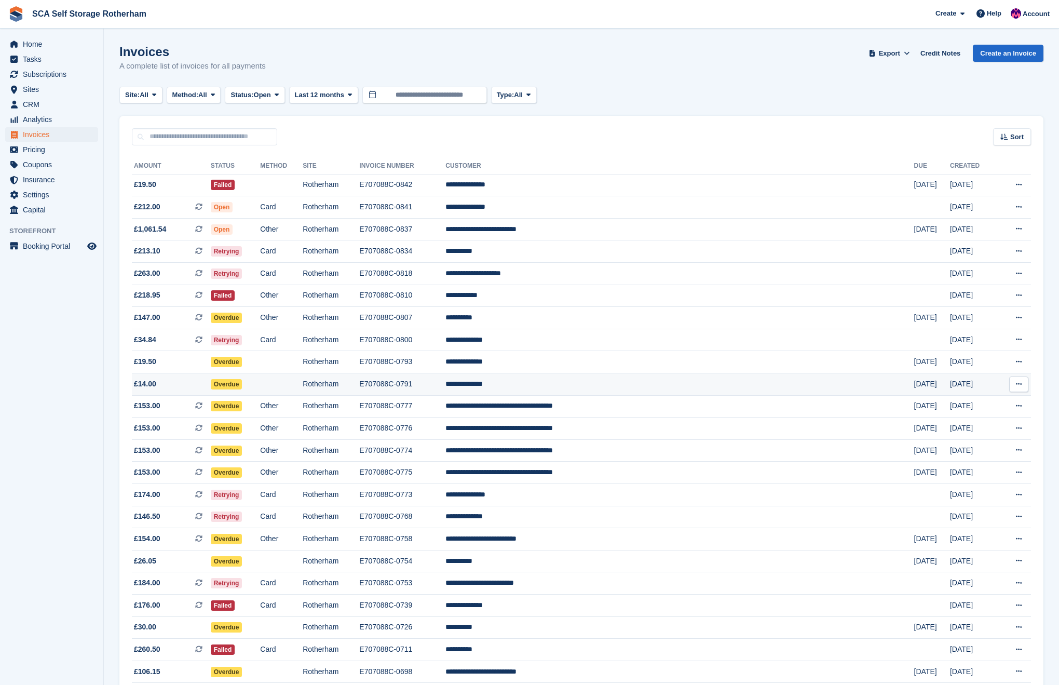
scroll to position [1, 0]
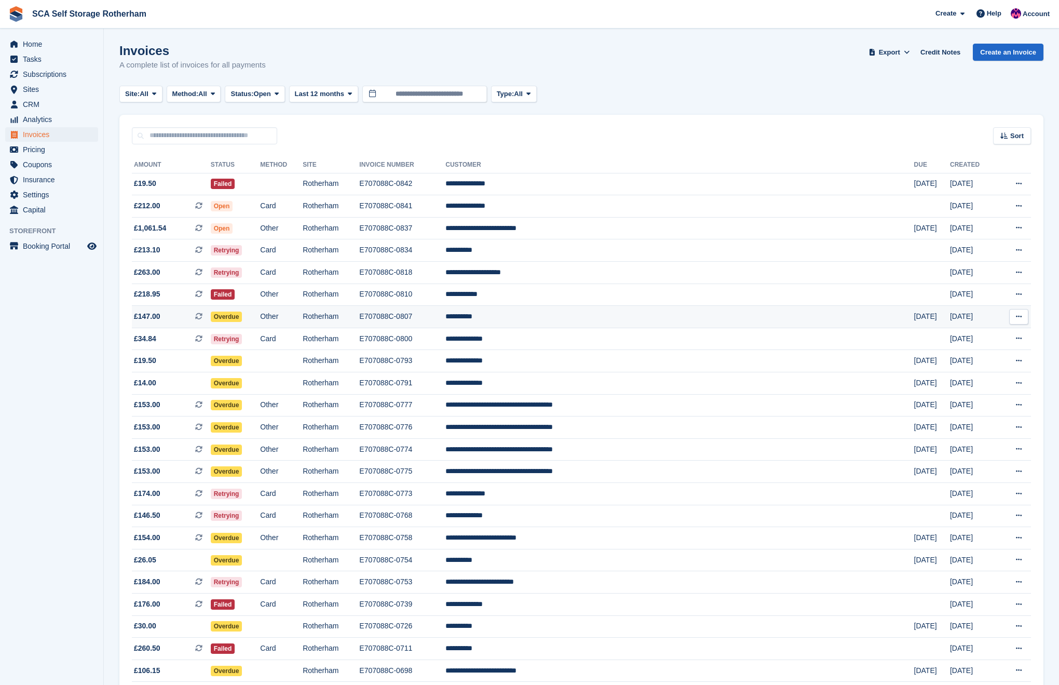
click at [603, 315] on td "**********" at bounding box center [679, 317] width 468 height 22
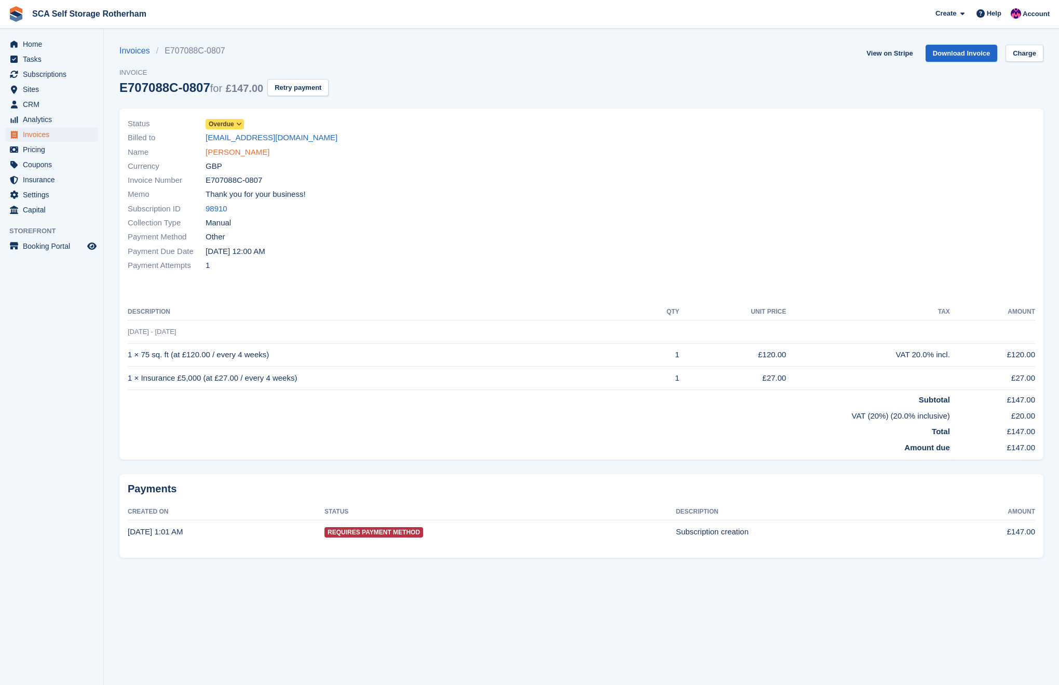
click at [230, 153] on link "Ryan Askew" at bounding box center [238, 152] width 64 height 12
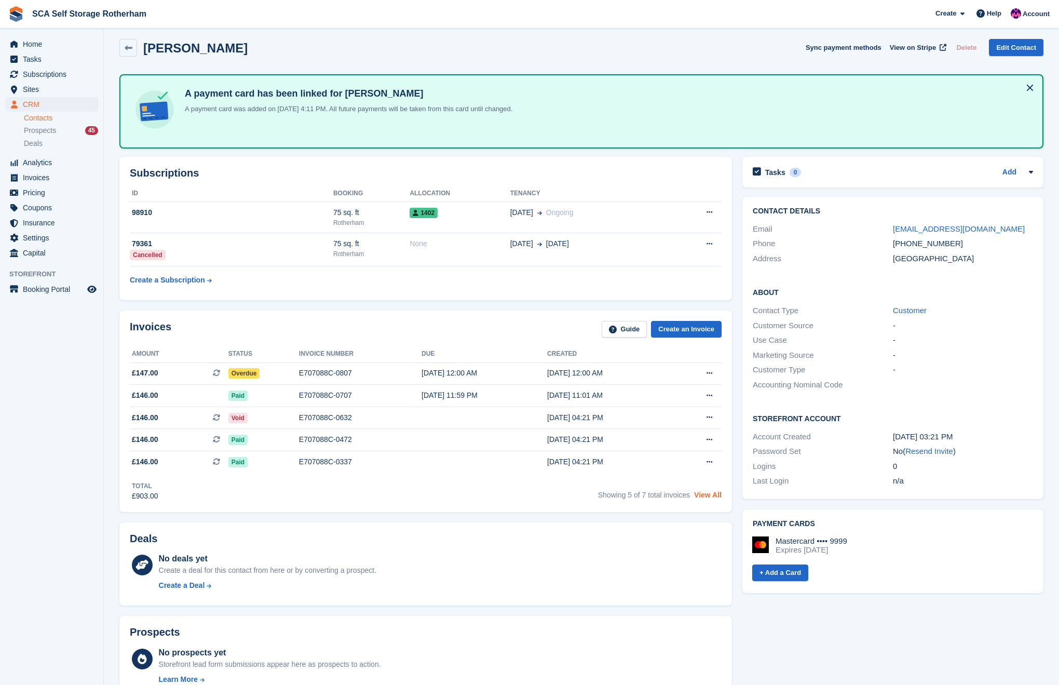
click at [705, 498] on link "View All" at bounding box center [708, 494] width 28 height 8
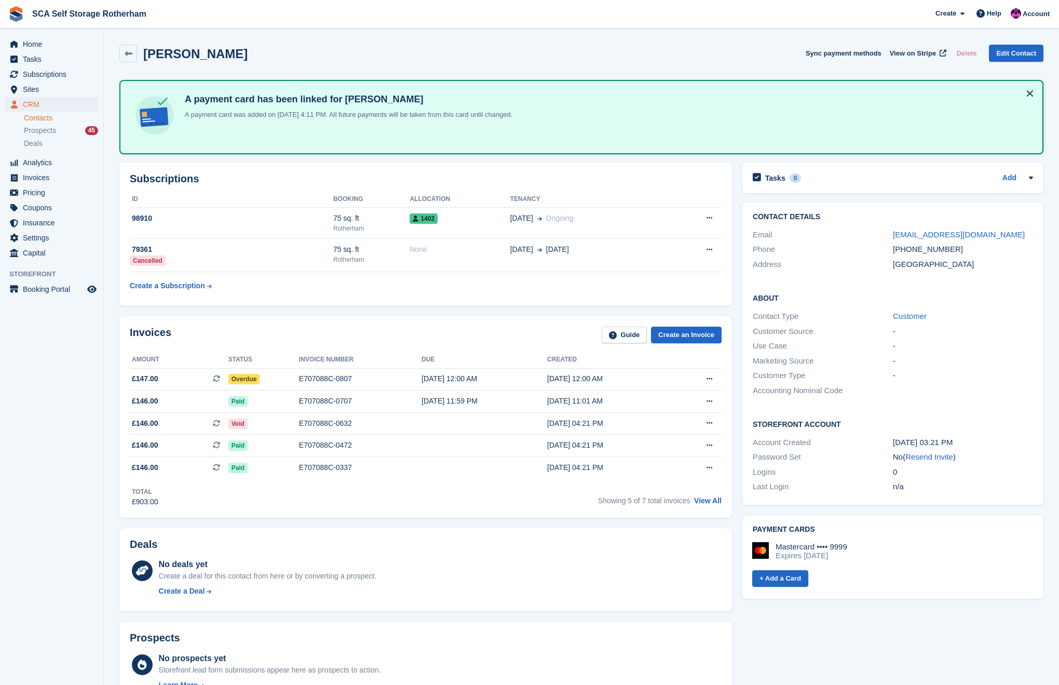
scroll to position [4, 0]
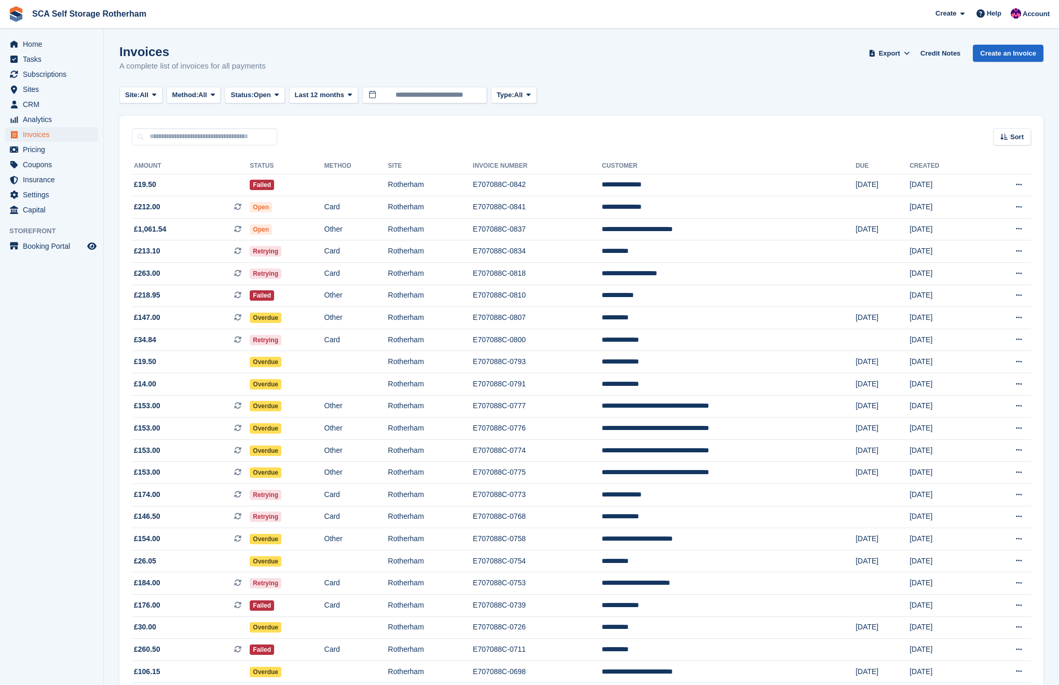
scroll to position [1, 0]
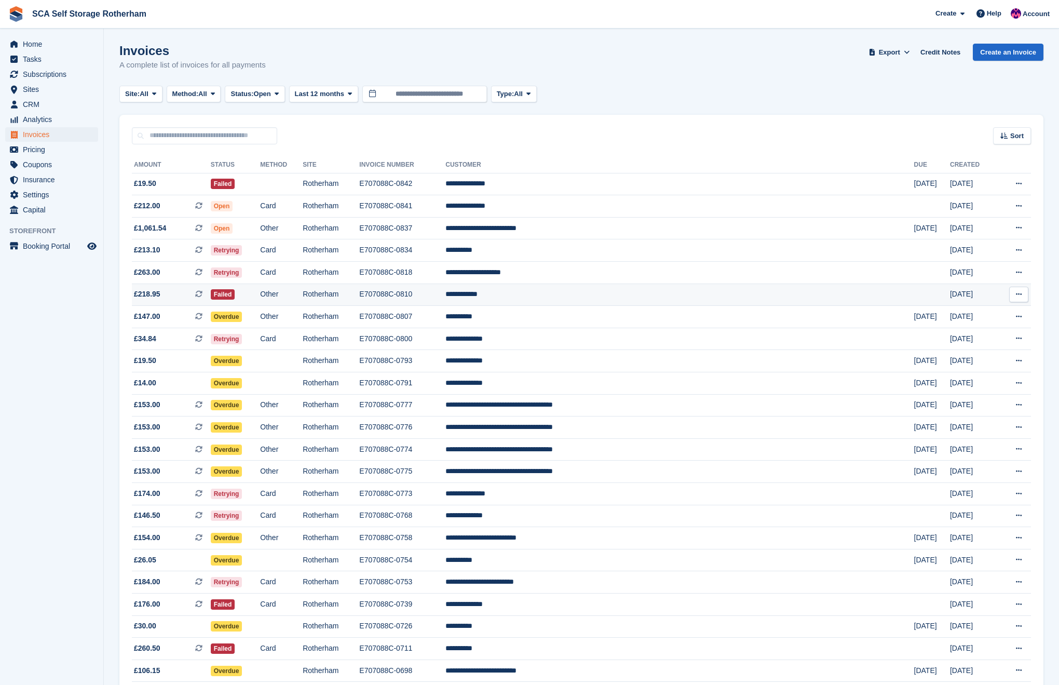
click at [642, 295] on td "**********" at bounding box center [679, 294] width 468 height 22
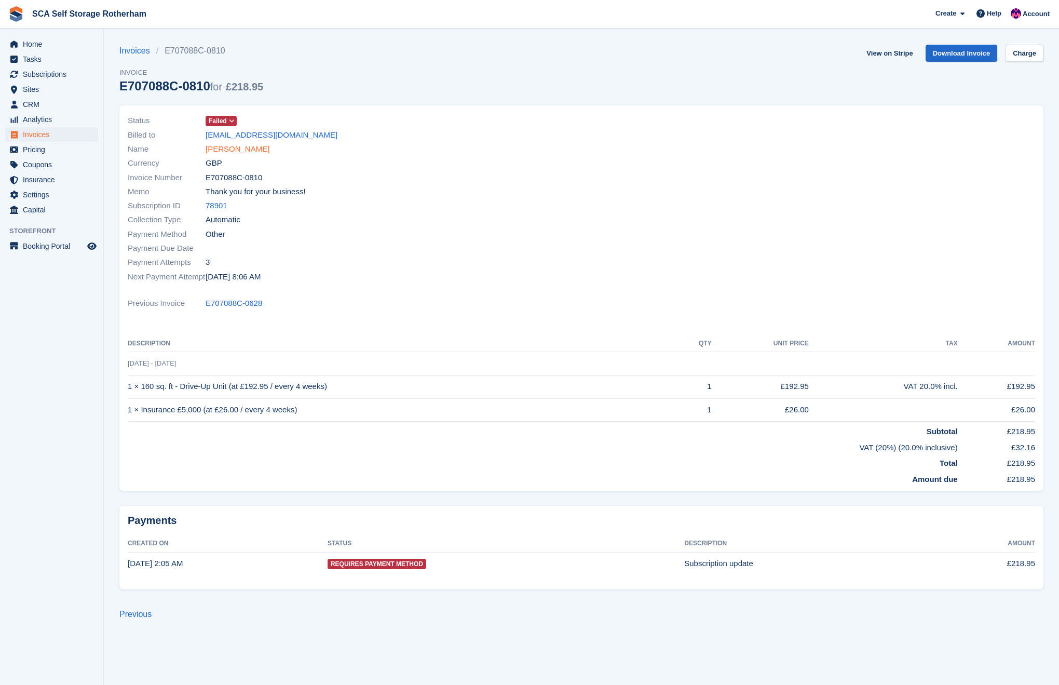
click at [224, 148] on link "Nicole White" at bounding box center [238, 149] width 64 height 12
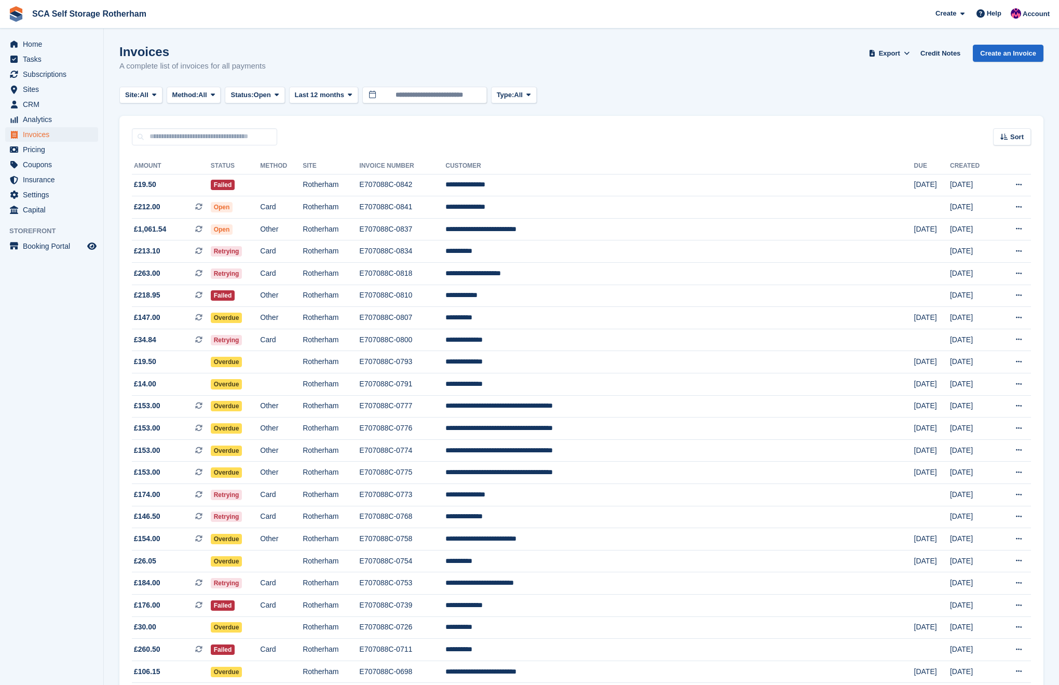
scroll to position [1, 0]
click at [645, 252] on td "**********" at bounding box center [679, 250] width 468 height 22
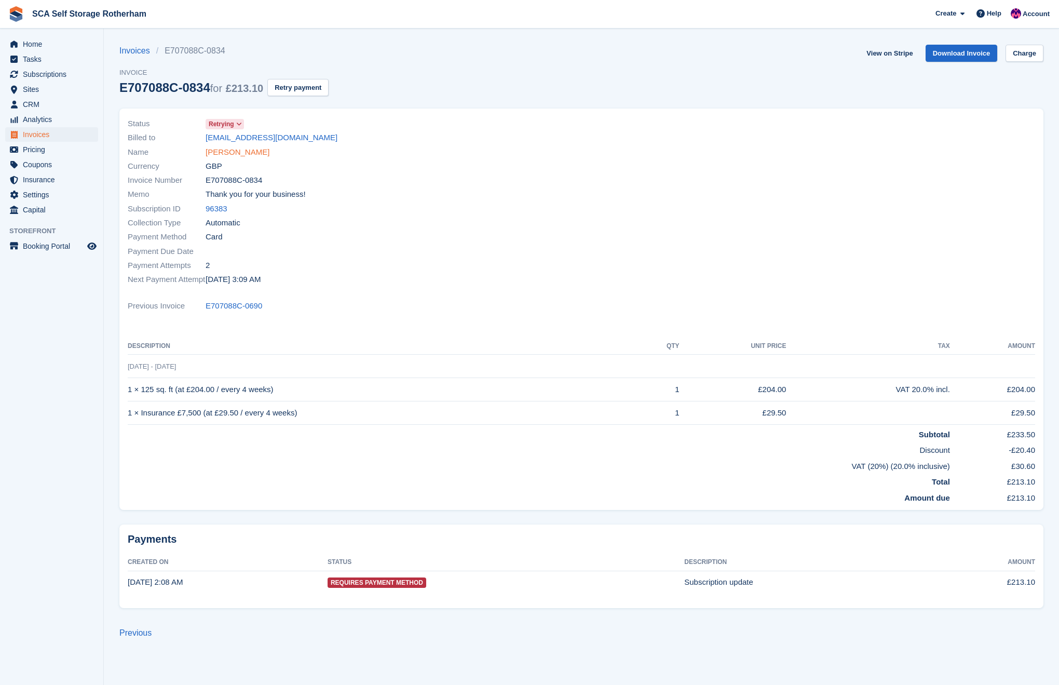
click at [221, 149] on link "[PERSON_NAME]" at bounding box center [238, 152] width 64 height 12
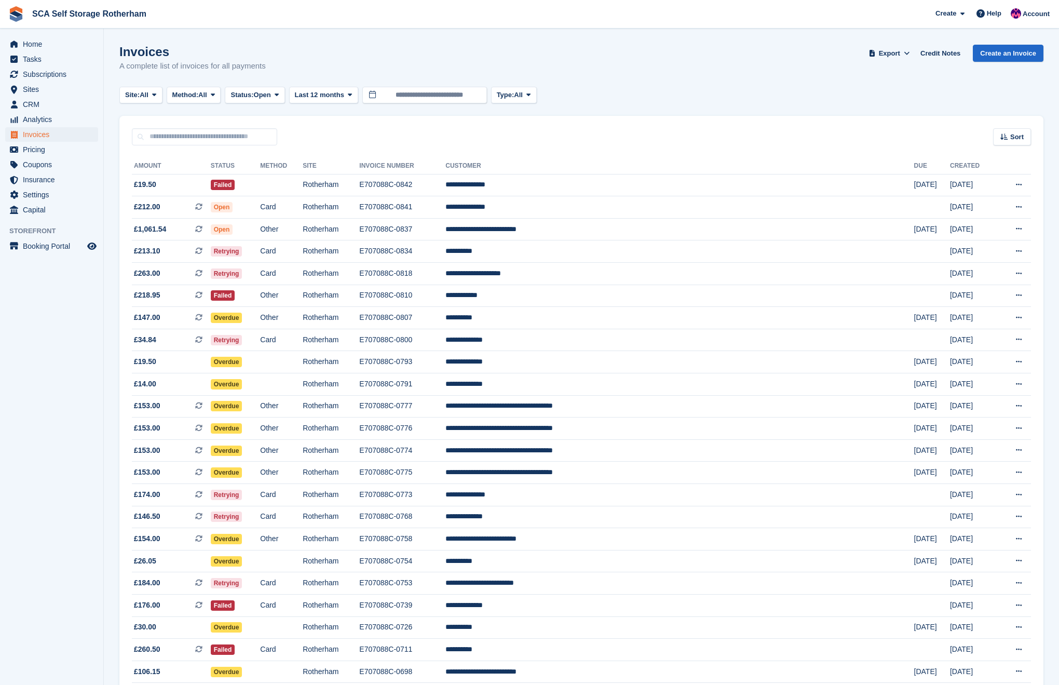
scroll to position [1, 0]
click at [193, 131] on input "text" at bounding box center [204, 135] width 145 height 17
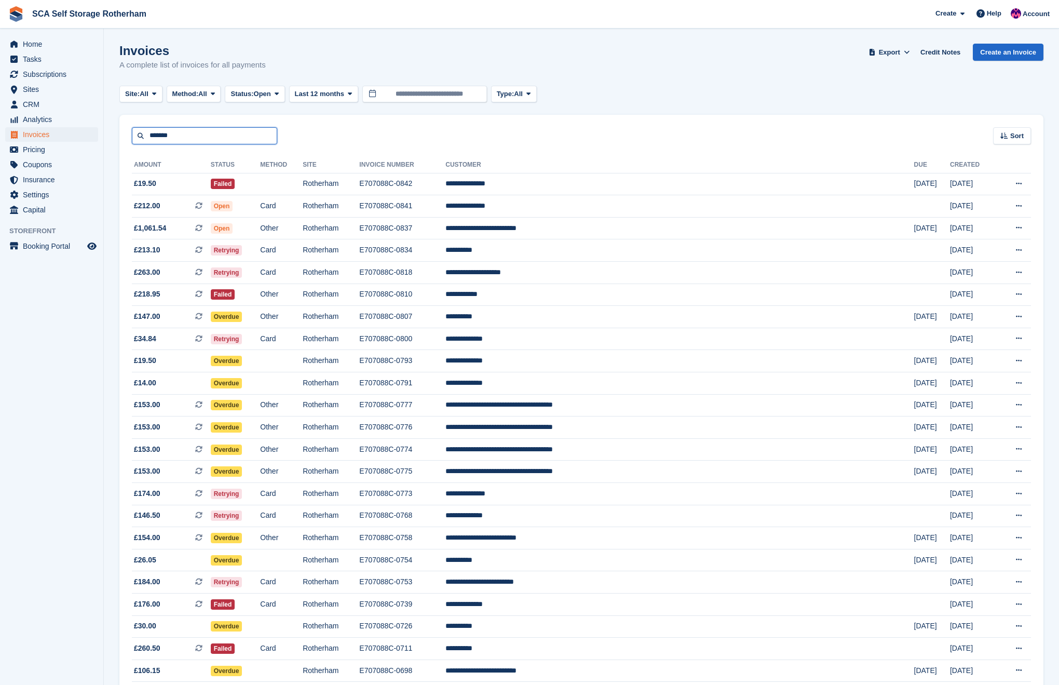
type input "*******"
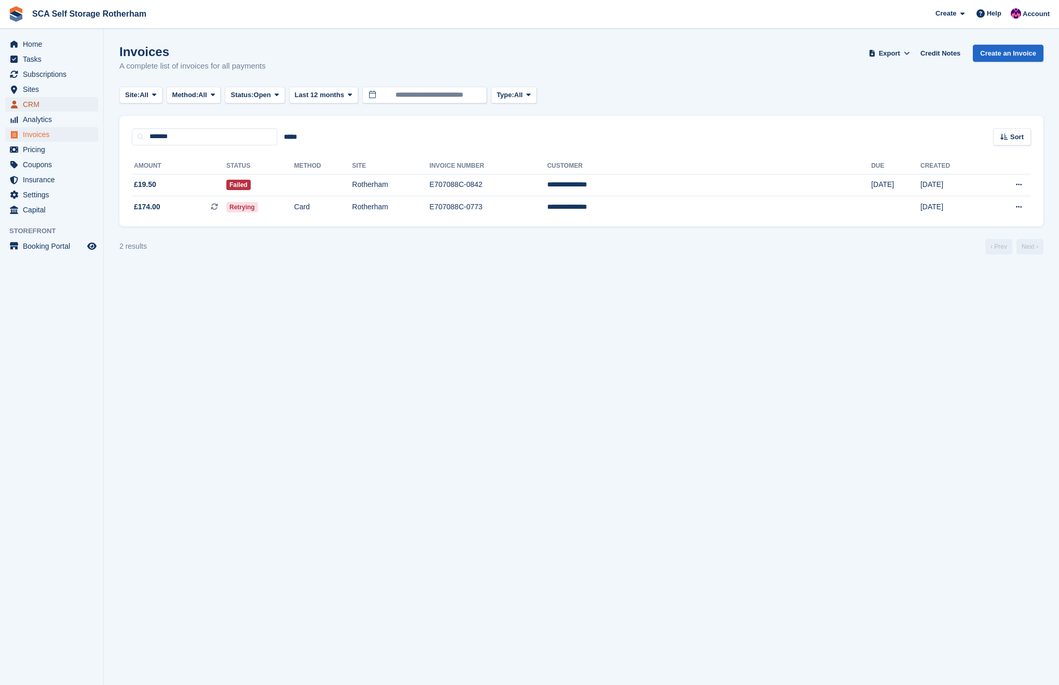
click at [30, 103] on span "CRM" at bounding box center [54, 104] width 62 height 15
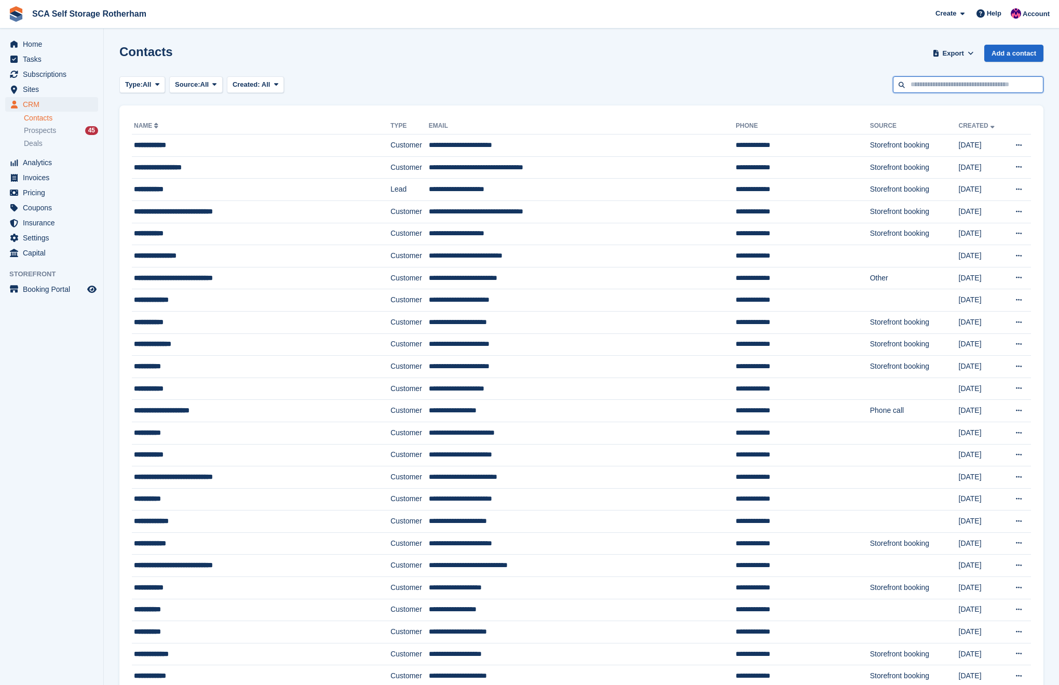
click at [959, 88] on input "text" at bounding box center [968, 84] width 151 height 17
type input "****"
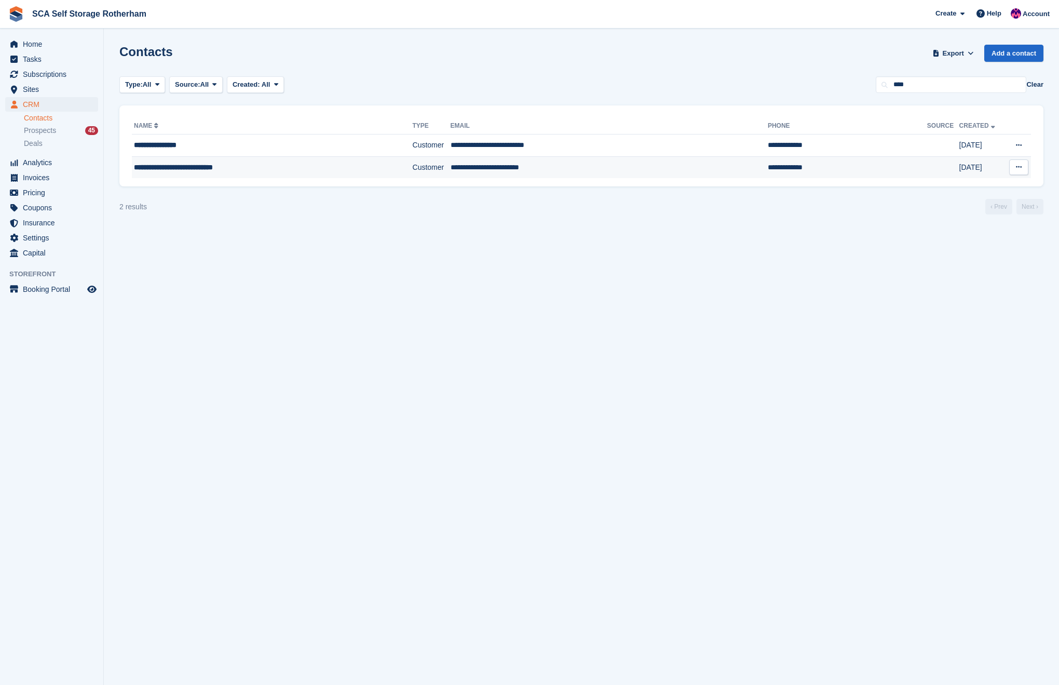
click at [266, 156] on td "**********" at bounding box center [272, 167] width 281 height 22
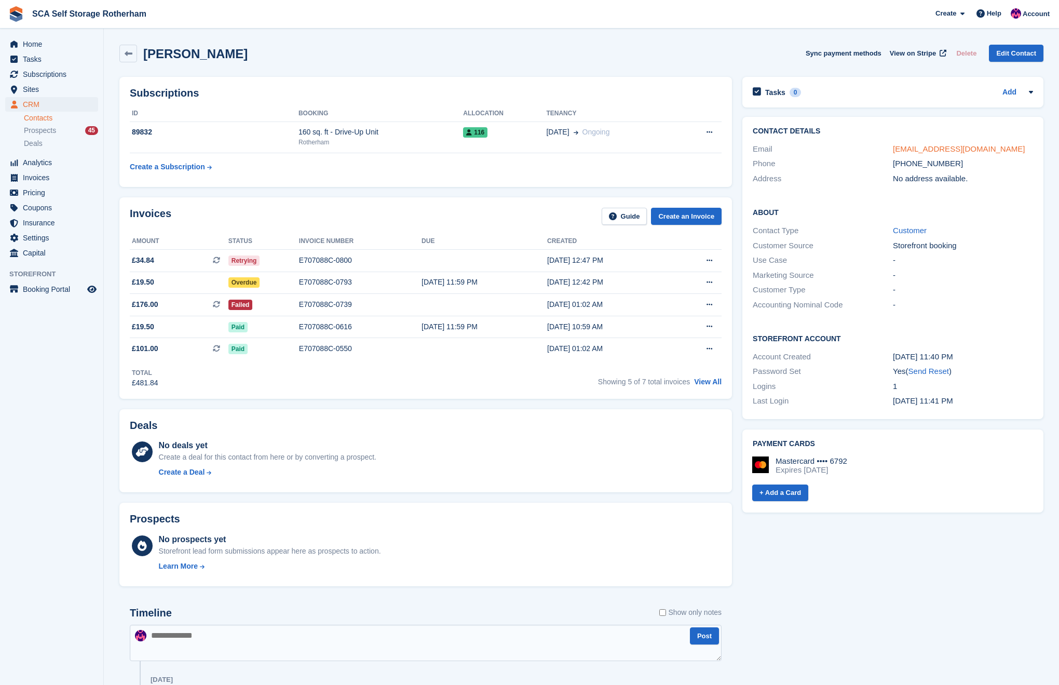
click at [945, 149] on link "[EMAIL_ADDRESS][DOMAIN_NAME]" at bounding box center [959, 148] width 132 height 9
click at [345, 310] on div "E707088C-0739" at bounding box center [360, 304] width 122 height 11
click at [453, 143] on div "Rotherham" at bounding box center [380, 142] width 165 height 9
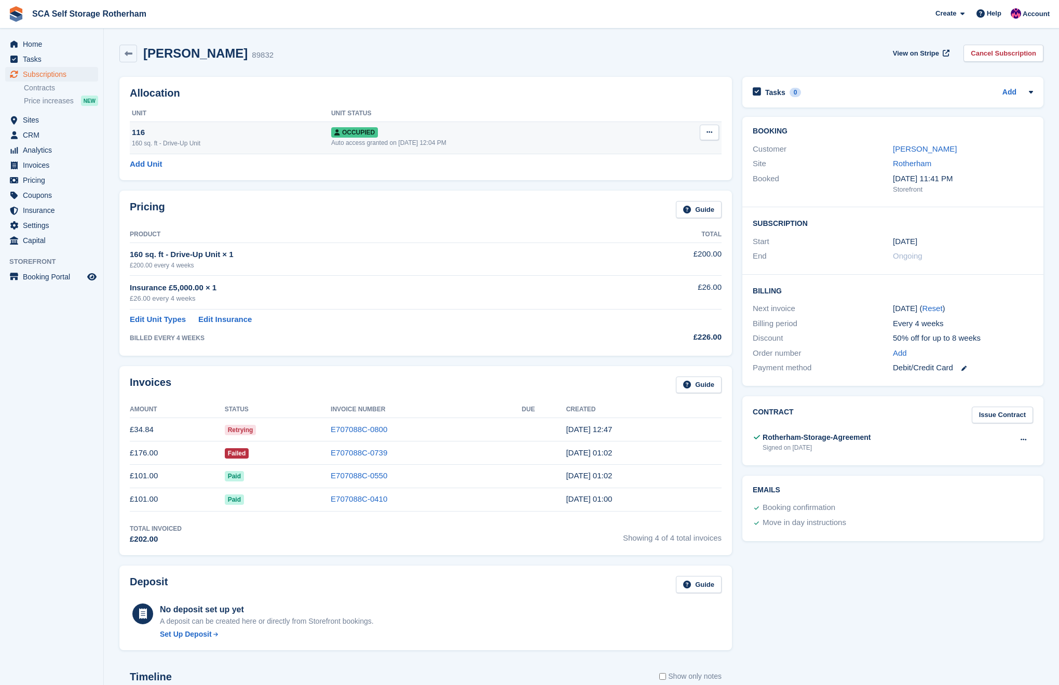
click at [716, 127] on button at bounding box center [709, 133] width 19 height 16
click at [657, 151] on p "Overlock" at bounding box center [669, 152] width 90 height 13
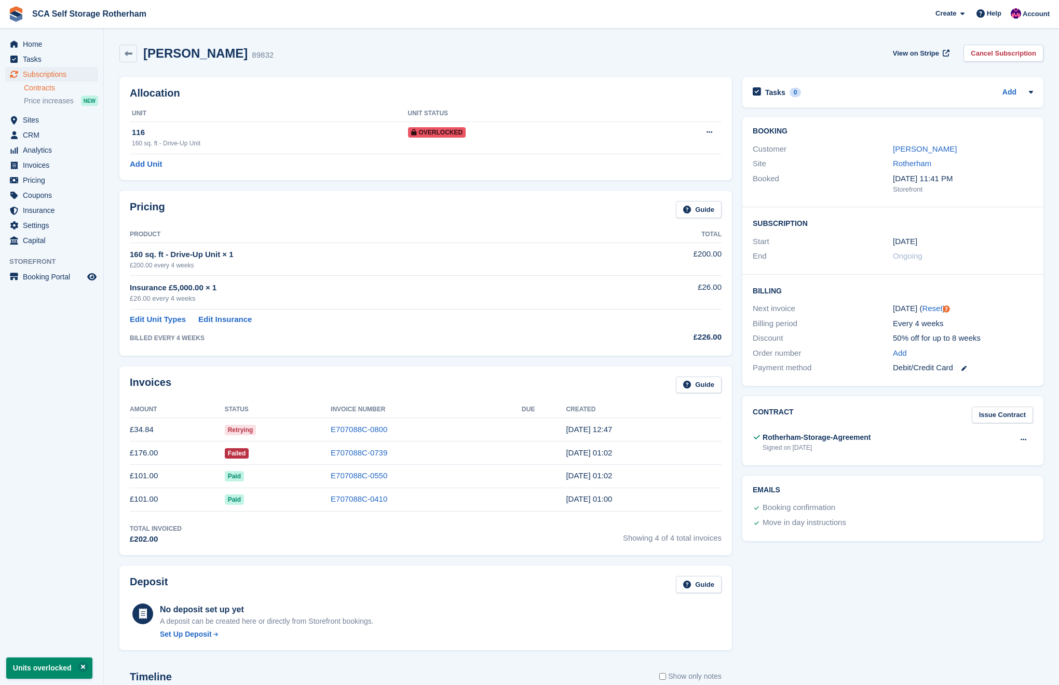
click at [40, 87] on link "Contracts" at bounding box center [61, 88] width 74 height 10
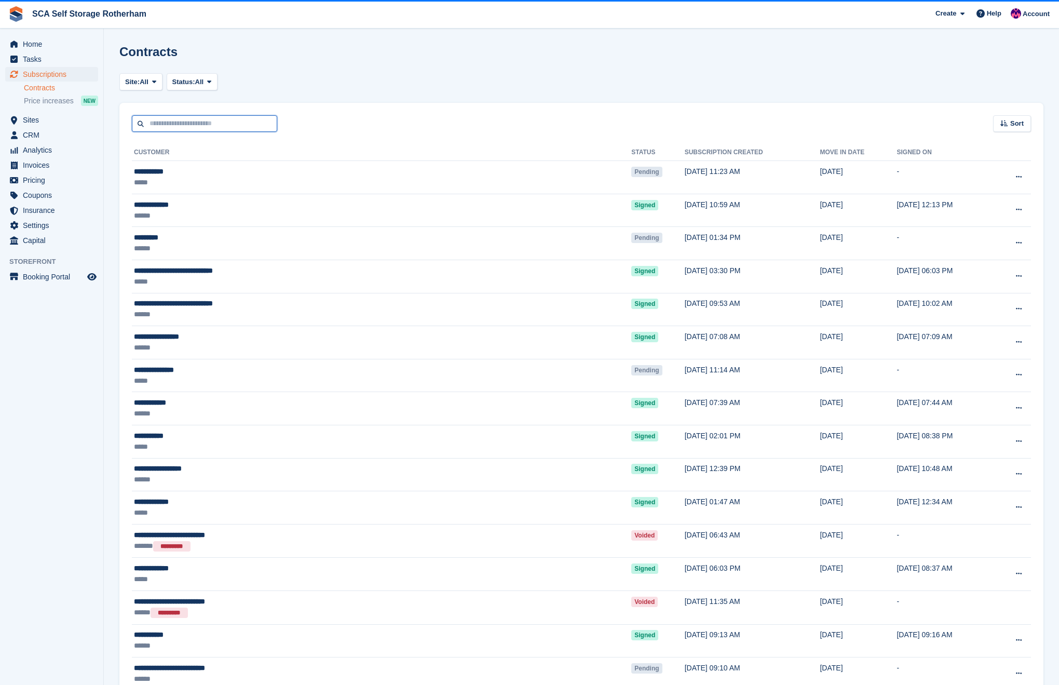
click at [199, 125] on input "text" at bounding box center [204, 123] width 145 height 17
click at [50, 135] on span "CRM" at bounding box center [54, 135] width 62 height 15
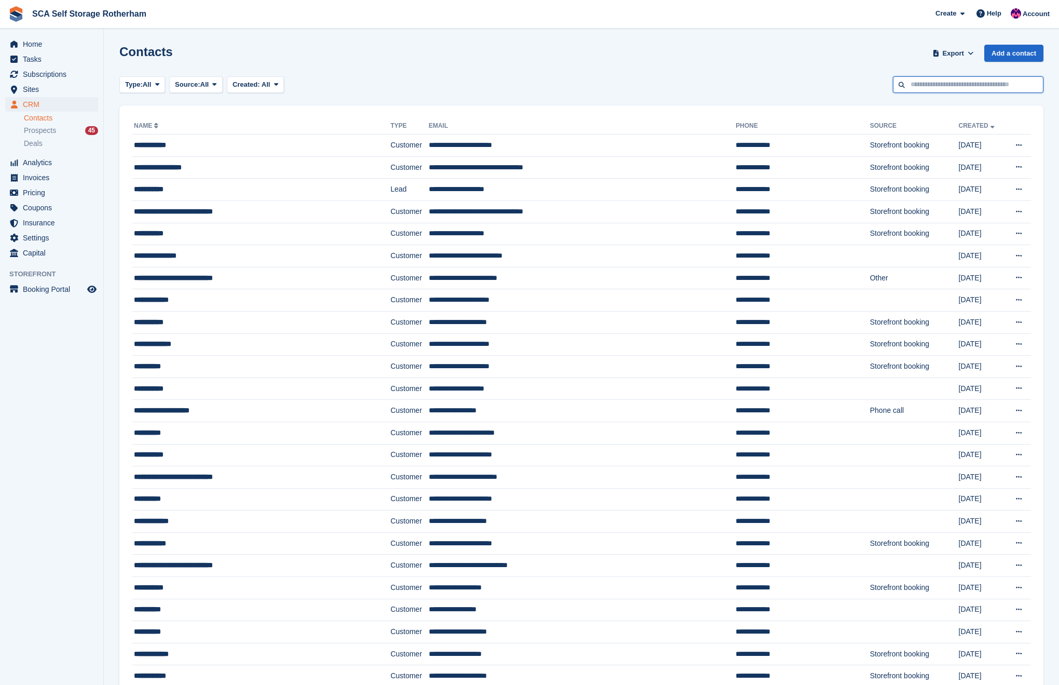
click at [1015, 83] on input "text" at bounding box center [968, 84] width 151 height 17
type input "*****"
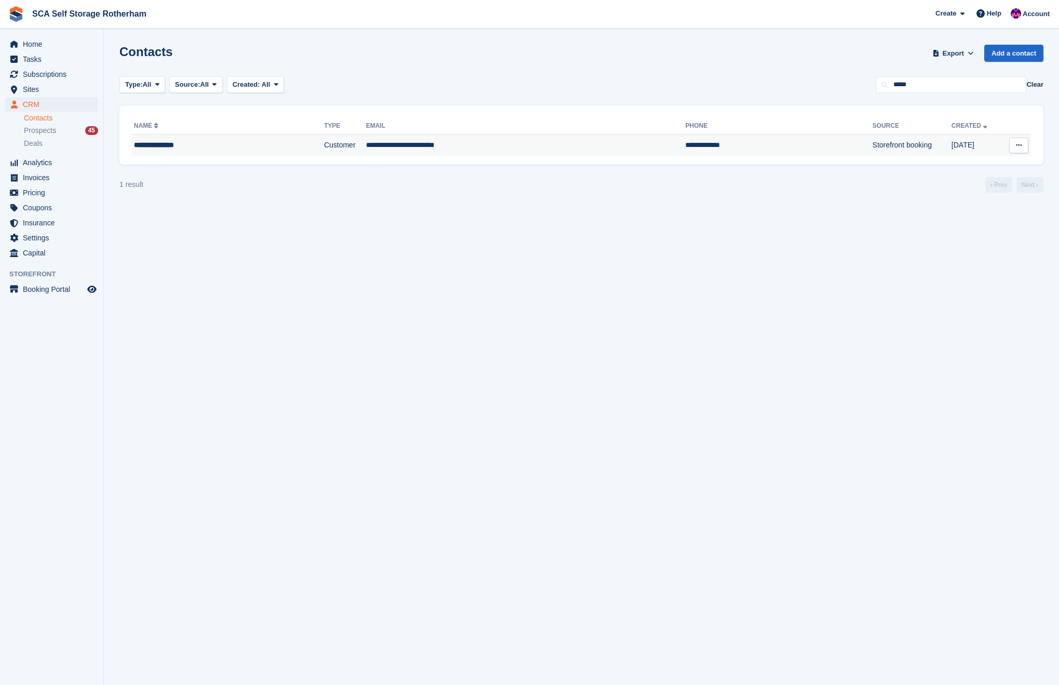
click at [555, 135] on td "**********" at bounding box center [525, 145] width 319 height 22
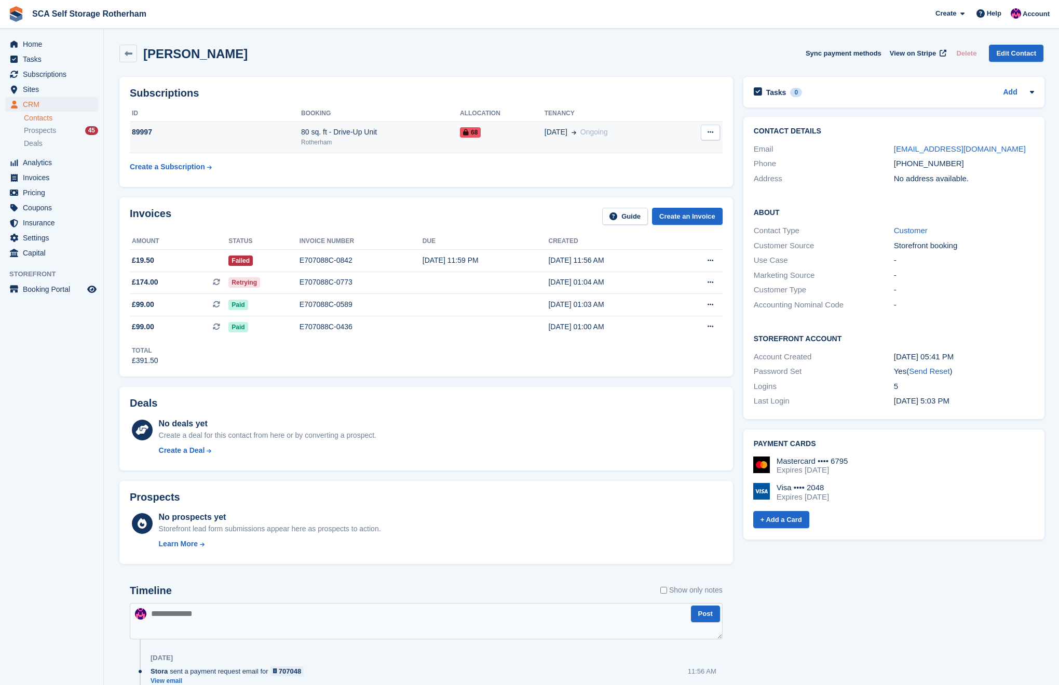
click at [398, 127] on div "80 sq. ft - Drive-Up Unit" at bounding box center [380, 132] width 159 height 11
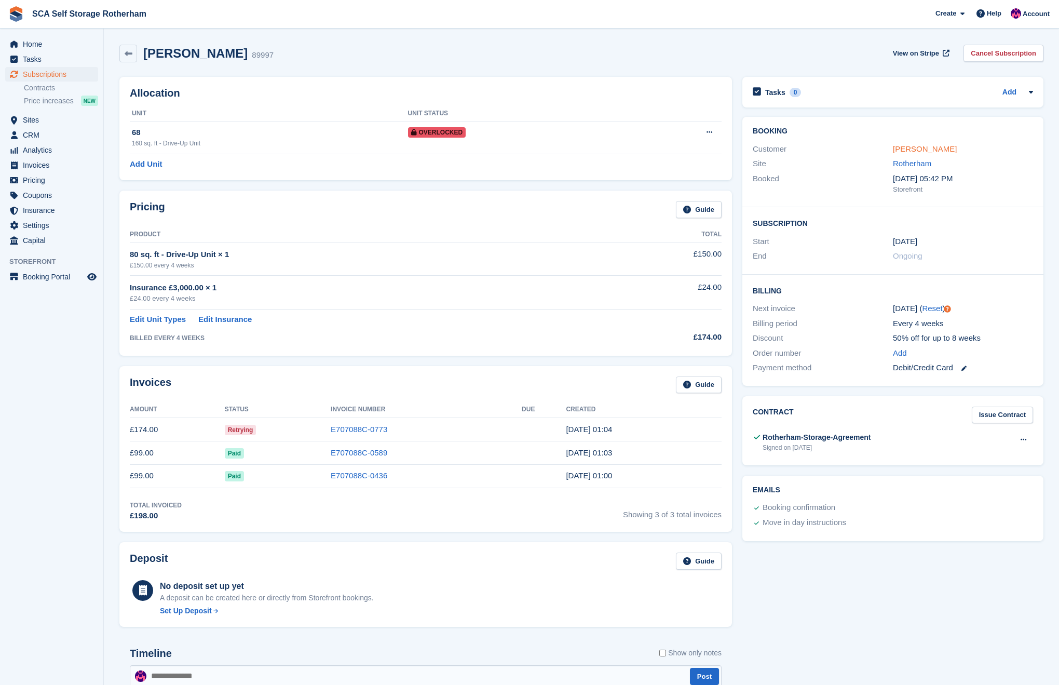
click at [944, 150] on link "[PERSON_NAME]" at bounding box center [925, 148] width 64 height 9
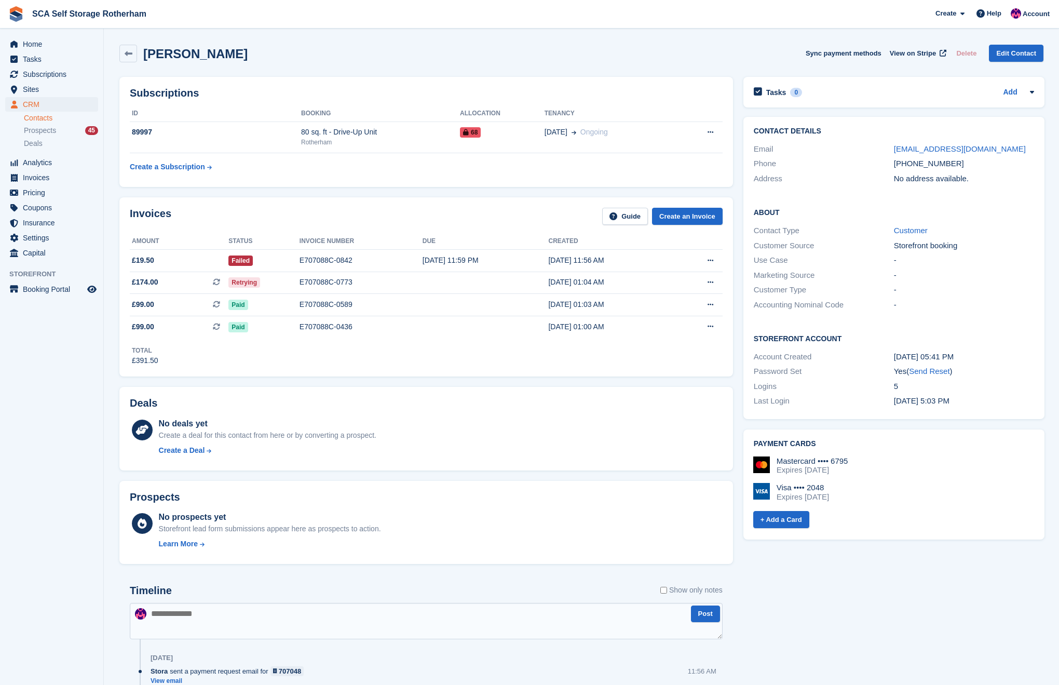
click at [43, 122] on link "Contacts" at bounding box center [61, 118] width 74 height 10
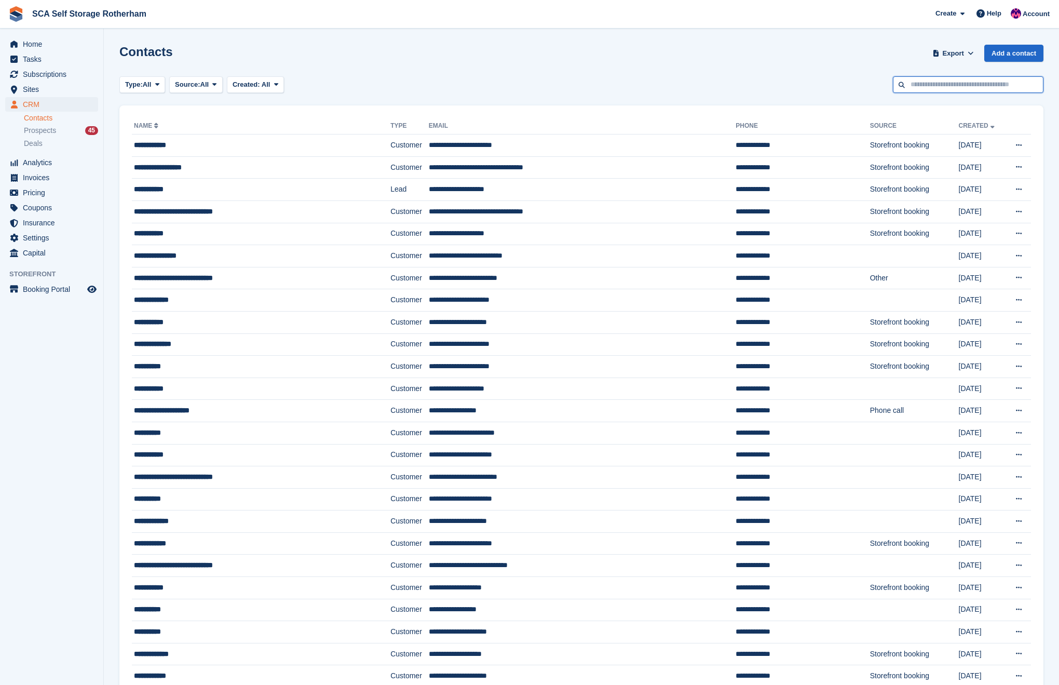
click at [977, 87] on input "text" at bounding box center [968, 84] width 151 height 17
type input "******"
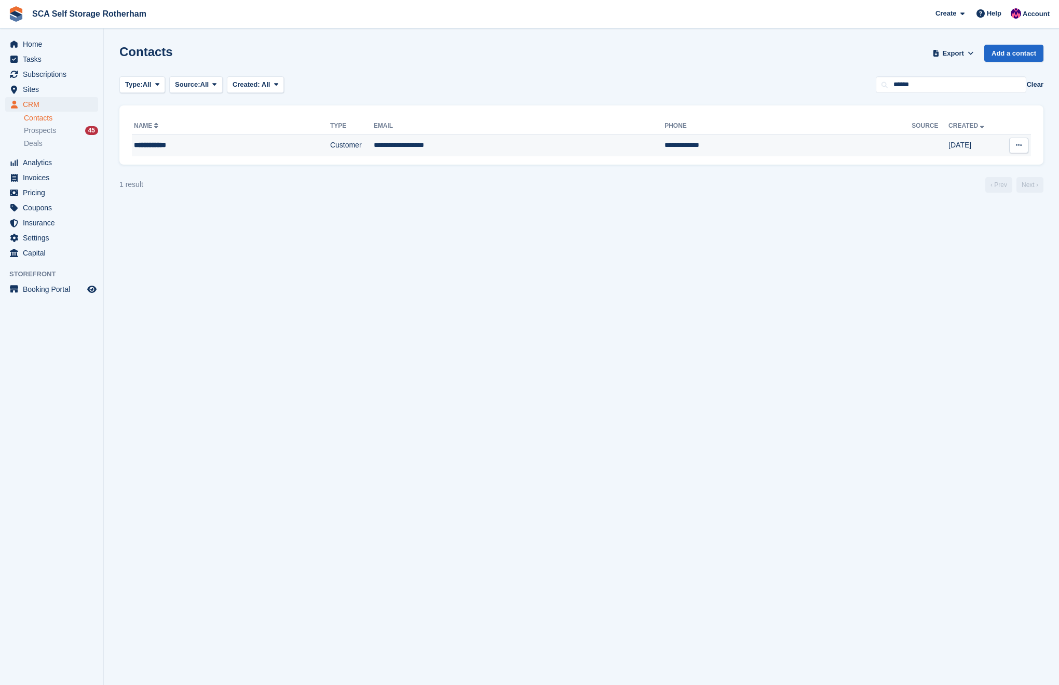
drag, startPoint x: 484, startPoint y: 153, endPoint x: 477, endPoint y: 153, distance: 6.7
click at [484, 153] on td "**********" at bounding box center [519, 145] width 291 height 22
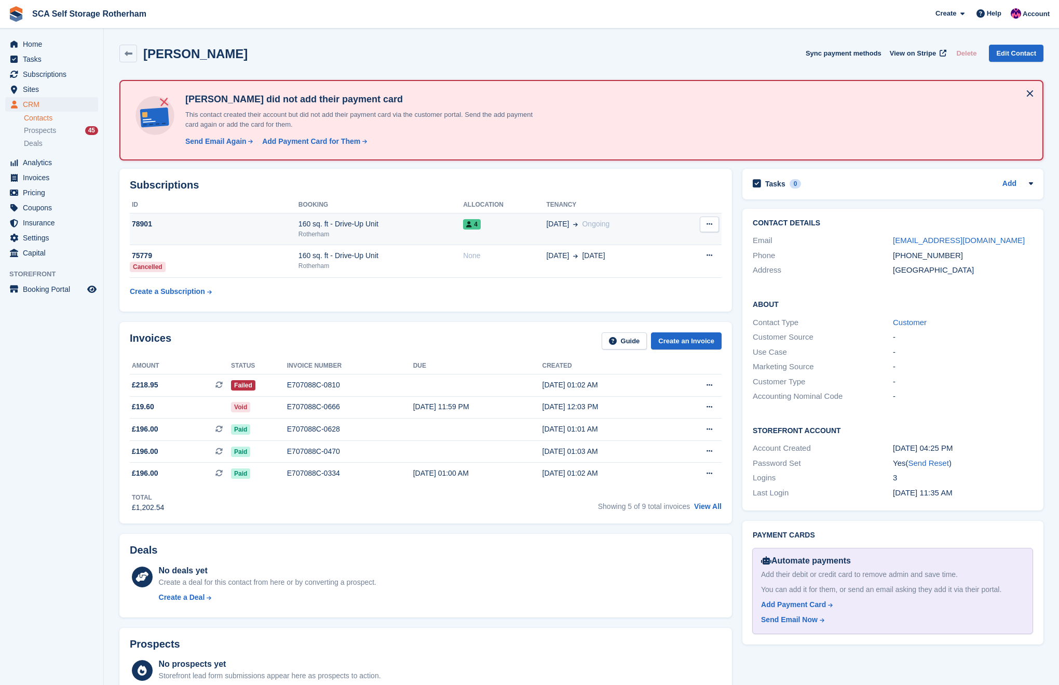
click at [563, 223] on span "[DATE]" at bounding box center [557, 224] width 23 height 11
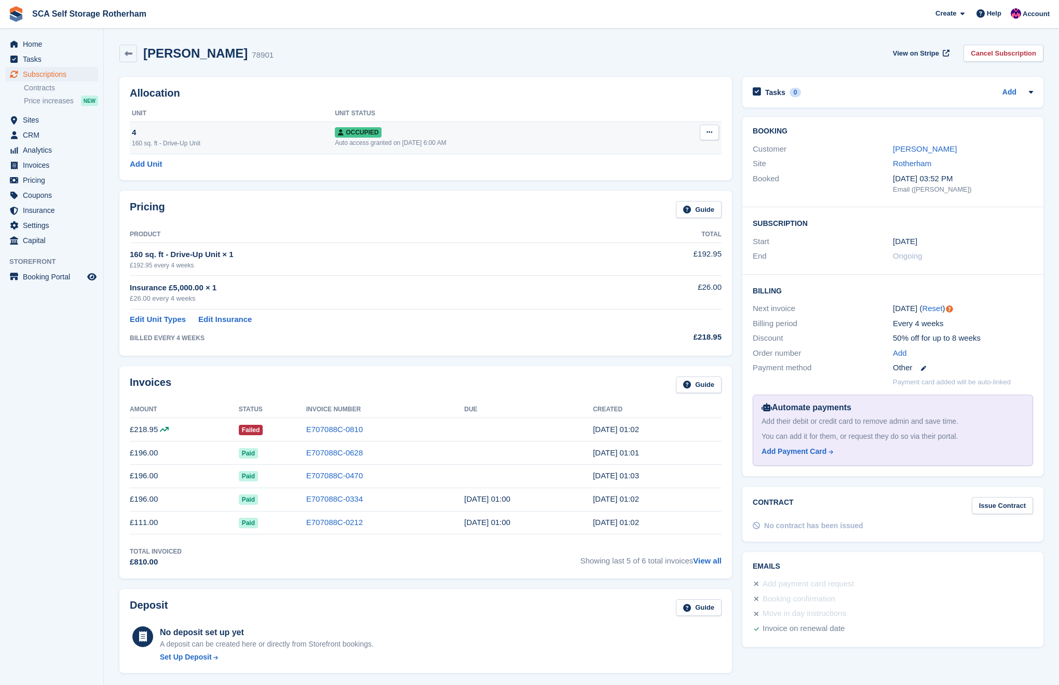
click at [716, 138] on button at bounding box center [709, 133] width 19 height 16
click at [666, 150] on p "Overlock" at bounding box center [669, 152] width 90 height 13
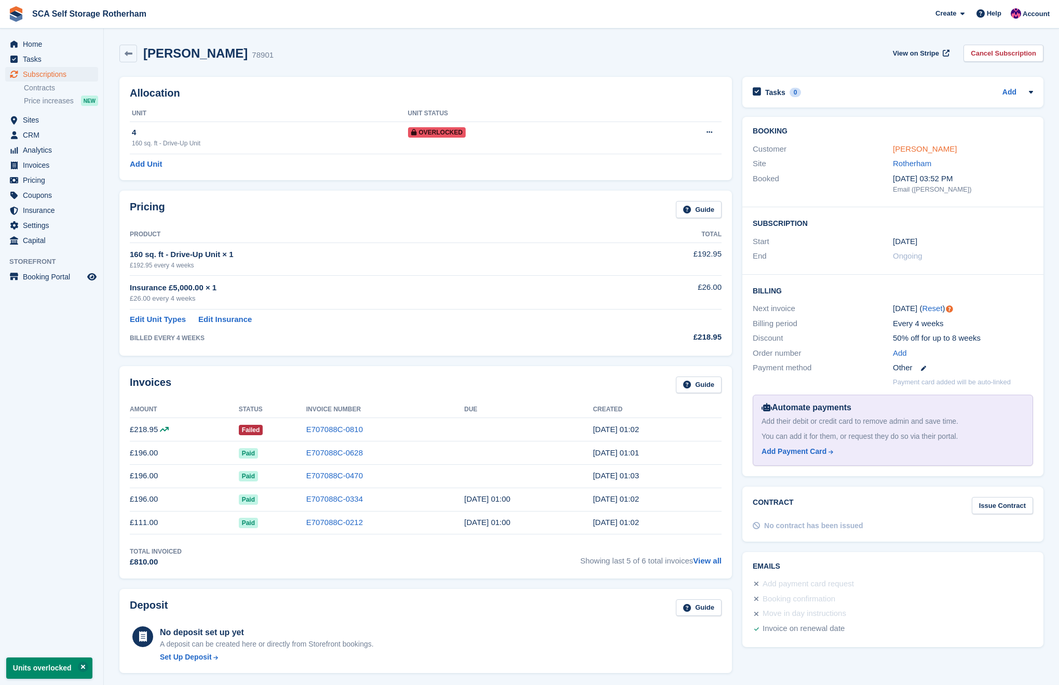
click at [925, 152] on link "Nicole White" at bounding box center [925, 148] width 64 height 9
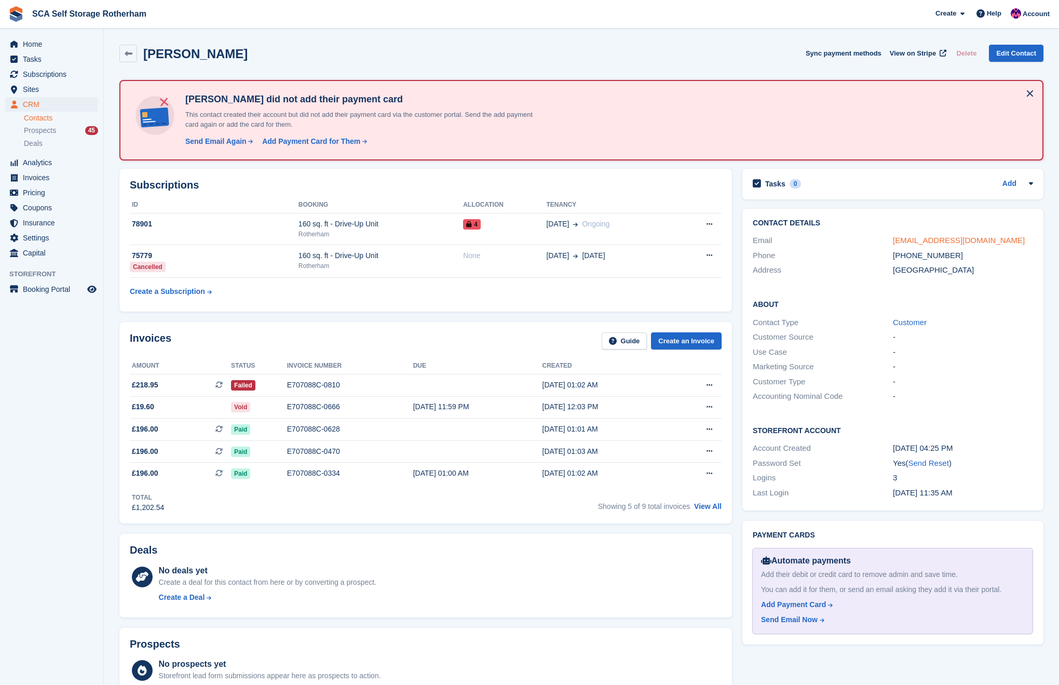
click at [939, 241] on link "nj.93@hotmail.co.uk" at bounding box center [959, 240] width 132 height 9
click at [48, 117] on link "Contacts" at bounding box center [61, 118] width 74 height 10
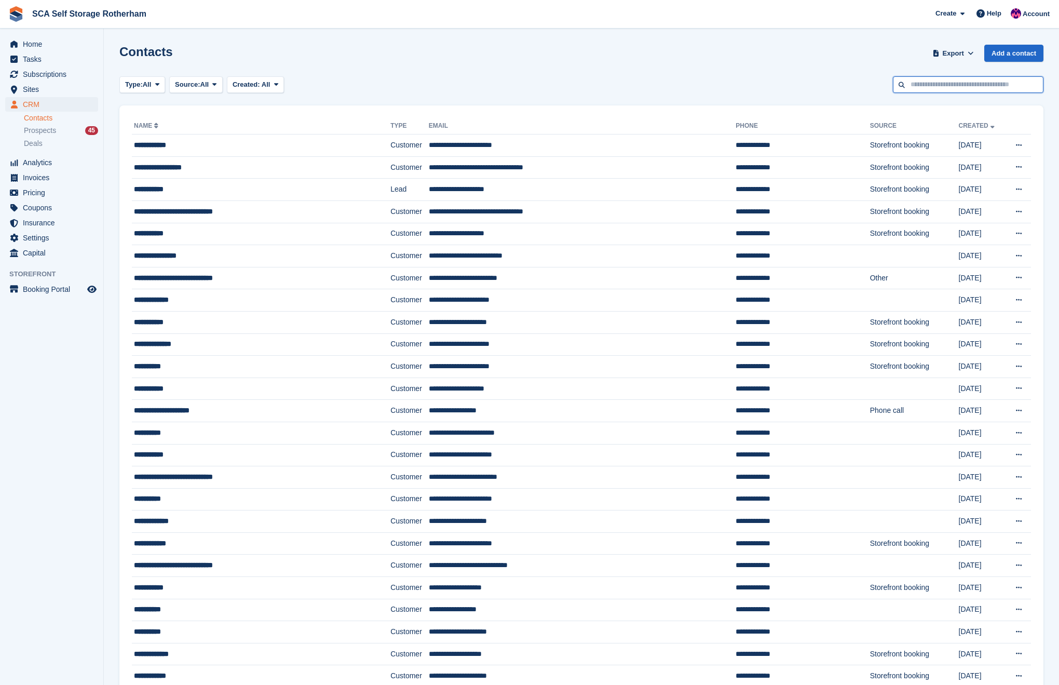
click at [976, 91] on input "text" at bounding box center [968, 84] width 151 height 17
type input "***"
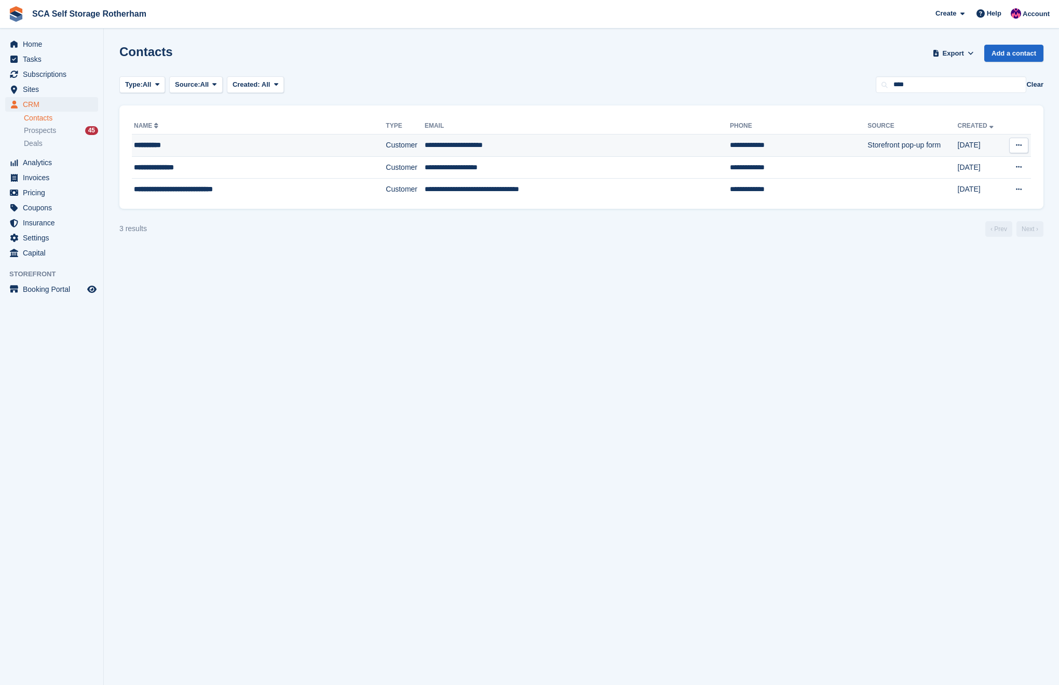
click at [296, 147] on div "**********" at bounding box center [236, 145] width 204 height 11
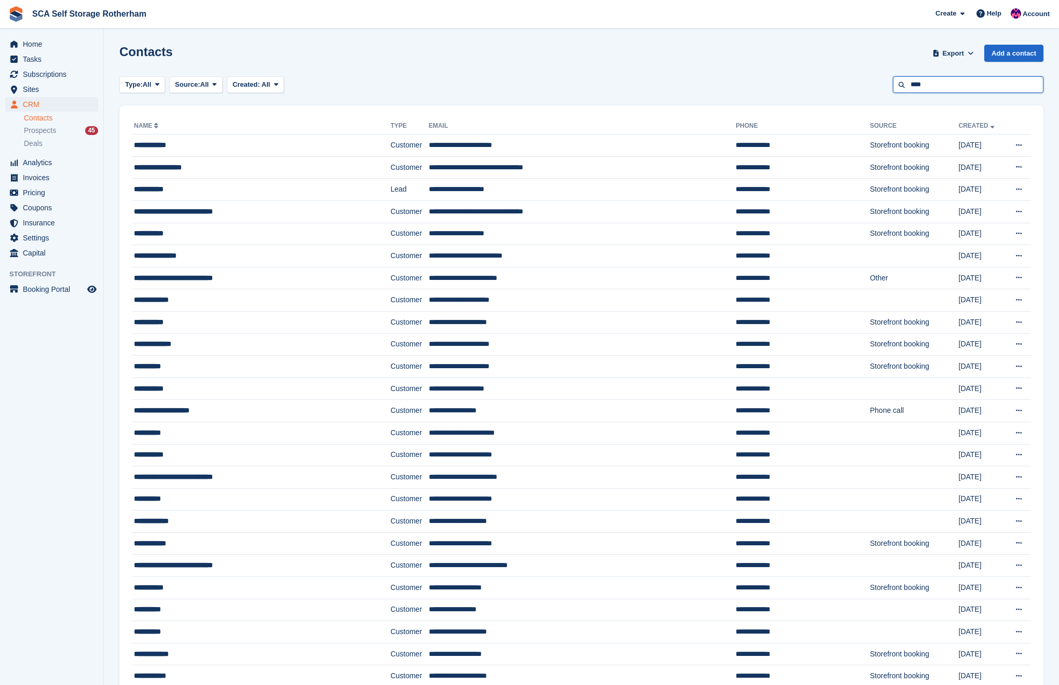
click at [948, 88] on input "***" at bounding box center [968, 84] width 151 height 17
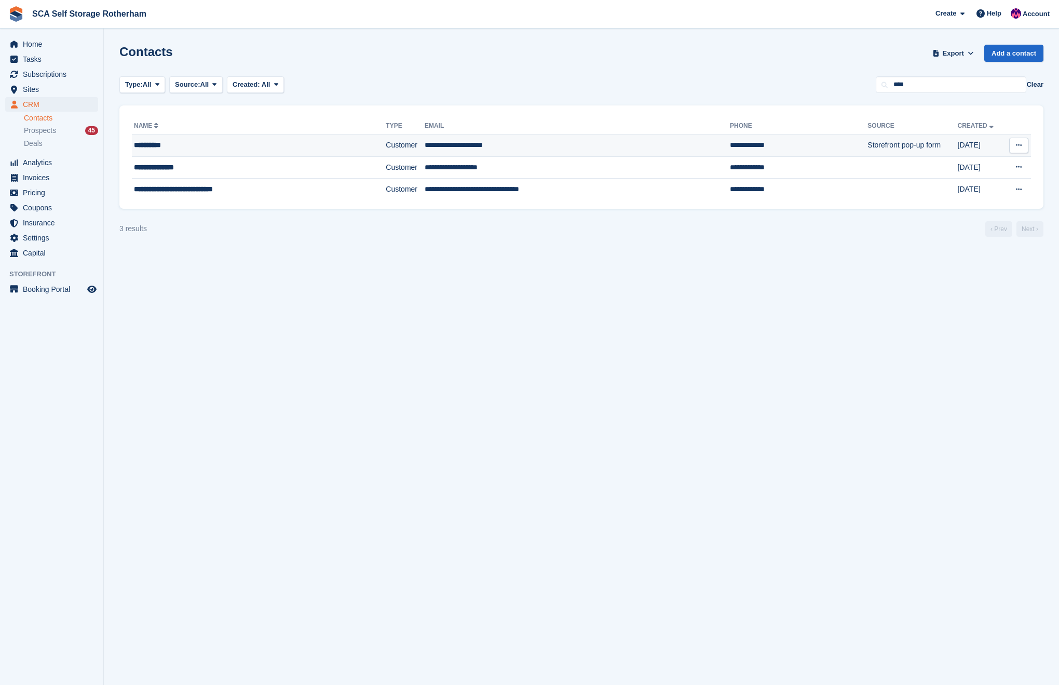
click at [425, 146] on td "**********" at bounding box center [577, 145] width 305 height 22
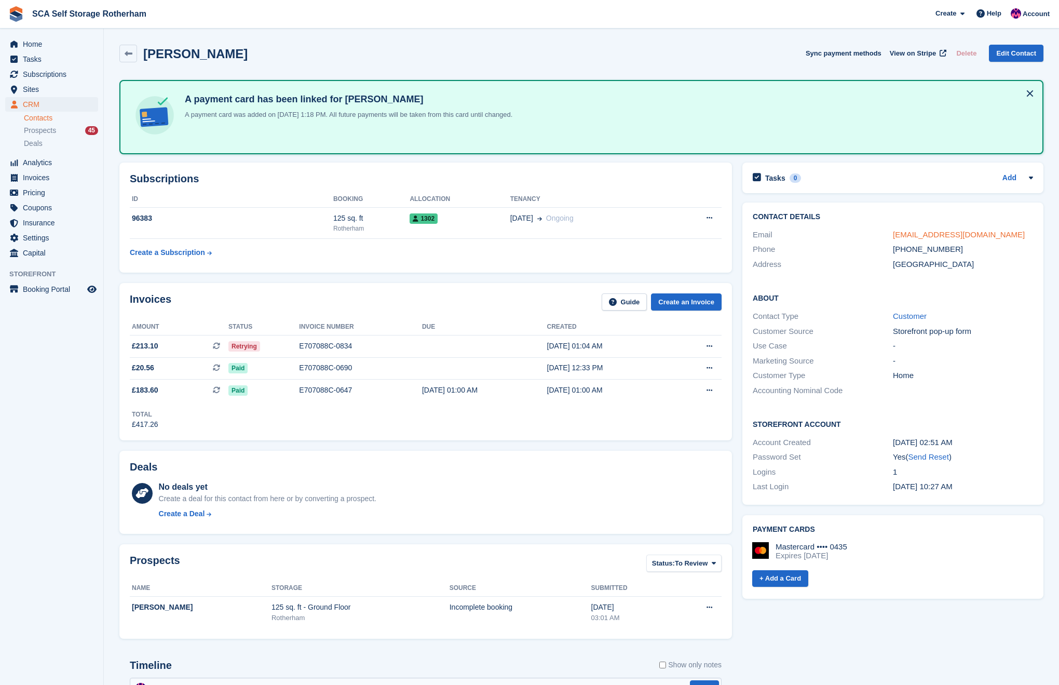
click at [930, 233] on link "olamide012@hotmail.com" at bounding box center [959, 234] width 132 height 9
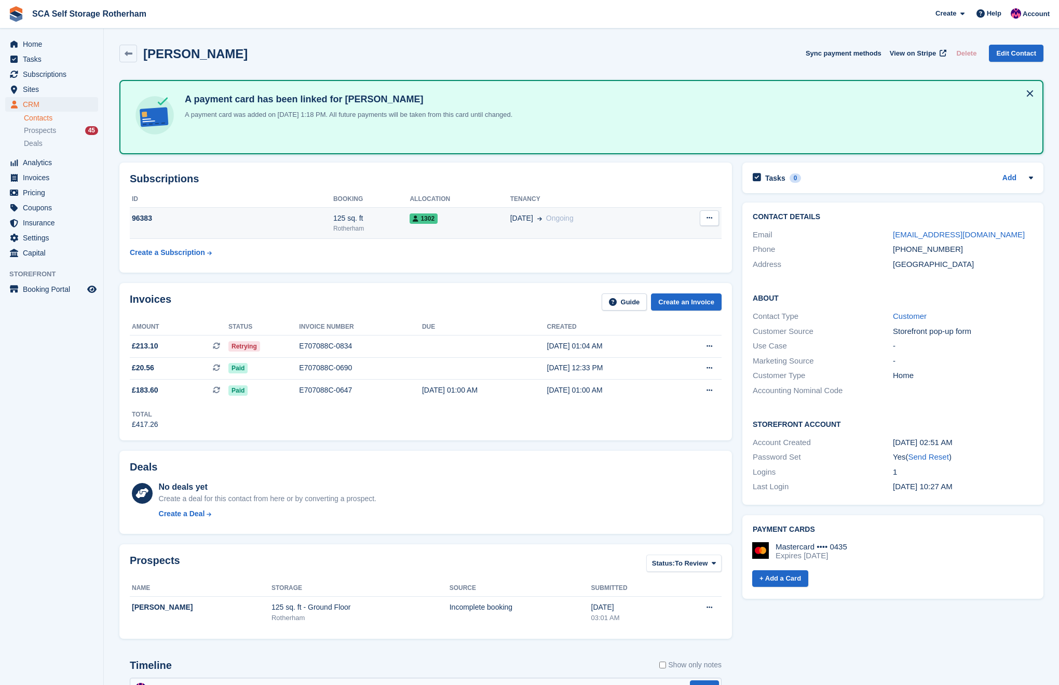
click at [610, 223] on div "20 Jul Ongoing" at bounding box center [588, 218] width 157 height 11
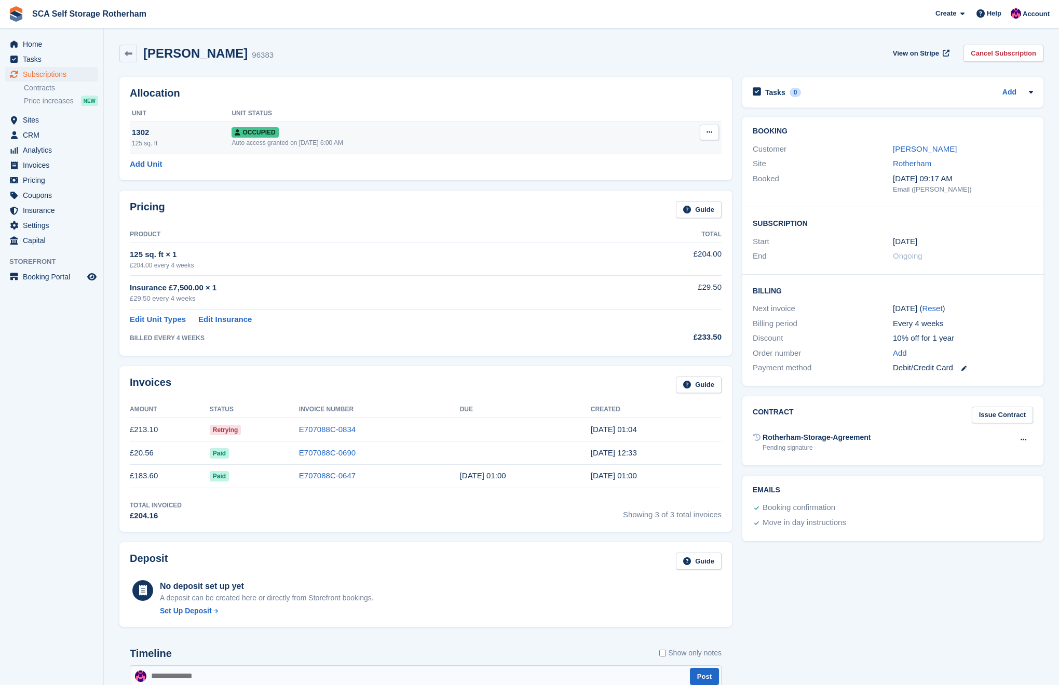
click at [712, 137] on button at bounding box center [709, 133] width 19 height 16
click at [662, 151] on p "Overlock" at bounding box center [669, 152] width 90 height 13
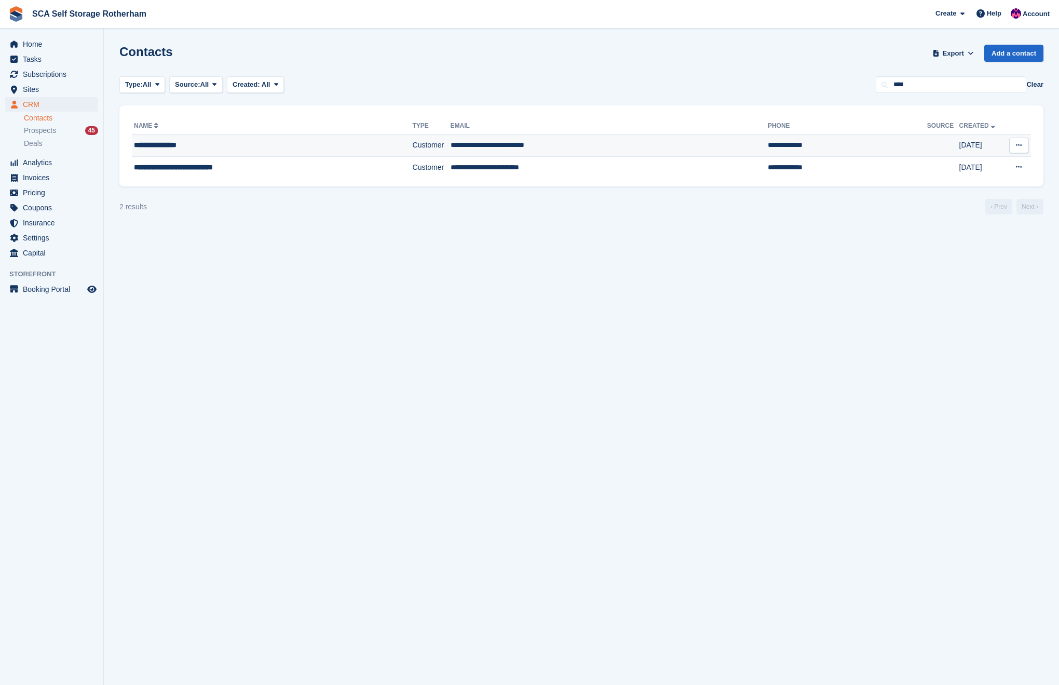
click at [217, 146] on div "**********" at bounding box center [249, 145] width 231 height 11
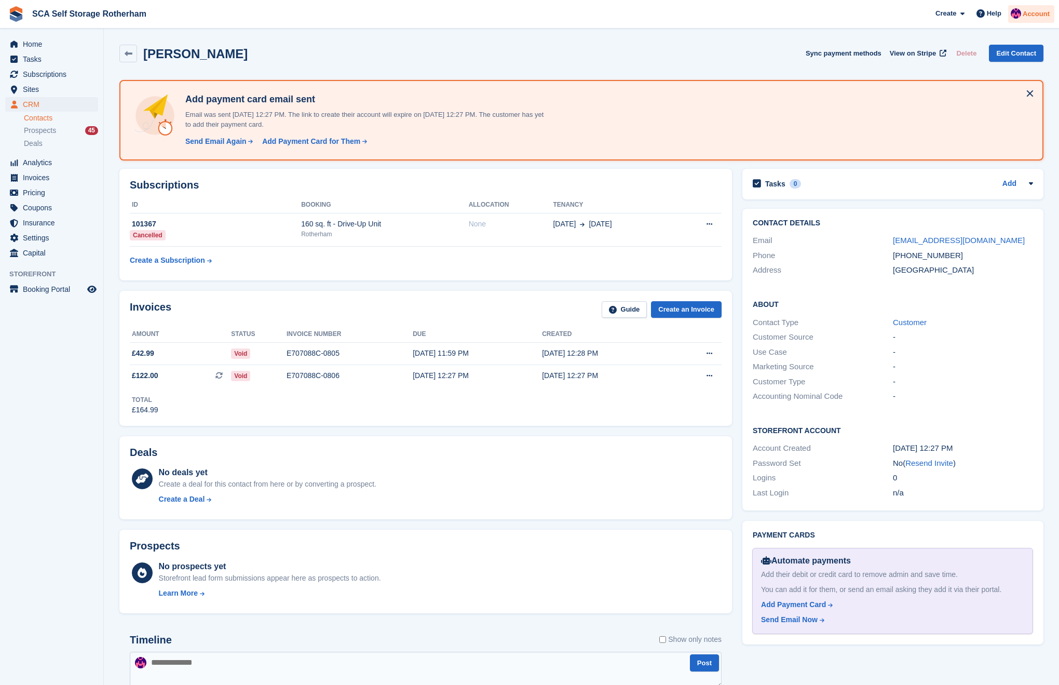
click at [1039, 15] on span "Account" at bounding box center [1035, 14] width 27 height 10
click at [961, 105] on div "Logout" at bounding box center [954, 105] width 24 height 11
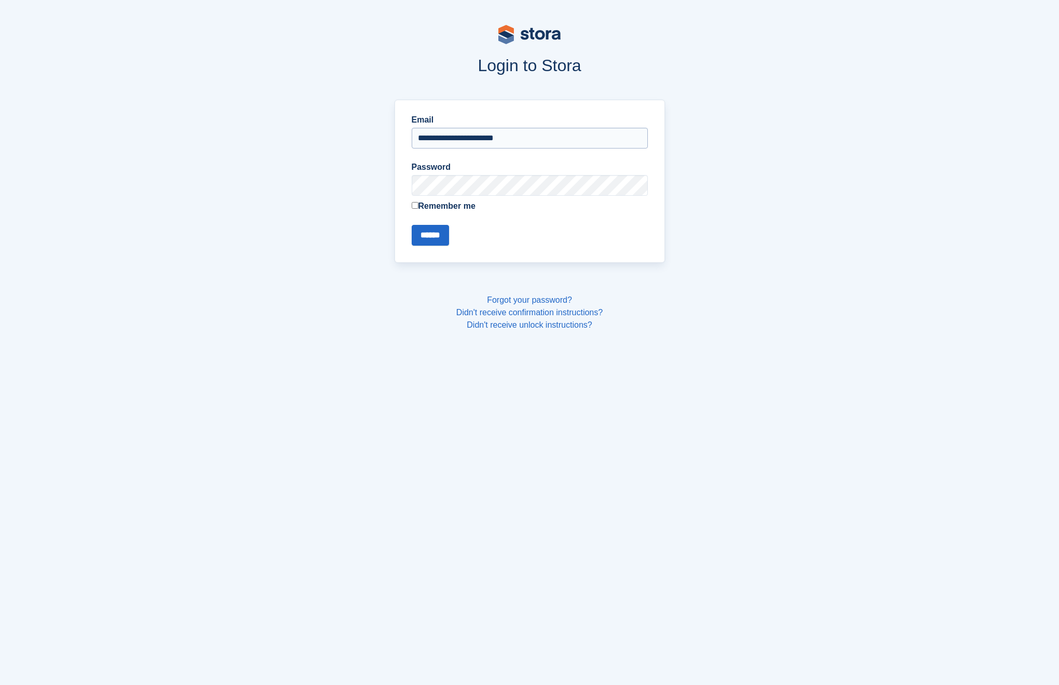
click at [461, 141] on input "**********" at bounding box center [530, 138] width 236 height 21
type input "**********"
click at [433, 231] on input "******" at bounding box center [430, 235] width 37 height 21
